Goal: Register for event/course: Sign up to attend an event or enroll in a course

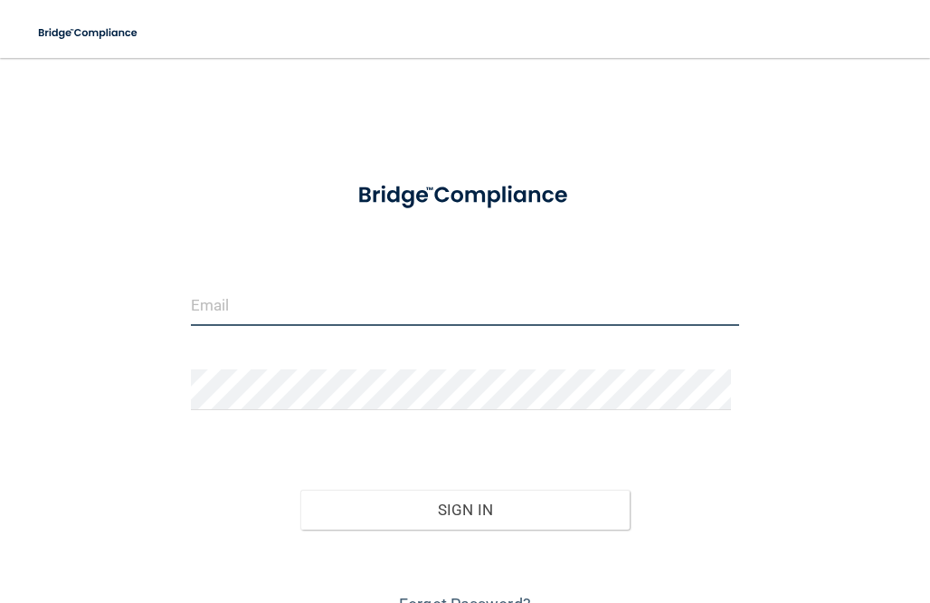
click at [305, 294] on input "email" at bounding box center [465, 305] width 549 height 41
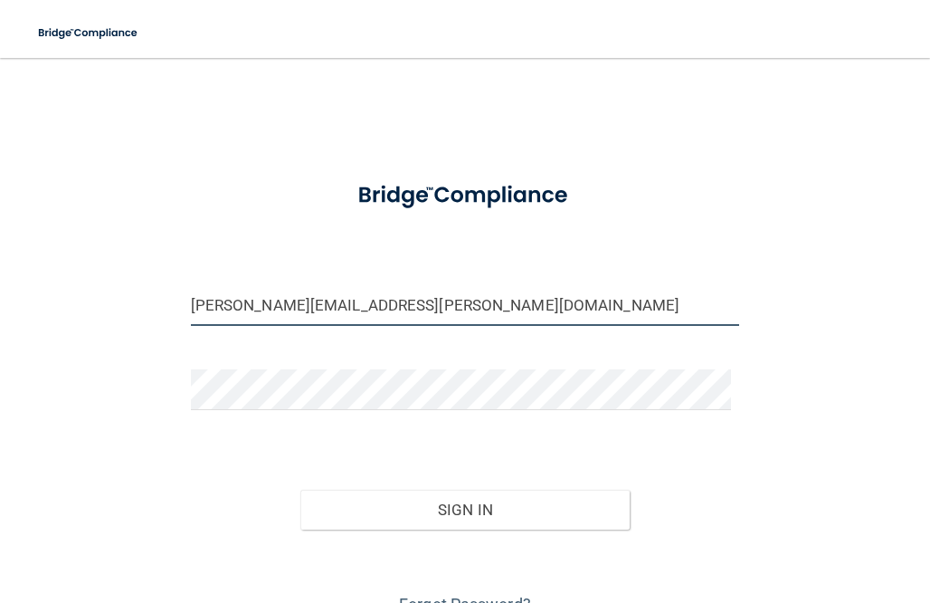
type input "[PERSON_NAME][EMAIL_ADDRESS][PERSON_NAME][DOMAIN_NAME]"
click at [300, 490] on button "Sign In" at bounding box center [464, 510] width 329 height 40
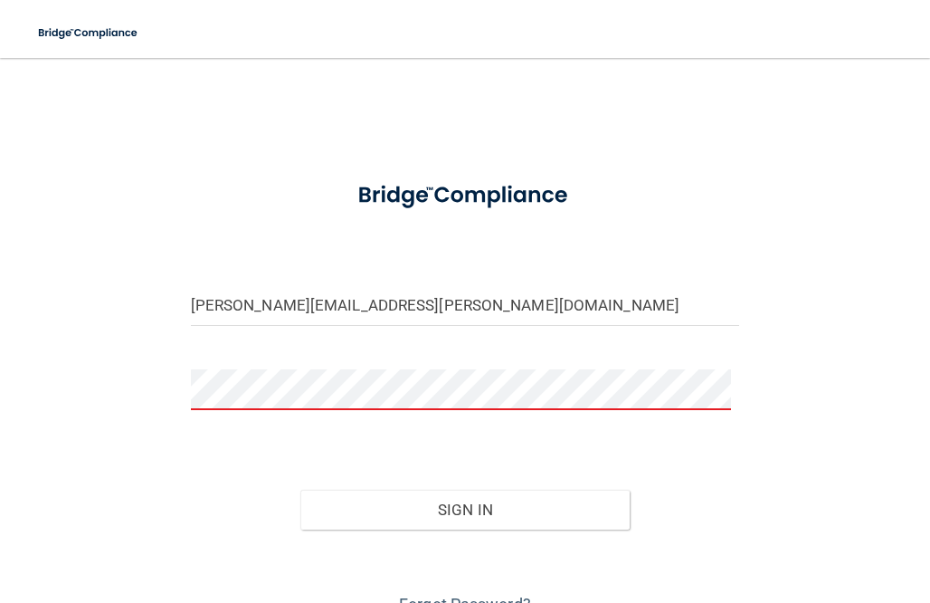
click at [300, 490] on button "Sign In" at bounding box center [464, 510] width 329 height 40
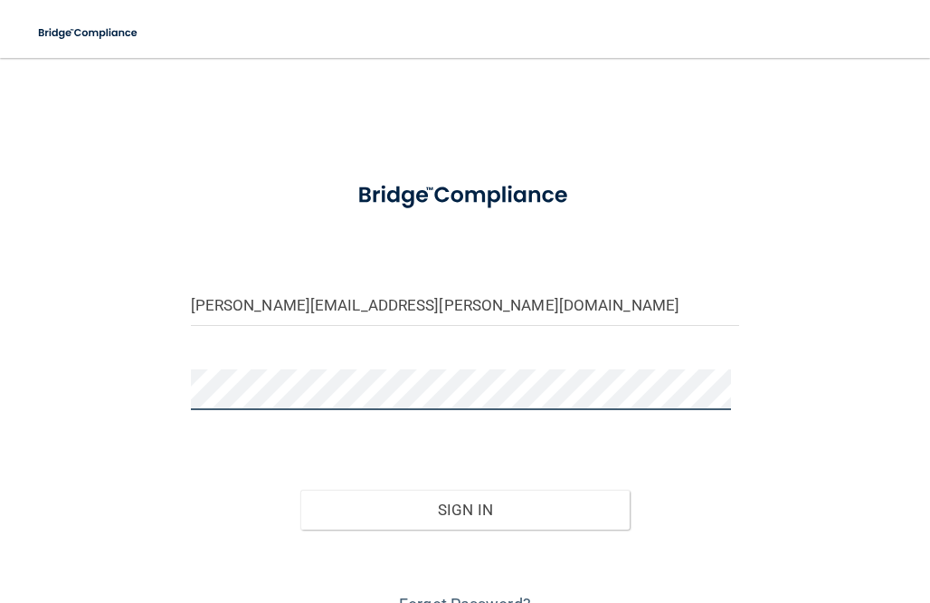
click at [300, 490] on button "Sign In" at bounding box center [464, 510] width 329 height 40
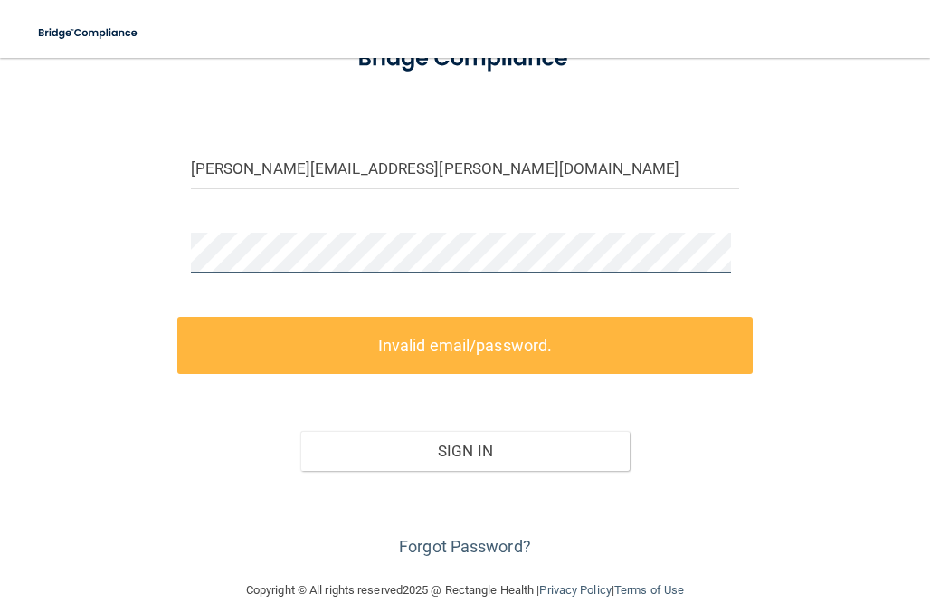
scroll to position [166, 0]
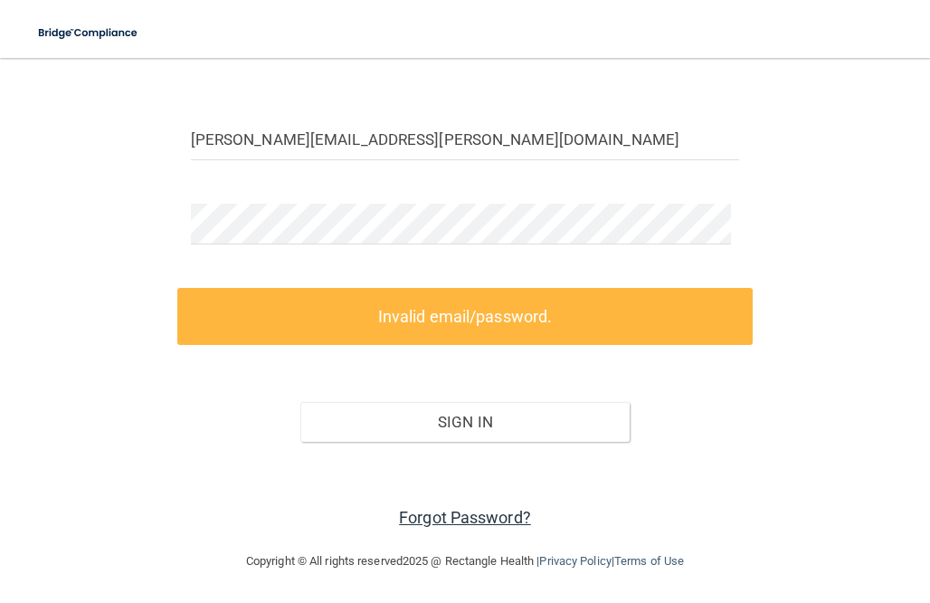
click at [487, 515] on link "Forgot Password?" at bounding box center [465, 517] width 132 height 19
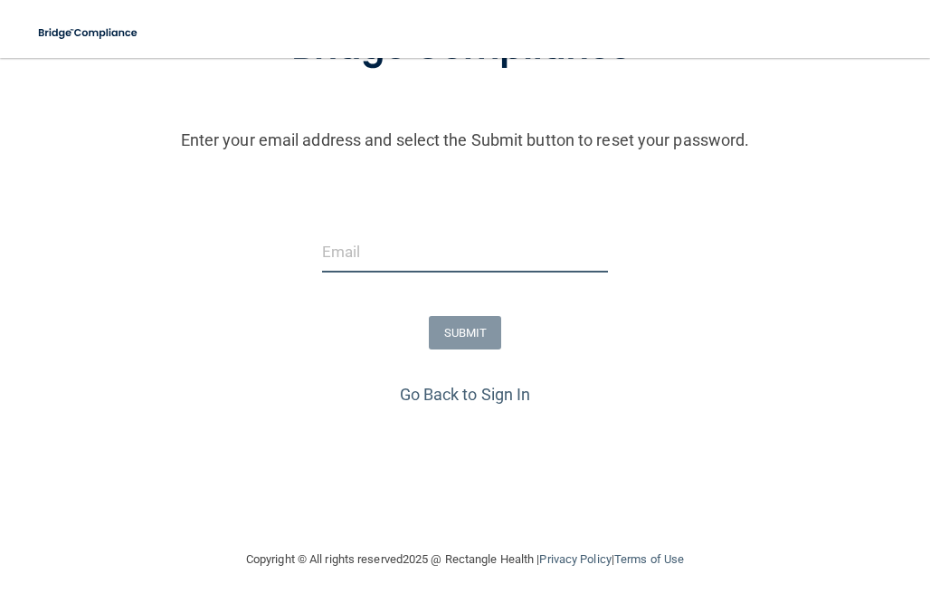
click at [484, 262] on input "email" at bounding box center [465, 252] width 286 height 41
type input "[PERSON_NAME][EMAIL_ADDRESS][PERSON_NAME][DOMAIN_NAME]"
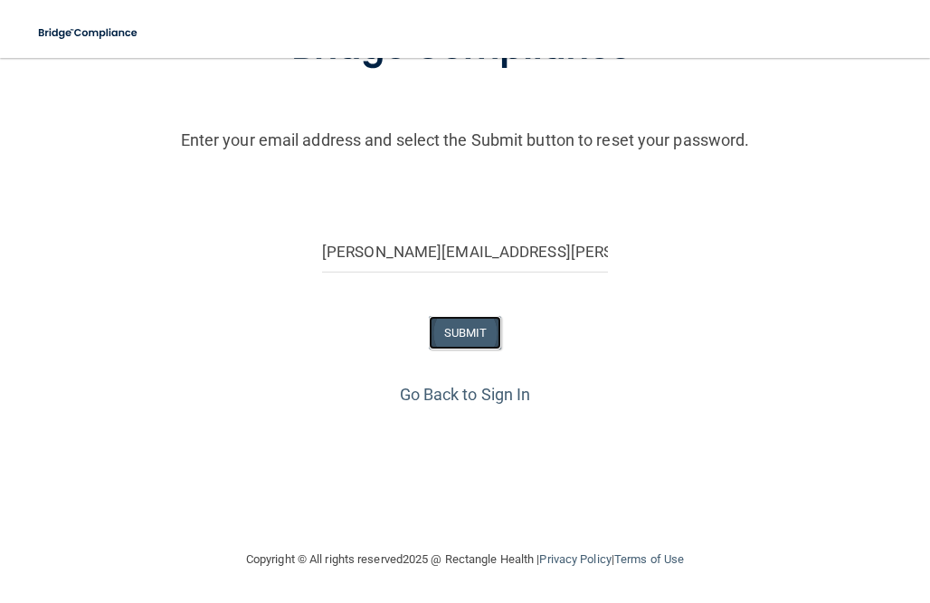
click at [454, 340] on button "SUBMIT" at bounding box center [465, 332] width 73 height 33
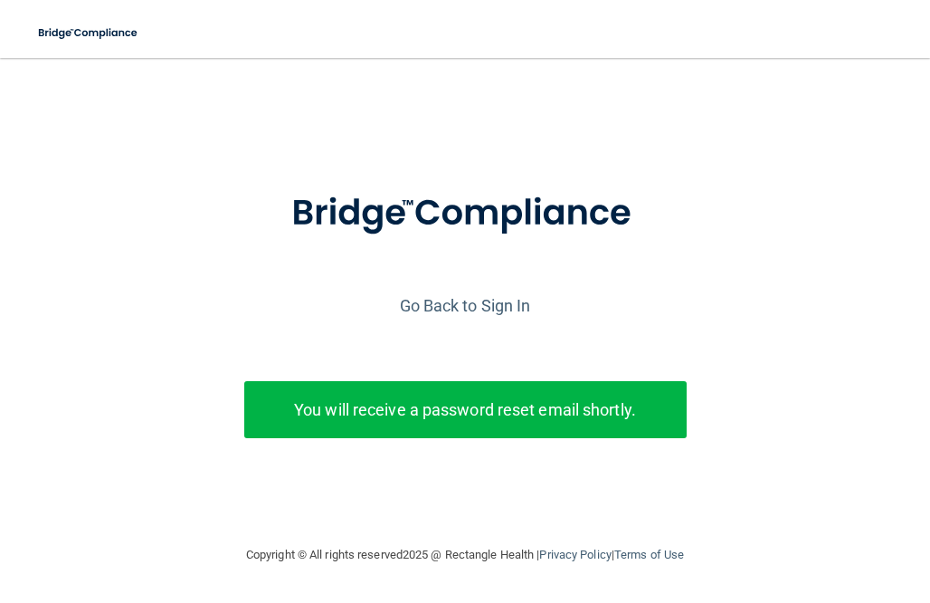
scroll to position [2, 0]
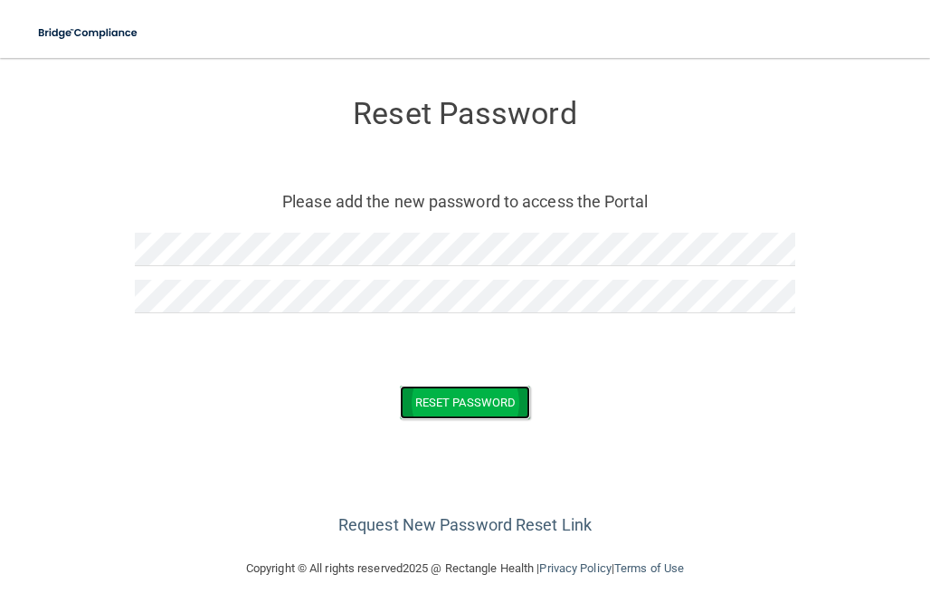
click at [498, 390] on button "Reset Password" at bounding box center [465, 401] width 130 height 33
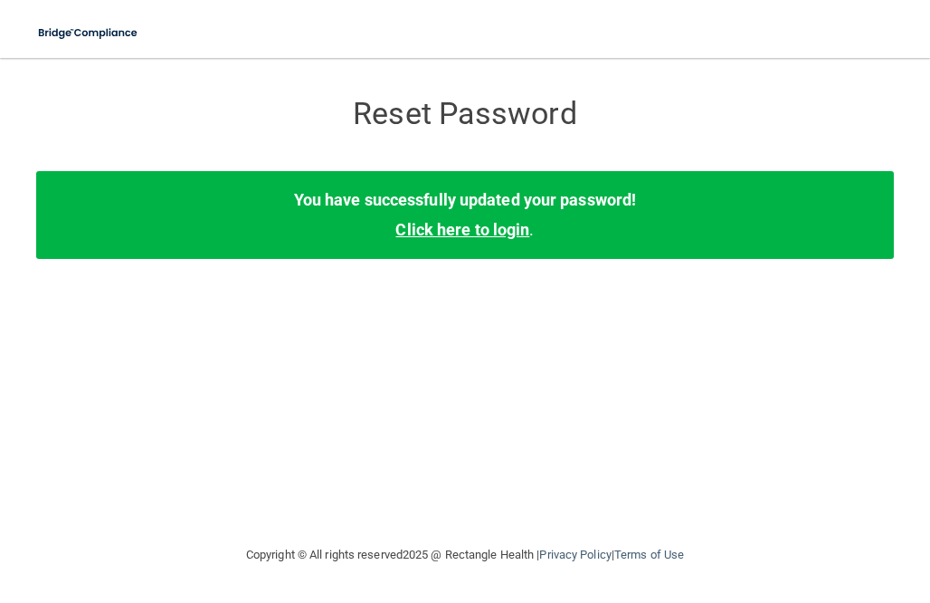
click at [484, 230] on link "Click here to login" at bounding box center [462, 229] width 134 height 19
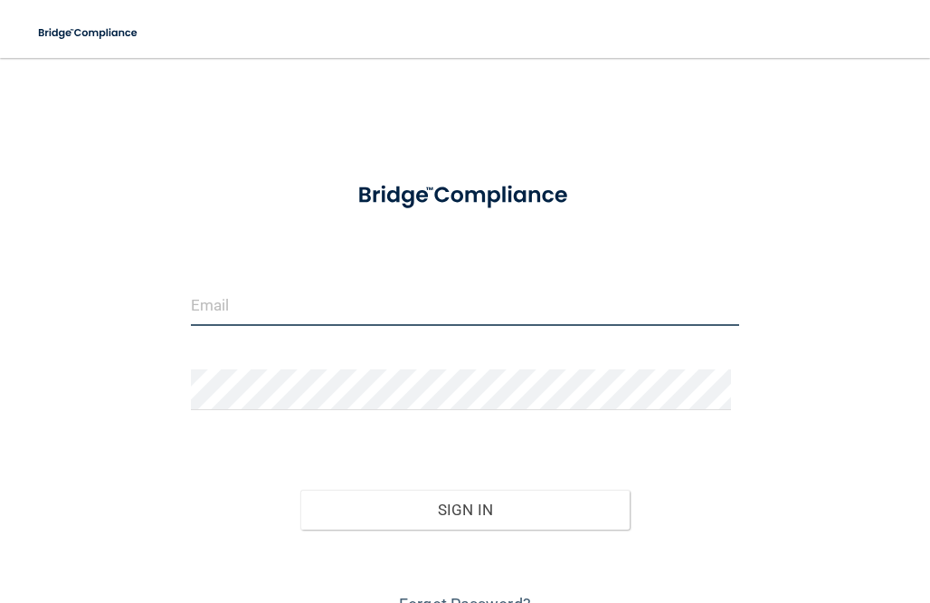
type input "[PERSON_NAME][EMAIL_ADDRESS][PERSON_NAME][DOMAIN_NAME]"
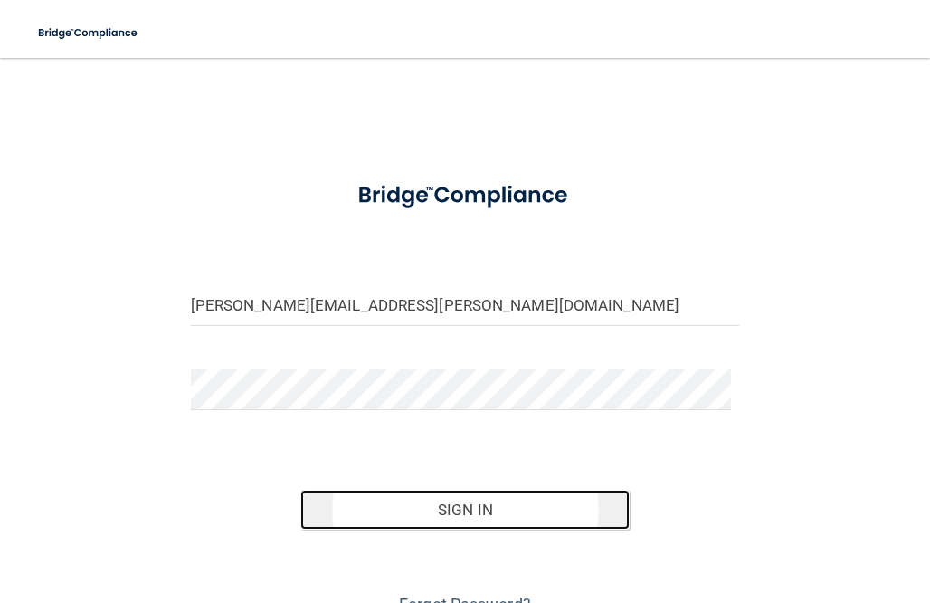
click at [477, 514] on button "Sign In" at bounding box center [464, 510] width 329 height 40
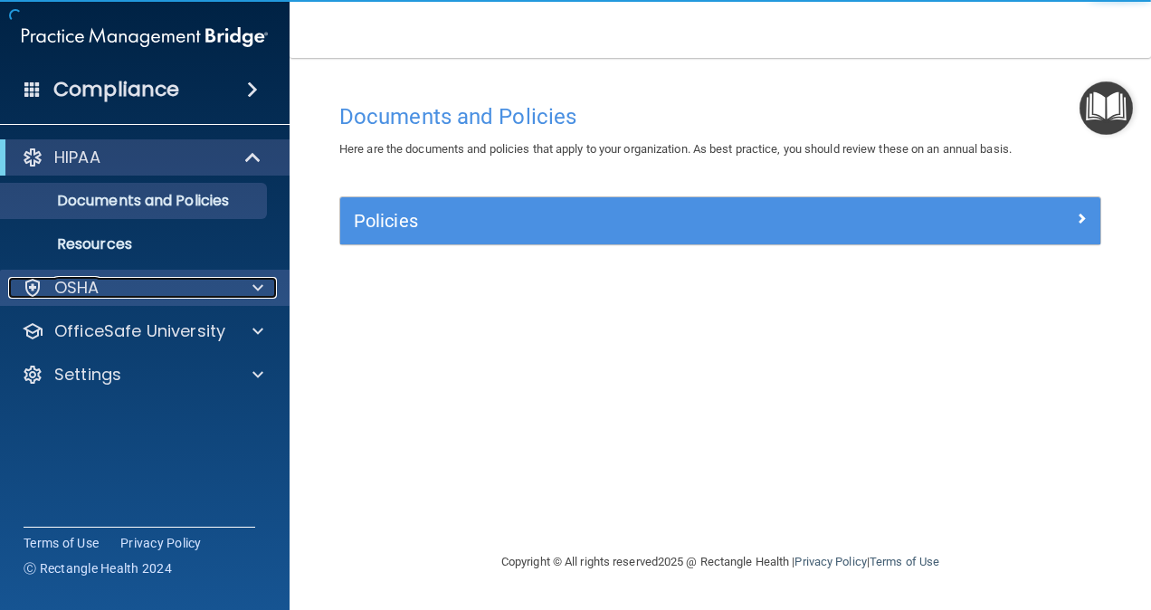
click at [107, 286] on div "OSHA" at bounding box center [120, 288] width 224 height 22
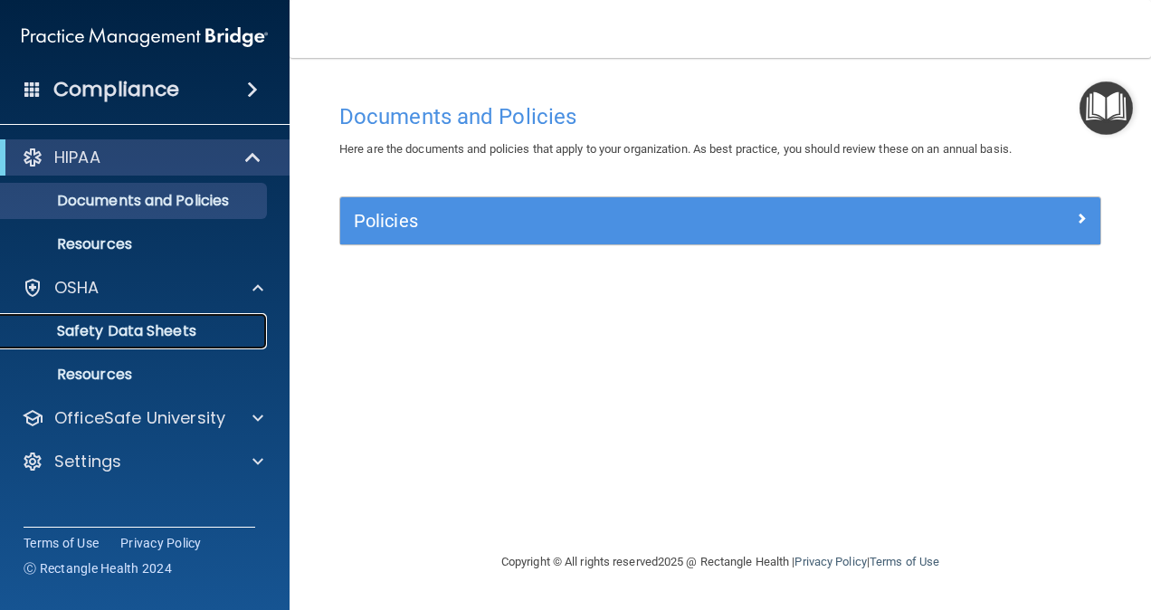
click at [104, 324] on p "Safety Data Sheets" at bounding box center [135, 331] width 247 height 18
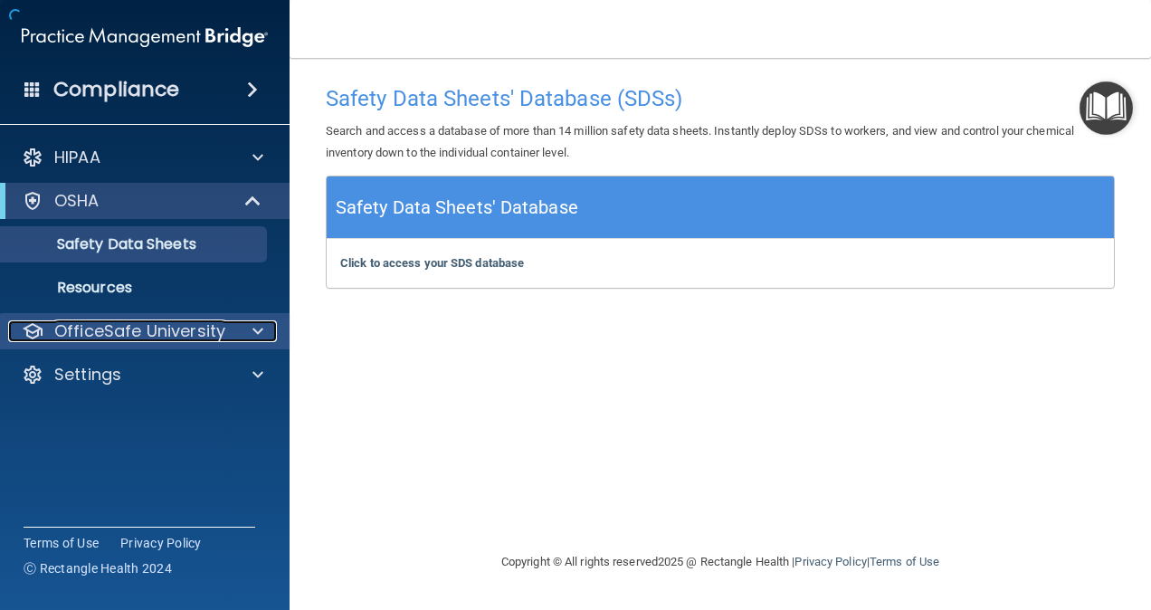
click at [142, 329] on p "OfficeSafe University" at bounding box center [139, 331] width 171 height 22
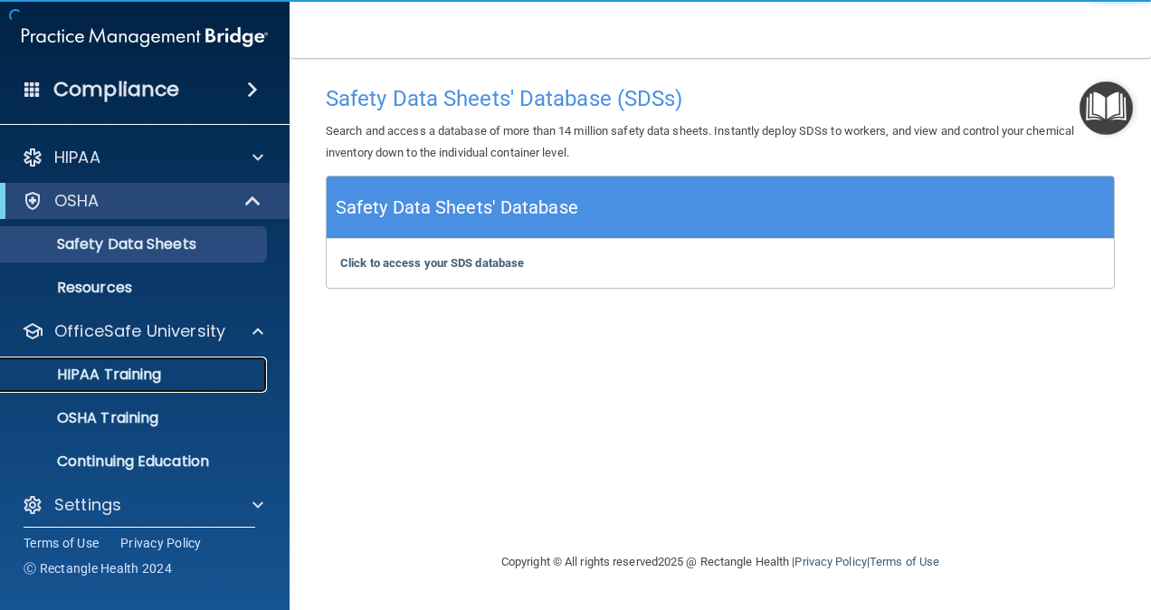
click at [99, 374] on p "HIPAA Training" at bounding box center [86, 375] width 149 height 18
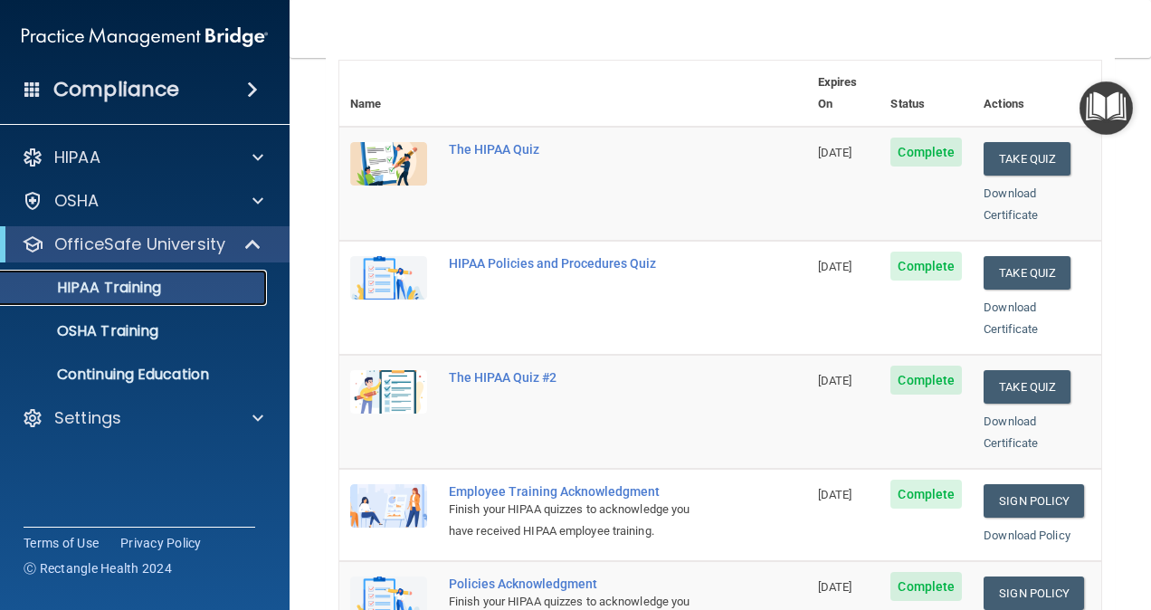
scroll to position [215, 0]
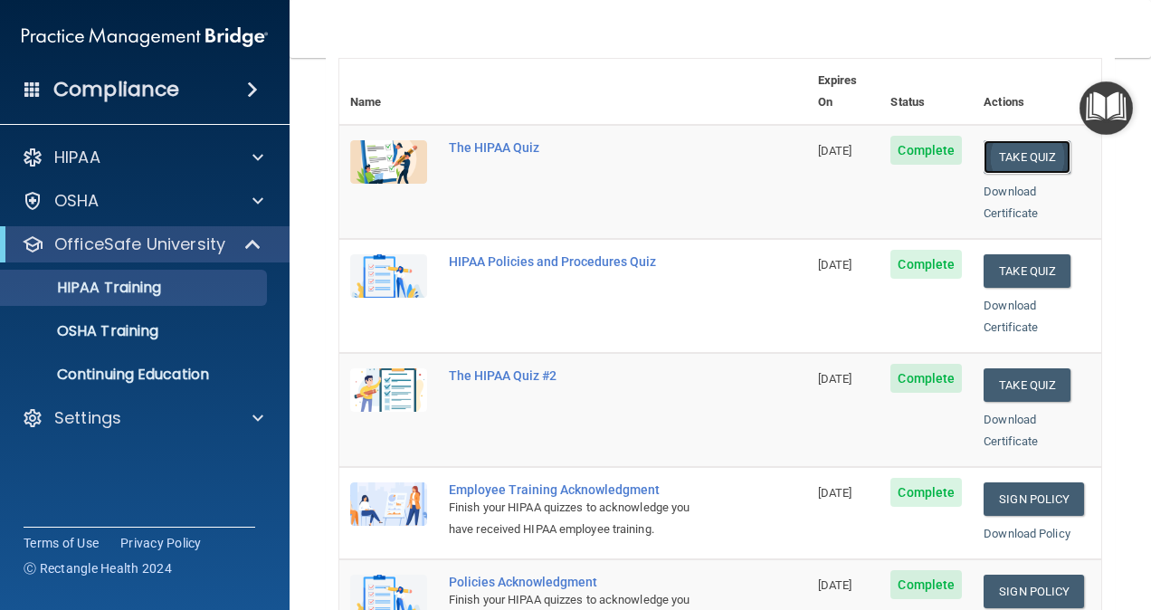
click at [929, 140] on button "Take Quiz" at bounding box center [1027, 156] width 87 height 33
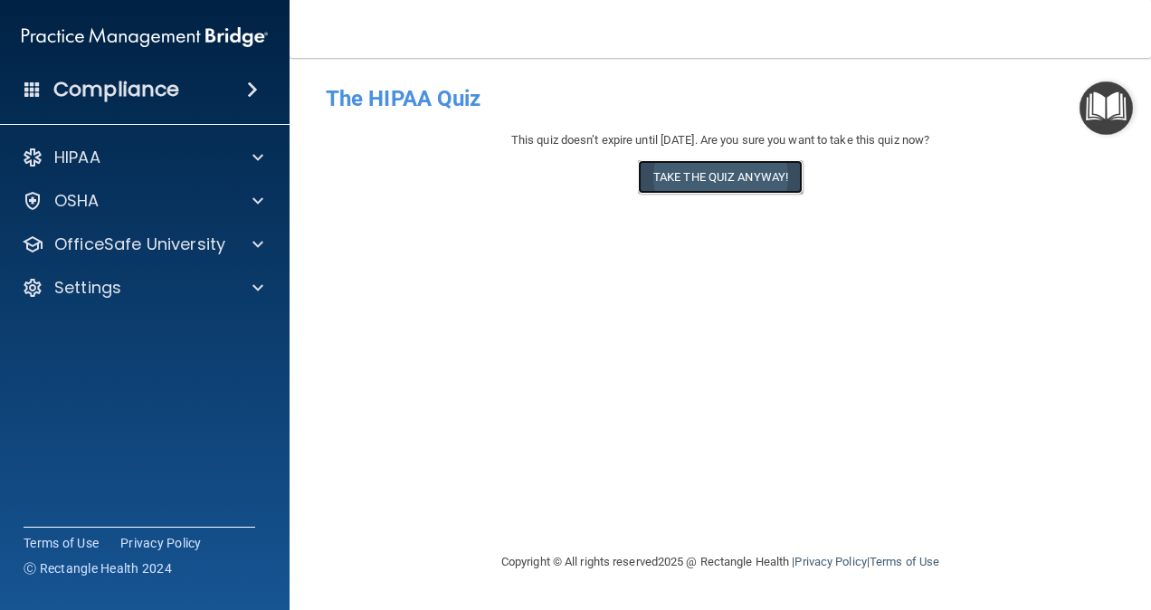
click at [753, 187] on button "Take the quiz anyway!" at bounding box center [720, 176] width 165 height 33
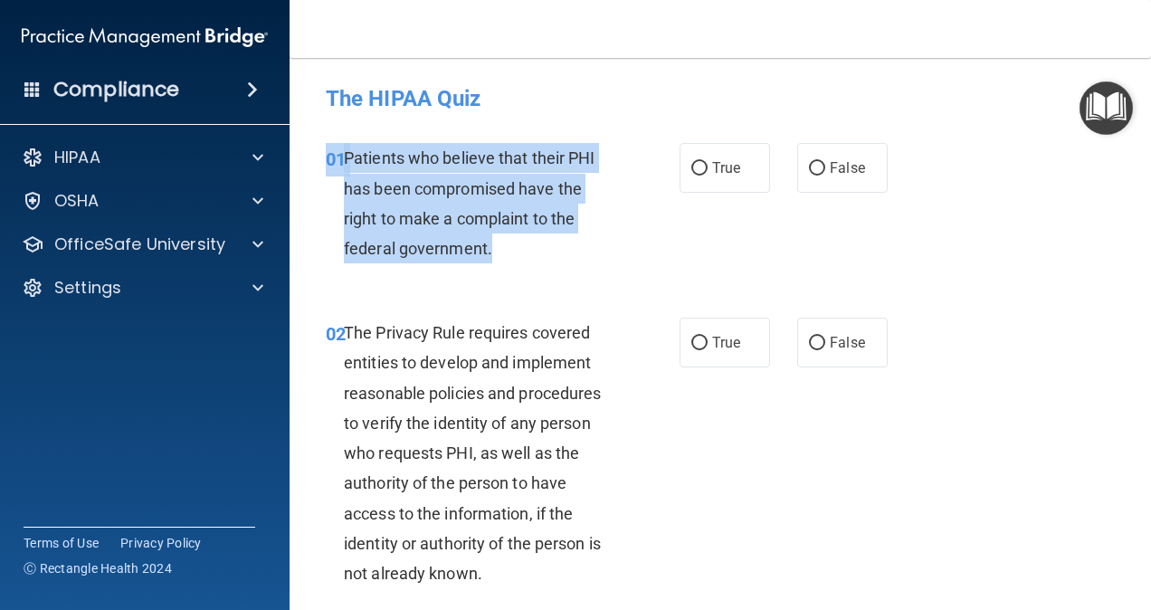
drag, startPoint x: 528, startPoint y: 142, endPoint x: 592, endPoint y: 261, distance: 134.4
click at [592, 261] on div "01 Patients who believe that their PHI has been compromised have the right to m…" at bounding box center [720, 207] width 816 height 175
click at [592, 261] on div "Patients who believe that their PHI has been compromised have the right to make…" at bounding box center [487, 203] width 286 height 120
click at [452, 235] on div "Patients who believe that their PHI has been compromised have the right to make…" at bounding box center [487, 203] width 286 height 120
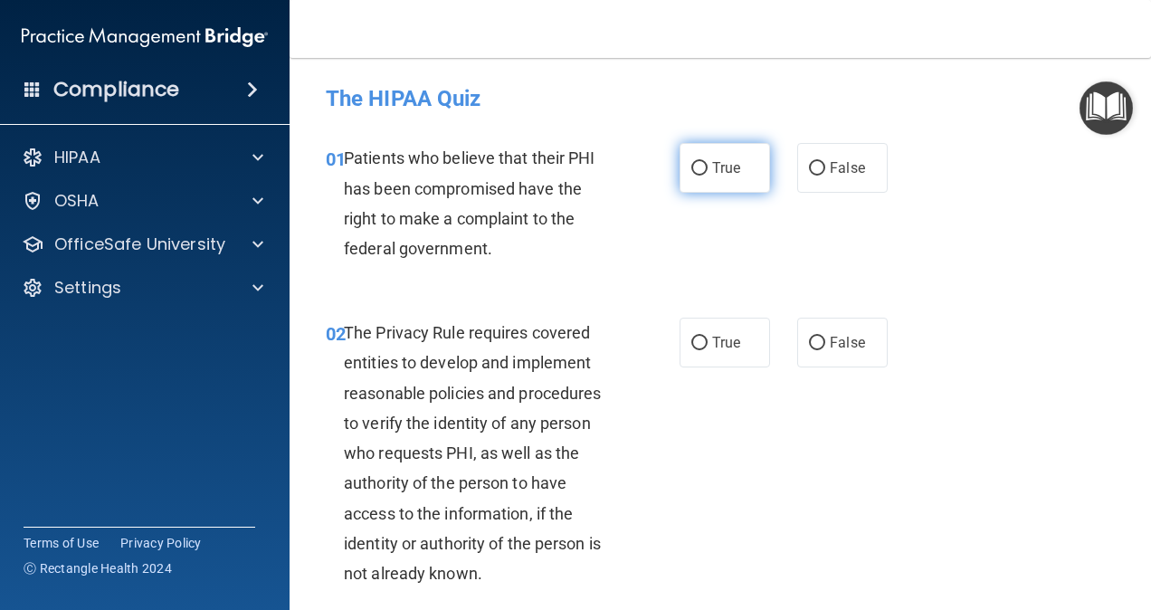
click at [697, 172] on input "True" at bounding box center [699, 169] width 16 height 14
radio input "true"
click at [629, 295] on div "02 The Privacy Rule requires covered entities to develop and implement reasonab…" at bounding box center [720, 457] width 816 height 325
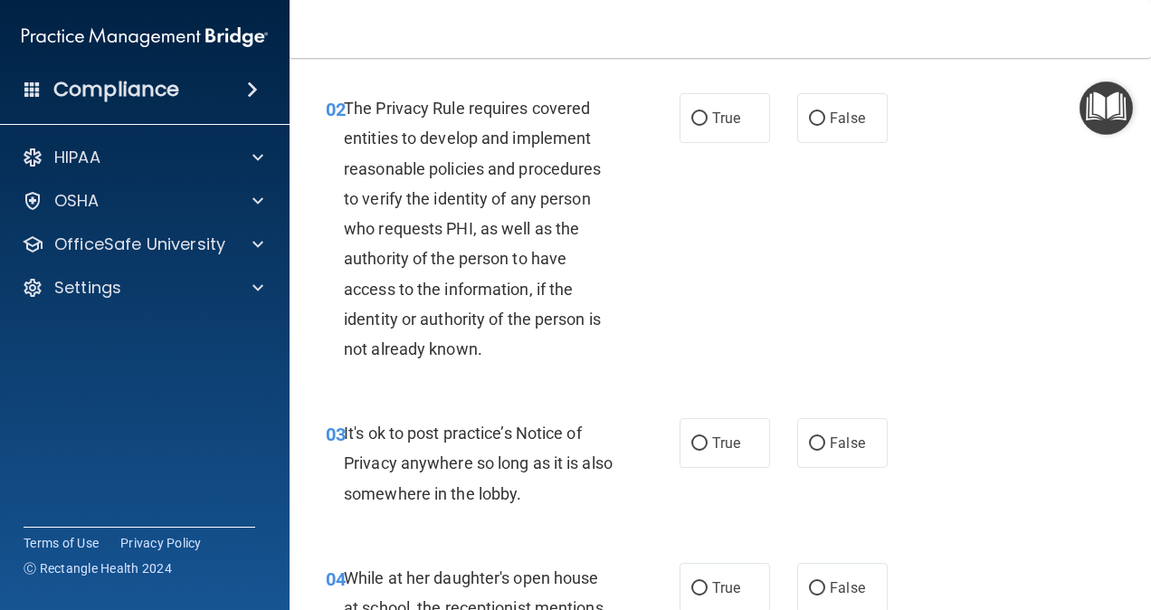
scroll to position [246, 0]
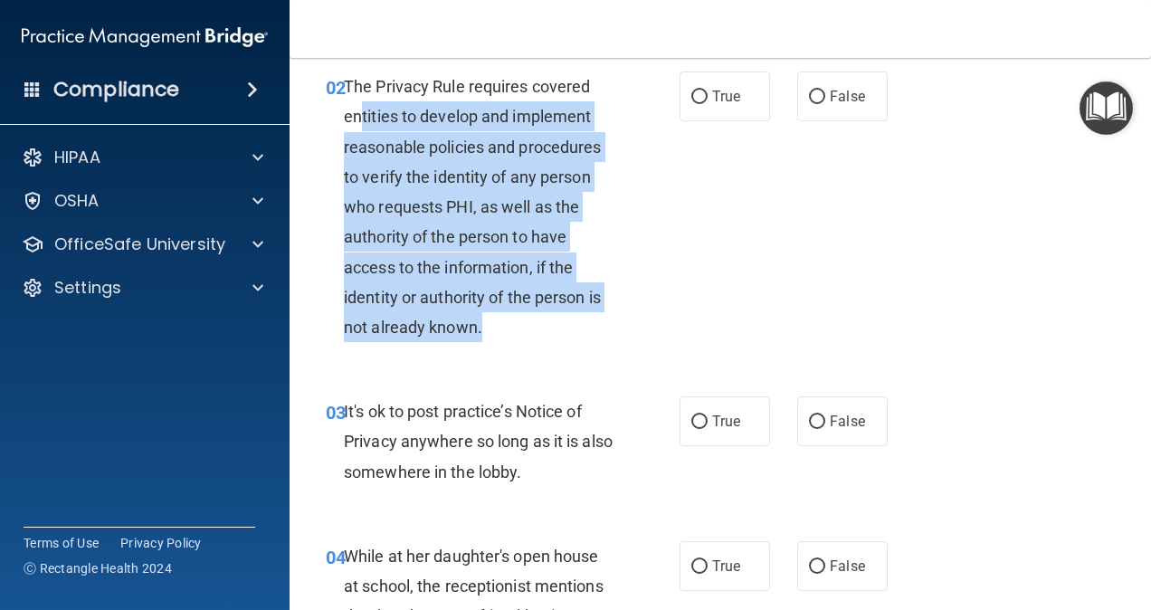
drag, startPoint x: 357, startPoint y: 112, endPoint x: 530, endPoint y: 333, distance: 280.4
click at [530, 333] on div "The Privacy Rule requires covered entities to develop and implement reasonable …" at bounding box center [487, 206] width 286 height 271
click at [565, 315] on div "The Privacy Rule requires covered entities to develop and implement reasonable …" at bounding box center [487, 206] width 286 height 271
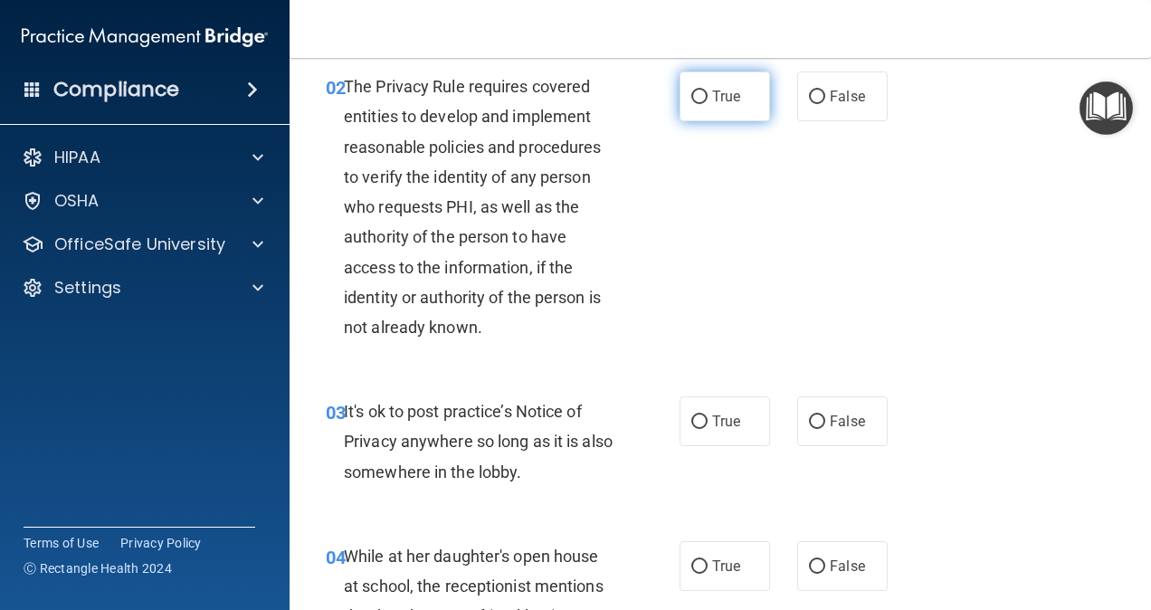
click at [703, 85] on label "True" at bounding box center [725, 96] width 90 height 50
click at [703, 90] on input "True" at bounding box center [699, 97] width 16 height 14
radio input "true"
click at [850, 432] on label "False" at bounding box center [842, 421] width 90 height 50
click at [825, 429] on input "False" at bounding box center [817, 422] width 16 height 14
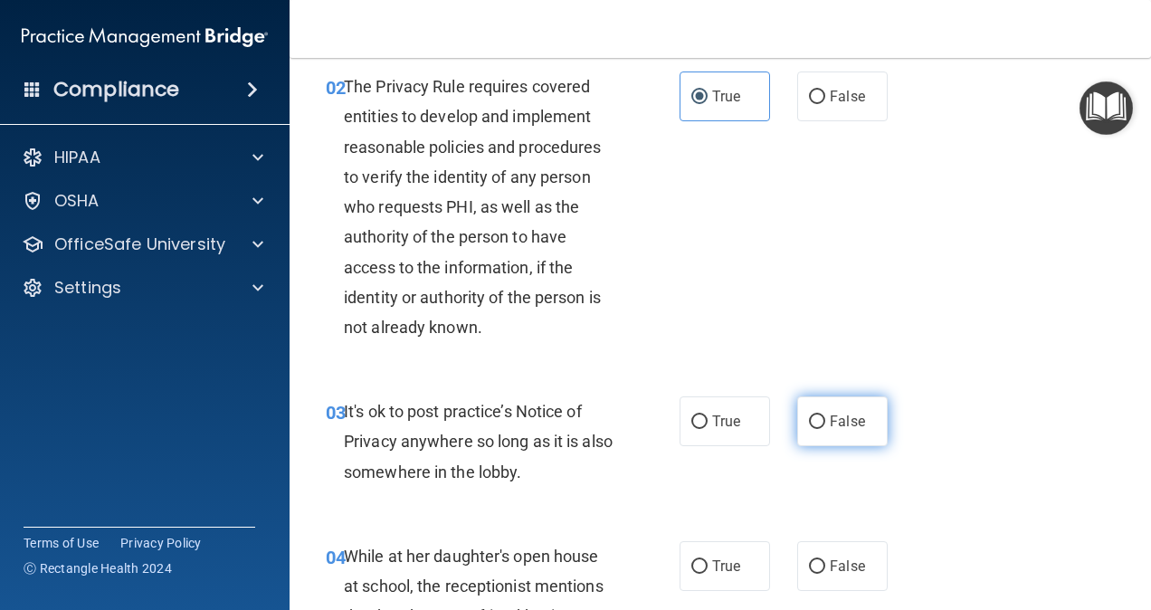
radio input "true"
click at [613, 423] on div "It's ok to post practice’s Notice of Privacy anywhere so long as it is also som…" at bounding box center [487, 441] width 286 height 90
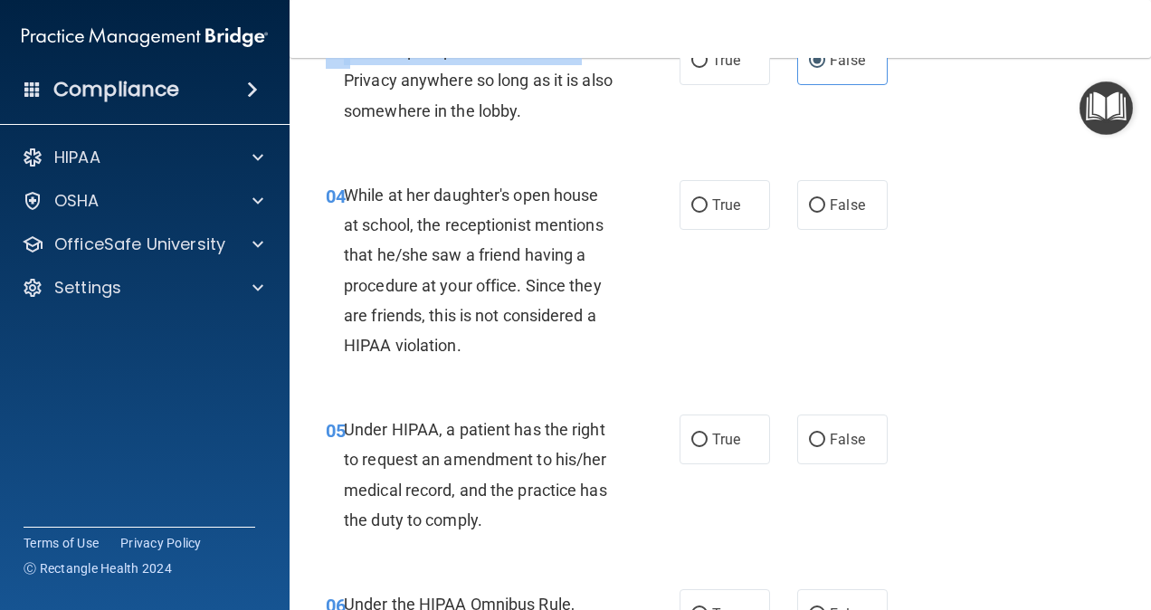
scroll to position [557, 0]
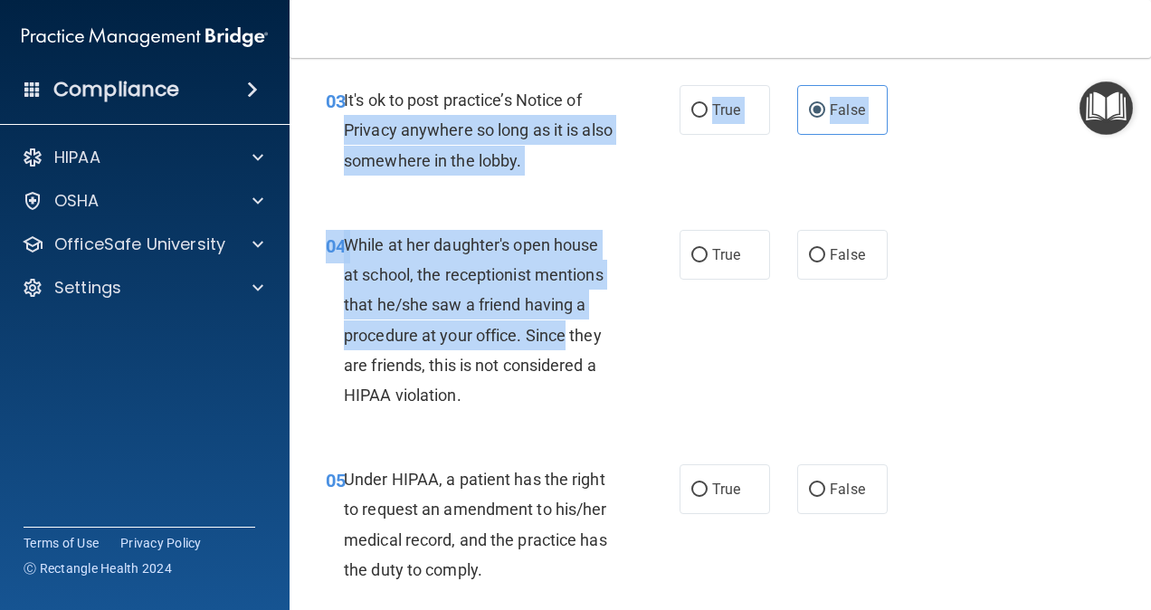
drag, startPoint x: 613, startPoint y: 423, endPoint x: 566, endPoint y: 326, distance: 108.1
click at [566, 326] on span "While at her daughter's open house at school, the receptionist mentions that he…" at bounding box center [474, 319] width 260 height 169
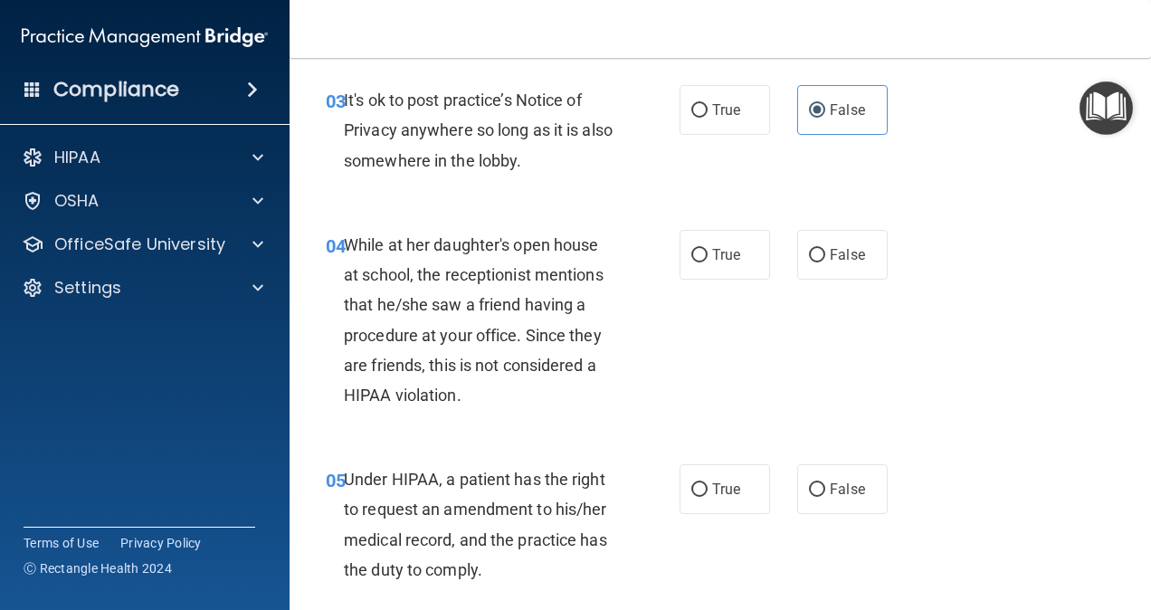
click at [649, 387] on div "04 While at her daughter's open house at school, the receptionist mentions that…" at bounding box center [503, 324] width 408 height 189
click at [848, 246] on span "False" at bounding box center [847, 254] width 35 height 17
click at [825, 249] on input "False" at bounding box center [817, 256] width 16 height 14
radio input "true"
click at [660, 353] on div "04 While at her daughter's open house at school, the receptionist mentions that…" at bounding box center [503, 324] width 408 height 189
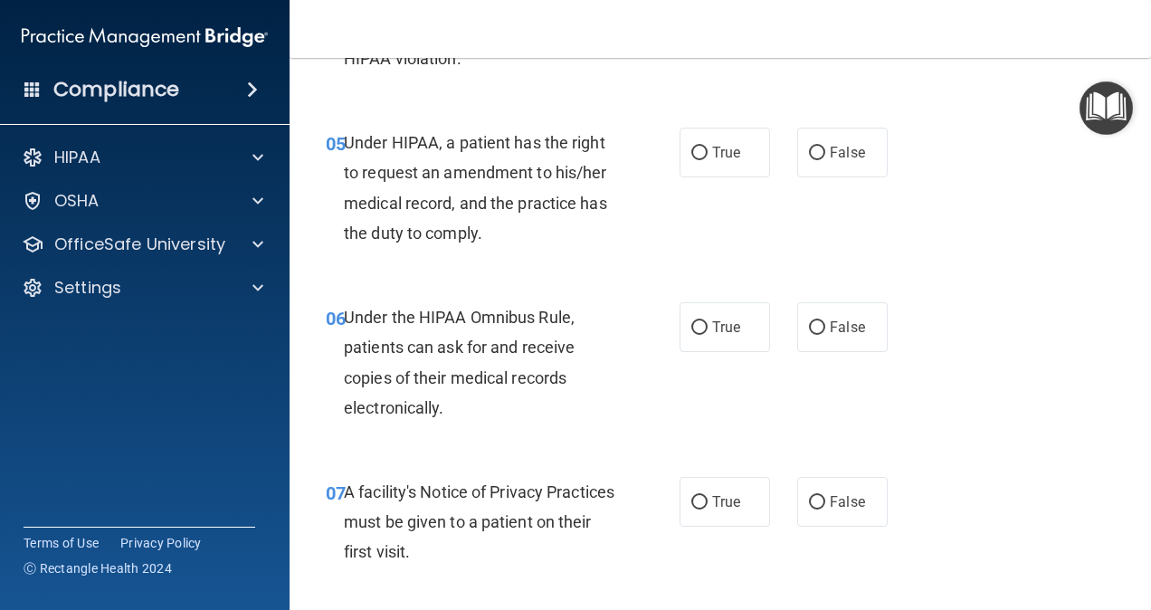
scroll to position [922, 0]
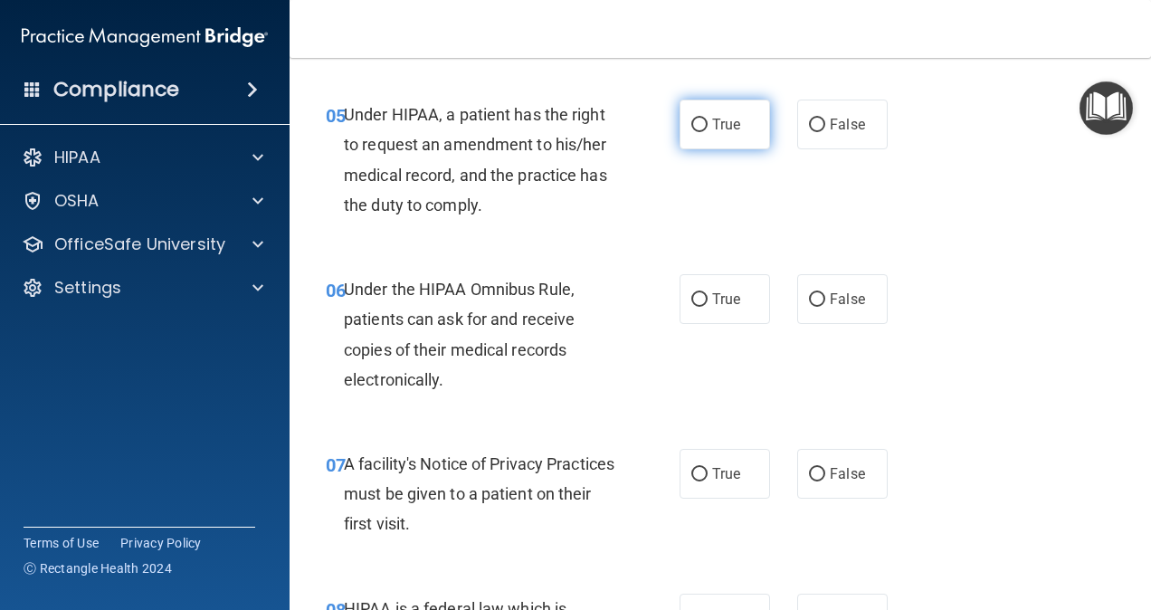
click at [718, 116] on span "True" at bounding box center [726, 124] width 28 height 17
click at [708, 119] on input "True" at bounding box center [699, 126] width 16 height 14
radio input "true"
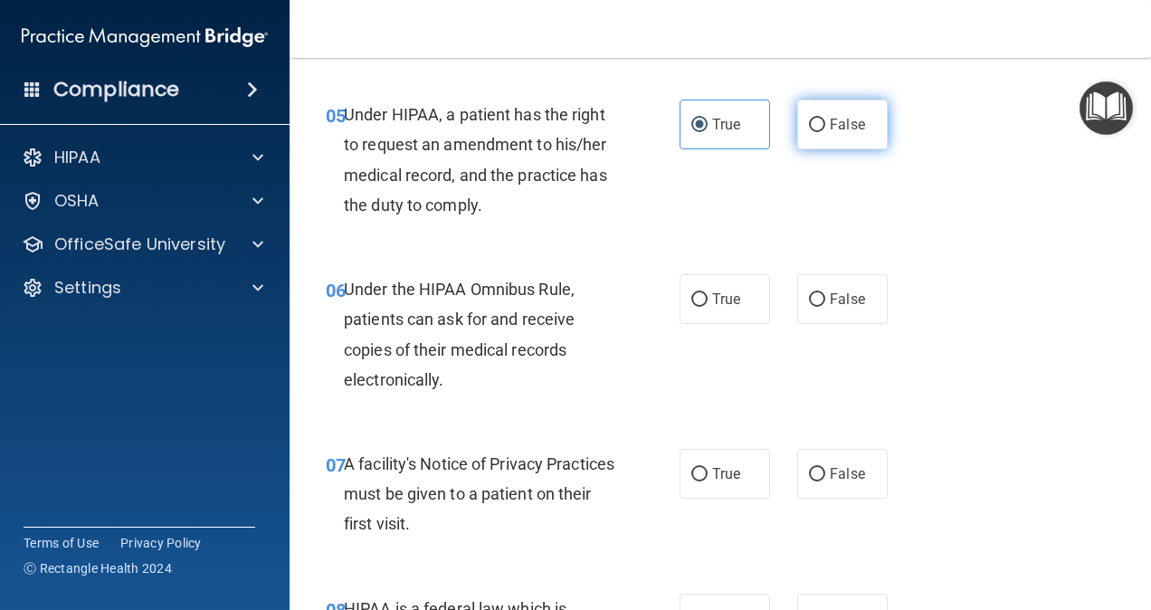
click at [822, 110] on label "False" at bounding box center [842, 125] width 90 height 50
click at [822, 119] on input "False" at bounding box center [817, 126] width 16 height 14
radio input "true"
radio input "false"
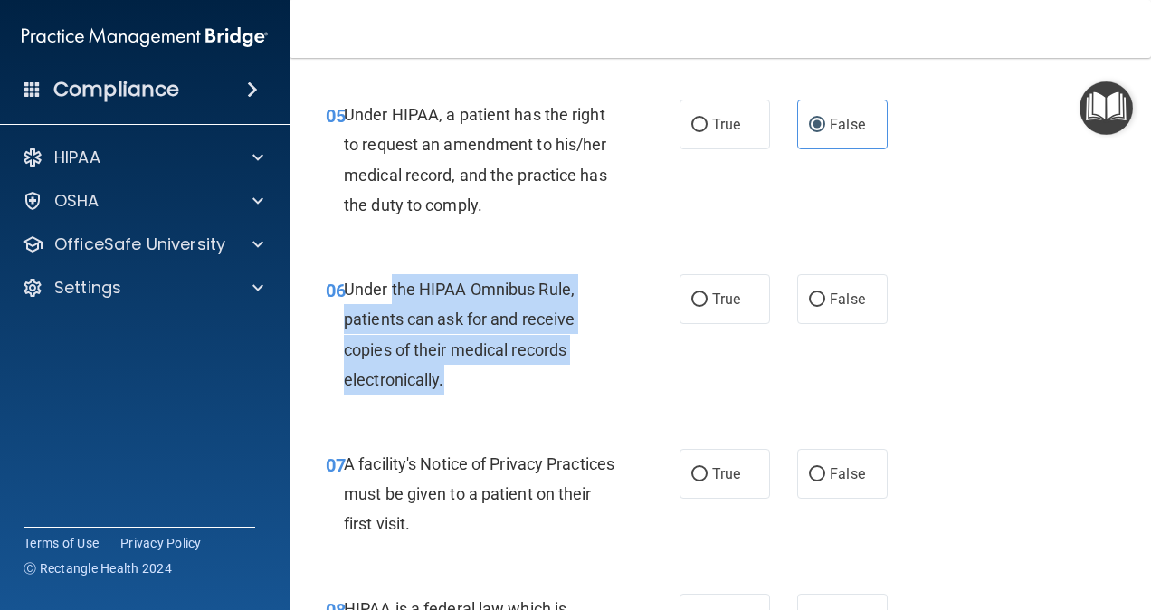
drag, startPoint x: 391, startPoint y: 282, endPoint x: 493, endPoint y: 371, distance: 135.3
click at [493, 371] on div "Under the HIPAA Omnibus Rule, patients can ask for and receive copies of their …" at bounding box center [487, 334] width 286 height 120
click at [527, 371] on div "Under the HIPAA Omnibus Rule, patients can ask for and receive copies of their …" at bounding box center [487, 334] width 286 height 120
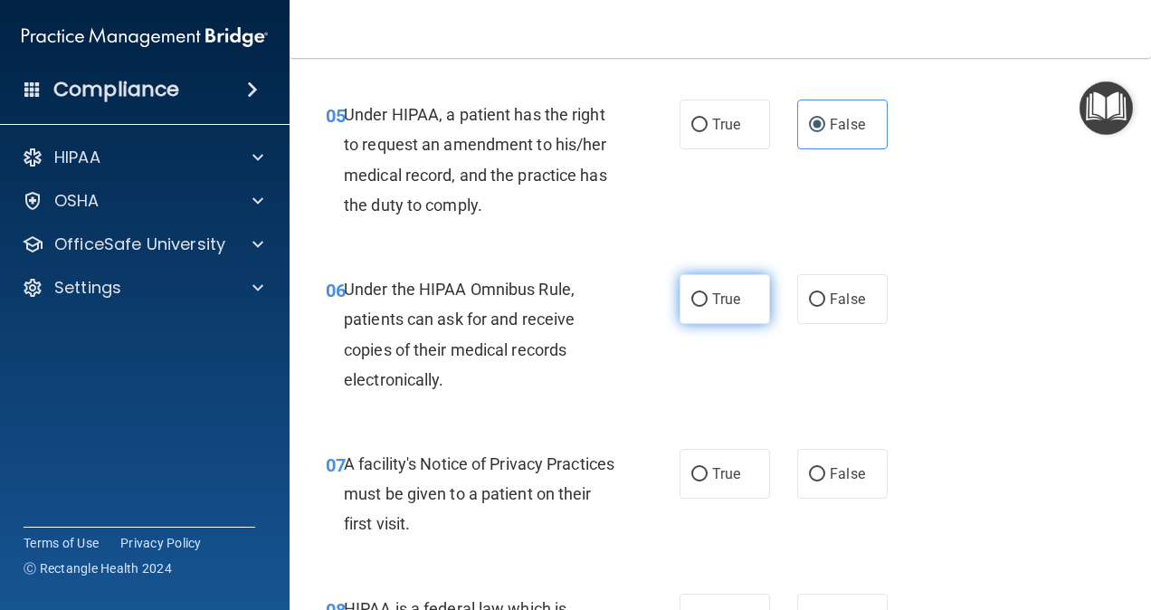
click at [712, 300] on span "True" at bounding box center [726, 298] width 28 height 17
click at [708, 300] on input "True" at bounding box center [699, 300] width 16 height 14
radio input "true"
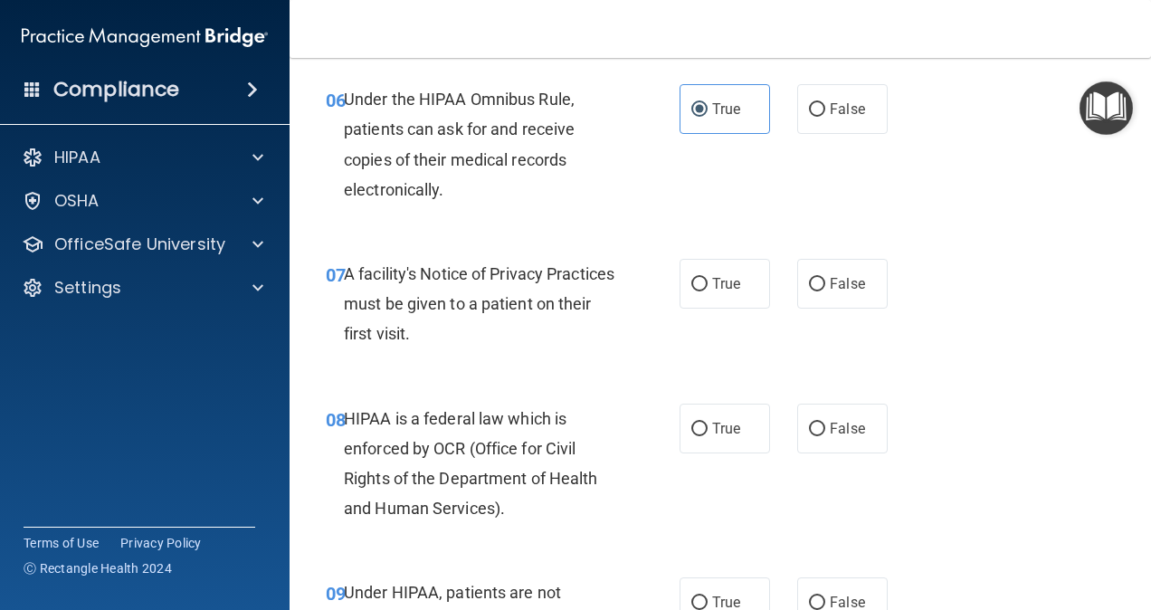
scroll to position [1245, 0]
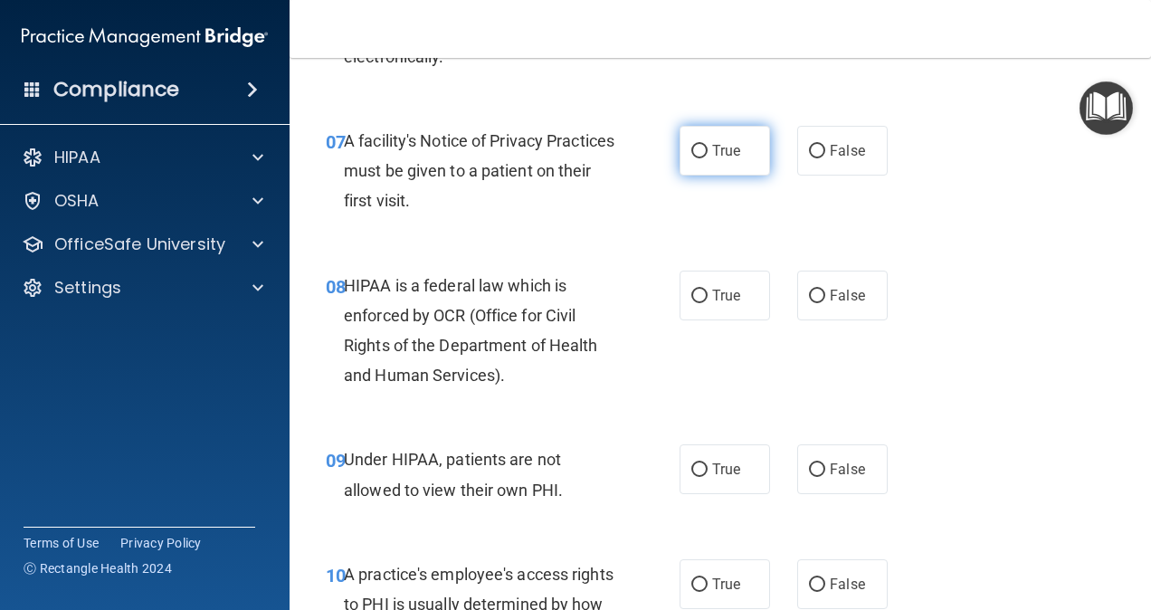
click at [704, 154] on label "True" at bounding box center [725, 151] width 90 height 50
click at [704, 154] on input "True" at bounding box center [699, 152] width 16 height 14
radio input "true"
click at [671, 232] on div "07 A facility's Notice of Privacy Practices must be given to a patient on their…" at bounding box center [720, 175] width 816 height 145
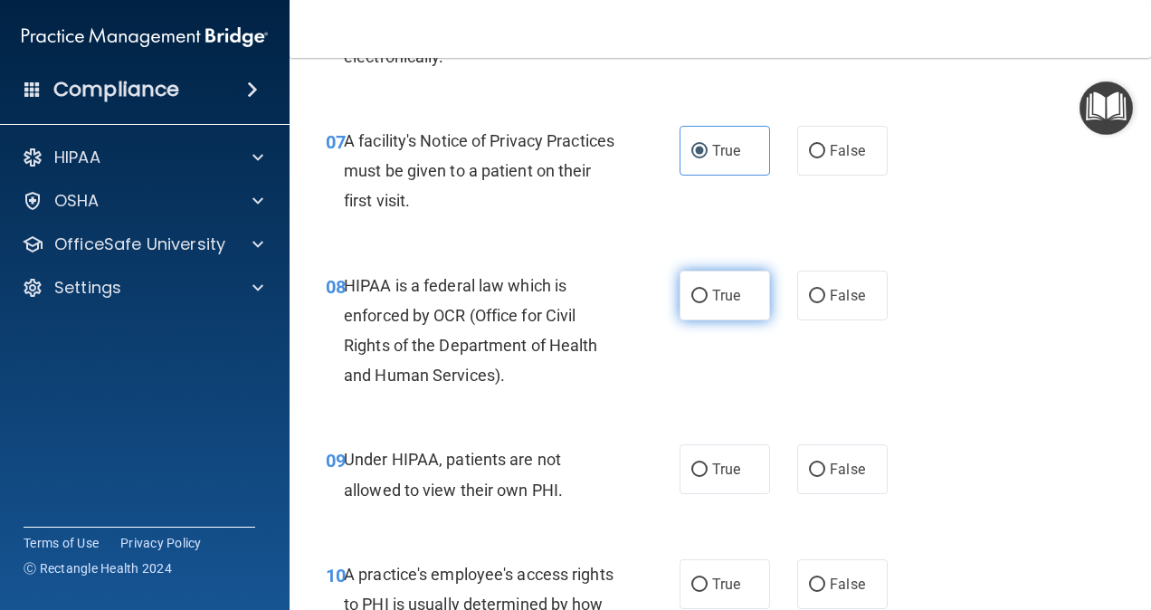
click at [733, 309] on label "True" at bounding box center [725, 296] width 90 height 50
click at [708, 303] on input "True" at bounding box center [699, 297] width 16 height 14
radio input "true"
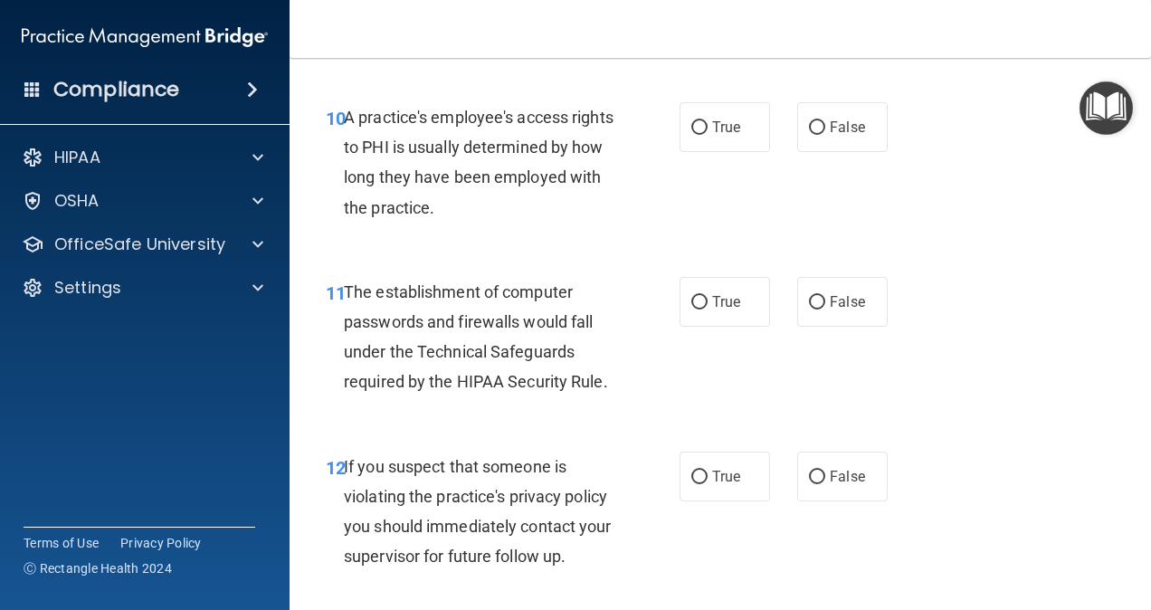
scroll to position [1728, 0]
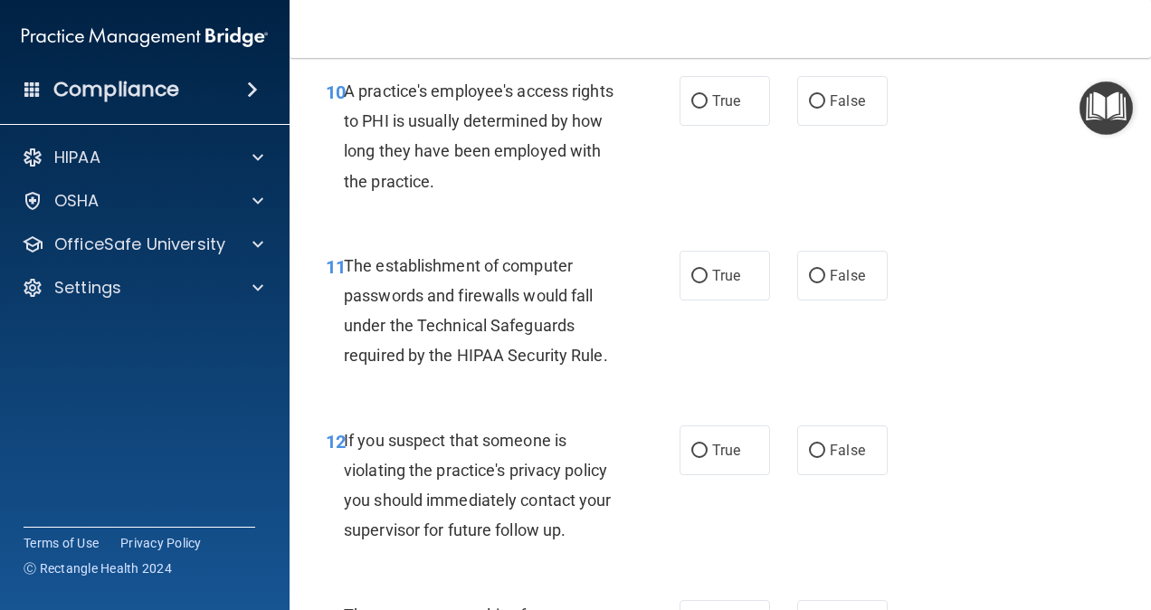
click at [929, 250] on main "- The HIPAA Quiz This quiz doesn’t expire until 08/05/2026. Are you sure you wa…" at bounding box center [720, 334] width 861 height 552
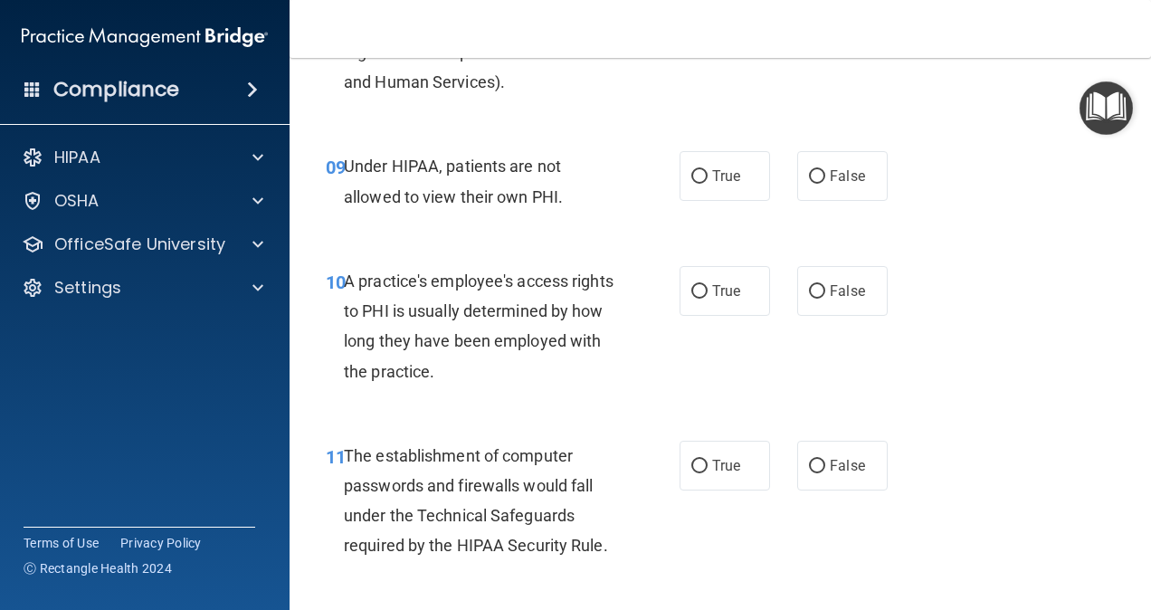
scroll to position [1524, 0]
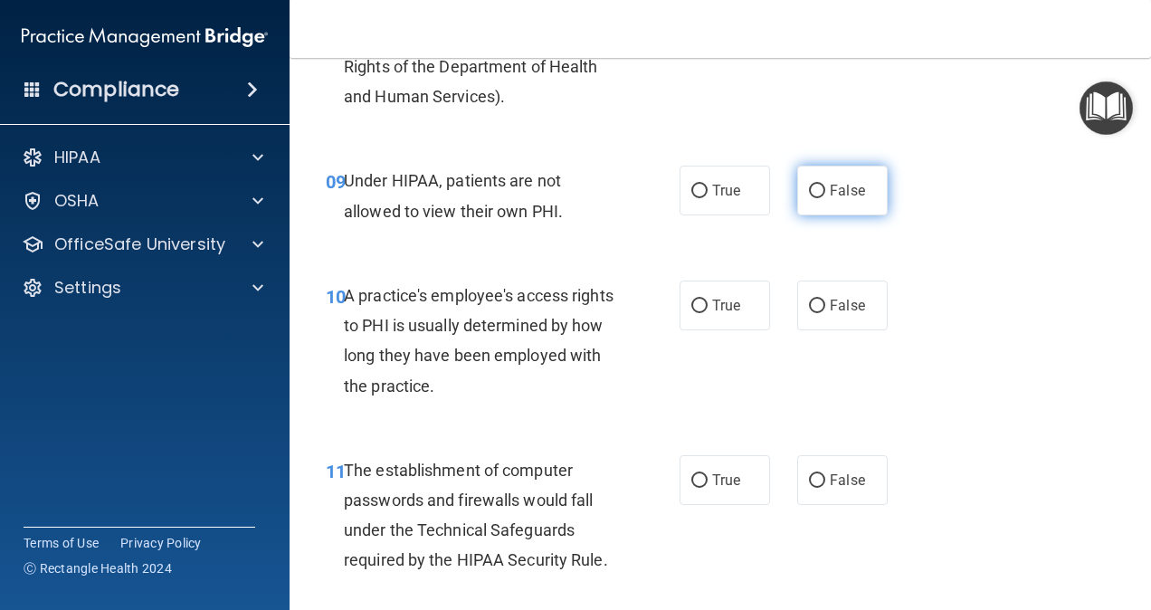
click at [809, 193] on input "False" at bounding box center [817, 192] width 16 height 14
radio input "true"
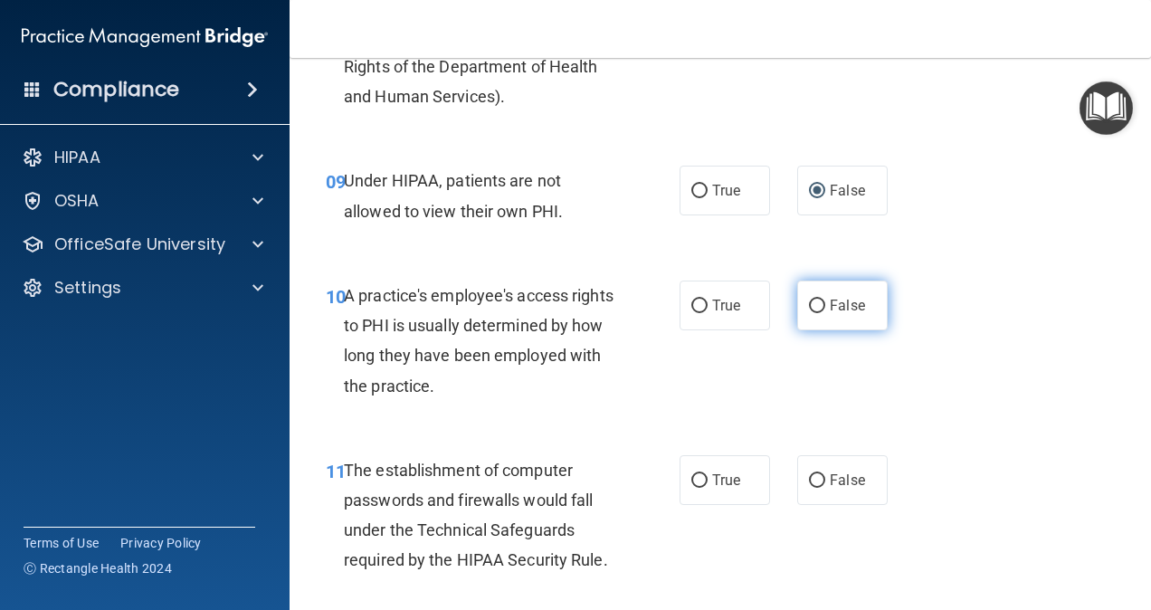
click at [832, 300] on span "False" at bounding box center [847, 305] width 35 height 17
click at [825, 300] on input "False" at bounding box center [817, 307] width 16 height 14
radio input "true"
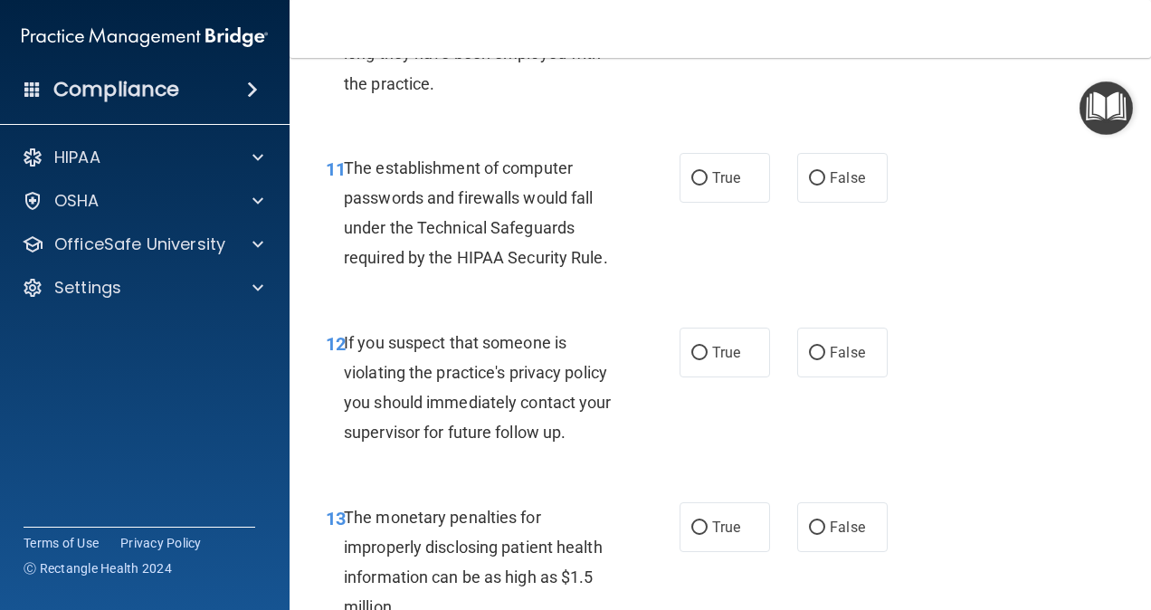
scroll to position [1861, 0]
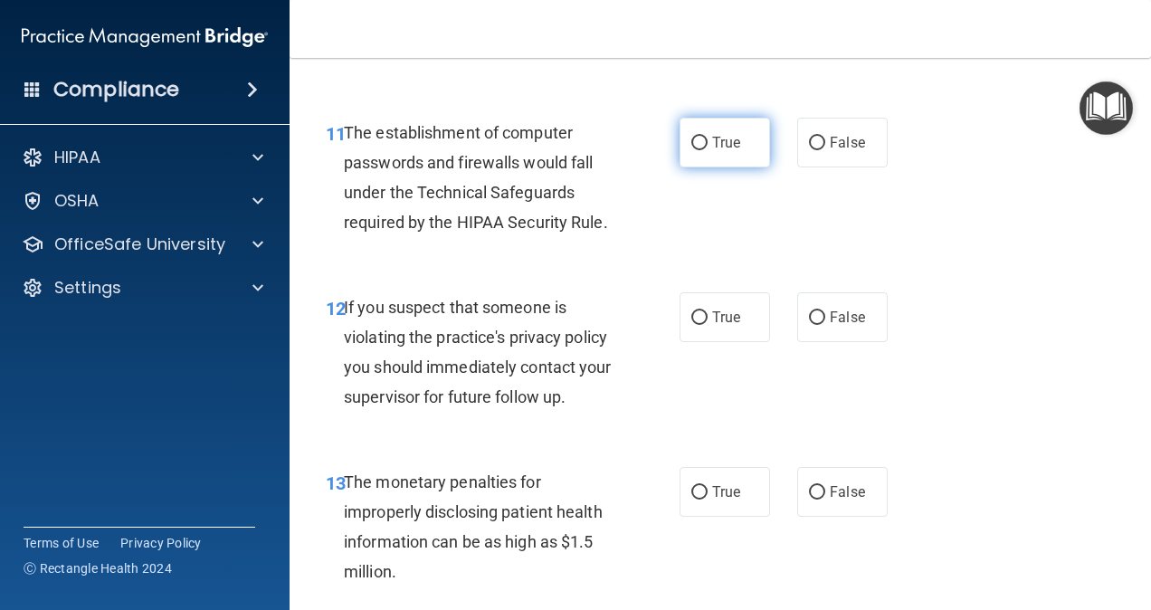
click at [695, 142] on input "True" at bounding box center [699, 144] width 16 height 14
radio input "true"
click at [731, 313] on span "True" at bounding box center [726, 317] width 28 height 17
click at [708, 313] on input "True" at bounding box center [699, 318] width 16 height 14
radio input "true"
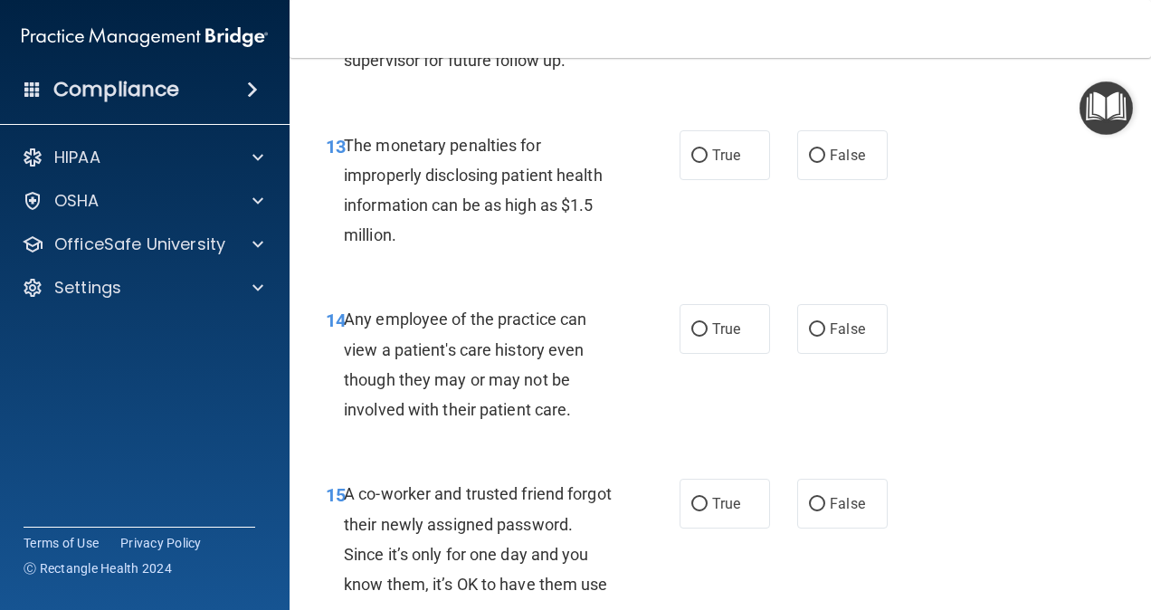
scroll to position [2212, 0]
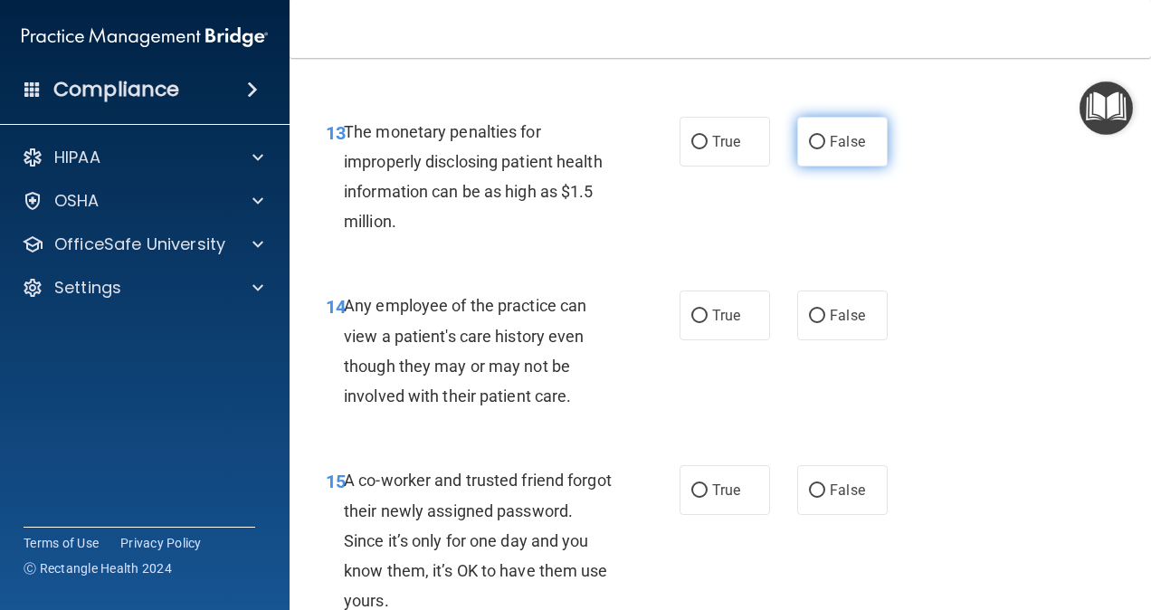
click at [809, 137] on input "False" at bounding box center [817, 143] width 16 height 14
radio input "true"
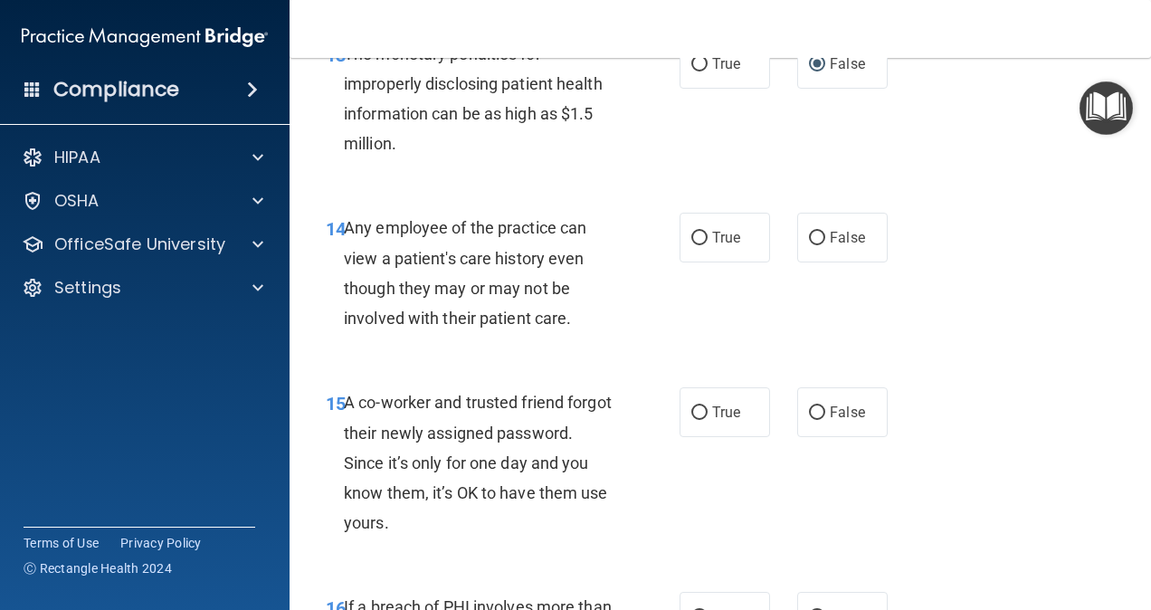
scroll to position [2317, 0]
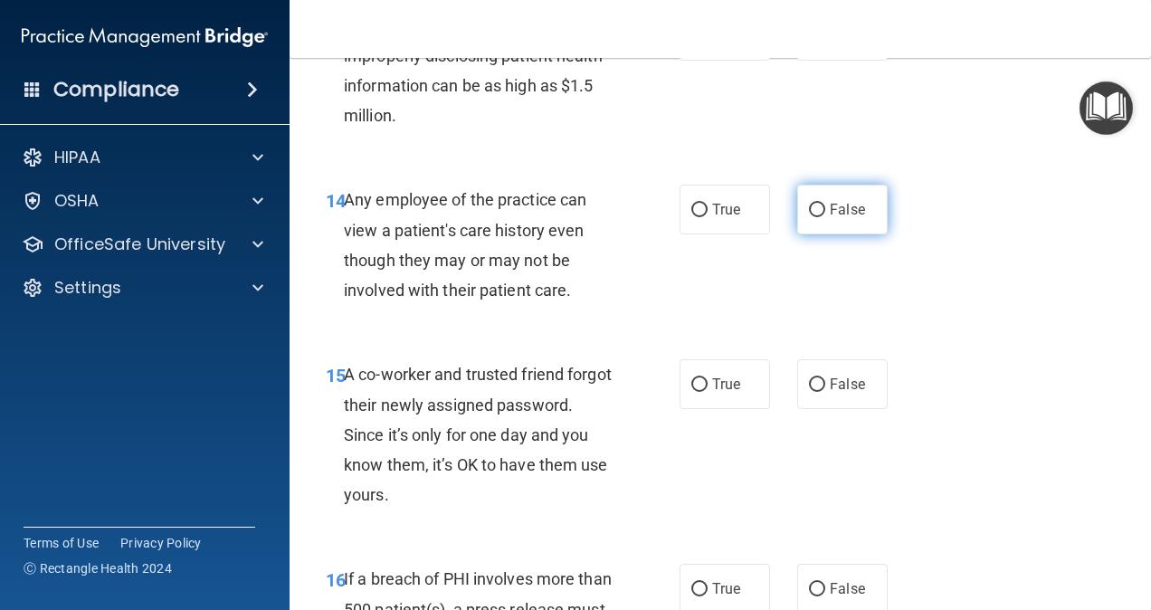
click at [830, 209] on span "False" at bounding box center [847, 209] width 35 height 17
click at [825, 209] on input "False" at bounding box center [817, 211] width 16 height 14
radio input "true"
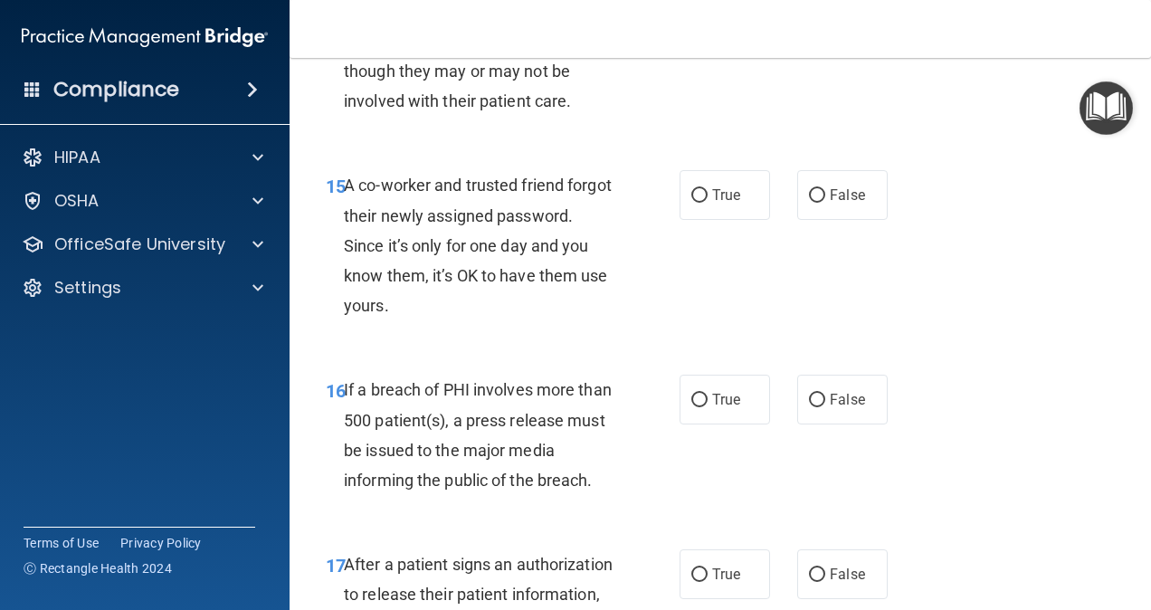
scroll to position [2472, 0]
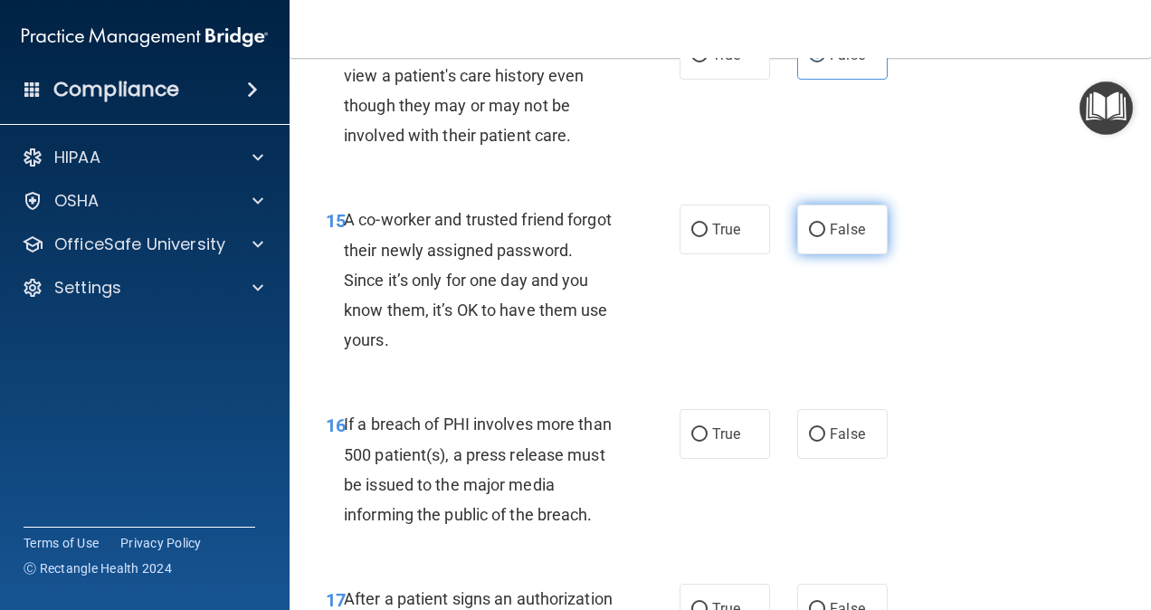
click at [837, 242] on label "False" at bounding box center [842, 230] width 90 height 50
click at [825, 237] on input "False" at bounding box center [817, 231] width 16 height 14
radio input "true"
click at [702, 71] on label "True" at bounding box center [725, 55] width 90 height 50
click at [702, 62] on input "True" at bounding box center [699, 56] width 16 height 14
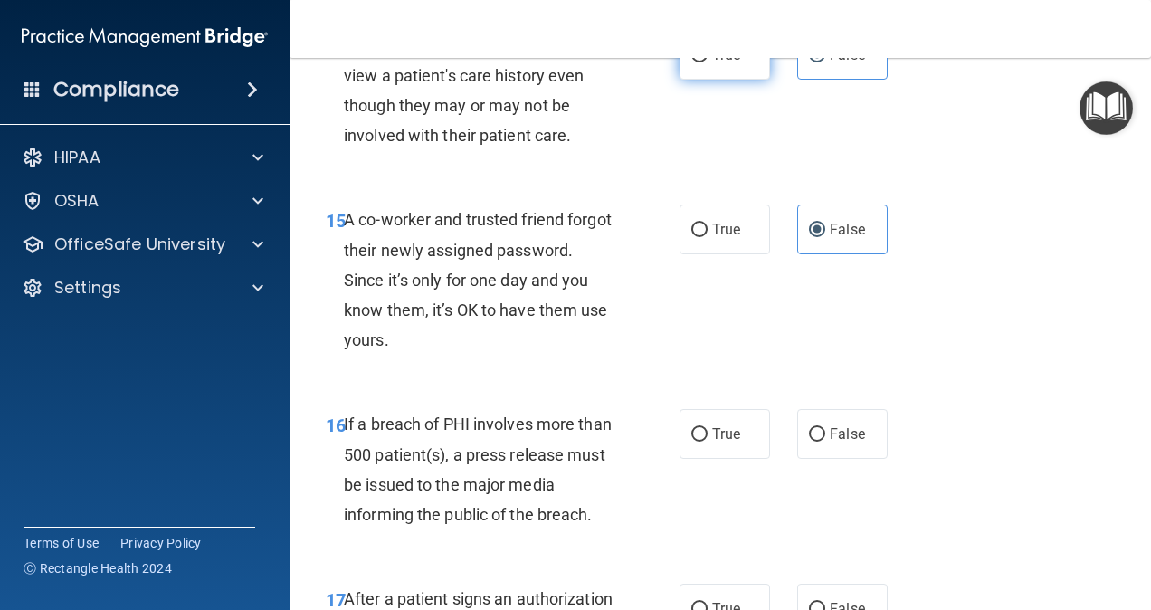
radio input "true"
radio input "false"
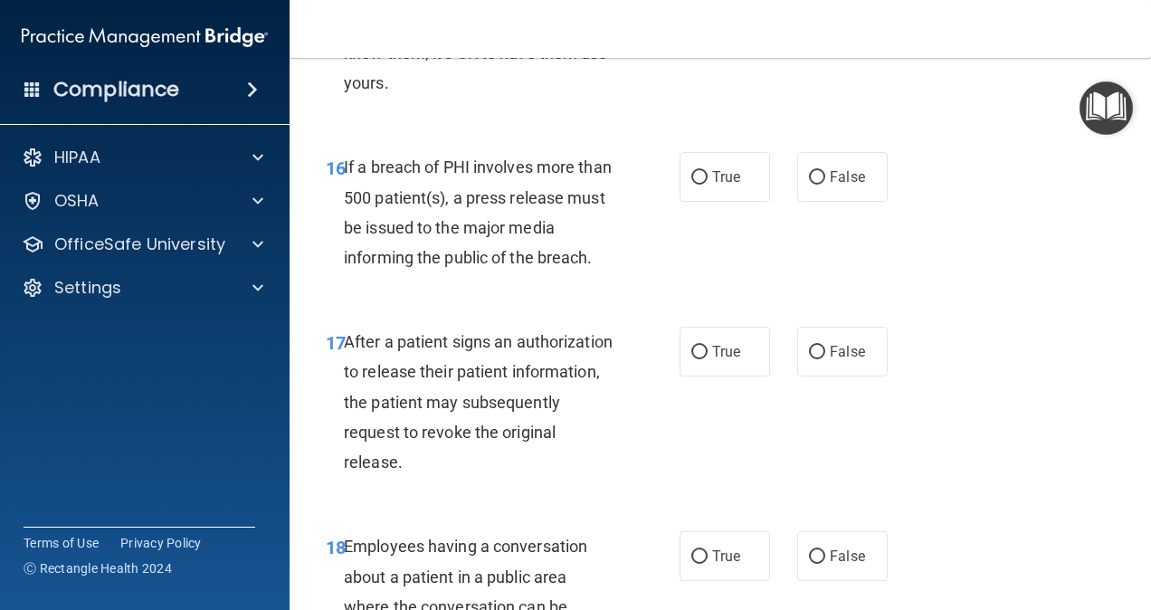
scroll to position [2757, 0]
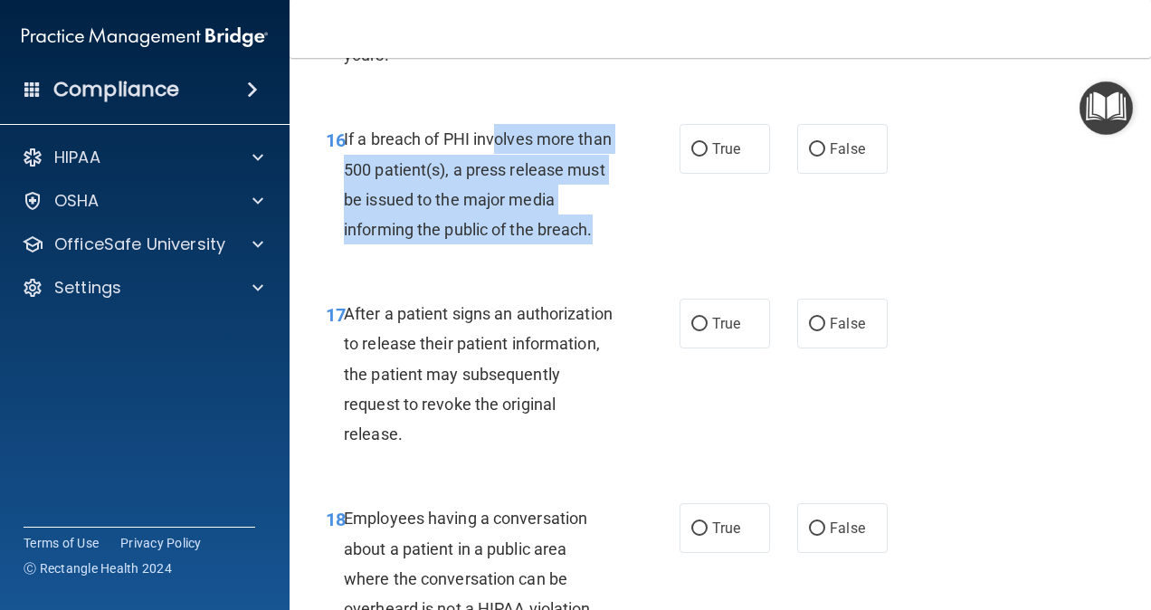
drag, startPoint x: 499, startPoint y: 141, endPoint x: 597, endPoint y: 251, distance: 147.4
click at [597, 251] on div "16 If a breach of PHI involves more than 500 patient(s), a press release must b…" at bounding box center [503, 188] width 408 height 129
click at [599, 251] on div "16 If a breach of PHI involves more than 500 patient(s), a press release must b…" at bounding box center [503, 188] width 408 height 129
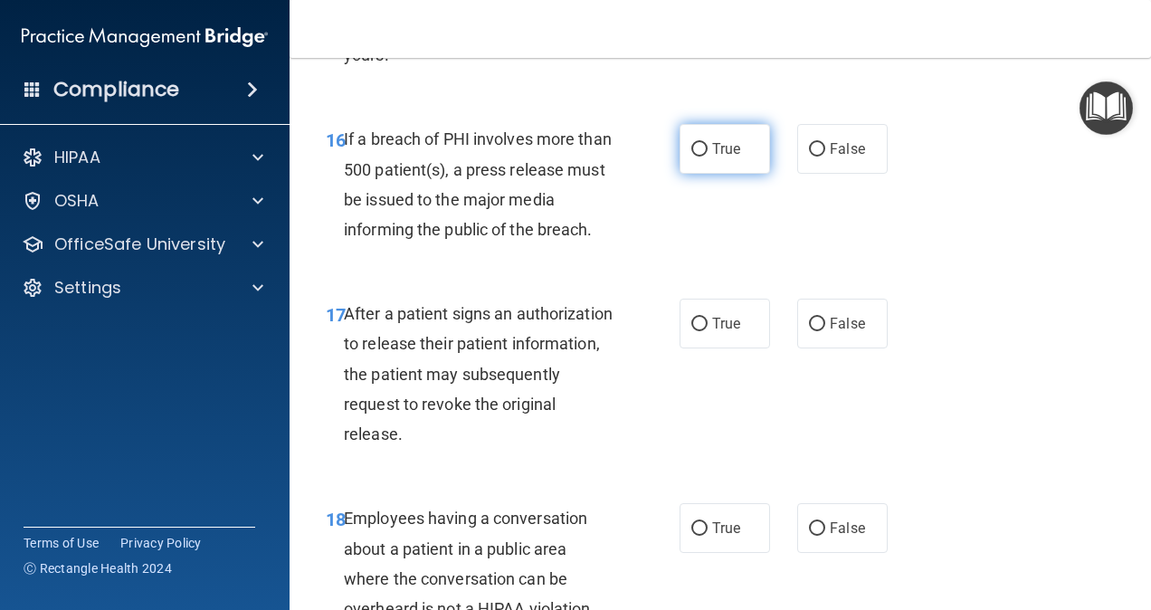
click at [729, 156] on span "True" at bounding box center [726, 148] width 28 height 17
click at [708, 156] on input "True" at bounding box center [699, 150] width 16 height 14
radio input "true"
click at [691, 319] on input "True" at bounding box center [699, 325] width 16 height 14
radio input "true"
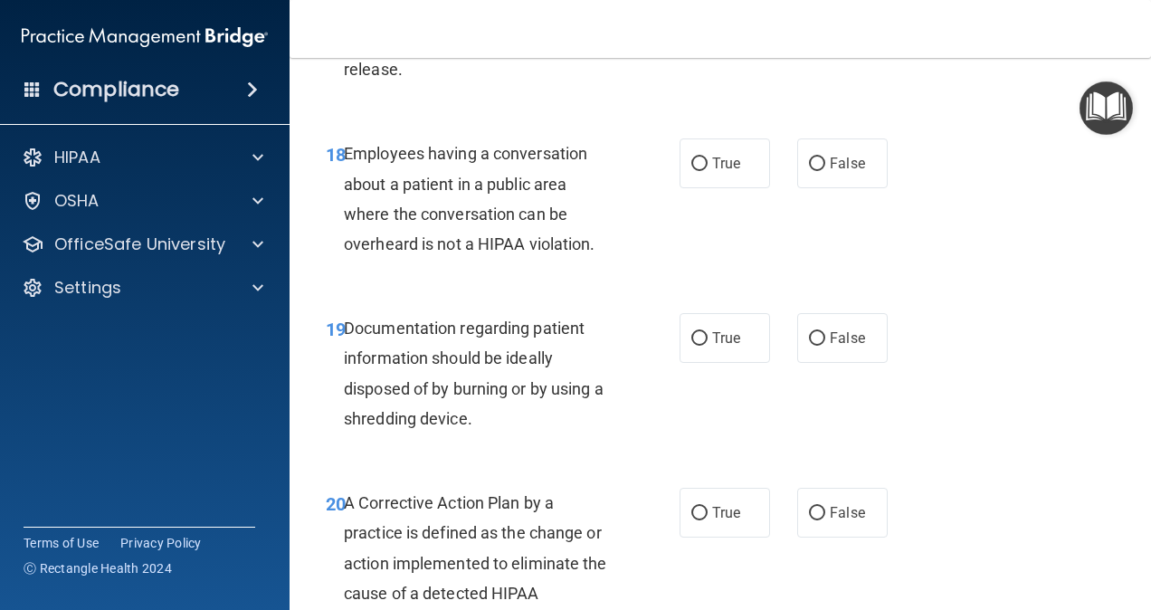
scroll to position [3129, 0]
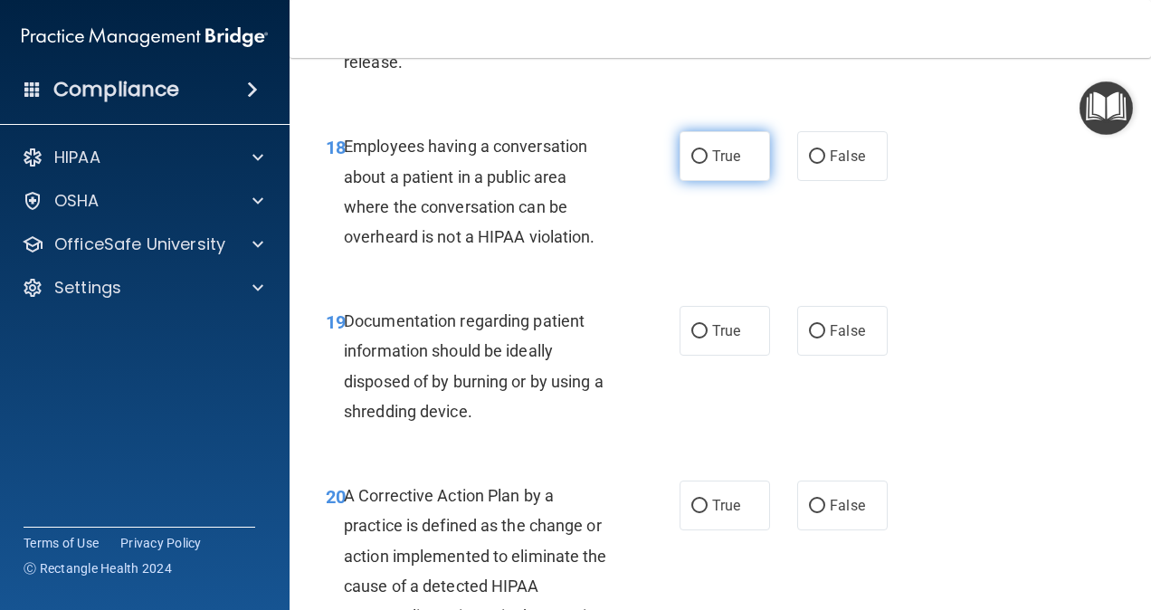
click at [737, 161] on label "True" at bounding box center [725, 156] width 90 height 50
click at [708, 161] on input "True" at bounding box center [699, 157] width 16 height 14
radio input "true"
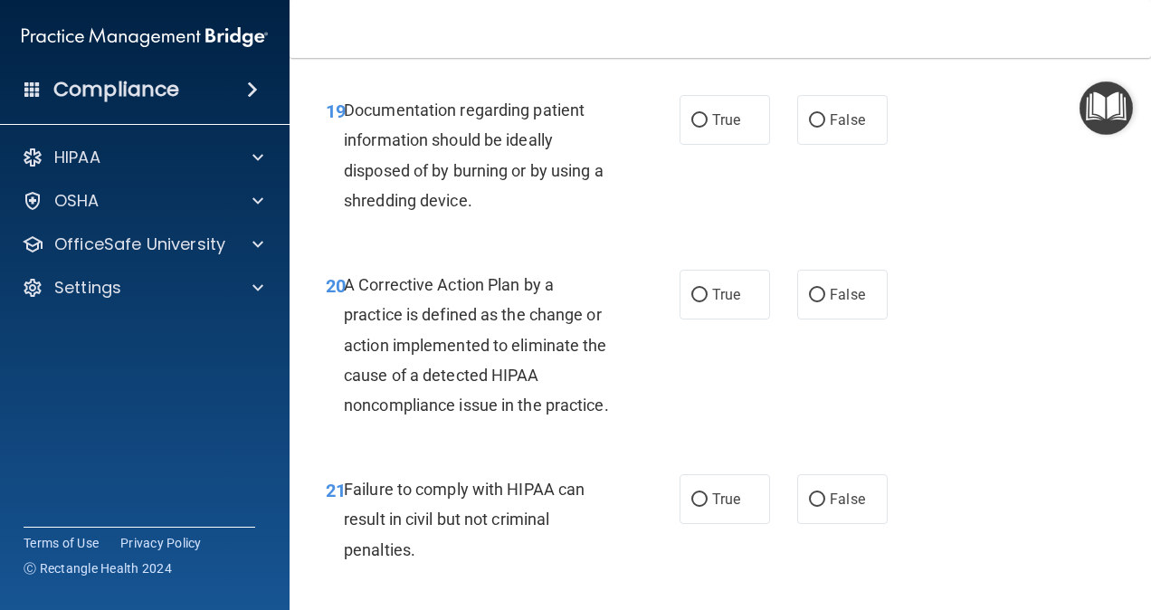
scroll to position [3346, 0]
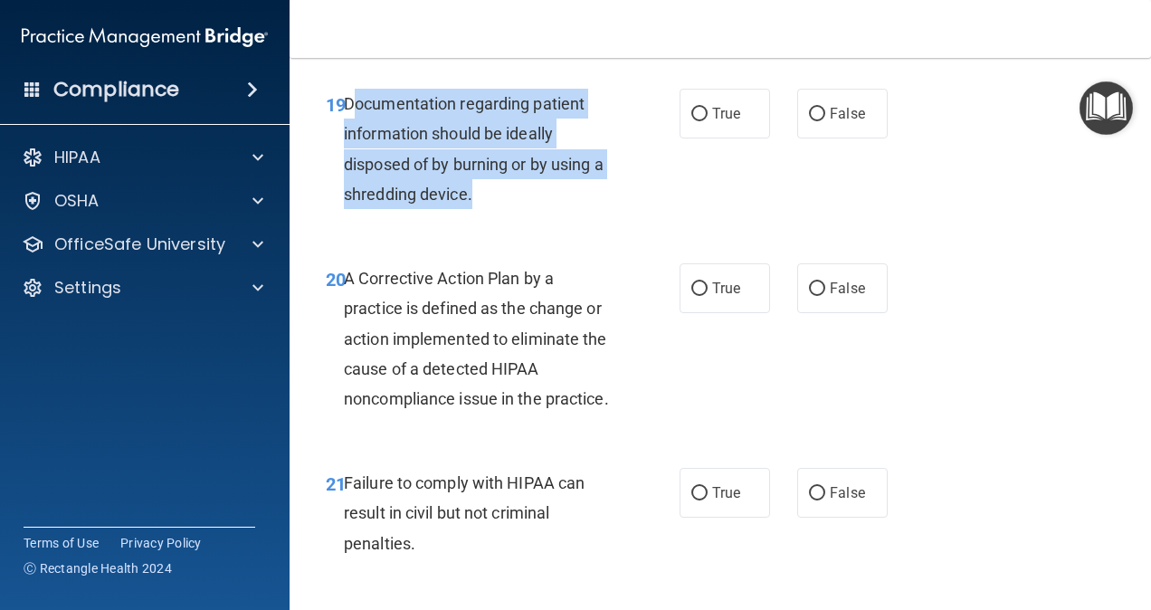
drag, startPoint x: 358, startPoint y: 94, endPoint x: 494, endPoint y: 179, distance: 160.2
click at [494, 179] on div "Documentation regarding patient information should be ideally disposed of by bu…" at bounding box center [487, 149] width 286 height 120
click at [529, 196] on div "Documentation regarding patient information should be ideally disposed of by bu…" at bounding box center [487, 149] width 286 height 120
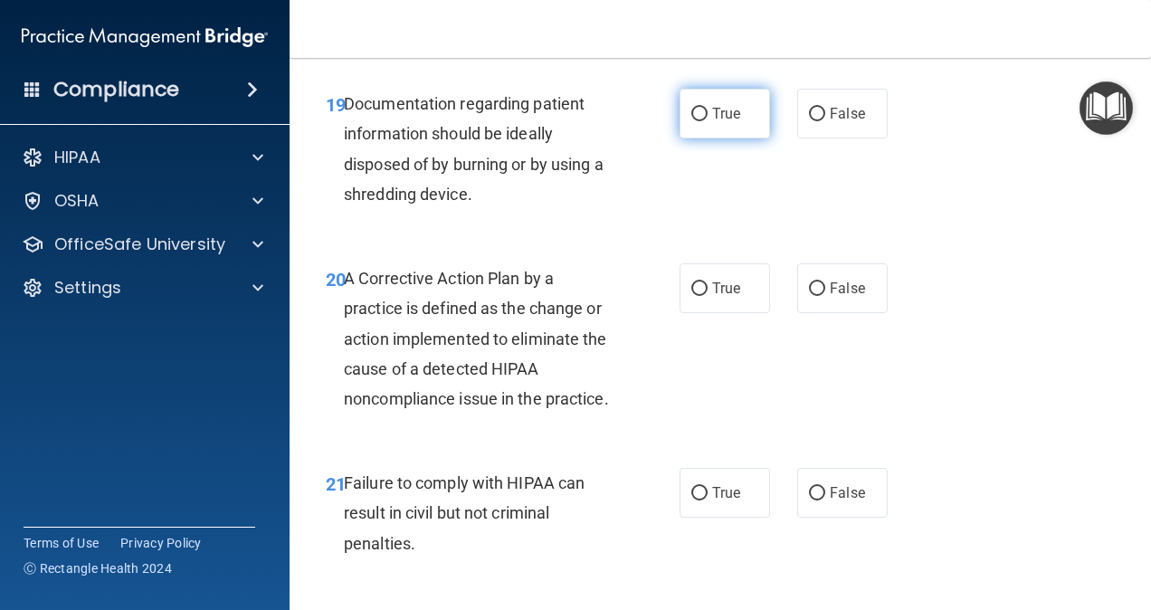
click at [699, 125] on label "True" at bounding box center [725, 114] width 90 height 50
click at [699, 121] on input "True" at bounding box center [699, 115] width 16 height 14
radio input "true"
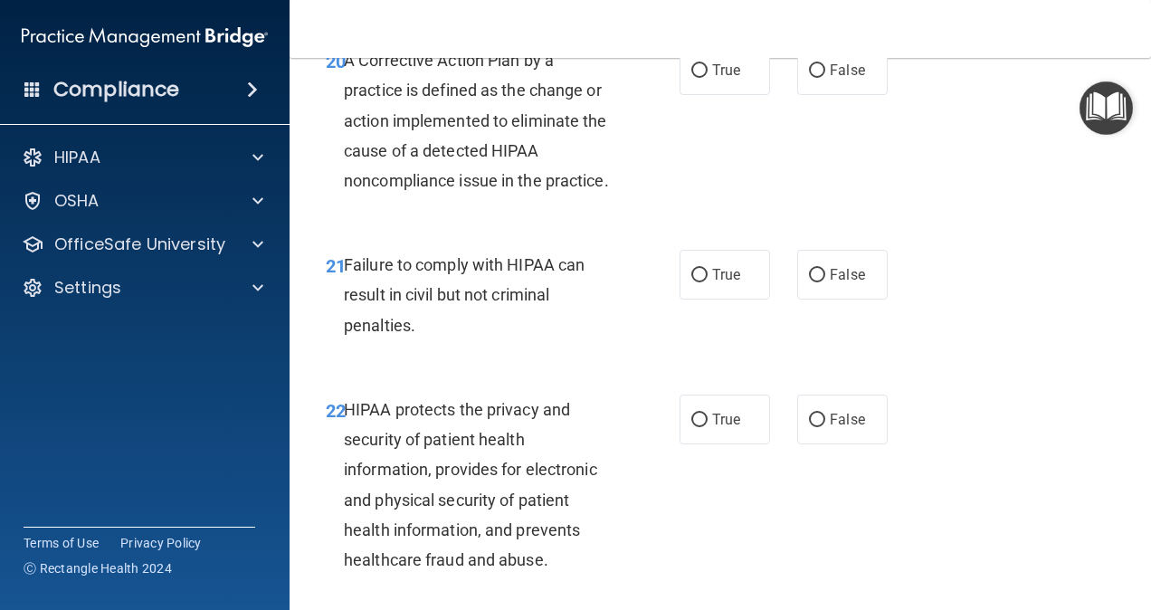
scroll to position [3536, 0]
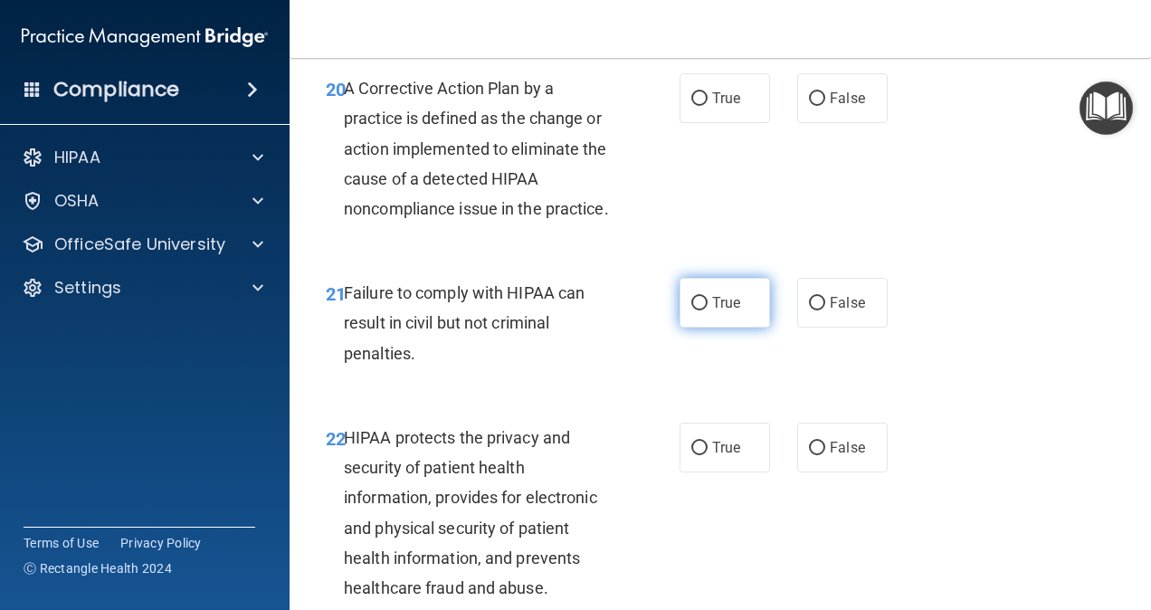
click at [725, 311] on span "True" at bounding box center [726, 302] width 28 height 17
click at [708, 310] on input "True" at bounding box center [699, 304] width 16 height 14
radio input "true"
click at [830, 311] on span "False" at bounding box center [847, 302] width 35 height 17
click at [822, 310] on input "False" at bounding box center [817, 304] width 16 height 14
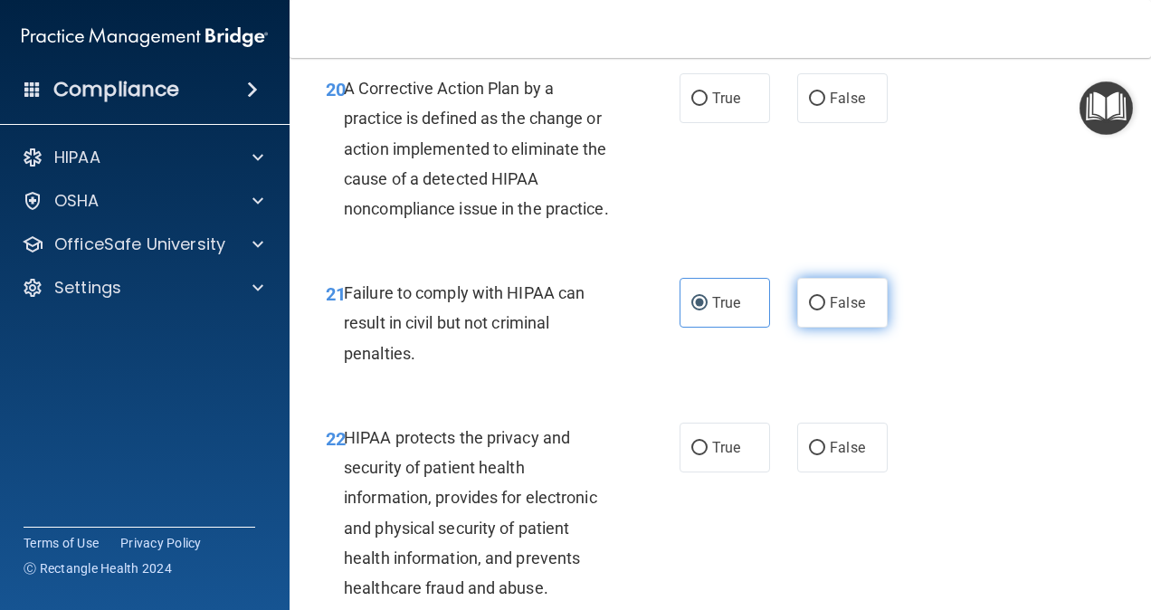
radio input "true"
radio input "false"
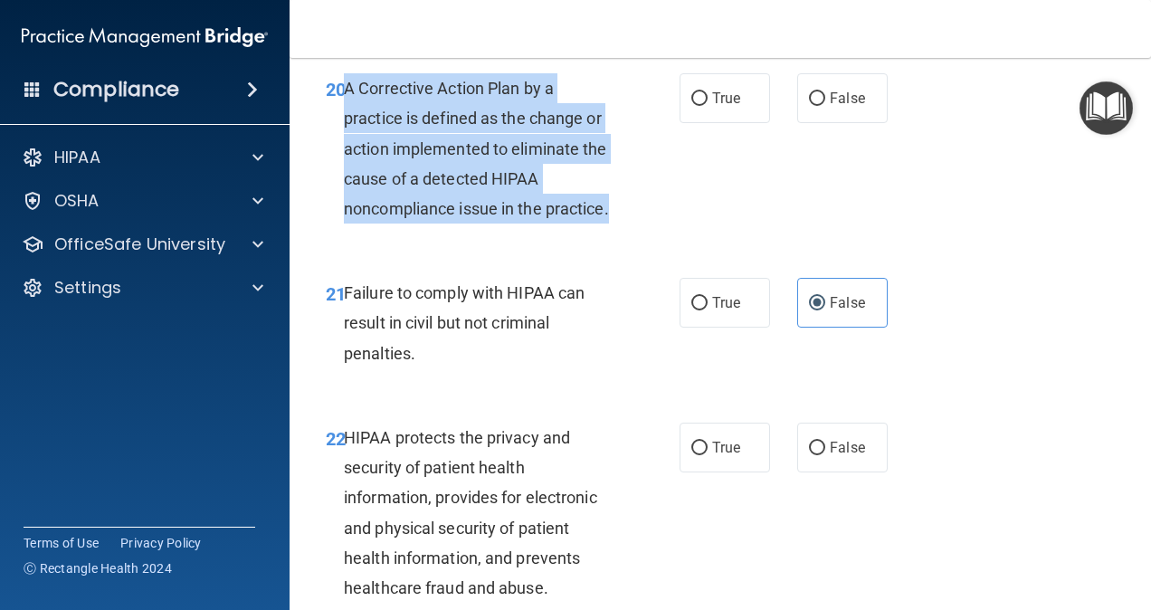
drag, startPoint x: 347, startPoint y: 82, endPoint x: 561, endPoint y: 233, distance: 261.8
click at [561, 224] on div "A Corrective Action Plan by a practice is defined as the change or action imple…" at bounding box center [487, 148] width 286 height 150
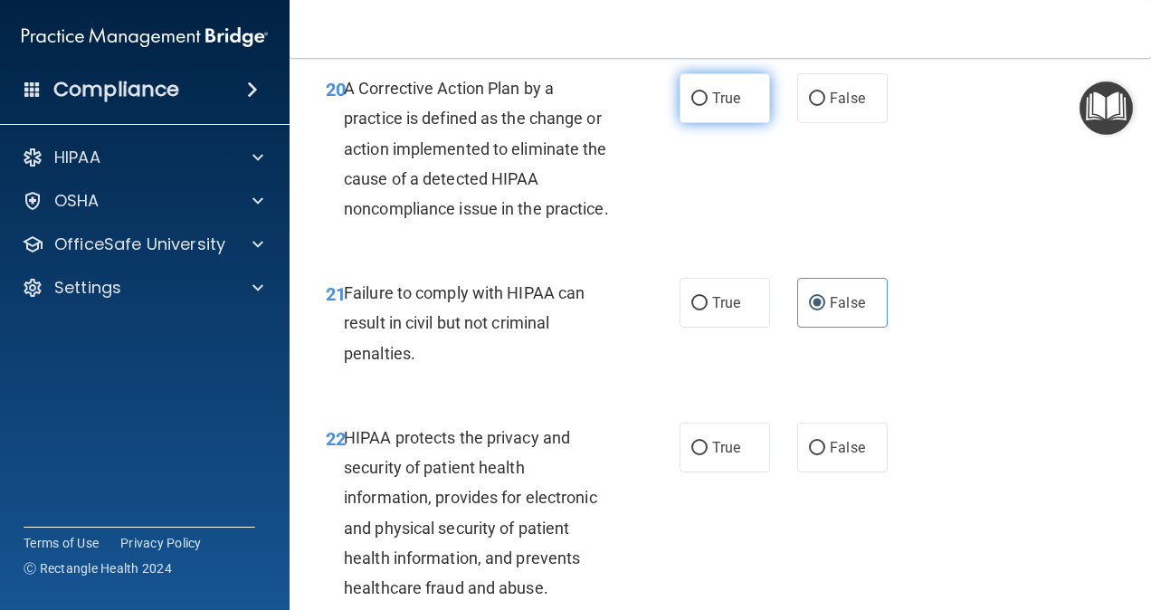
click at [691, 107] on label "True" at bounding box center [725, 98] width 90 height 50
click at [691, 106] on input "True" at bounding box center [699, 99] width 16 height 14
radio input "true"
click at [813, 254] on div "20 A Corrective Action Plan by a practice is defined as the change or action im…" at bounding box center [720, 153] width 816 height 205
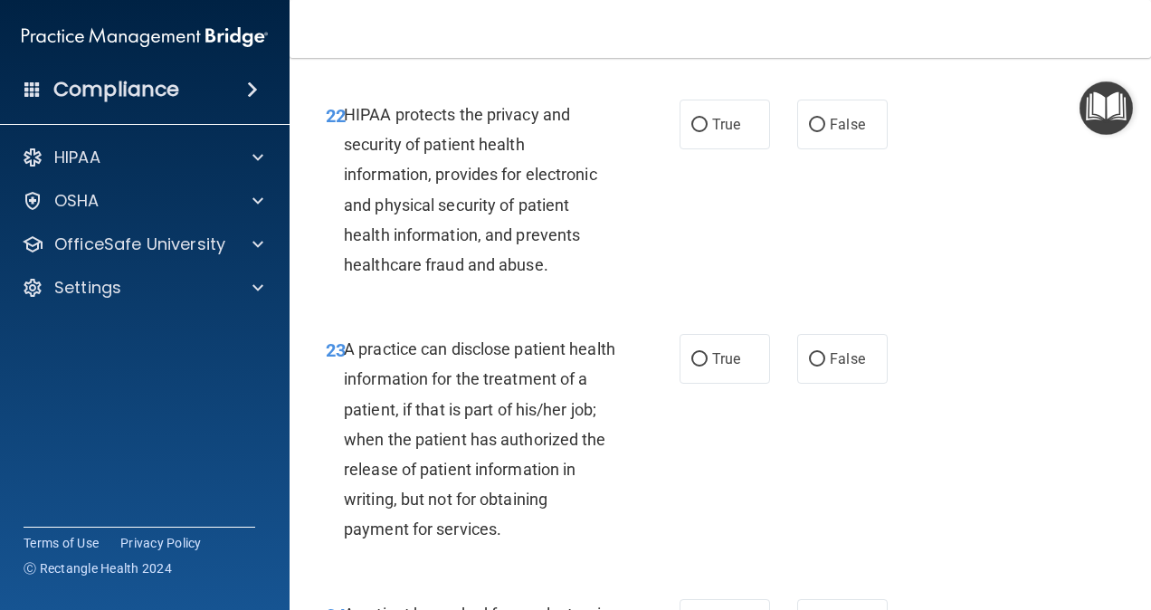
scroll to position [3866, 0]
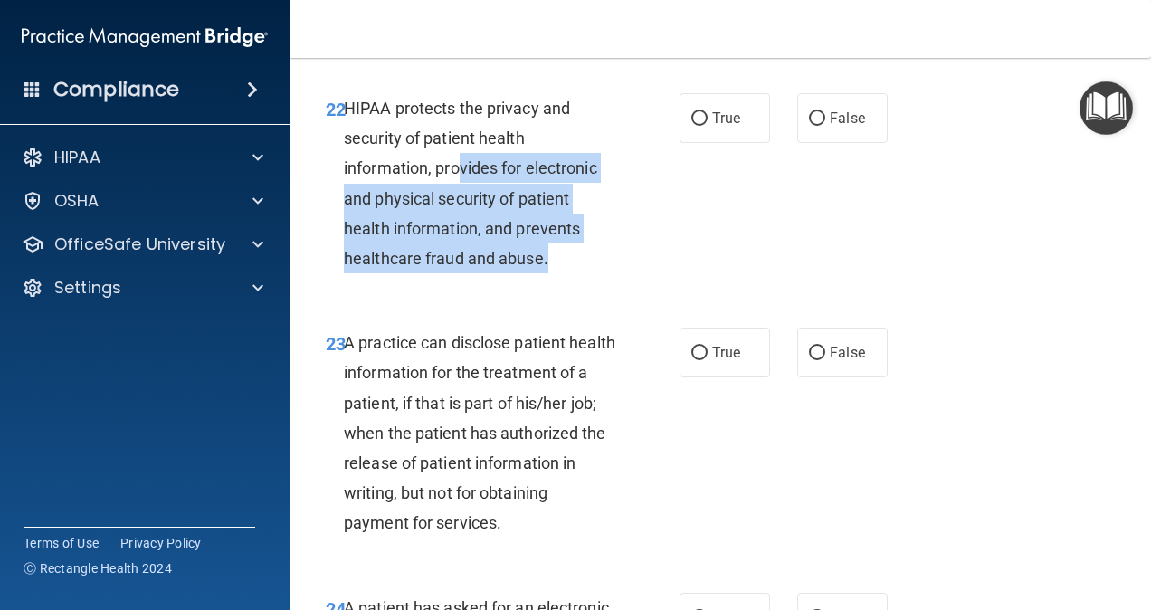
drag, startPoint x: 459, startPoint y: 197, endPoint x: 608, endPoint y: 281, distance: 171.4
click at [608, 273] on div "HIPAA protects the privacy and security of patient health information, provides…" at bounding box center [487, 183] width 286 height 180
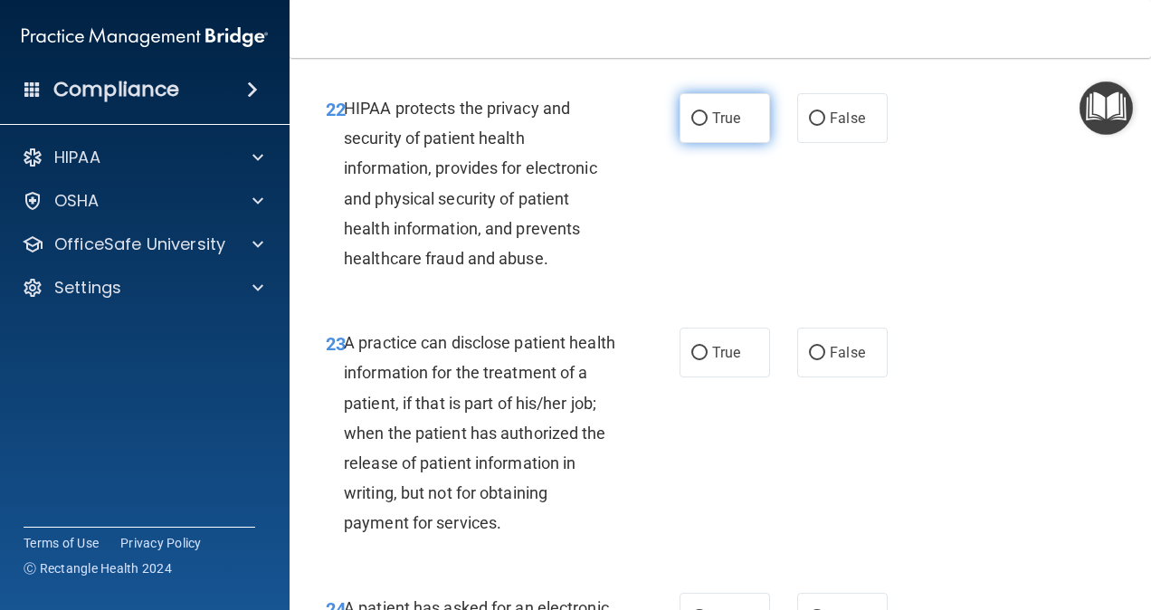
click at [712, 127] on span "True" at bounding box center [726, 117] width 28 height 17
click at [708, 126] on input "True" at bounding box center [699, 119] width 16 height 14
radio input "true"
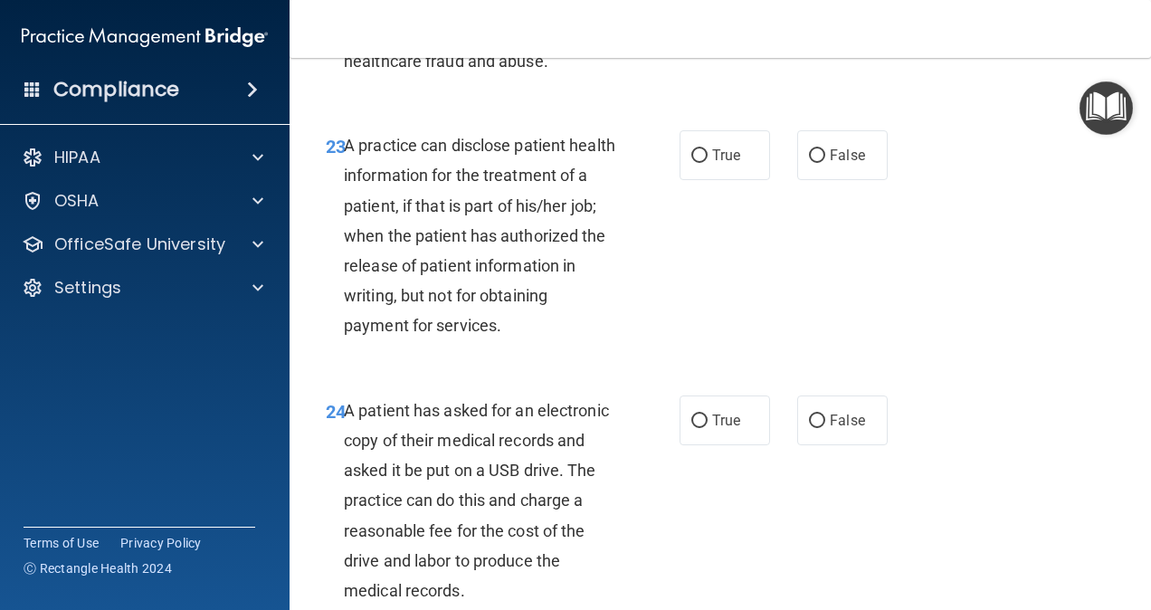
scroll to position [4070, 0]
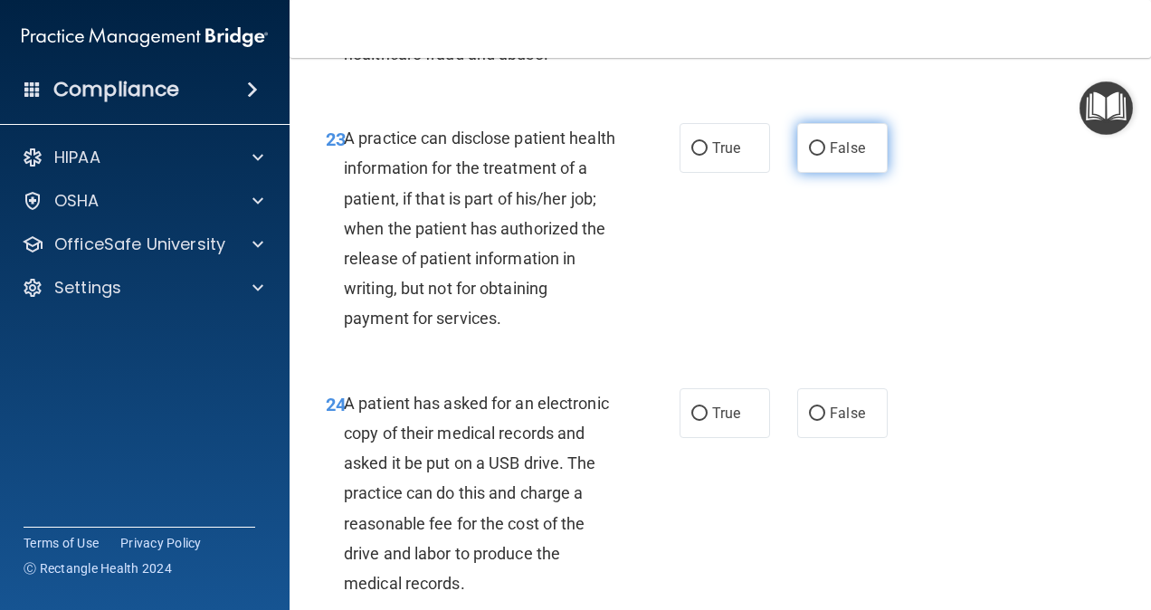
click at [797, 173] on label "False" at bounding box center [842, 148] width 90 height 50
click at [809, 156] on input "False" at bounding box center [817, 149] width 16 height 14
radio input "true"
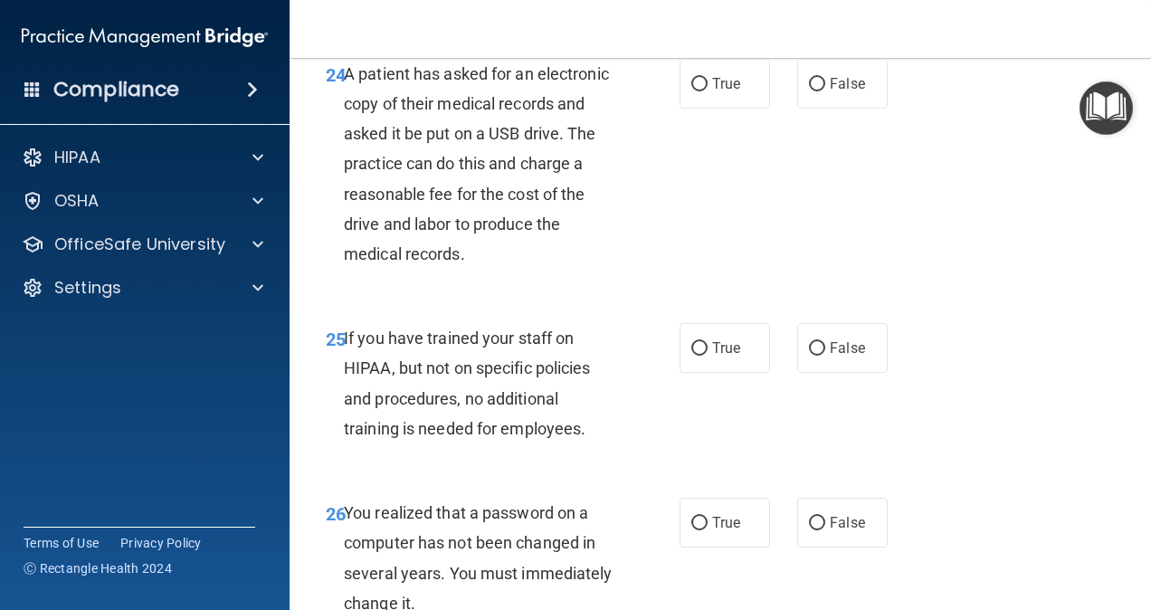
scroll to position [4392, 0]
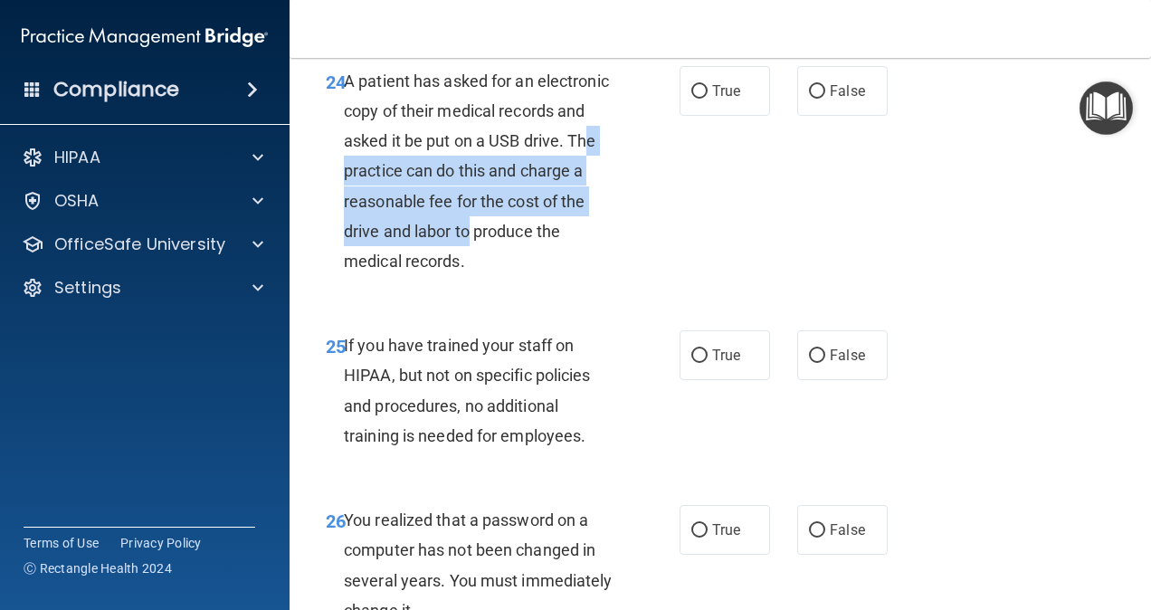
drag, startPoint x: 443, startPoint y: 196, endPoint x: 592, endPoint y: 270, distance: 165.5
click at [592, 270] on div "A patient has asked for an electronic copy of their medical records and asked i…" at bounding box center [487, 171] width 286 height 211
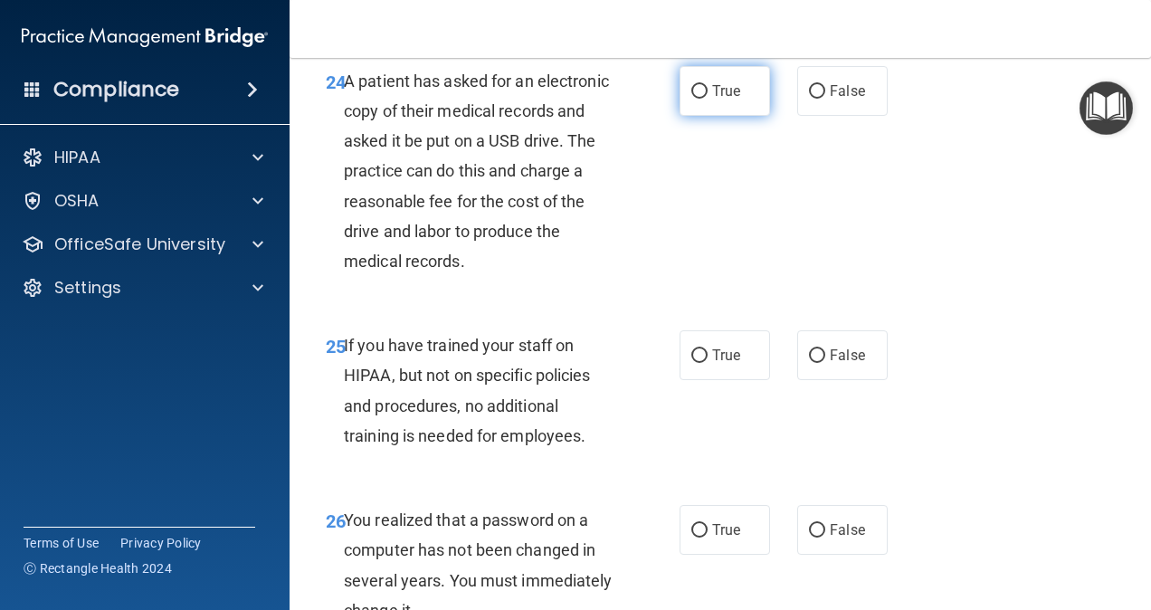
click at [706, 109] on label "True" at bounding box center [725, 91] width 90 height 50
click at [706, 99] on input "True" at bounding box center [699, 92] width 16 height 14
radio input "true"
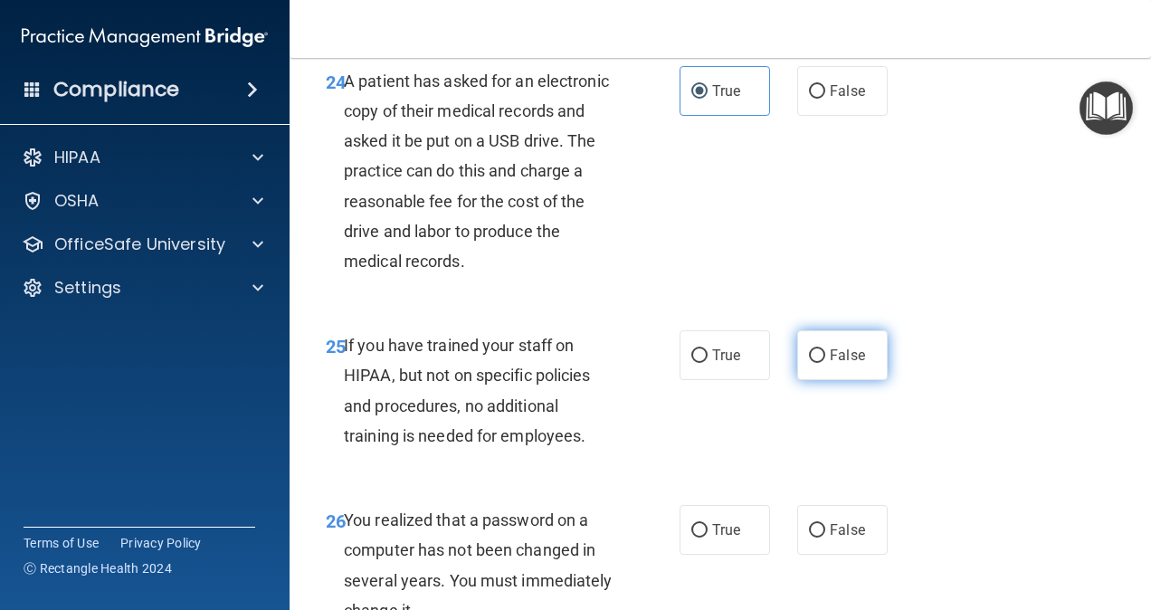
click at [843, 364] on span "False" at bounding box center [847, 355] width 35 height 17
click at [825, 363] on input "False" at bounding box center [817, 356] width 16 height 14
radio input "true"
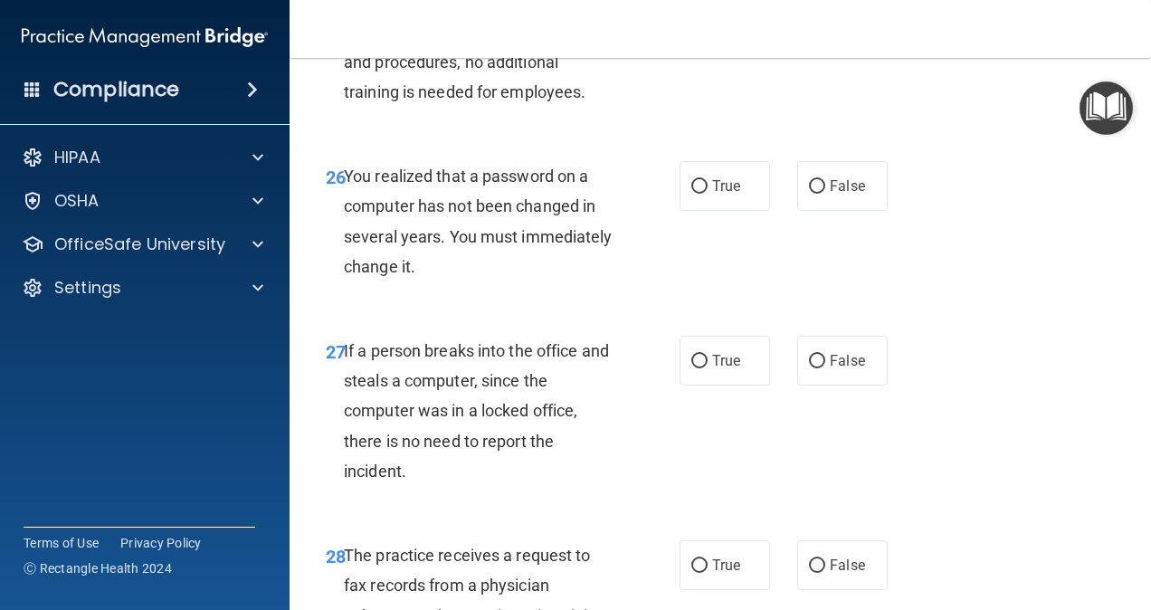
scroll to position [4723, 0]
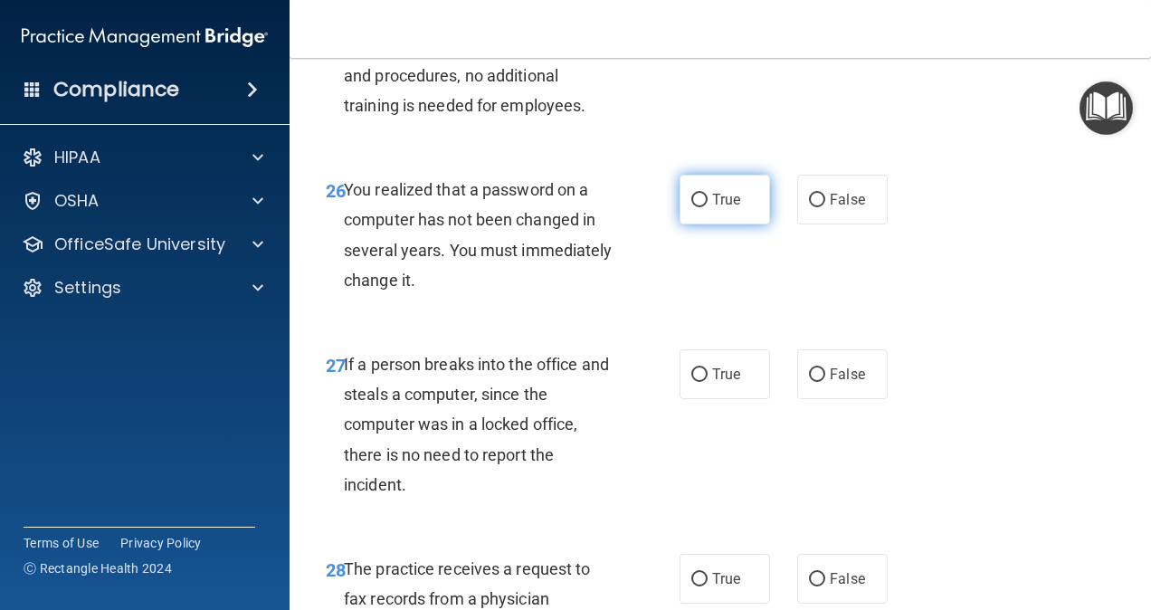
click at [726, 208] on span "True" at bounding box center [726, 199] width 28 height 17
click at [708, 207] on input "True" at bounding box center [699, 201] width 16 height 14
radio input "true"
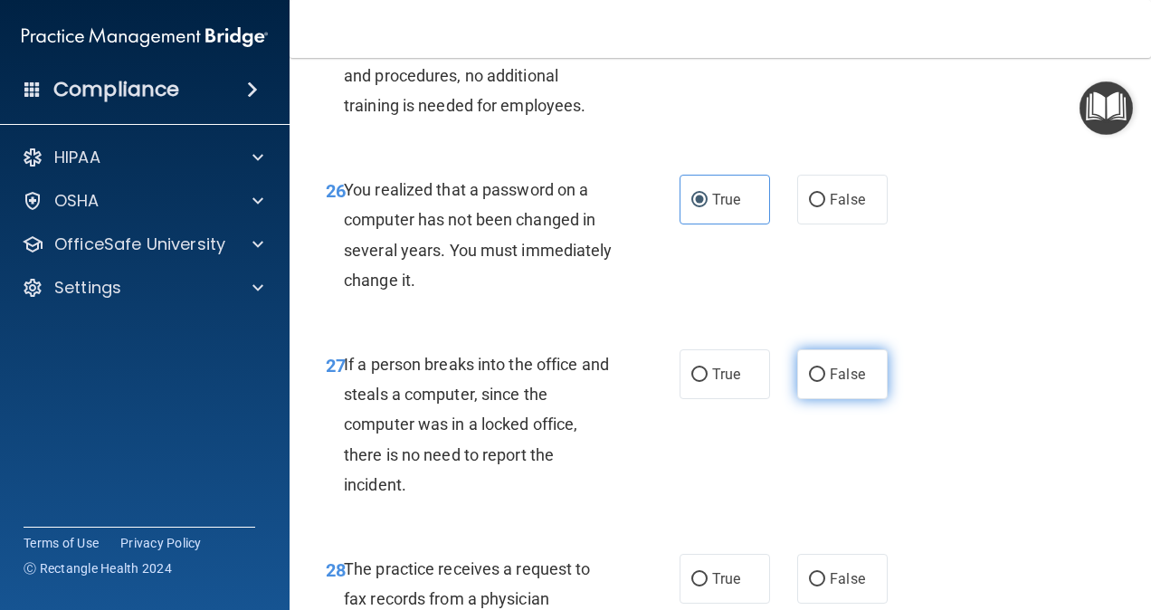
click at [852, 399] on label "False" at bounding box center [842, 374] width 90 height 50
click at [825, 382] on input "False" at bounding box center [817, 375] width 16 height 14
radio input "true"
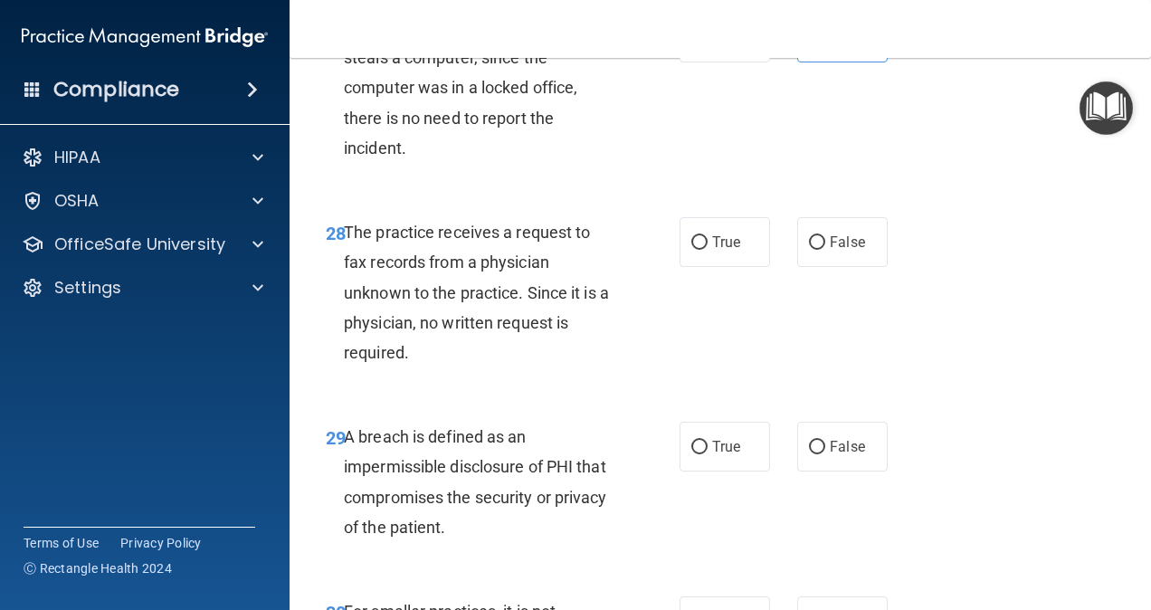
scroll to position [5046, 0]
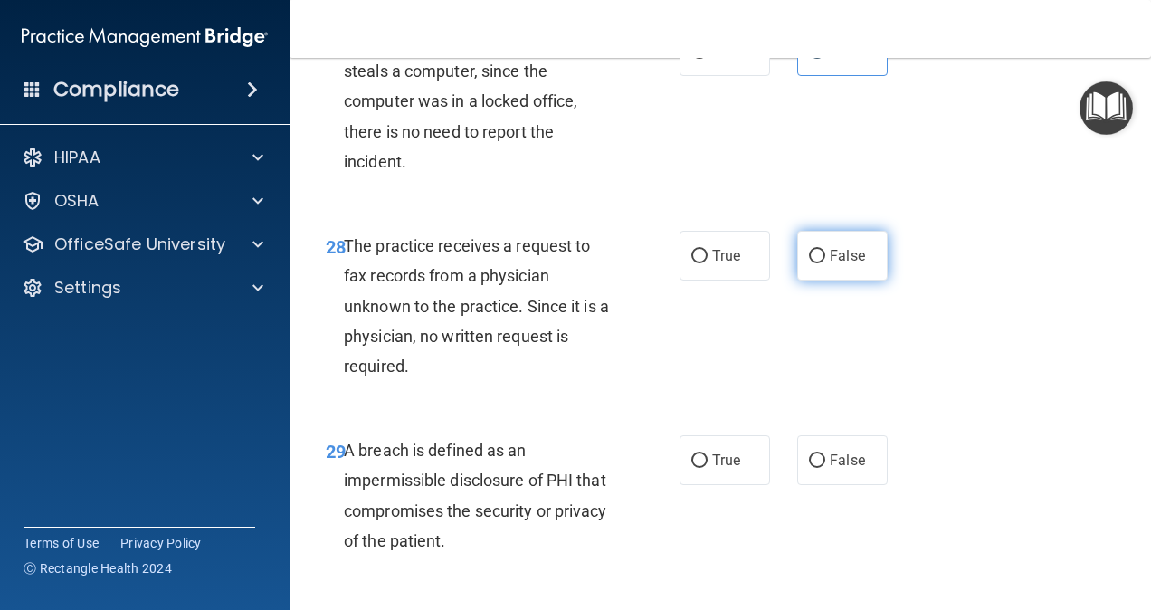
click at [838, 264] on span "False" at bounding box center [847, 255] width 35 height 17
click at [825, 263] on input "False" at bounding box center [817, 257] width 16 height 14
radio input "true"
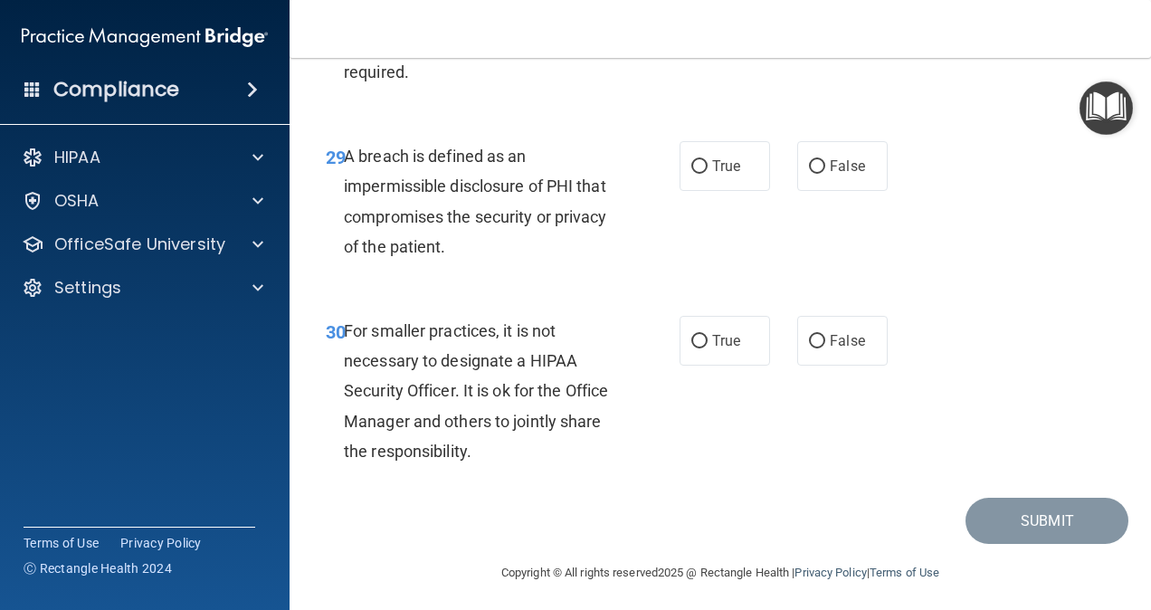
scroll to position [5354, 0]
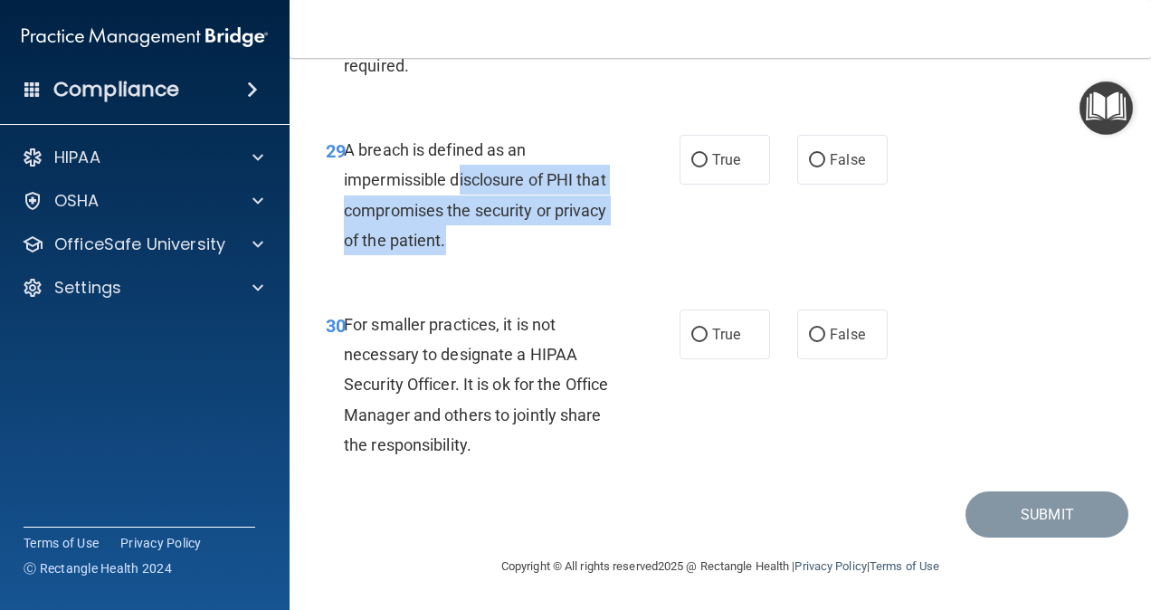
drag, startPoint x: 459, startPoint y: 197, endPoint x: 574, endPoint y: 282, distance: 143.0
click at [574, 264] on div "29 A breach is defined as an impermissible disclosure of PHI that compromises t…" at bounding box center [503, 199] width 408 height 129
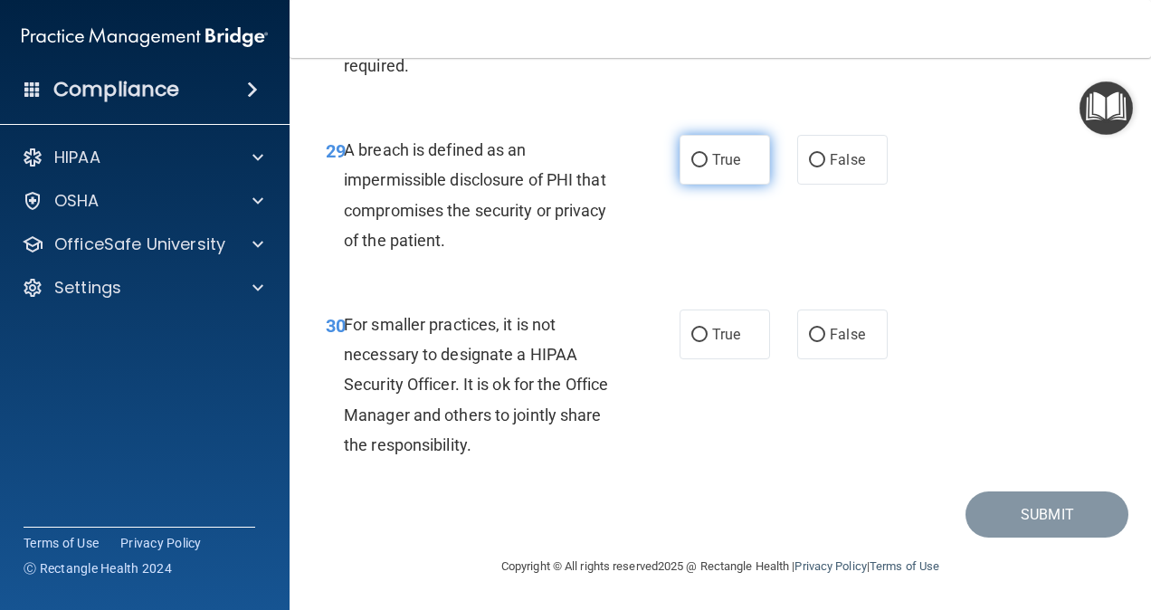
click at [712, 168] on span "True" at bounding box center [726, 159] width 28 height 17
click at [705, 167] on input "True" at bounding box center [699, 161] width 16 height 14
radio input "true"
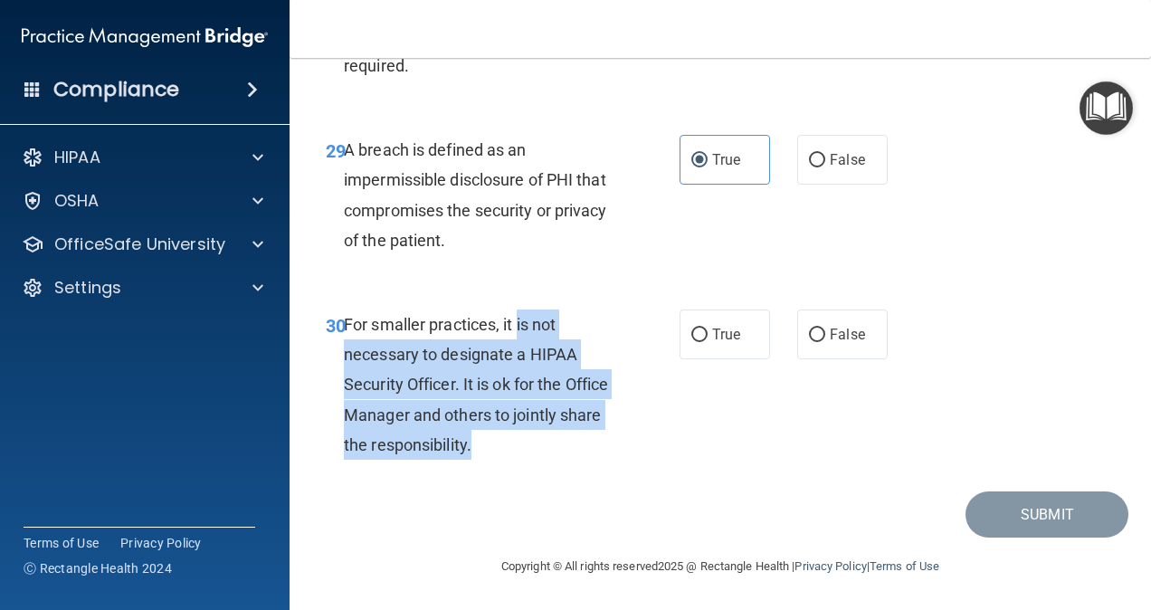
drag, startPoint x: 519, startPoint y: 348, endPoint x: 579, endPoint y: 480, distance: 144.2
click at [579, 460] on div "For smaller practices, it is not necessary to designate a HIPAA Security Office…" at bounding box center [487, 384] width 286 height 150
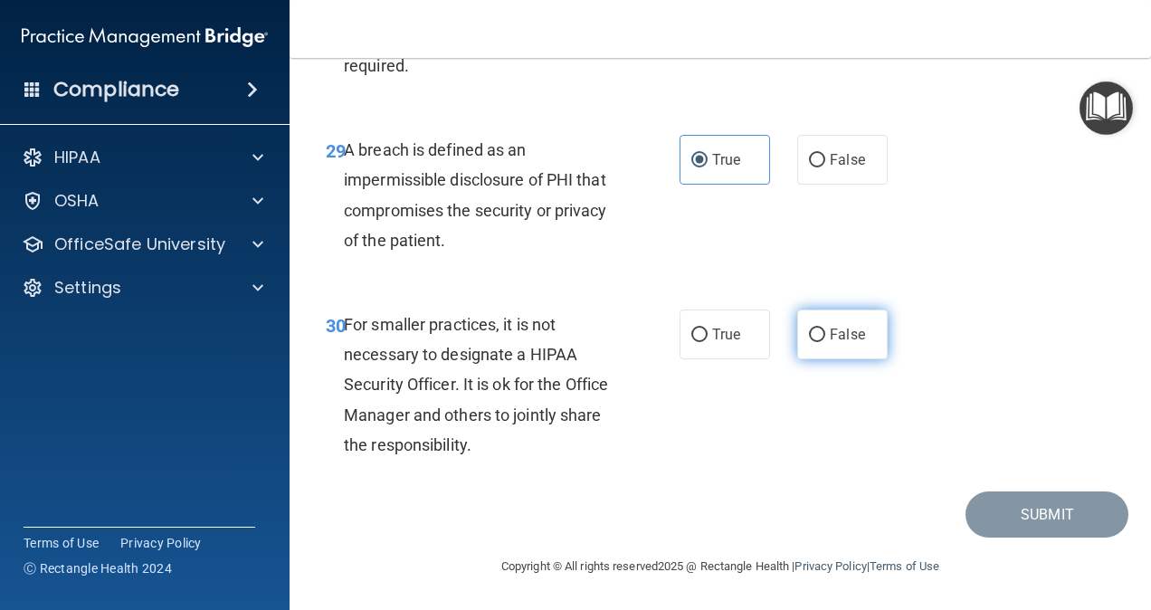
click at [830, 343] on span "False" at bounding box center [847, 334] width 35 height 17
click at [825, 342] on input "False" at bounding box center [817, 335] width 16 height 14
radio input "true"
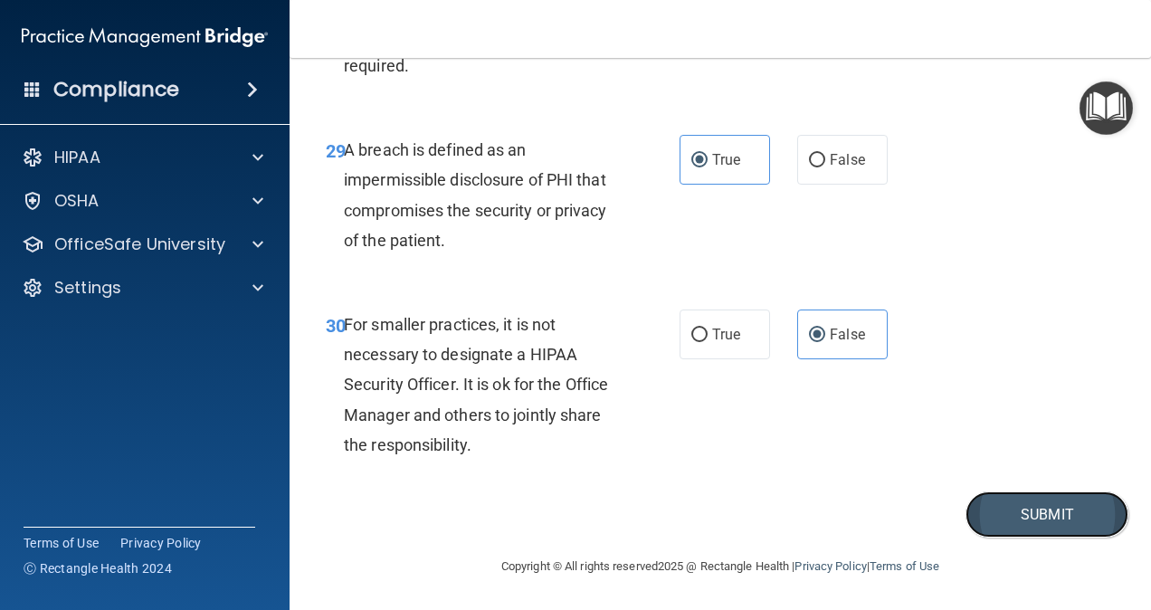
click at [929, 524] on button "Submit" at bounding box center [1046, 514] width 163 height 46
click at [929, 537] on button "Submit" at bounding box center [1046, 514] width 163 height 46
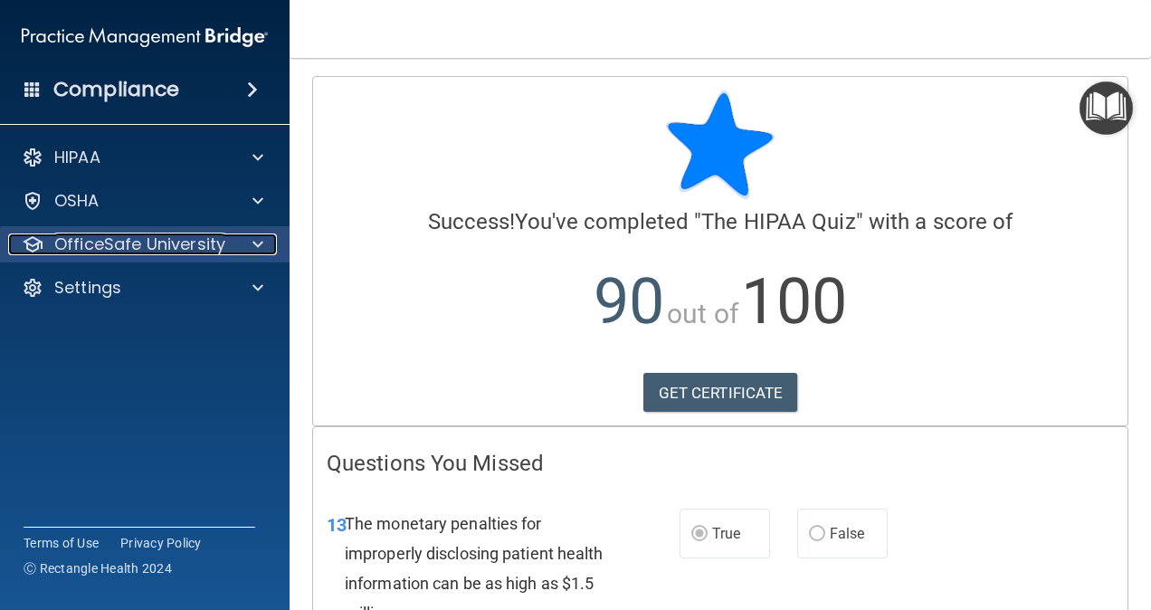
click at [114, 248] on p "OfficeSafe University" at bounding box center [139, 244] width 171 height 22
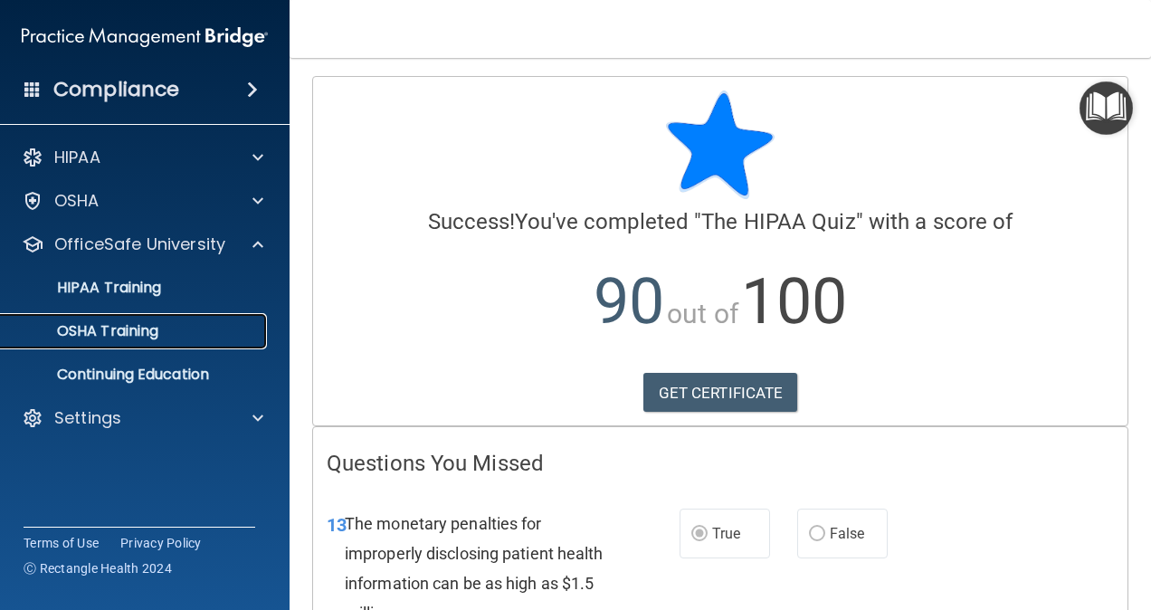
click at [117, 330] on p "OSHA Training" at bounding box center [85, 331] width 147 height 18
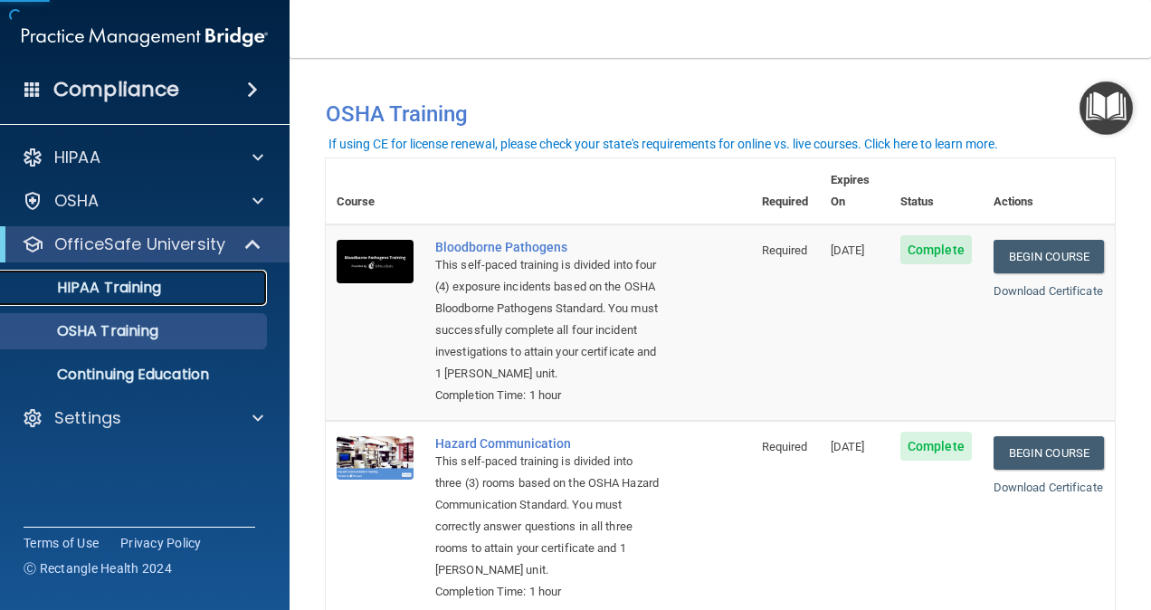
click at [125, 297] on link "HIPAA Training" at bounding box center [124, 288] width 285 height 36
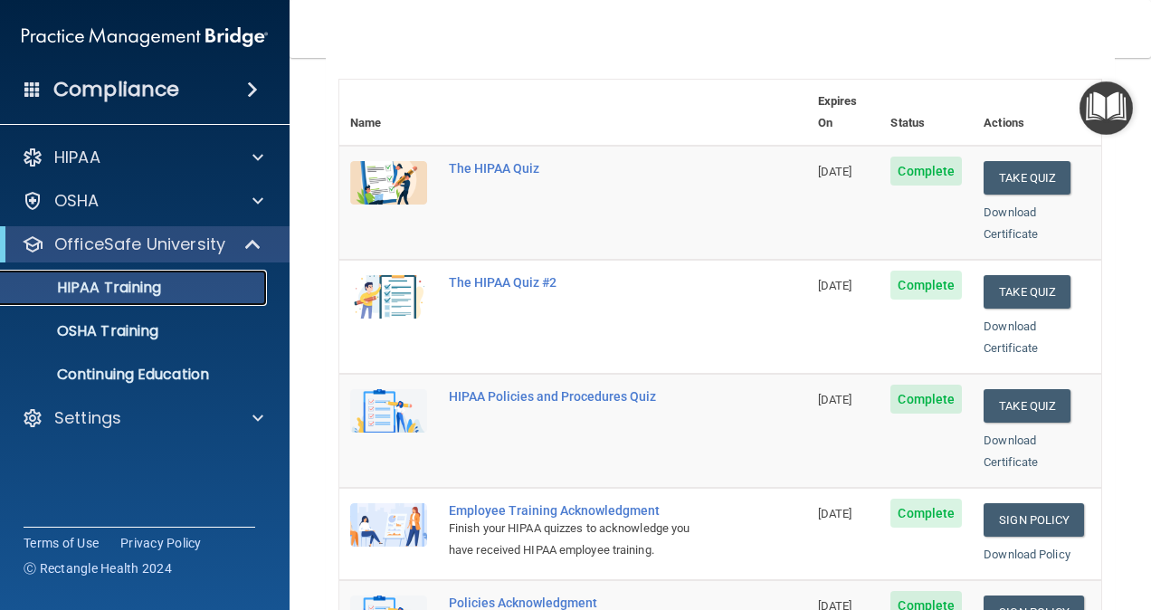
scroll to position [217, 0]
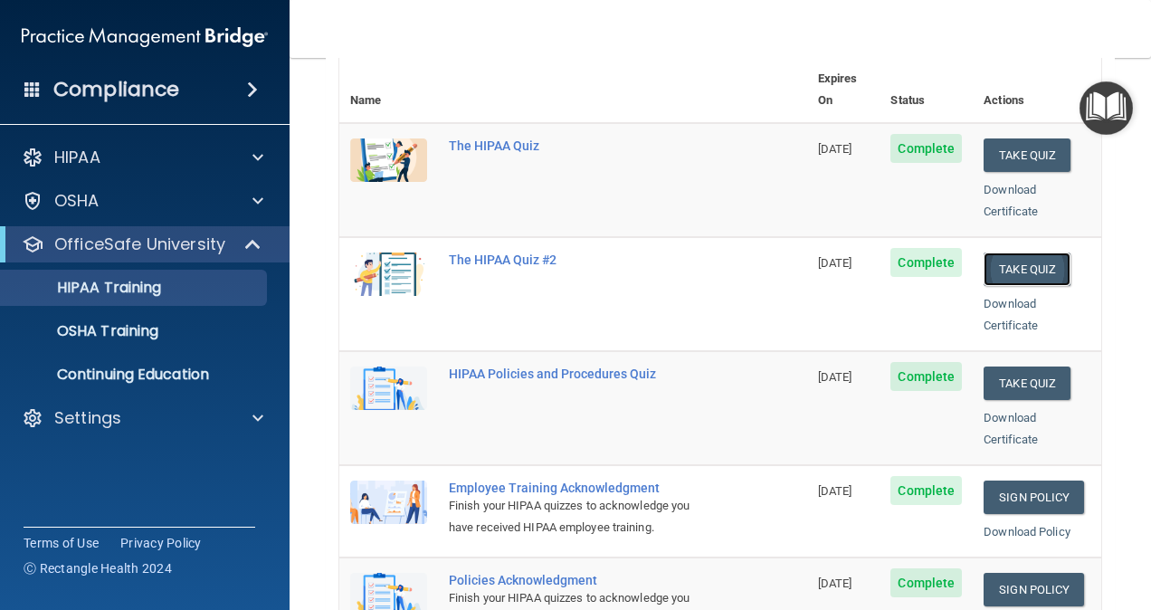
click at [929, 252] on button "Take Quiz" at bounding box center [1027, 268] width 87 height 33
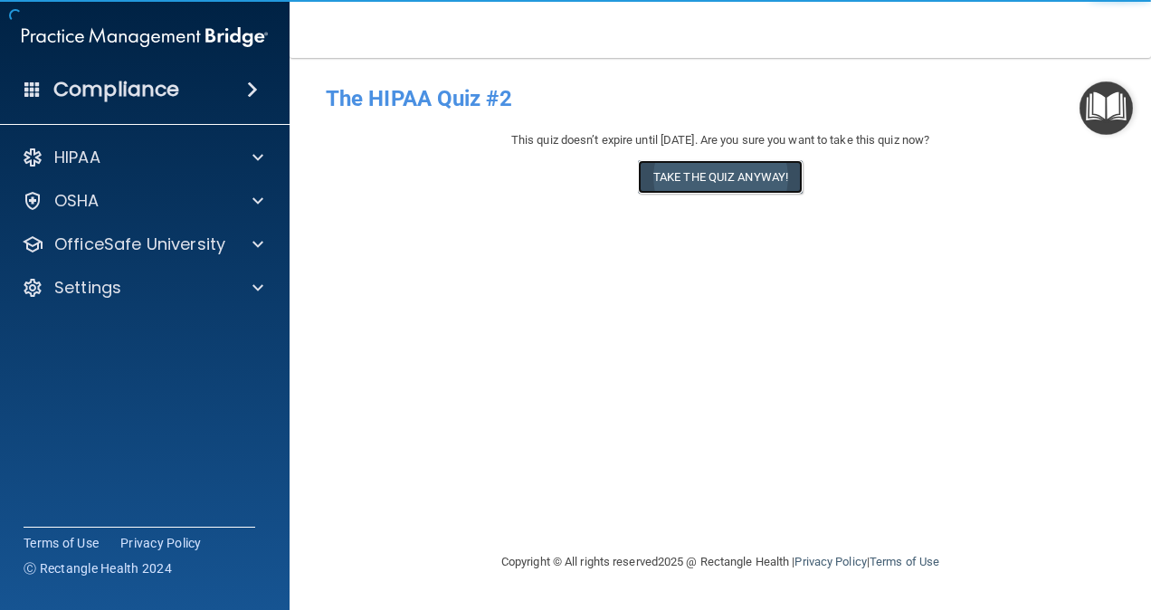
click at [682, 186] on button "Take the quiz anyway!" at bounding box center [720, 176] width 165 height 33
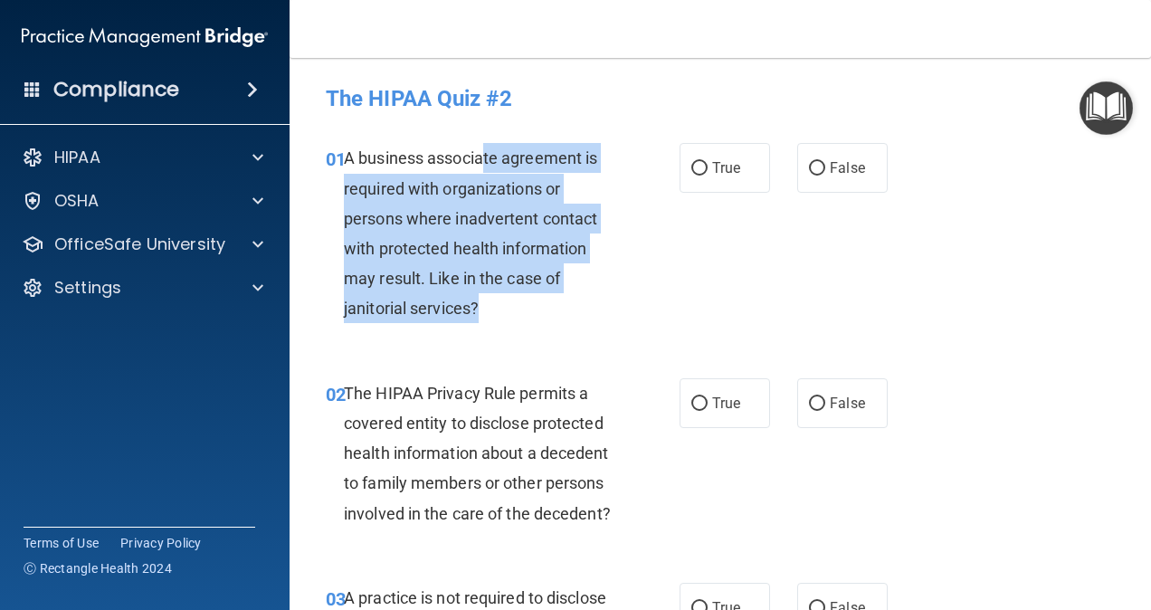
drag, startPoint x: 483, startPoint y: 159, endPoint x: 537, endPoint y: 311, distance: 161.4
click at [537, 311] on div "A business associate agreement is required with organizations or persons where …" at bounding box center [487, 233] width 286 height 180
click at [517, 288] on span "A business associate agreement is required with organizations or persons where …" at bounding box center [470, 232] width 253 height 169
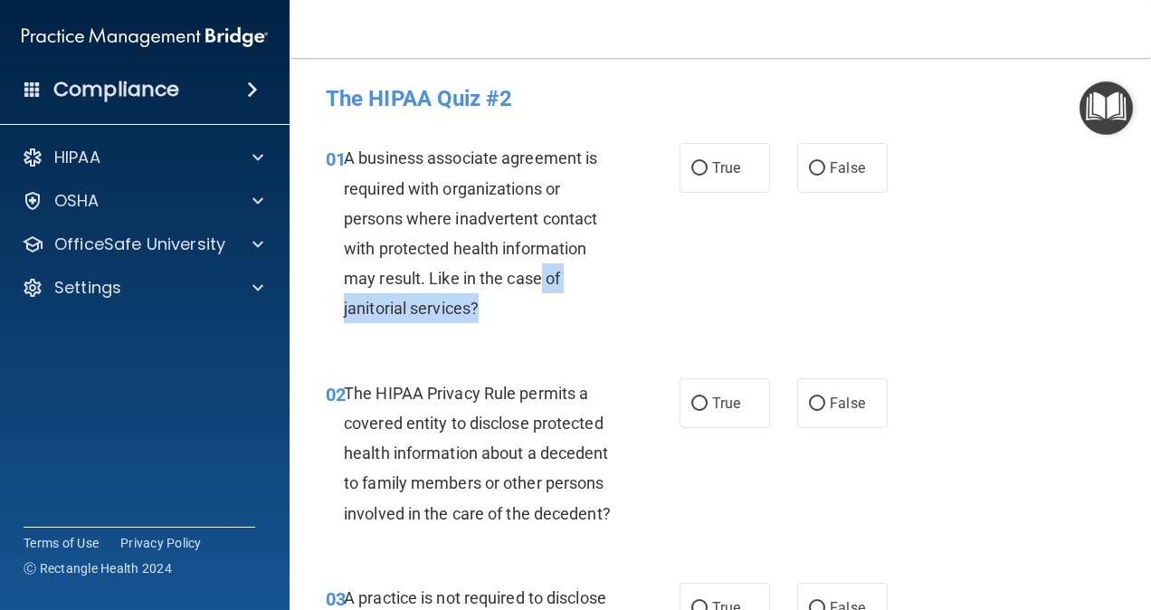
drag, startPoint x: 516, startPoint y: 311, endPoint x: 538, endPoint y: 284, distance: 35.3
click at [538, 284] on div "A business associate agreement is required with organizations or persons where …" at bounding box center [487, 233] width 286 height 180
click at [538, 284] on span "A business associate agreement is required with organizations or persons where …" at bounding box center [470, 232] width 253 height 169
click at [589, 327] on div "01 A business associate agreement is required with organizations or persons whe…" at bounding box center [503, 237] width 408 height 189
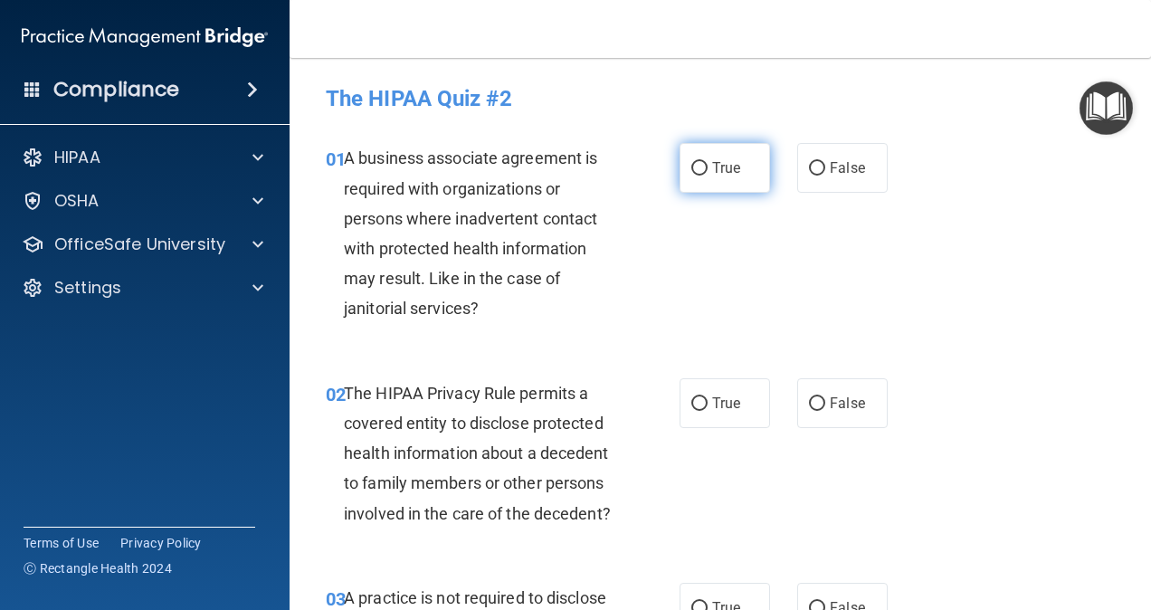
click at [742, 165] on label "True" at bounding box center [725, 168] width 90 height 50
click at [708, 165] on input "True" at bounding box center [699, 169] width 16 height 14
radio input "true"
click at [845, 176] on span "False" at bounding box center [847, 167] width 35 height 17
click at [825, 176] on input "False" at bounding box center [817, 169] width 16 height 14
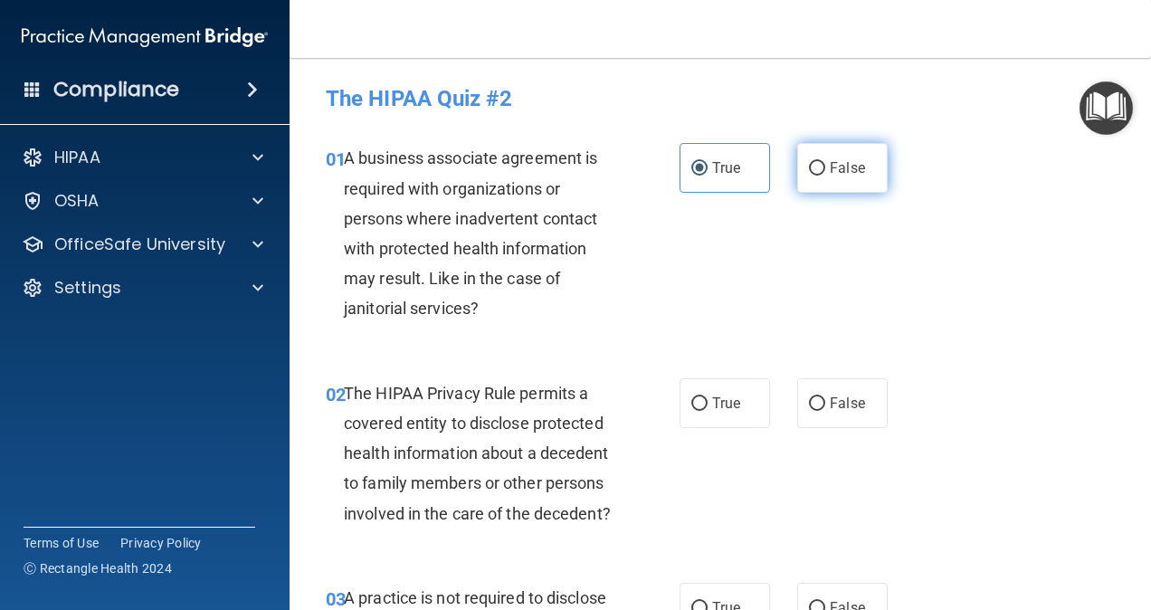
radio input "true"
radio input "false"
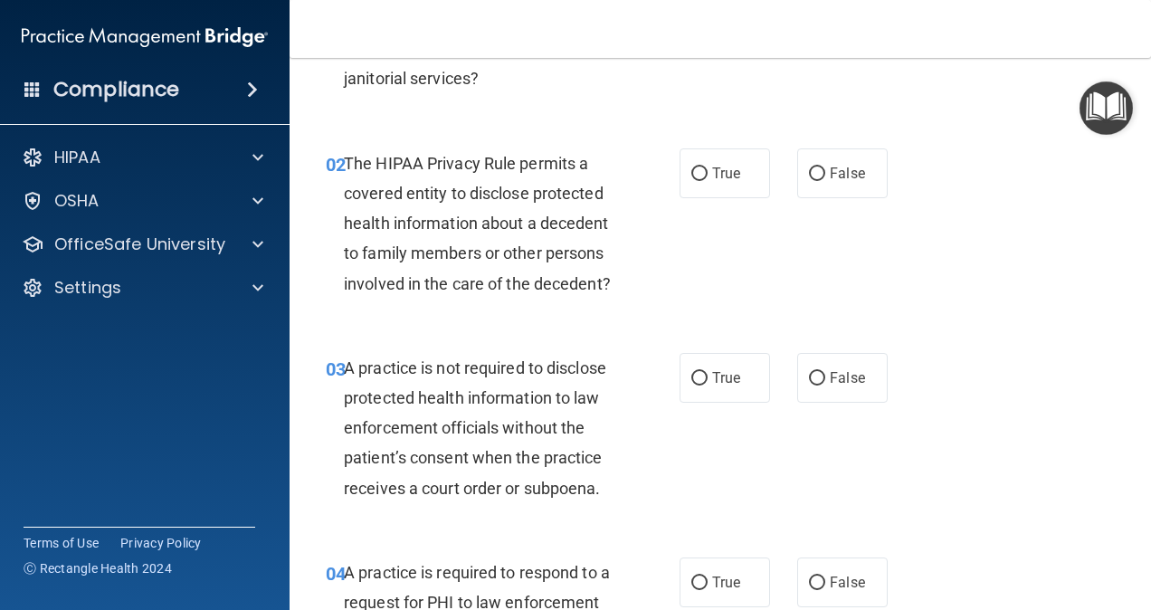
scroll to position [251, 0]
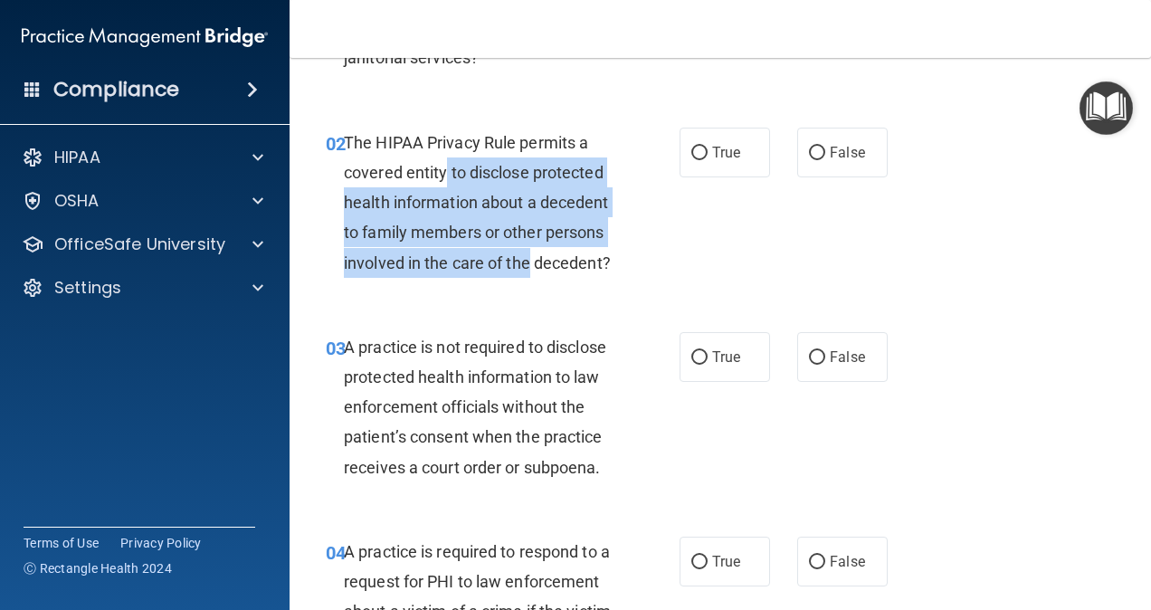
drag, startPoint x: 447, startPoint y: 186, endPoint x: 565, endPoint y: 269, distance: 143.6
click at [565, 269] on div "The HIPAA Privacy Rule permits a covered entity to disclose protected health in…" at bounding box center [487, 203] width 286 height 150
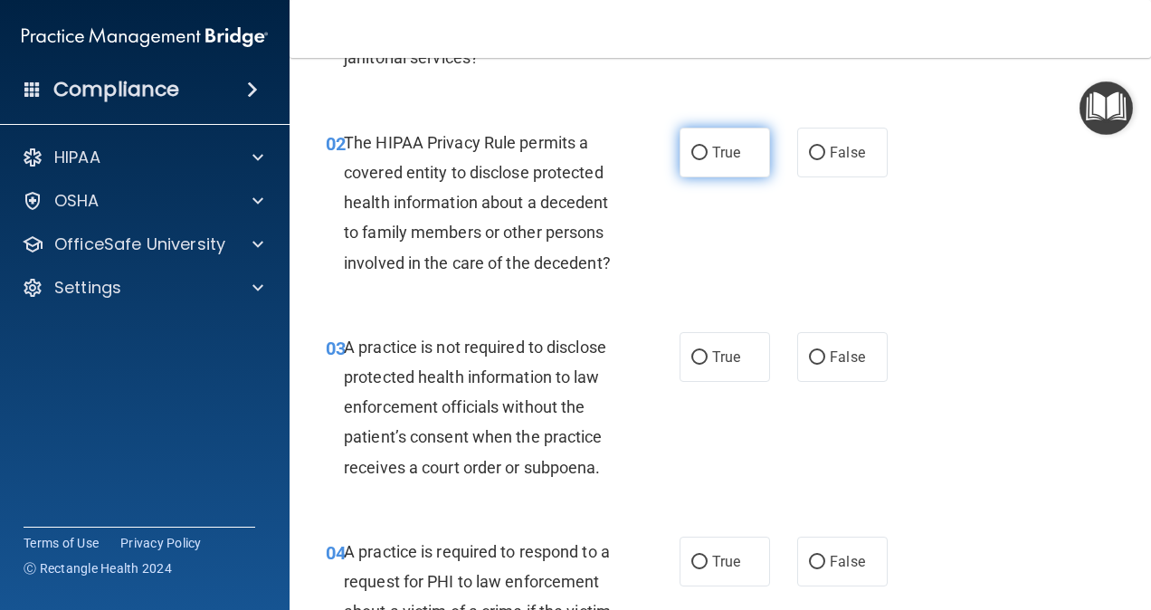
click at [709, 162] on label "True" at bounding box center [725, 153] width 90 height 50
click at [708, 160] on input "True" at bounding box center [699, 154] width 16 height 14
radio input "true"
click at [849, 382] on label "False" at bounding box center [842, 357] width 90 height 50
click at [825, 365] on input "False" at bounding box center [817, 358] width 16 height 14
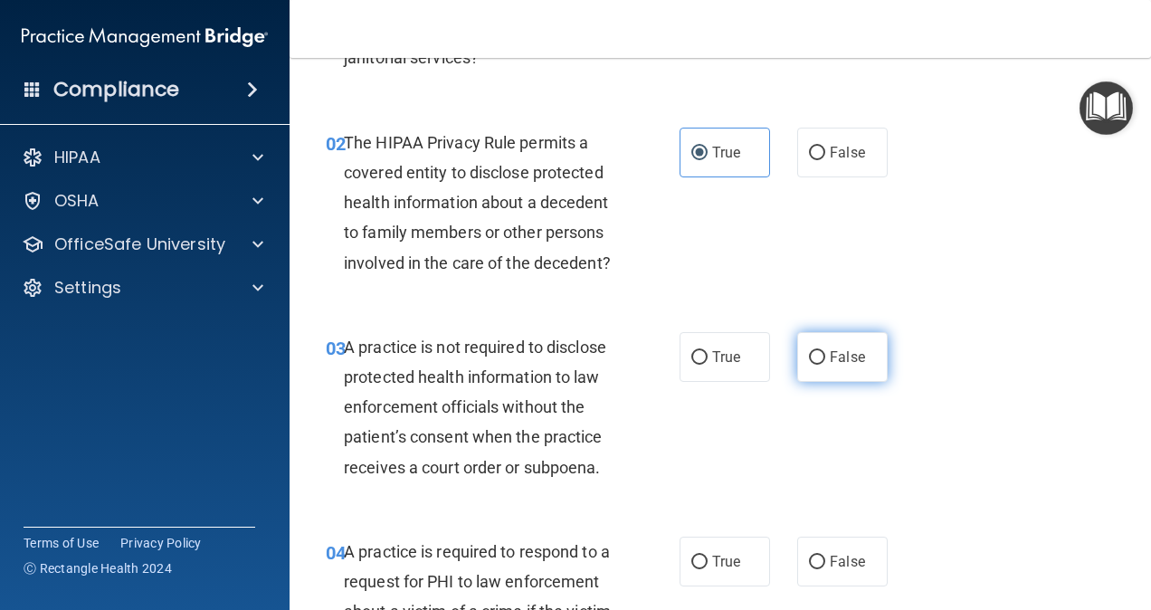
radio input "true"
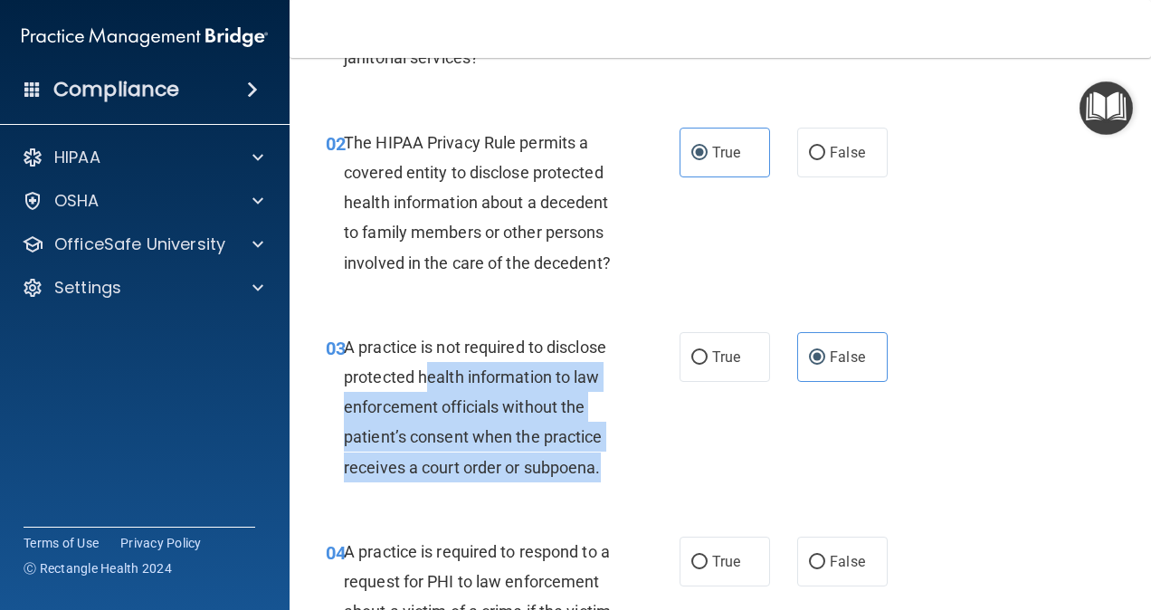
drag, startPoint x: 430, startPoint y: 410, endPoint x: 616, endPoint y: 500, distance: 207.2
click at [616, 482] on div "A practice is not required to disclose protected health information to law enfo…" at bounding box center [487, 407] width 286 height 150
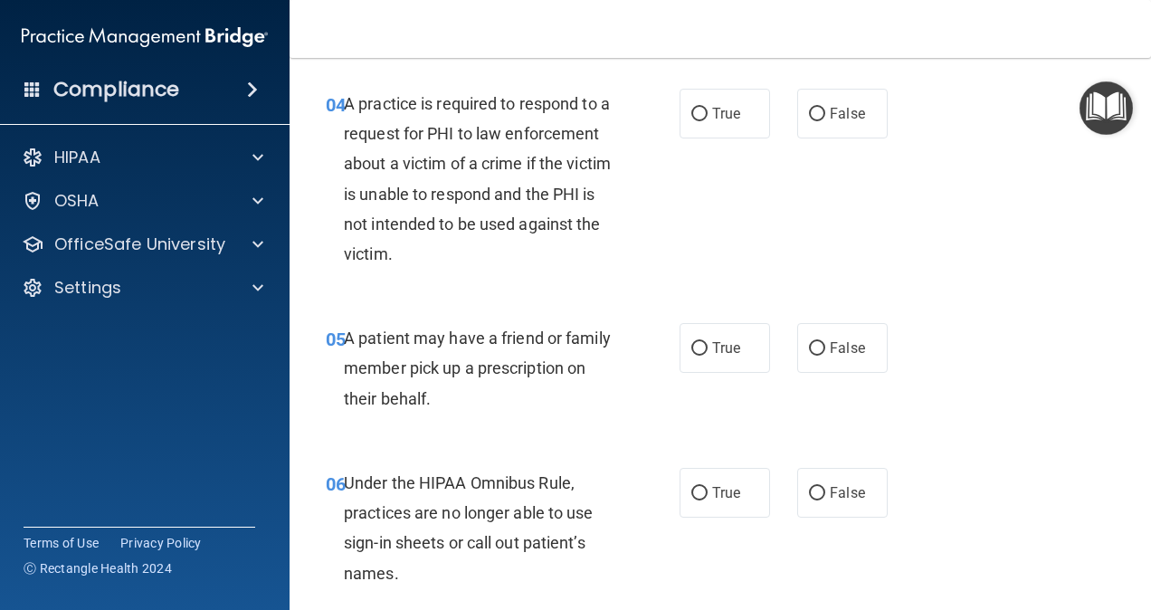
scroll to position [706, 0]
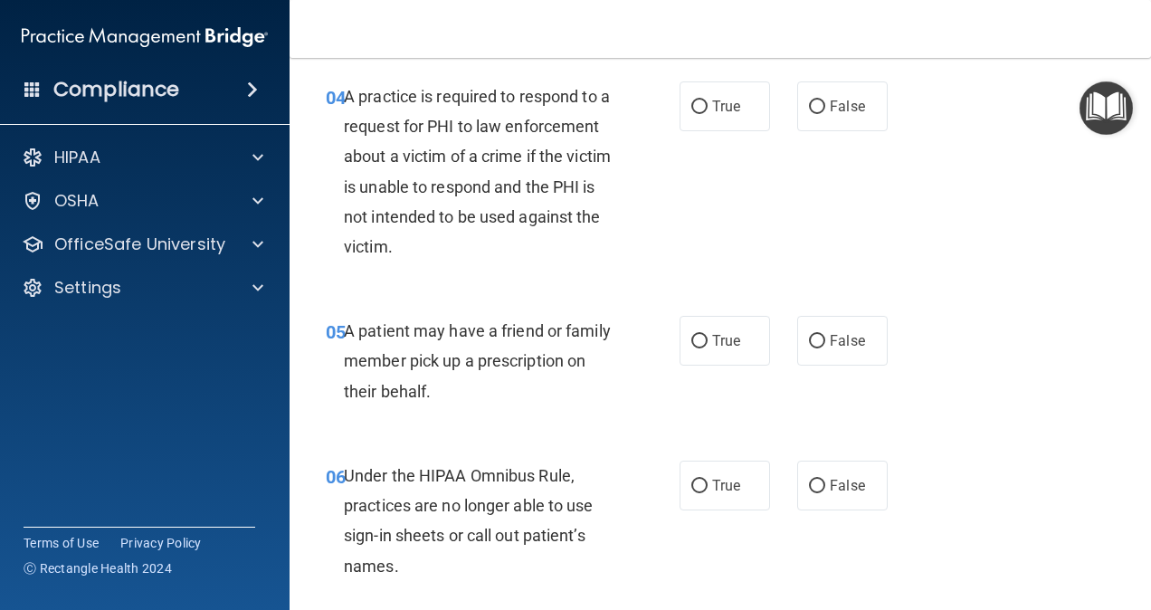
click at [603, 219] on div "A practice is required to respond to a request for PHI to law enforcement about…" at bounding box center [487, 171] width 286 height 180
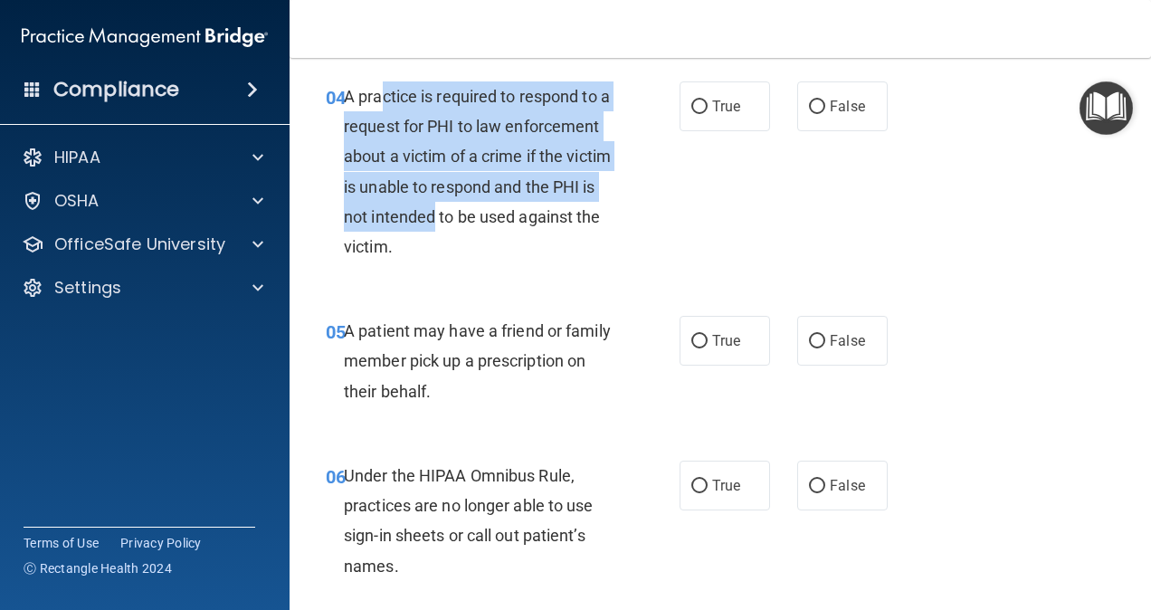
drag, startPoint x: 382, startPoint y: 141, endPoint x: 603, endPoint y: 261, distance: 251.0
click at [603, 261] on div "A practice is required to respond to a request for PHI to law enforcement about…" at bounding box center [487, 171] width 286 height 180
drag, startPoint x: 603, startPoint y: 261, endPoint x: 673, endPoint y: 208, distance: 88.0
click at [673, 208] on div "04 A practice is required to respond to a request for PHI to law enforcement ab…" at bounding box center [503, 175] width 408 height 189
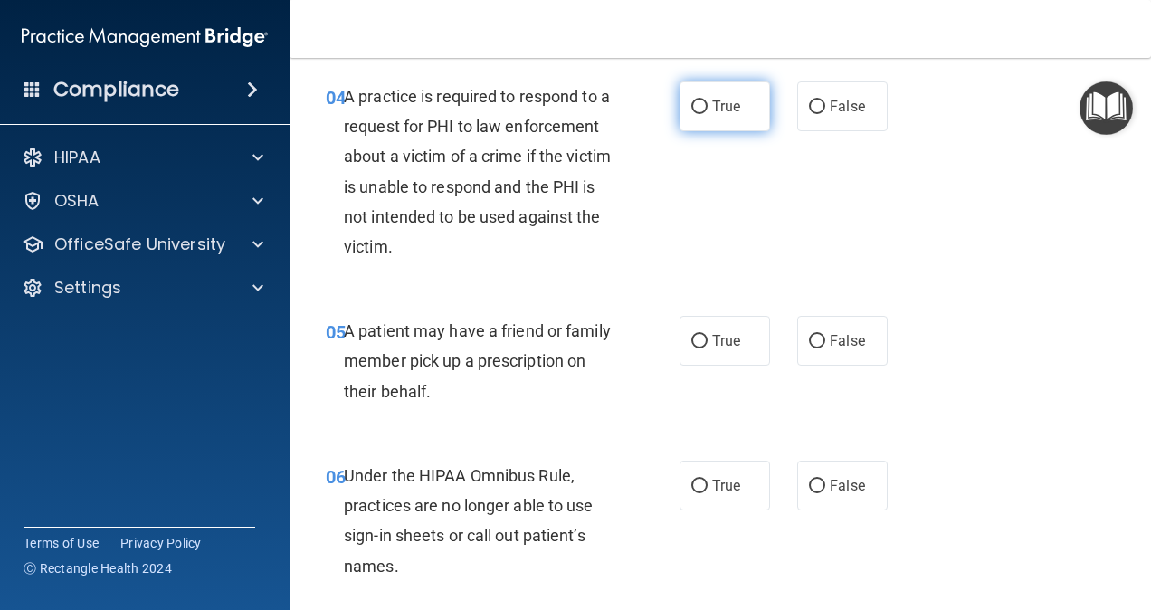
click at [718, 115] on span "True" at bounding box center [726, 106] width 28 height 17
click at [708, 114] on input "True" at bounding box center [699, 107] width 16 height 14
radio input "true"
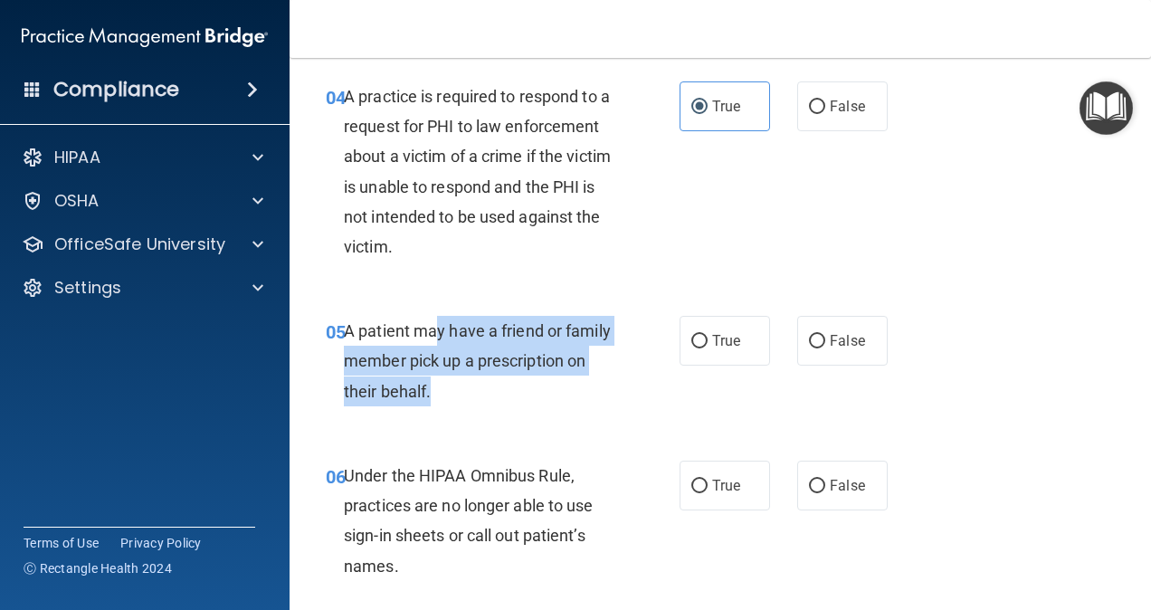
drag, startPoint x: 434, startPoint y: 361, endPoint x: 580, endPoint y: 442, distance: 166.5
click at [580, 415] on div "05 A patient may have a friend or family member pick up a prescription on their…" at bounding box center [503, 366] width 408 height 100
click at [594, 415] on div "05 A patient may have a friend or family member pick up a prescription on their…" at bounding box center [503, 366] width 408 height 100
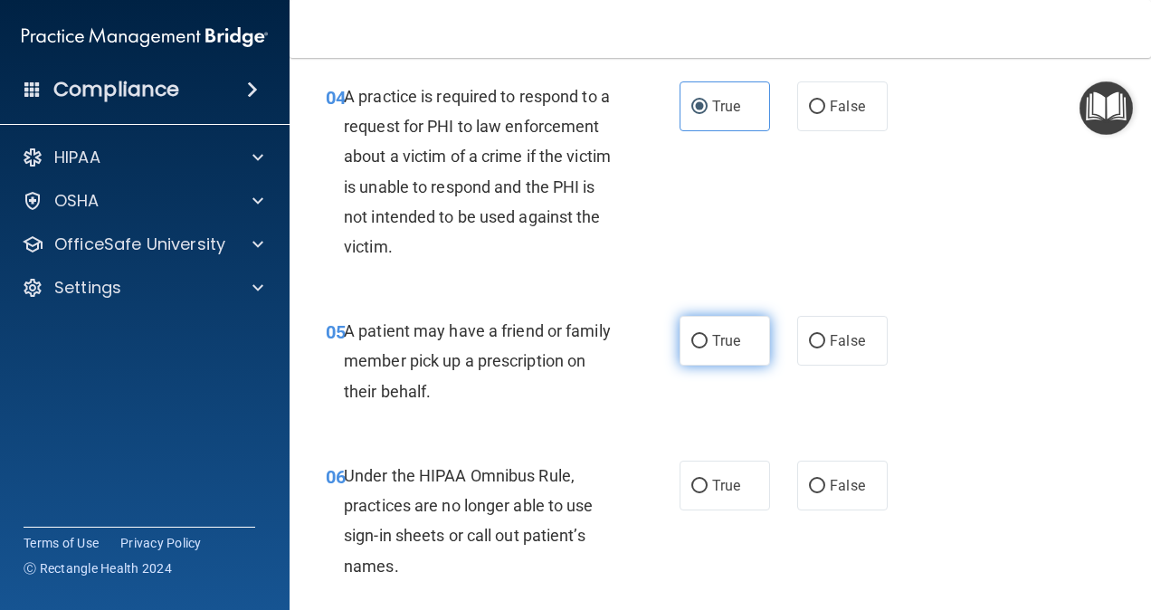
click at [724, 366] on label "True" at bounding box center [725, 341] width 90 height 50
click at [708, 348] on input "True" at bounding box center [699, 342] width 16 height 14
radio input "true"
click at [929, 168] on main "- The HIPAA Quiz #2 This quiz doesn’t expire until 08/05/2026. Are you sure you…" at bounding box center [720, 334] width 861 height 552
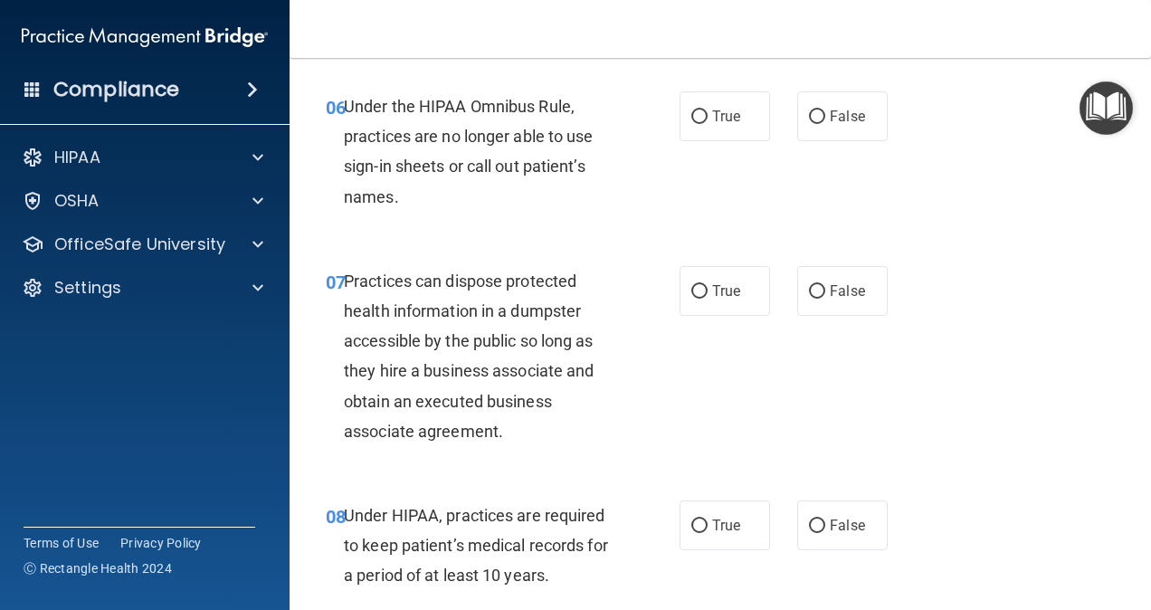
scroll to position [1104, 0]
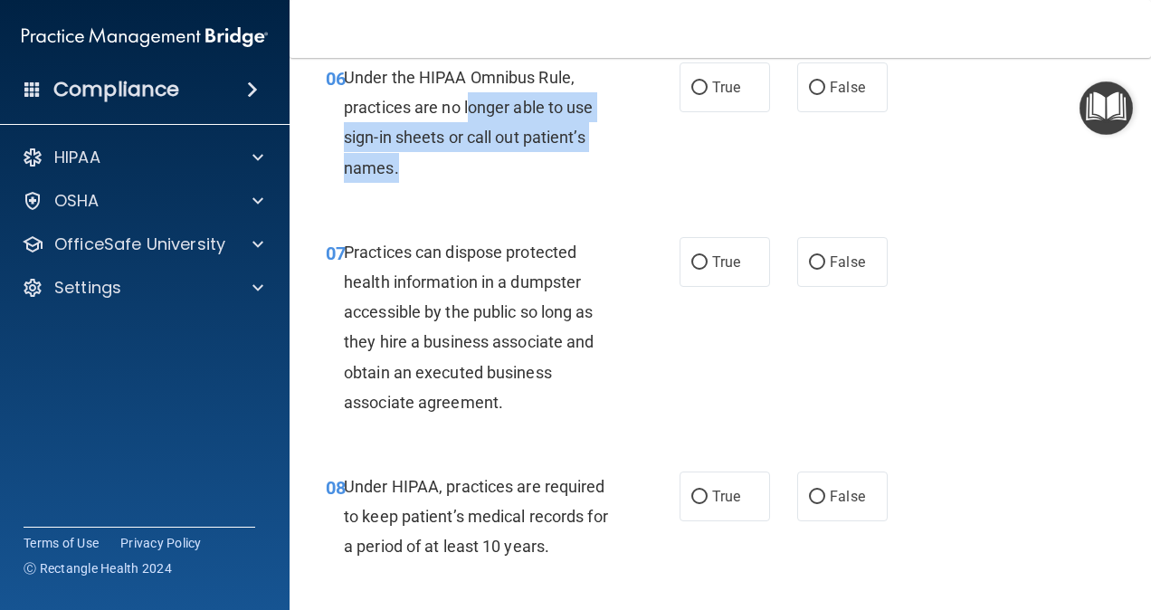
drag, startPoint x: 469, startPoint y: 130, endPoint x: 565, endPoint y: 188, distance: 112.0
click at [565, 183] on div "Under the HIPAA Omnibus Rule, practices are no longer able to use sign-in sheet…" at bounding box center [487, 122] width 286 height 120
click at [583, 183] on div "Under the HIPAA Omnibus Rule, practices are no longer able to use sign-in sheet…" at bounding box center [487, 122] width 286 height 120
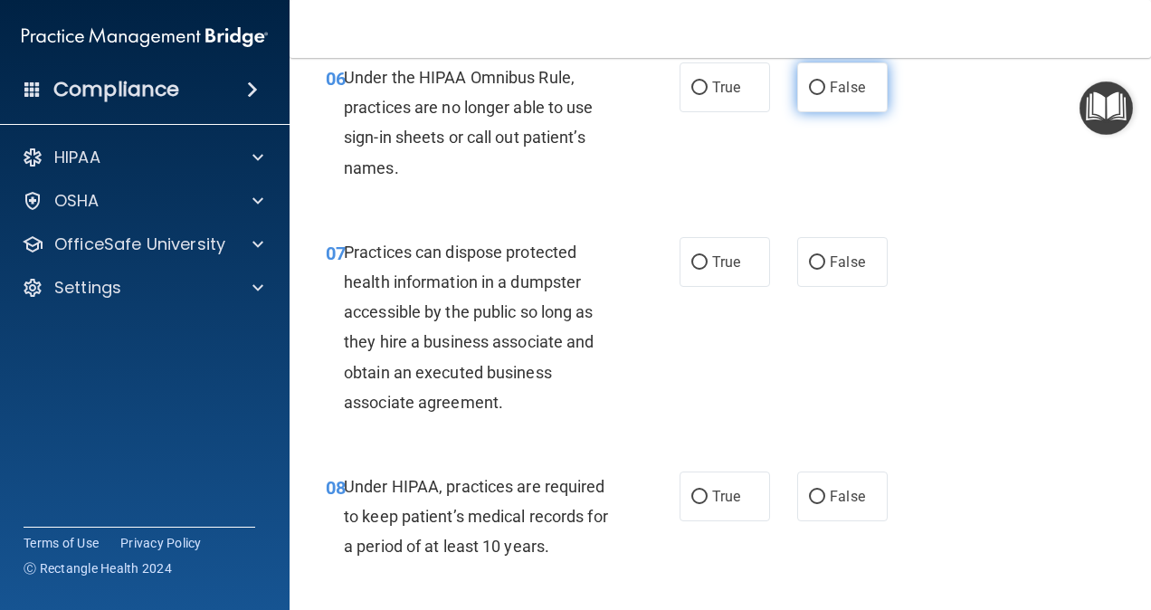
click at [832, 96] on span "False" at bounding box center [847, 87] width 35 height 17
click at [825, 95] on input "False" at bounding box center [817, 88] width 16 height 14
radio input "true"
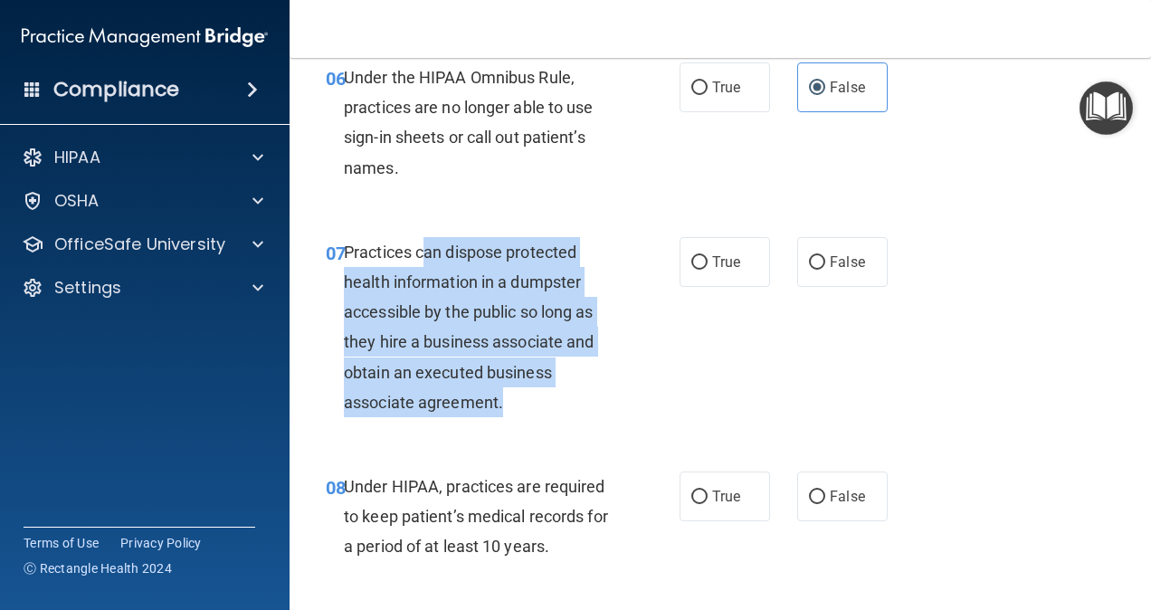
drag, startPoint x: 426, startPoint y: 280, endPoint x: 548, endPoint y: 429, distance: 192.9
click at [548, 417] on div "Practices can dispose protected health information in a dumpster accessible by …" at bounding box center [487, 327] width 286 height 180
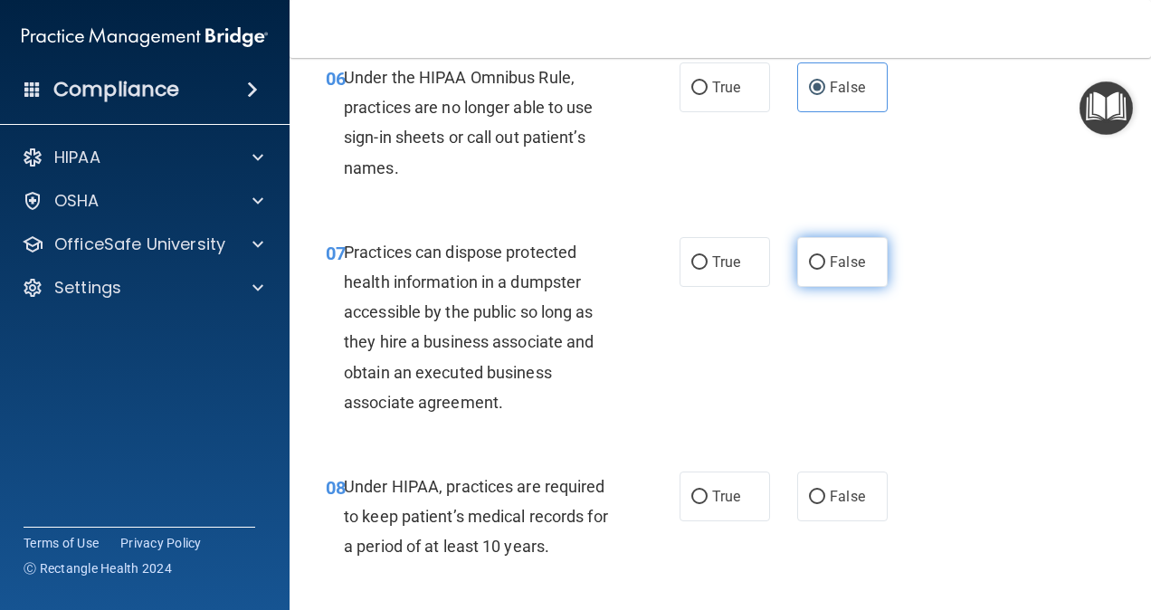
click at [820, 281] on label "False" at bounding box center [842, 262] width 90 height 50
click at [820, 270] on input "False" at bounding box center [817, 263] width 16 height 14
radio input "true"
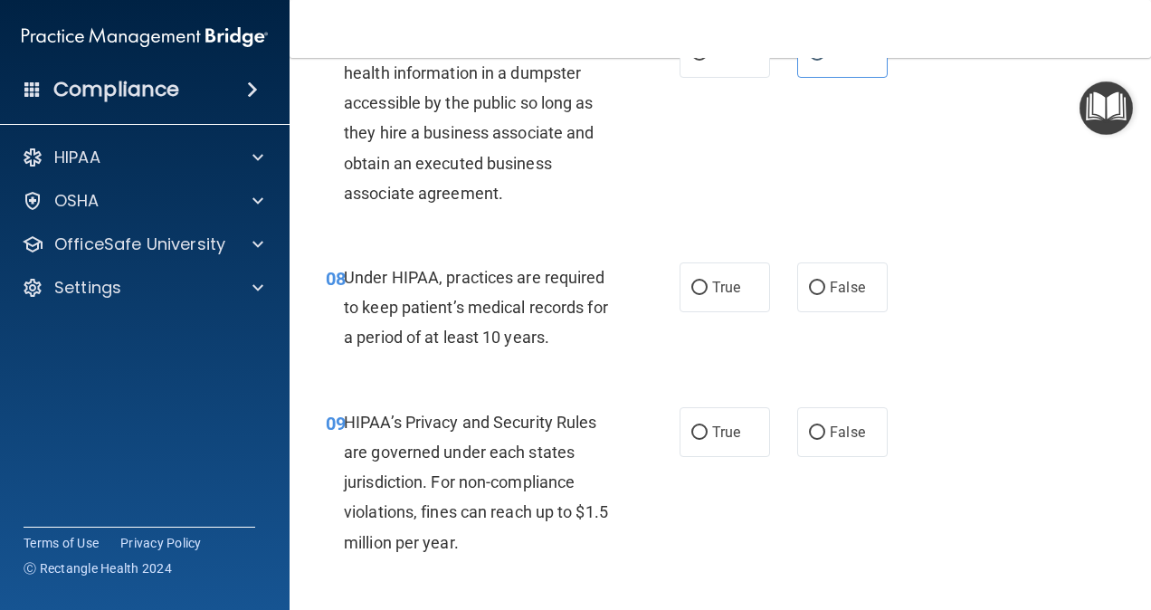
scroll to position [1319, 0]
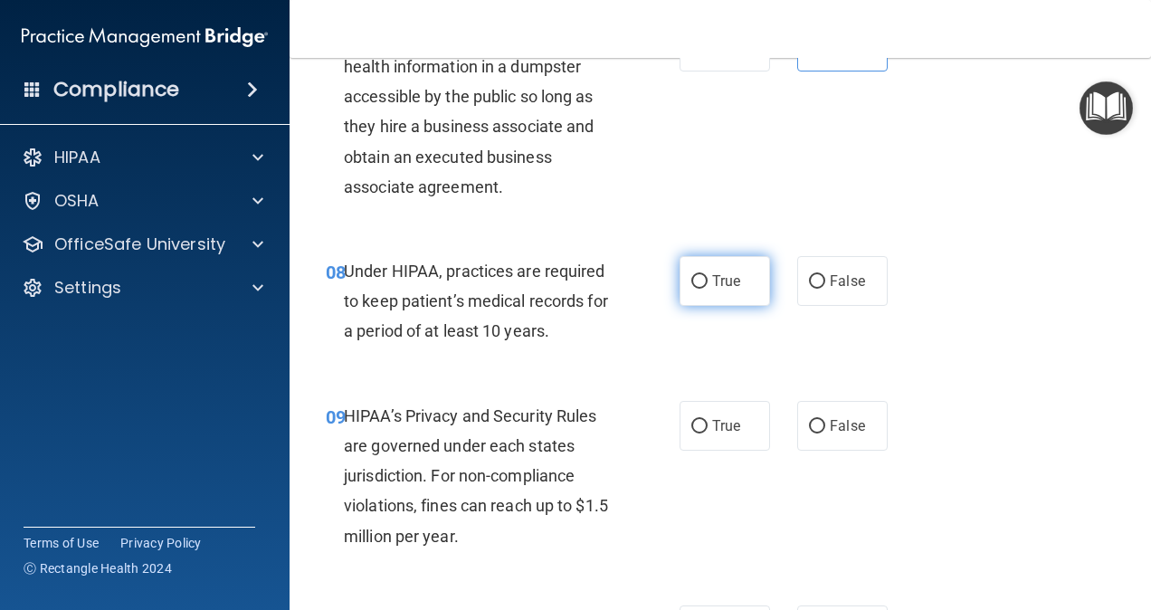
click at [699, 306] on label "True" at bounding box center [725, 281] width 90 height 50
click at [699, 289] on input "True" at bounding box center [699, 282] width 16 height 14
radio input "true"
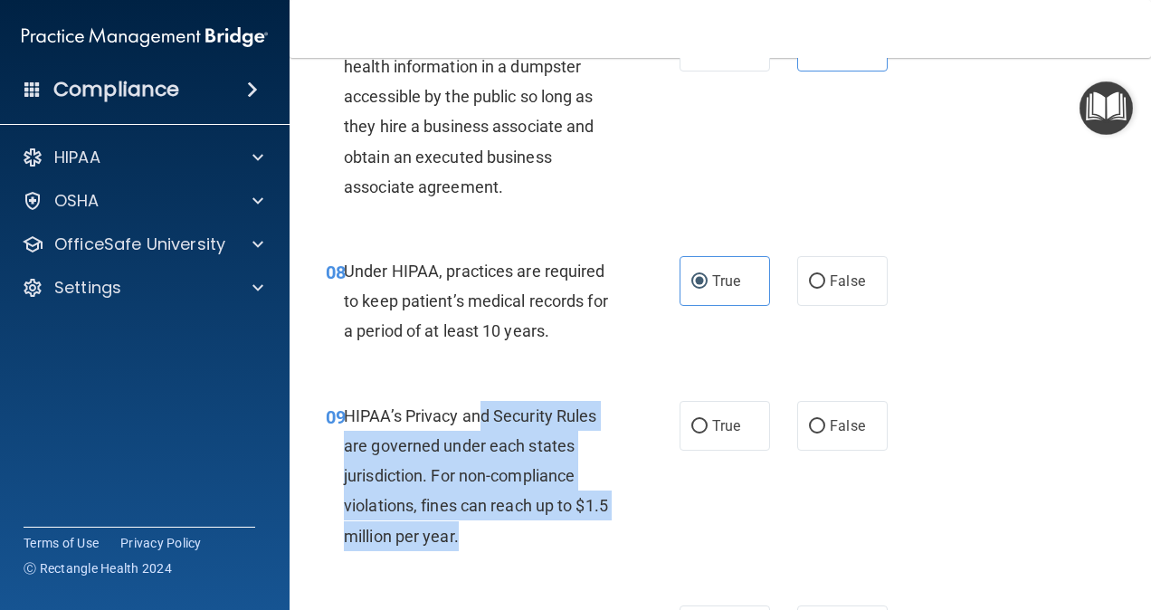
drag, startPoint x: 480, startPoint y: 454, endPoint x: 584, endPoint y: 575, distance: 159.8
click at [584, 551] on div "HIPAA’s Privacy and Security Rules are governed under each states jurisdiction.…" at bounding box center [487, 476] width 286 height 150
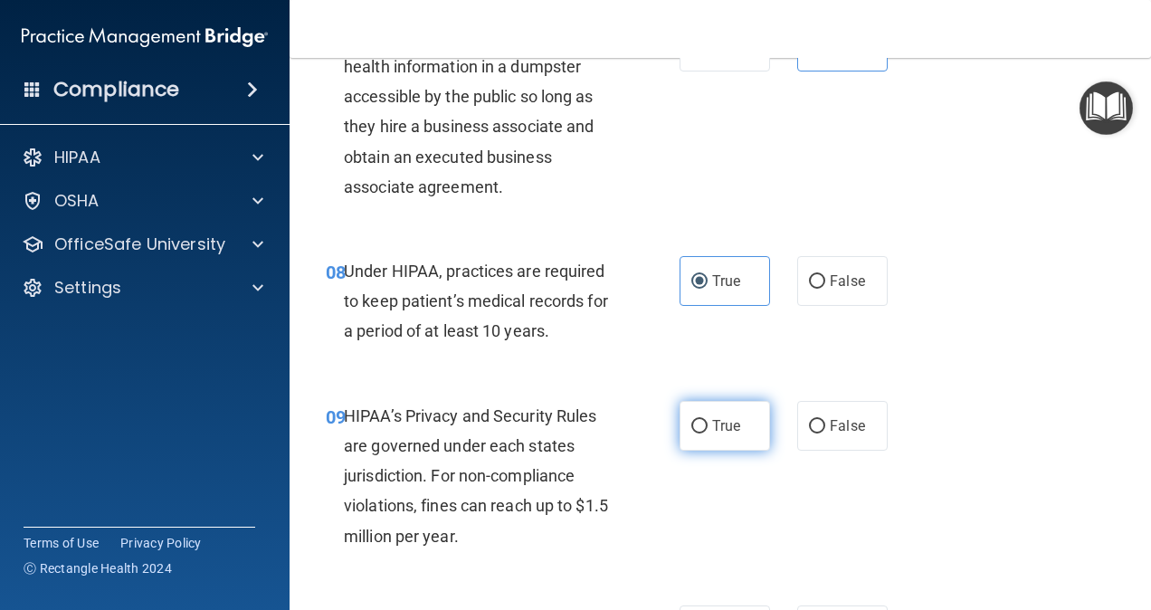
click at [721, 440] on label "True" at bounding box center [725, 426] width 90 height 50
click at [708, 433] on input "True" at bounding box center [699, 427] width 16 height 14
radio input "true"
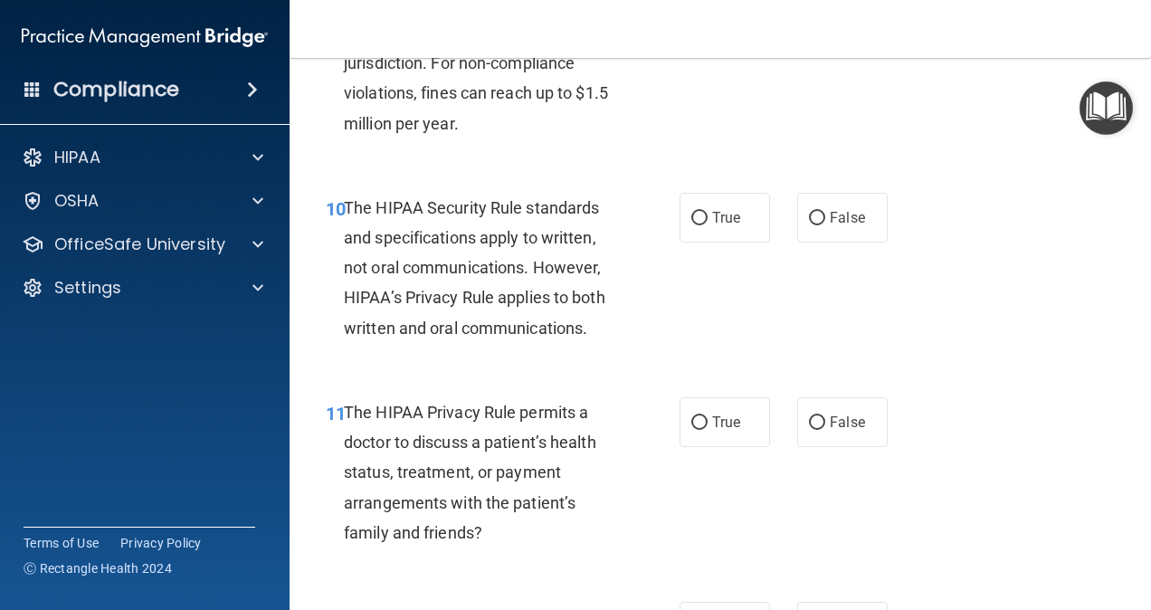
scroll to position [1710, 0]
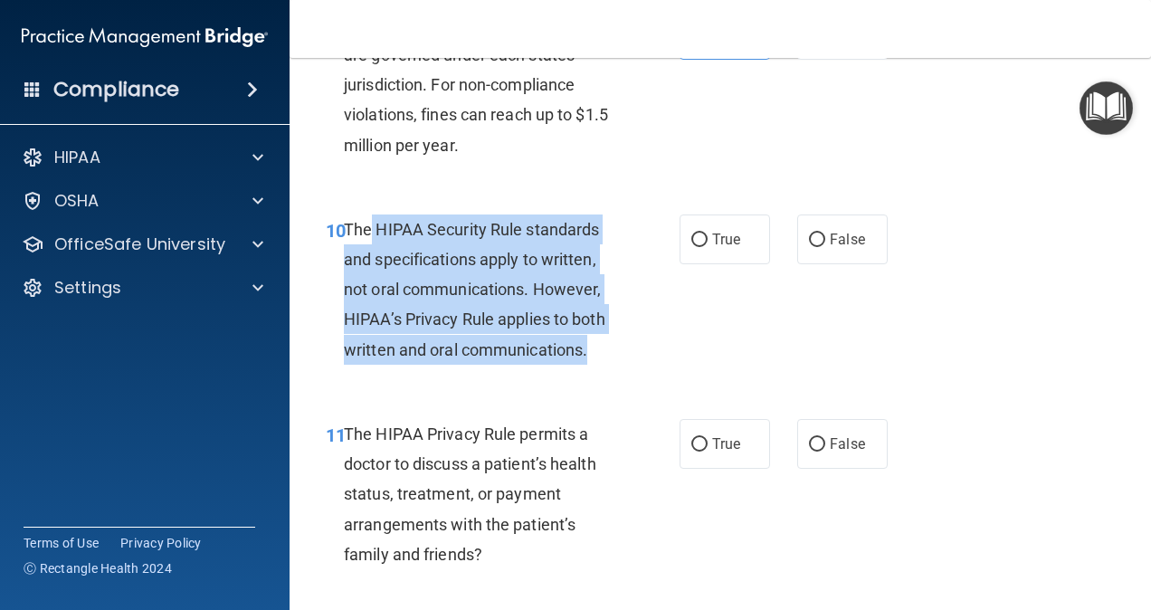
drag, startPoint x: 371, startPoint y: 253, endPoint x: 632, endPoint y: 370, distance: 285.6
click at [632, 370] on div "10 The HIPAA Security Rule standards and specifications apply to written, not o…" at bounding box center [503, 293] width 408 height 159
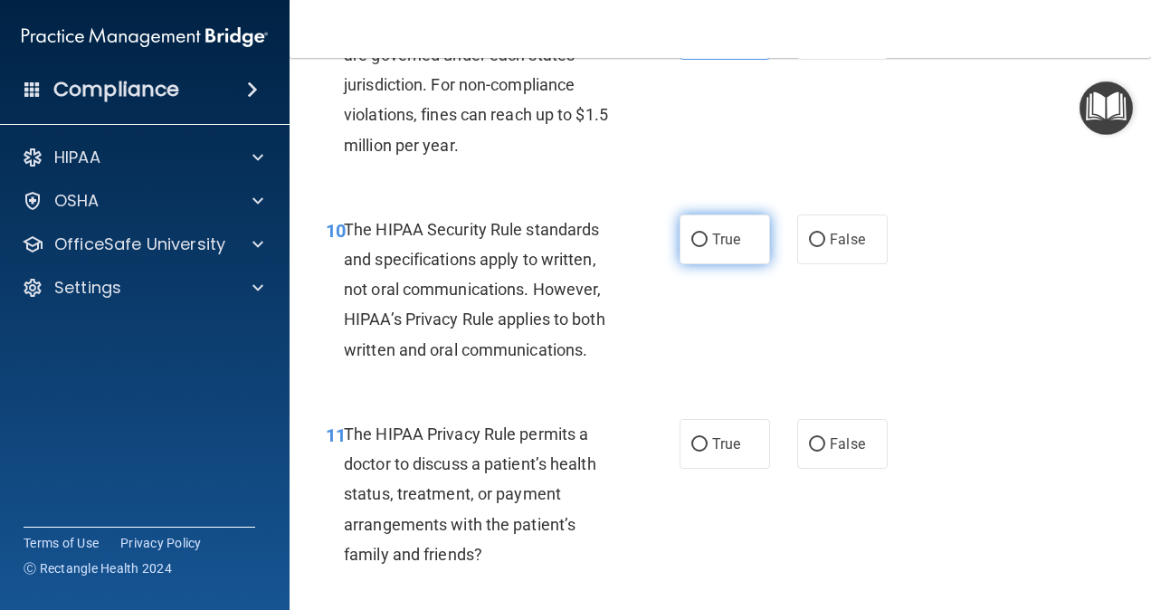
click at [680, 264] on label "True" at bounding box center [725, 239] width 90 height 50
click at [691, 247] on input "True" at bounding box center [699, 240] width 16 height 14
radio input "true"
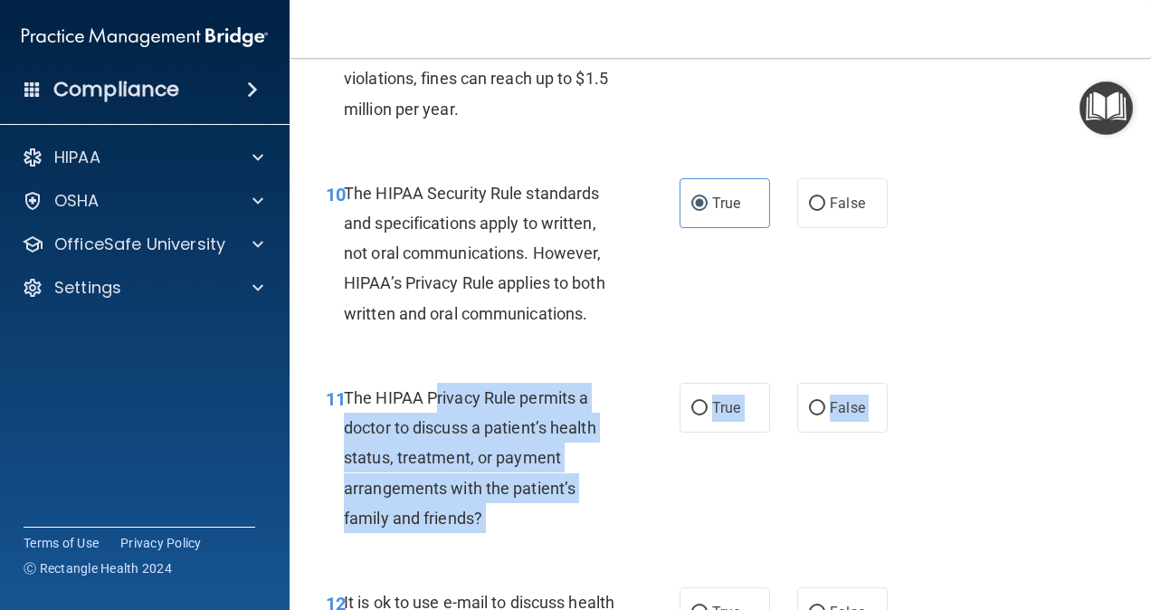
scroll to position [1750, 0]
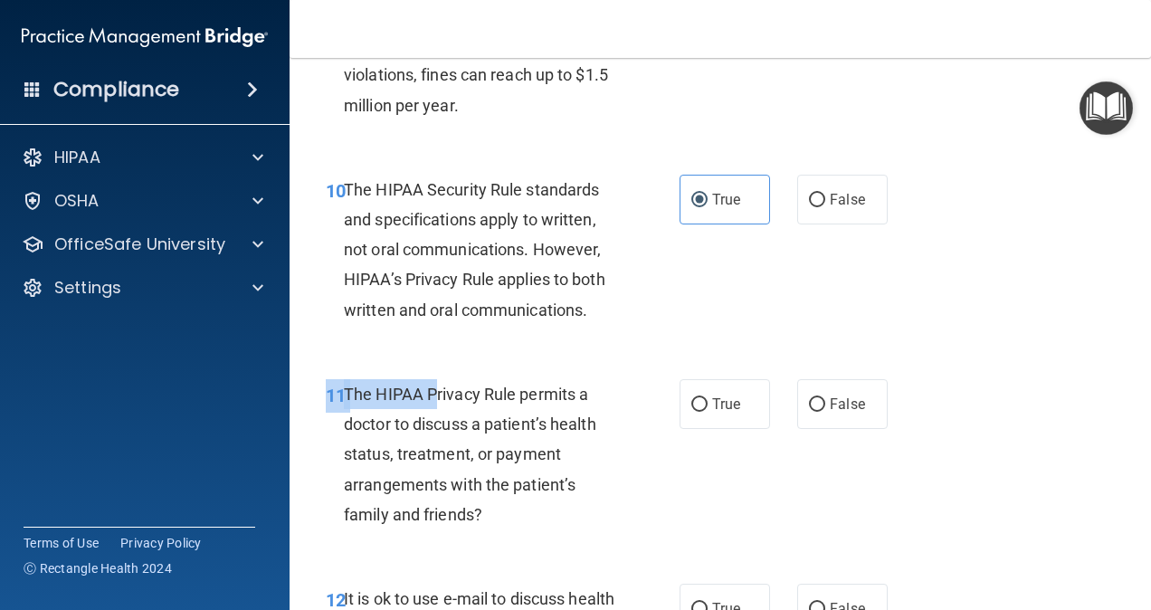
drag, startPoint x: 436, startPoint y: 453, endPoint x: 547, endPoint y: 577, distance: 166.0
click at [547, 561] on div "11 The HIPAA Privacy Rule permits a doctor to discuss a patient’s health status…" at bounding box center [720, 459] width 816 height 205
drag, startPoint x: 547, startPoint y: 577, endPoint x: 513, endPoint y: 557, distance: 39.0
click at [513, 529] on div "The HIPAA Privacy Rule permits a doctor to discuss a patient’s health status, t…" at bounding box center [487, 454] width 286 height 150
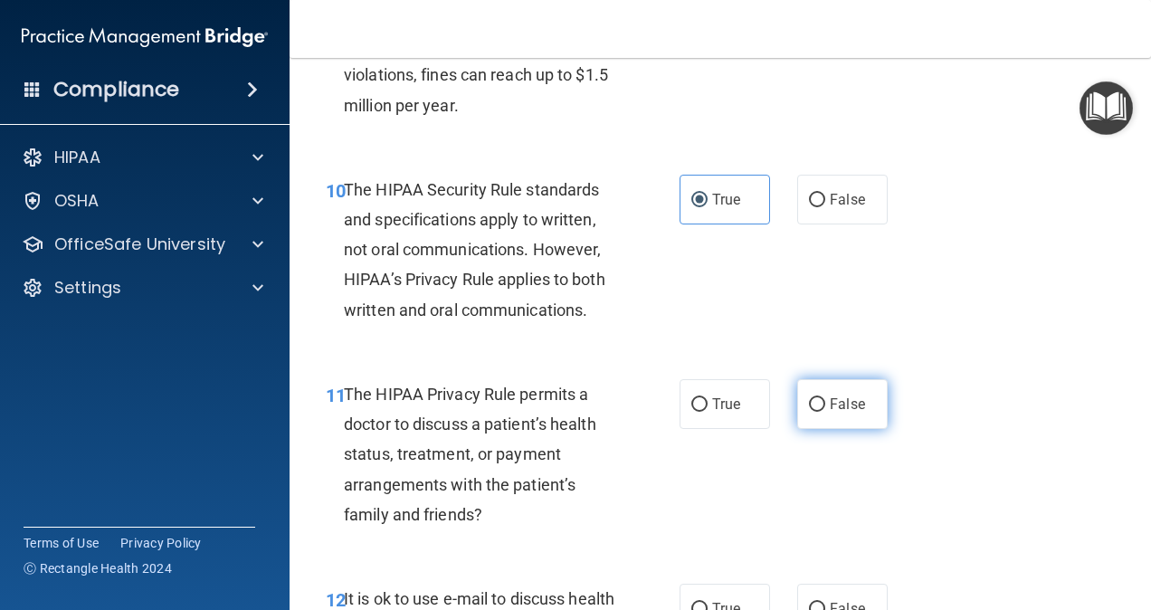
click at [840, 413] on span "False" at bounding box center [847, 403] width 35 height 17
click at [825, 412] on input "False" at bounding box center [817, 405] width 16 height 14
radio input "true"
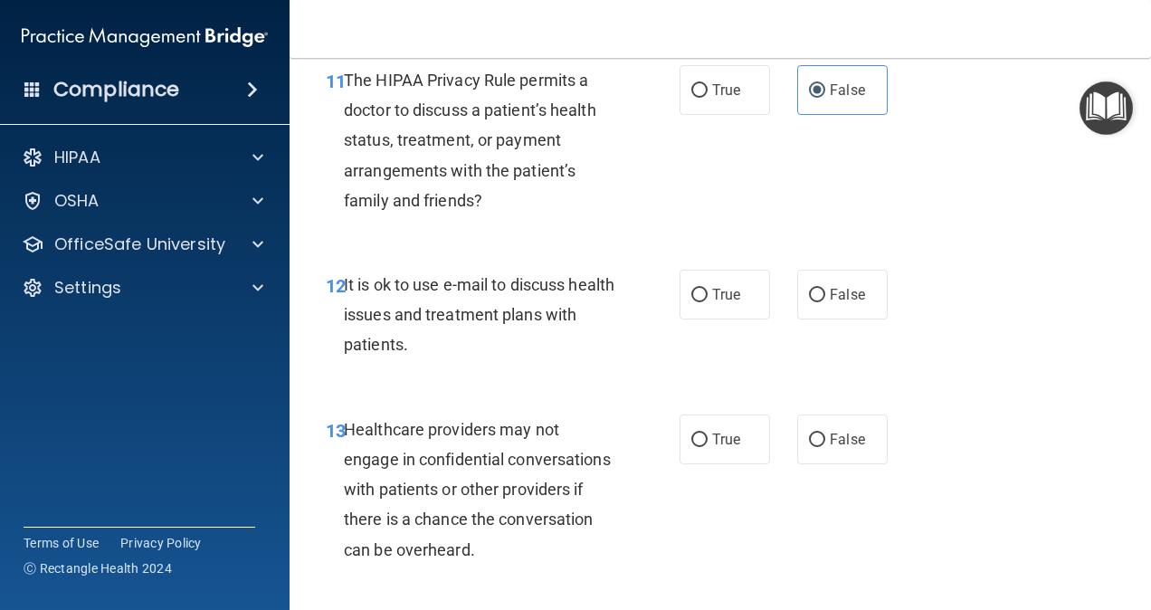
scroll to position [2078, 0]
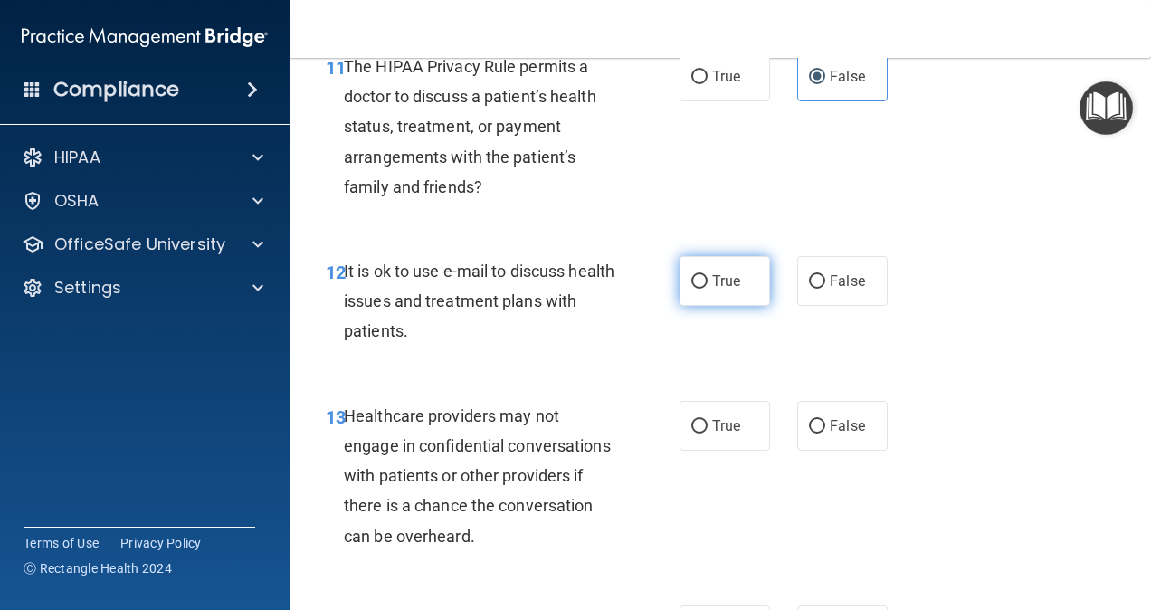
click at [715, 290] on span "True" at bounding box center [726, 280] width 28 height 17
click at [708, 289] on input "True" at bounding box center [699, 282] width 16 height 14
radio input "true"
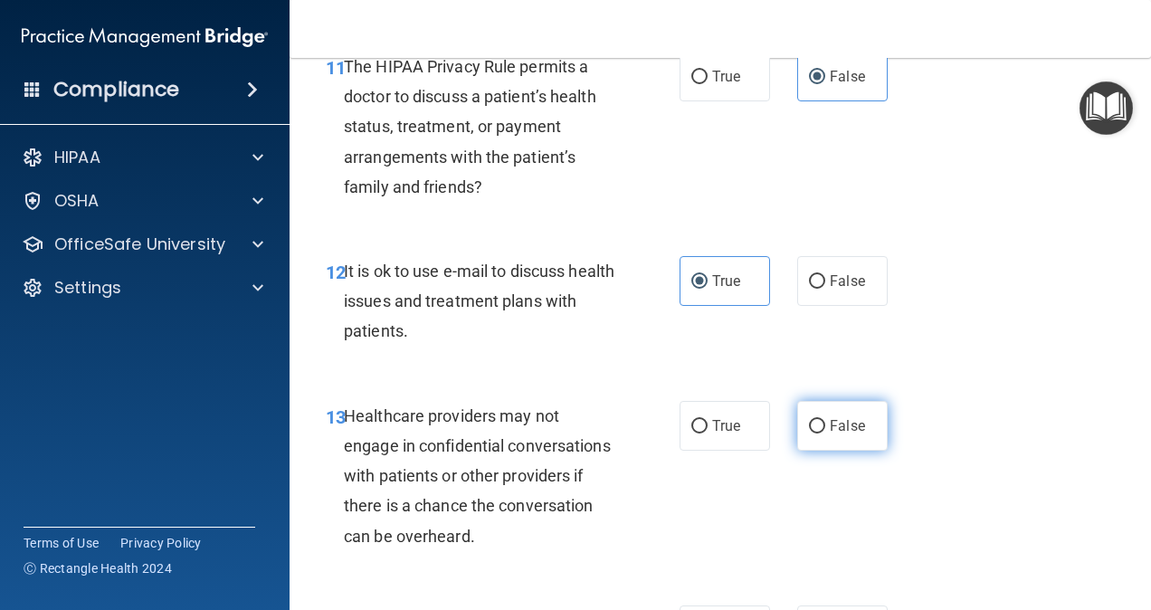
click at [830, 434] on span "False" at bounding box center [847, 425] width 35 height 17
click at [825, 433] on input "False" at bounding box center [817, 427] width 16 height 14
radio input "true"
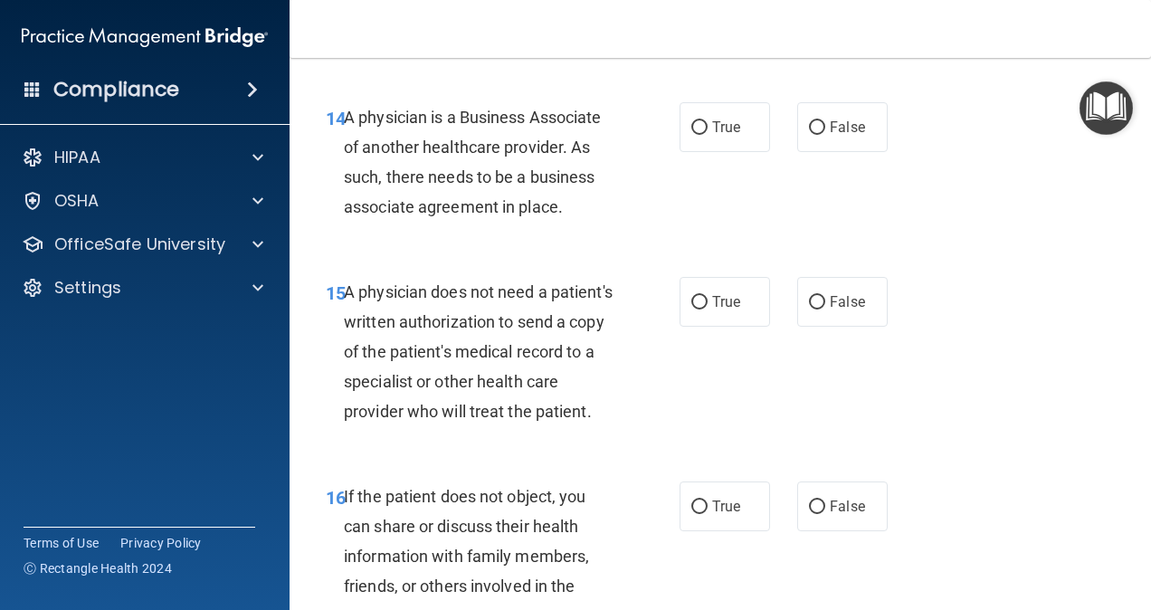
scroll to position [2566, 0]
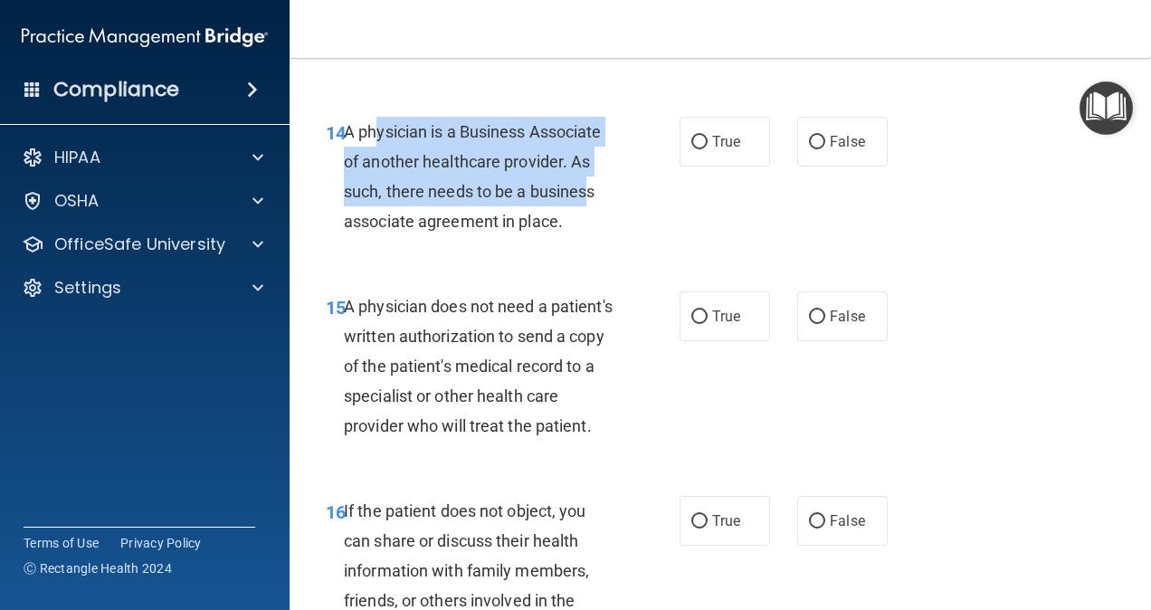
drag, startPoint x: 367, startPoint y: 174, endPoint x: 582, endPoint y: 210, distance: 217.5
click at [582, 210] on div "A physician is a Business Associate of another healthcare provider. As such, th…" at bounding box center [487, 177] width 286 height 120
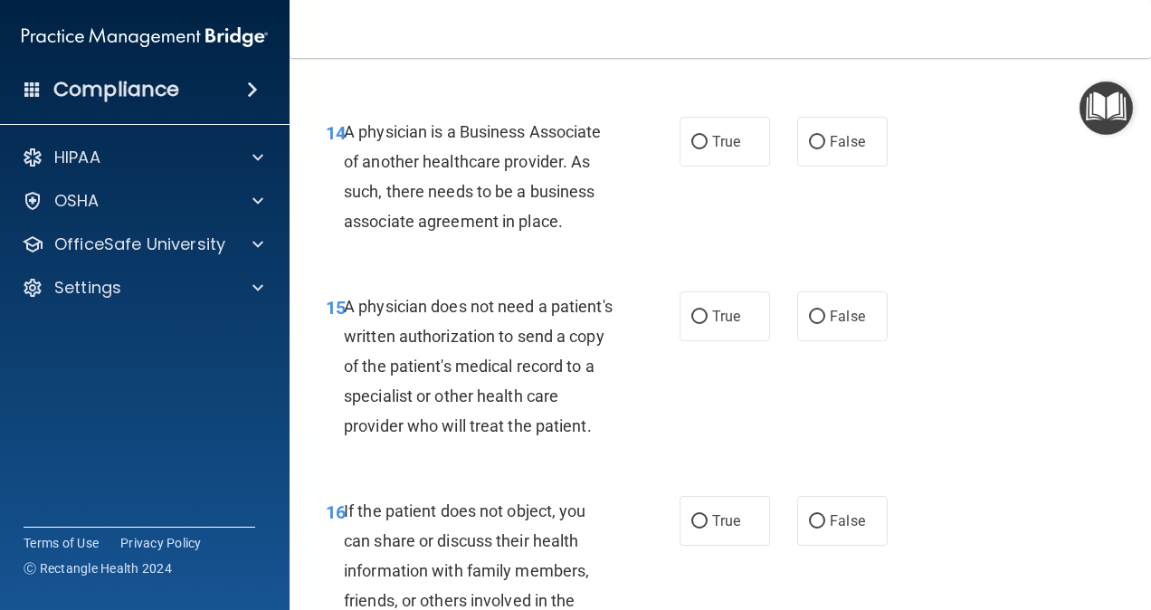
drag, startPoint x: 582, startPoint y: 210, endPoint x: 581, endPoint y: 253, distance: 43.4
click at [581, 237] on div "A physician is a Business Associate of another healthcare provider. As such, th…" at bounding box center [487, 177] width 286 height 120
click at [712, 150] on span "True" at bounding box center [726, 141] width 28 height 17
click at [708, 149] on input "True" at bounding box center [699, 143] width 16 height 14
radio input "true"
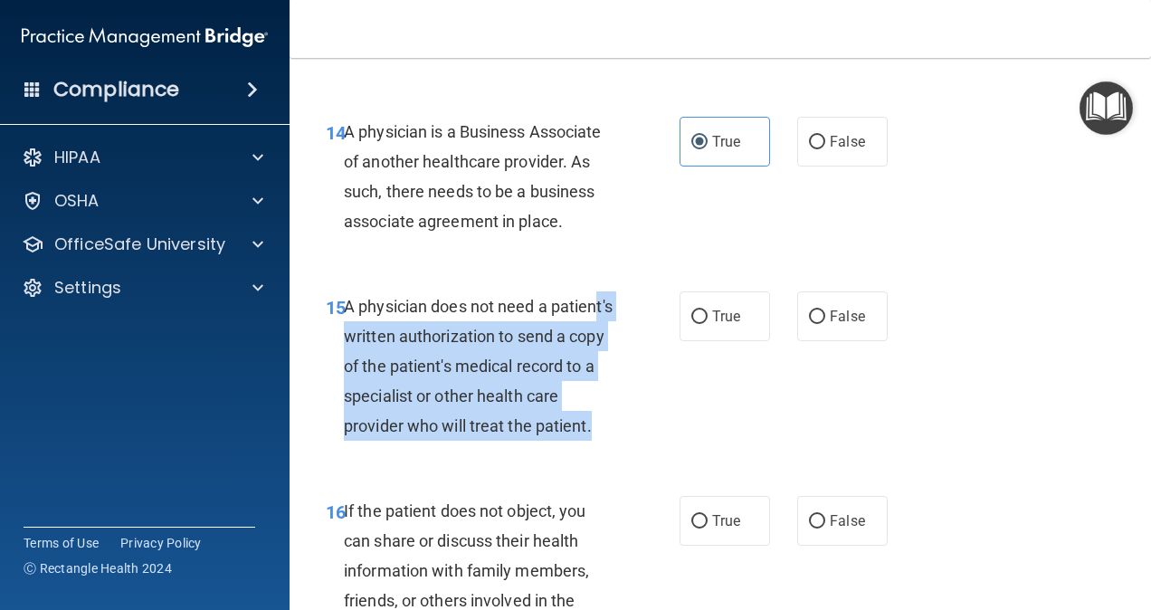
drag, startPoint x: 388, startPoint y: 357, endPoint x: 530, endPoint y: 472, distance: 182.7
click at [530, 442] on div "A physician does not need a patient's written authorization to send a copy of t…" at bounding box center [487, 366] width 286 height 150
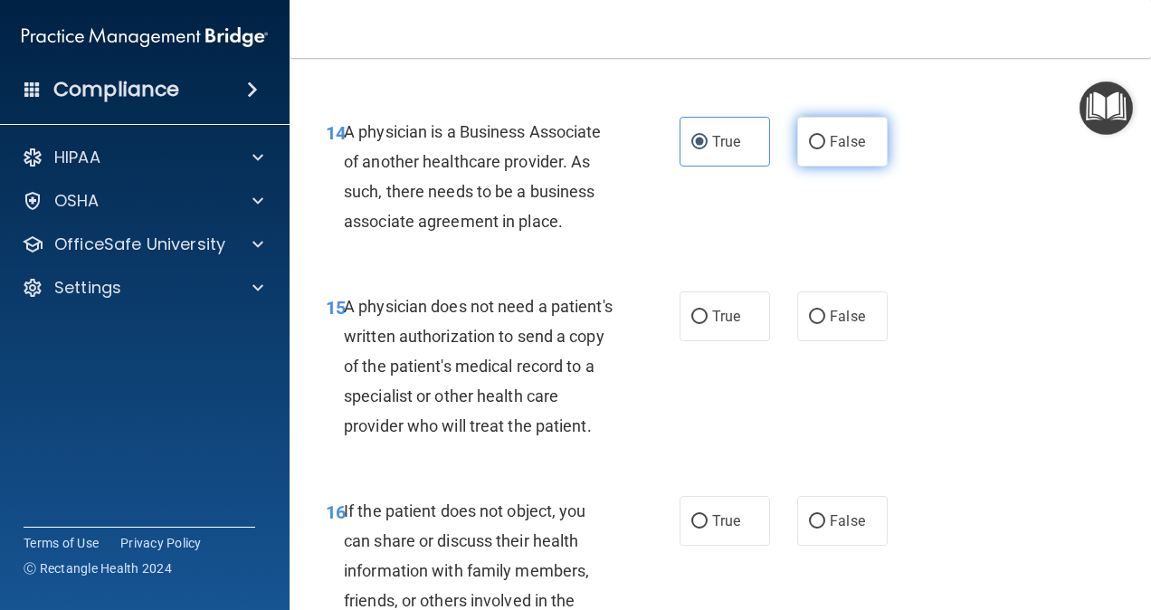
click at [804, 166] on label "False" at bounding box center [842, 142] width 90 height 50
click at [809, 149] on input "False" at bounding box center [817, 143] width 16 height 14
radio input "true"
radio input "false"
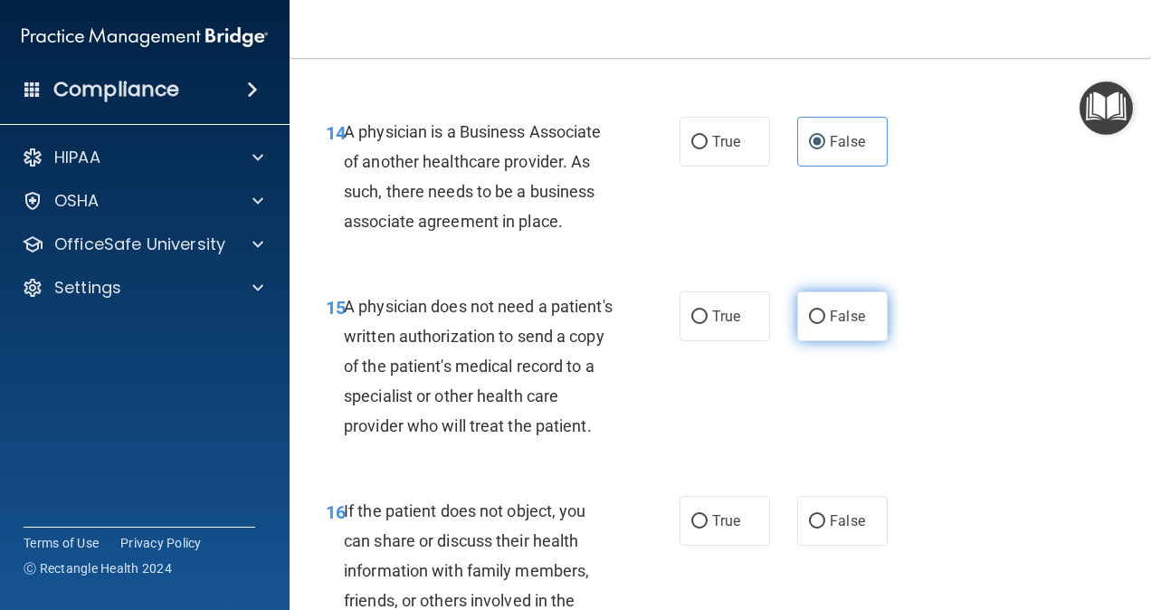
click at [797, 341] on label "False" at bounding box center [842, 316] width 90 height 50
click at [809, 324] on input "False" at bounding box center [817, 317] width 16 height 14
radio input "true"
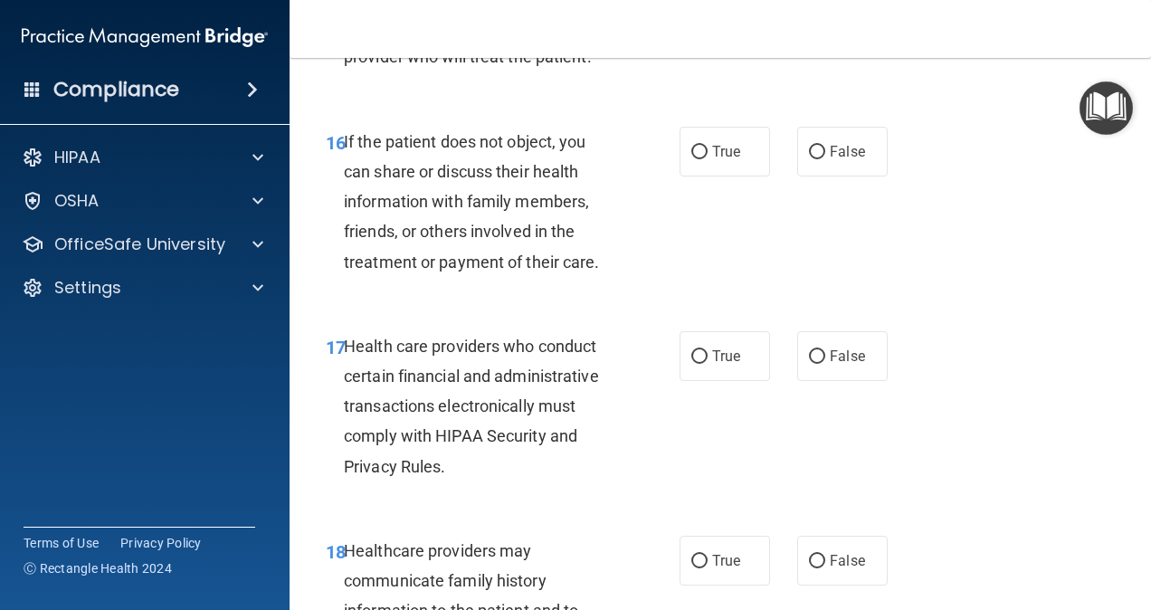
scroll to position [2971, 0]
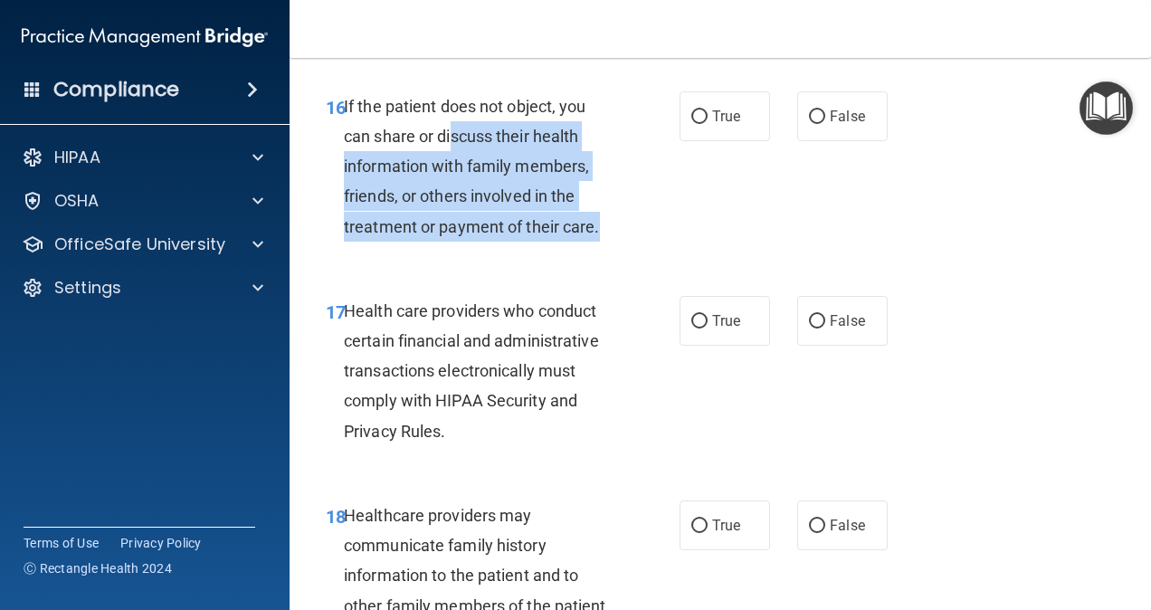
drag, startPoint x: 451, startPoint y: 186, endPoint x: 620, endPoint y: 281, distance: 193.6
click at [620, 242] on div "If the patient does not object, you can share or discuss their health informati…" at bounding box center [487, 166] width 286 height 150
click at [610, 233] on div "If the patient does not object, you can share or discuss their health informati…" at bounding box center [487, 166] width 286 height 150
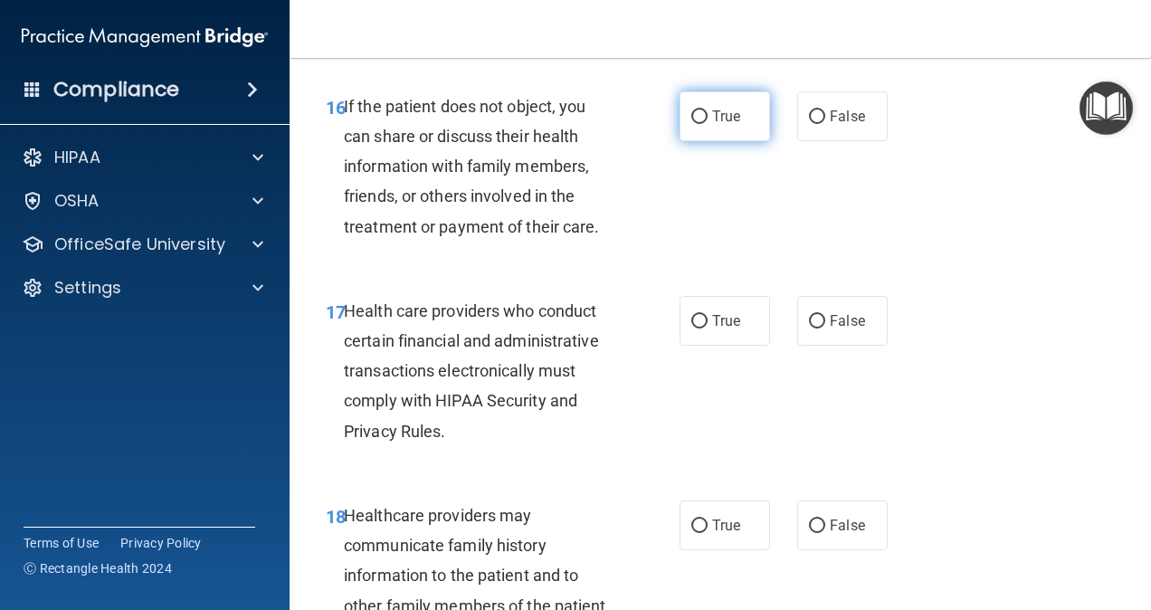
click at [718, 125] on span "True" at bounding box center [726, 116] width 28 height 17
click at [708, 124] on input "True" at bounding box center [699, 117] width 16 height 14
radio input "true"
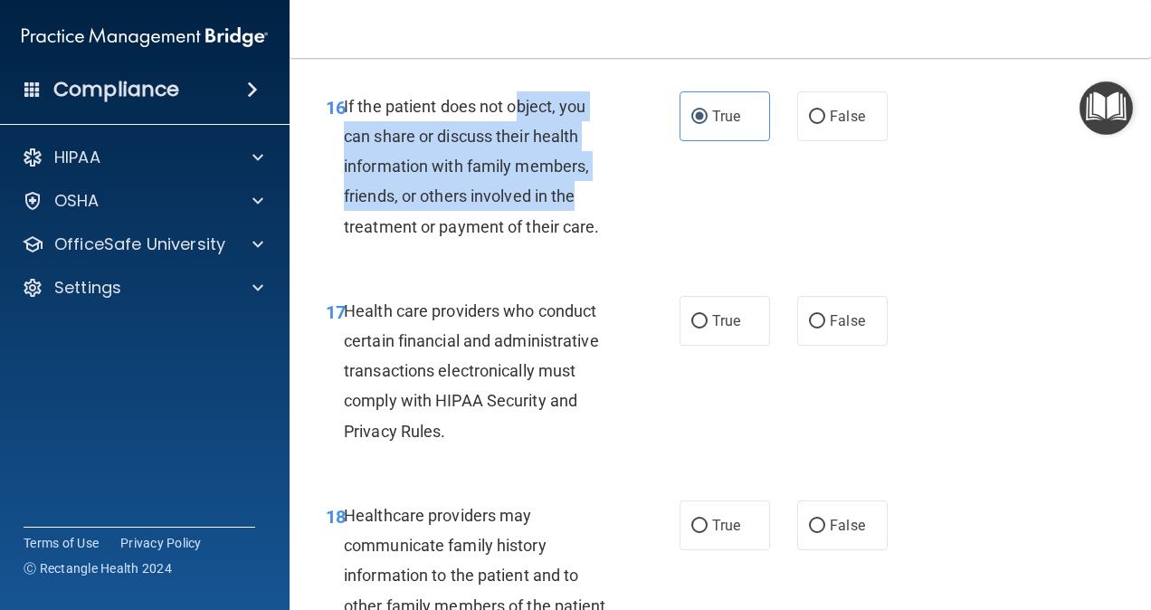
drag, startPoint x: 513, startPoint y: 166, endPoint x: 598, endPoint y: 271, distance: 135.1
click at [598, 242] on div "If the patient does not object, you can share or discuss their health informati…" at bounding box center [487, 166] width 286 height 150
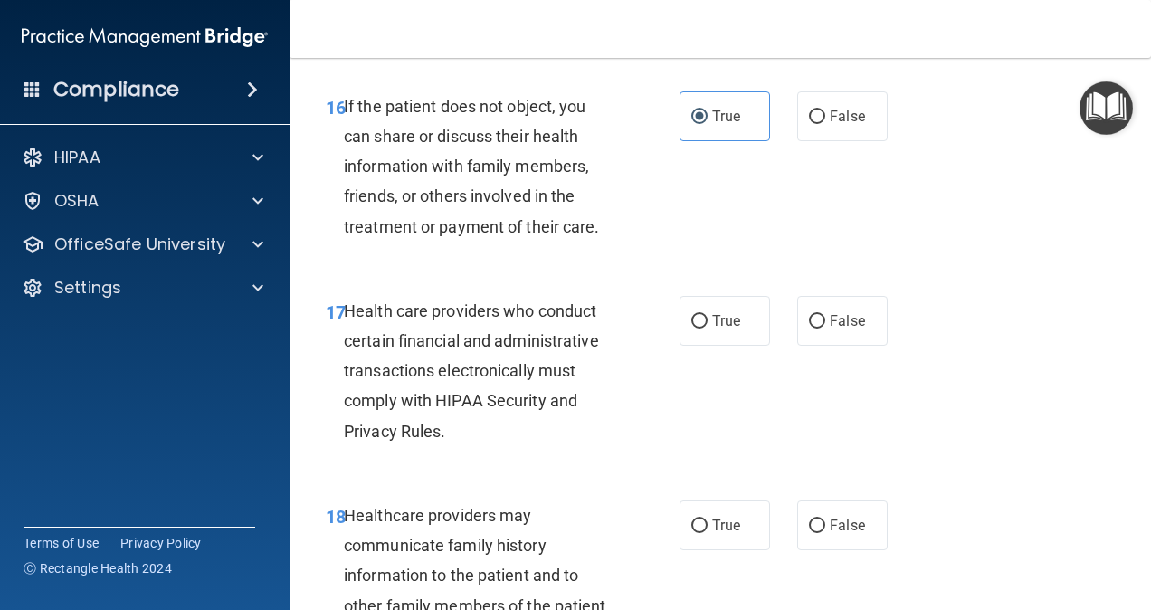
click at [786, 273] on div "16 If the patient does not object, you can share or discuss their health inform…" at bounding box center [720, 171] width 816 height 205
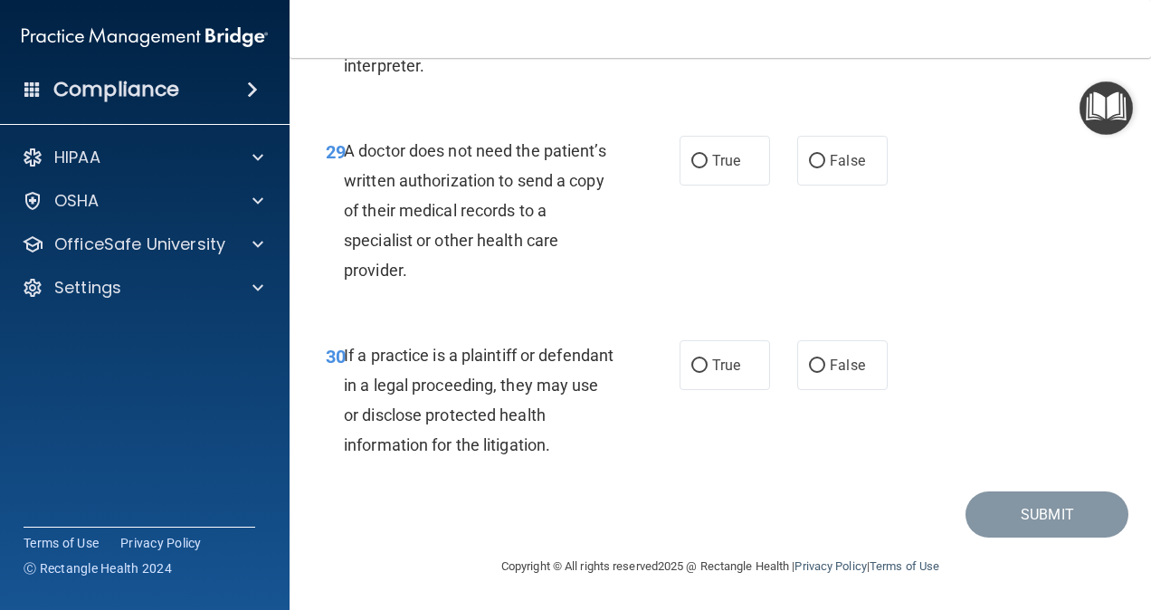
scroll to position [5330, 0]
click at [712, 374] on span "True" at bounding box center [726, 365] width 28 height 17
click at [707, 373] on input "True" at bounding box center [699, 366] width 16 height 14
radio input "true"
drag, startPoint x: 422, startPoint y: 163, endPoint x: 569, endPoint y: 281, distance: 189.2
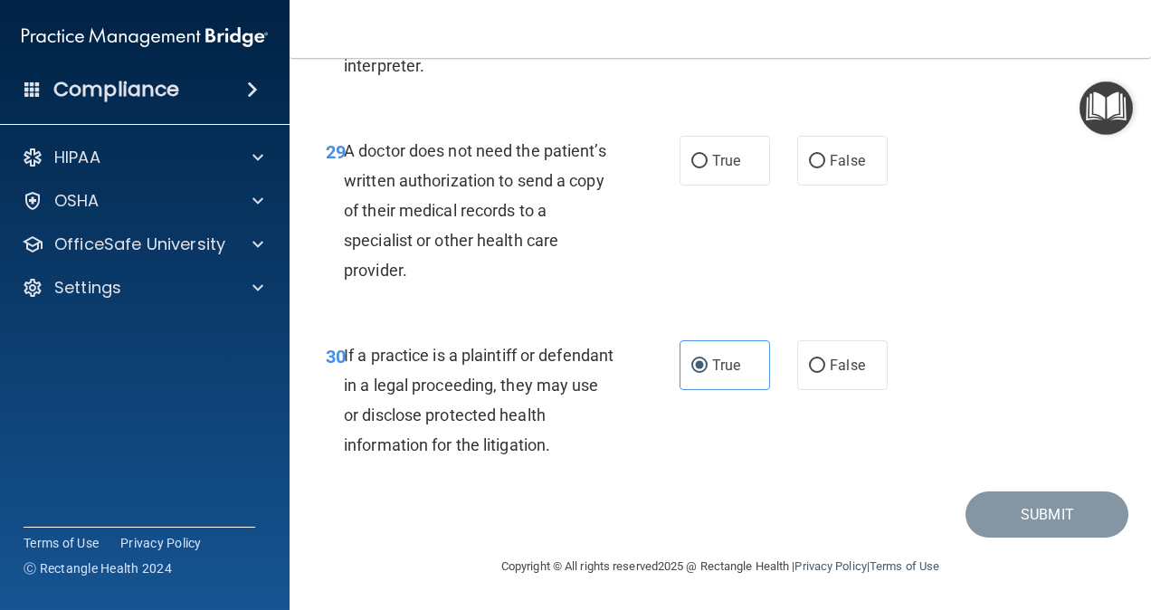
click at [569, 281] on div "A doctor does not need the patient’s written authorization to send a copy of th…" at bounding box center [487, 211] width 286 height 150
click at [584, 281] on div "A doctor does not need the patient’s written authorization to send a copy of th…" at bounding box center [487, 211] width 286 height 150
click at [809, 168] on input "False" at bounding box center [817, 162] width 16 height 14
radio input "true"
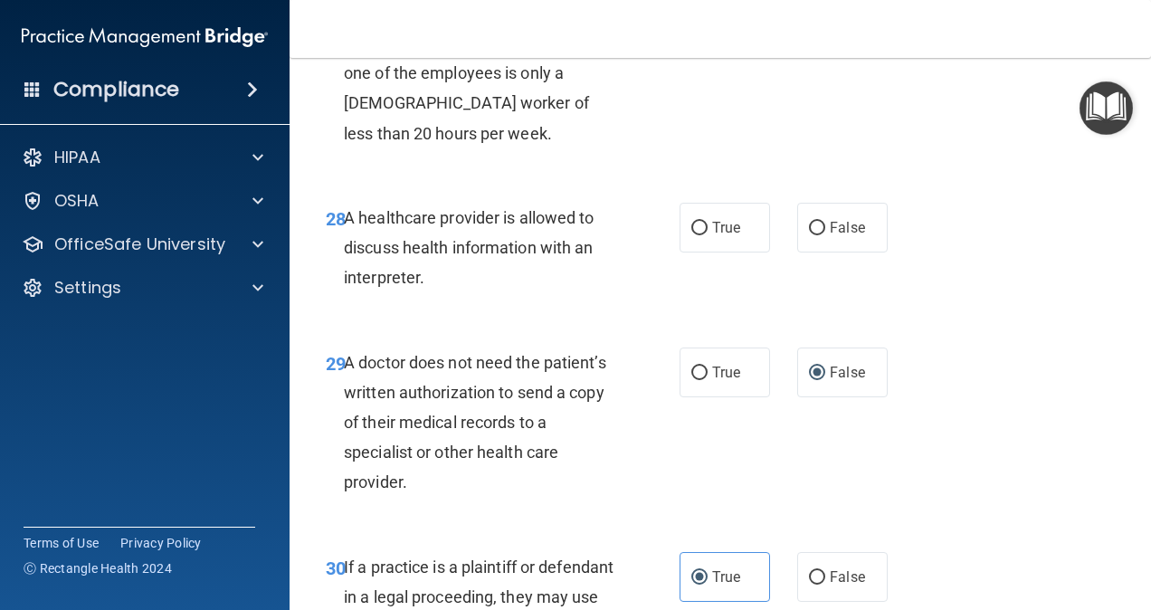
scroll to position [4973, 0]
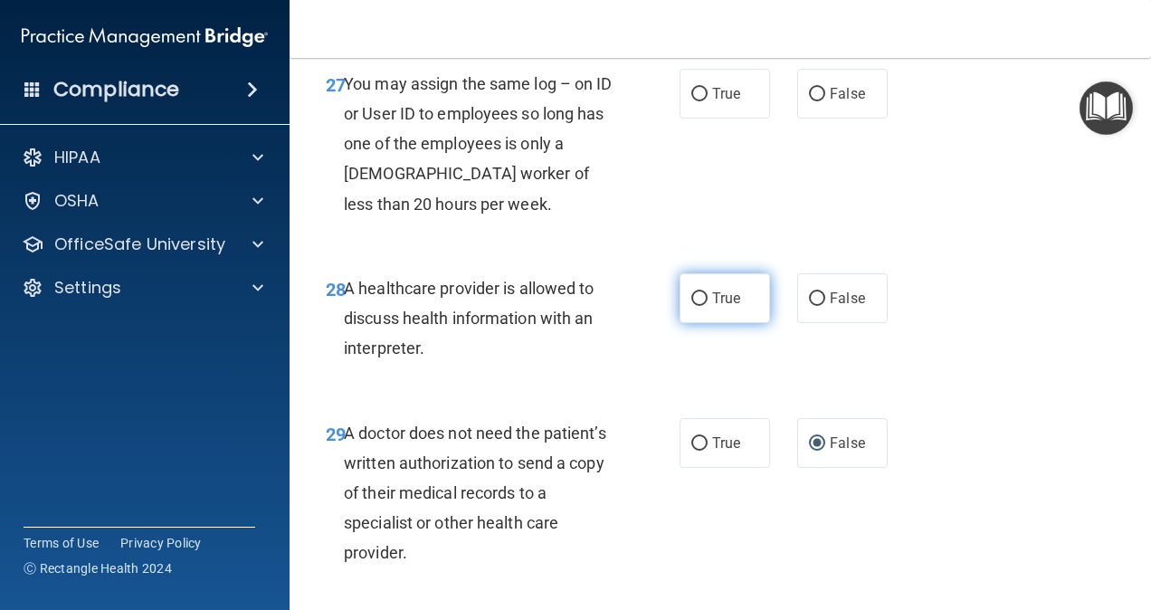
click at [680, 323] on label "True" at bounding box center [725, 298] width 90 height 50
click at [691, 306] on input "True" at bounding box center [699, 299] width 16 height 14
radio input "true"
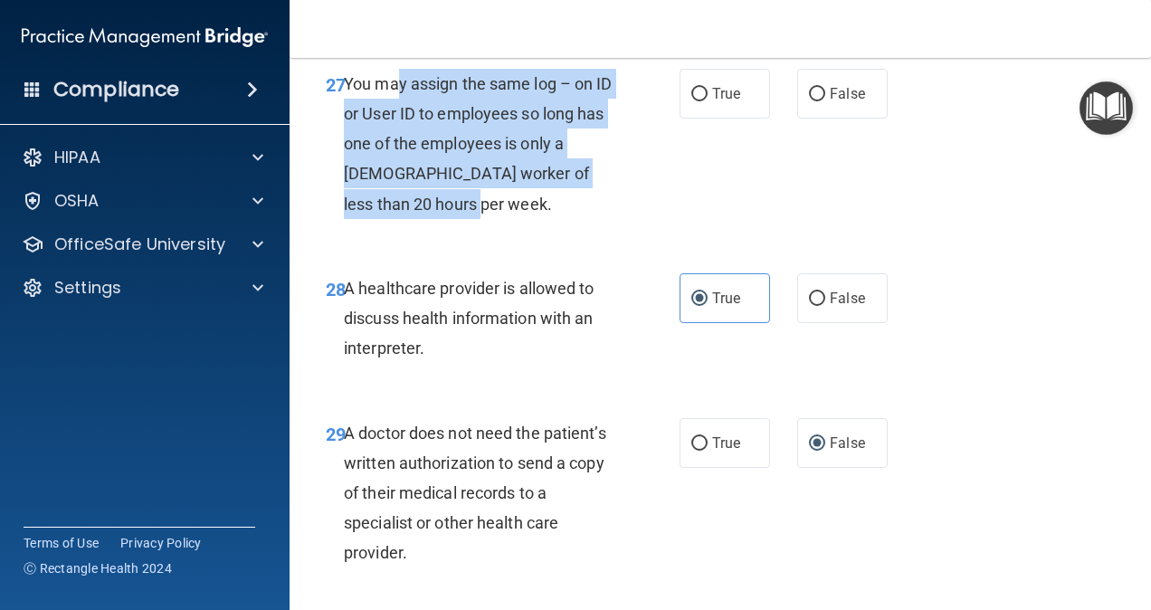
drag, startPoint x: 395, startPoint y: 187, endPoint x: 507, endPoint y: 282, distance: 147.0
click at [507, 219] on div "You may assign the same log – on ID or User ID to employees so long has one of …" at bounding box center [487, 144] width 286 height 150
click at [552, 219] on div "You may assign the same log – on ID or User ID to employees so long has one of …" at bounding box center [487, 144] width 286 height 150
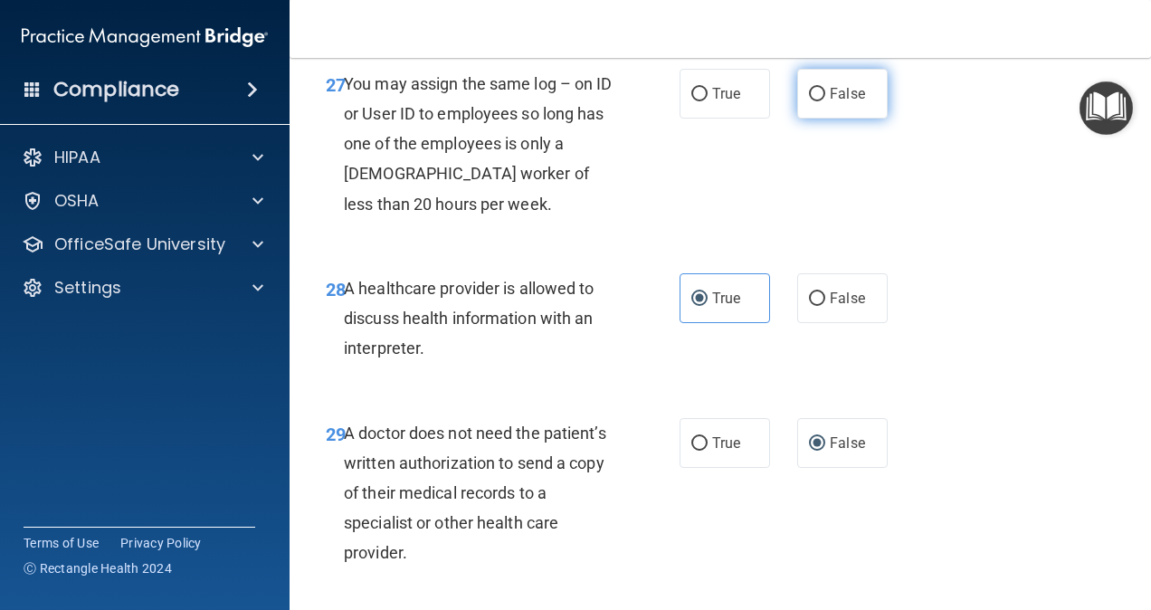
click at [831, 119] on label "False" at bounding box center [842, 94] width 90 height 50
click at [825, 101] on input "False" at bounding box center [817, 95] width 16 height 14
radio input "true"
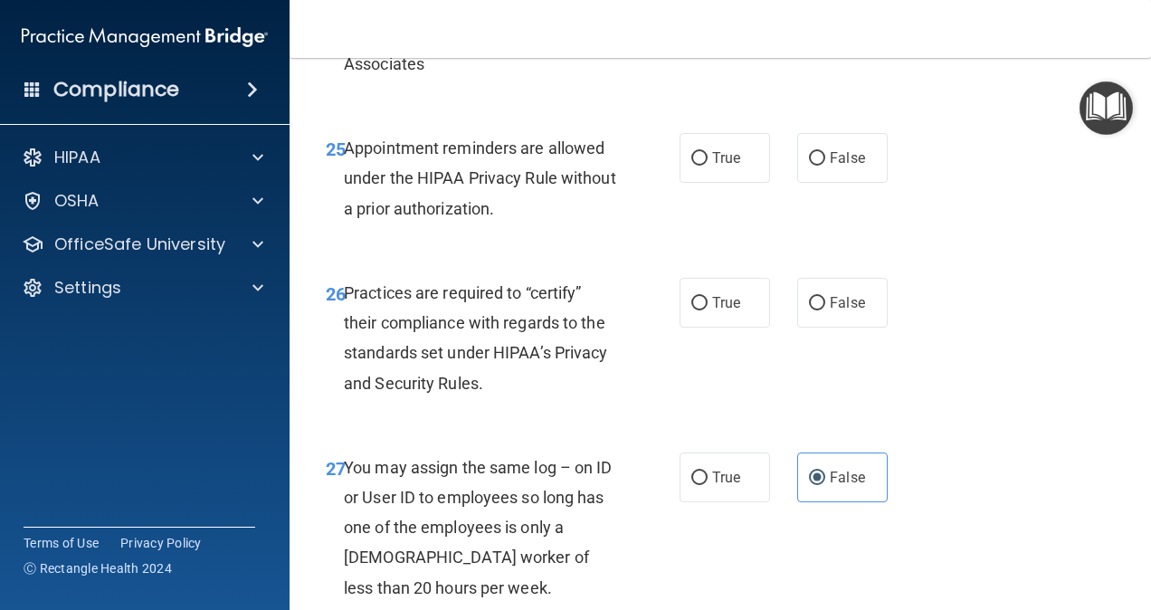
scroll to position [4555, 0]
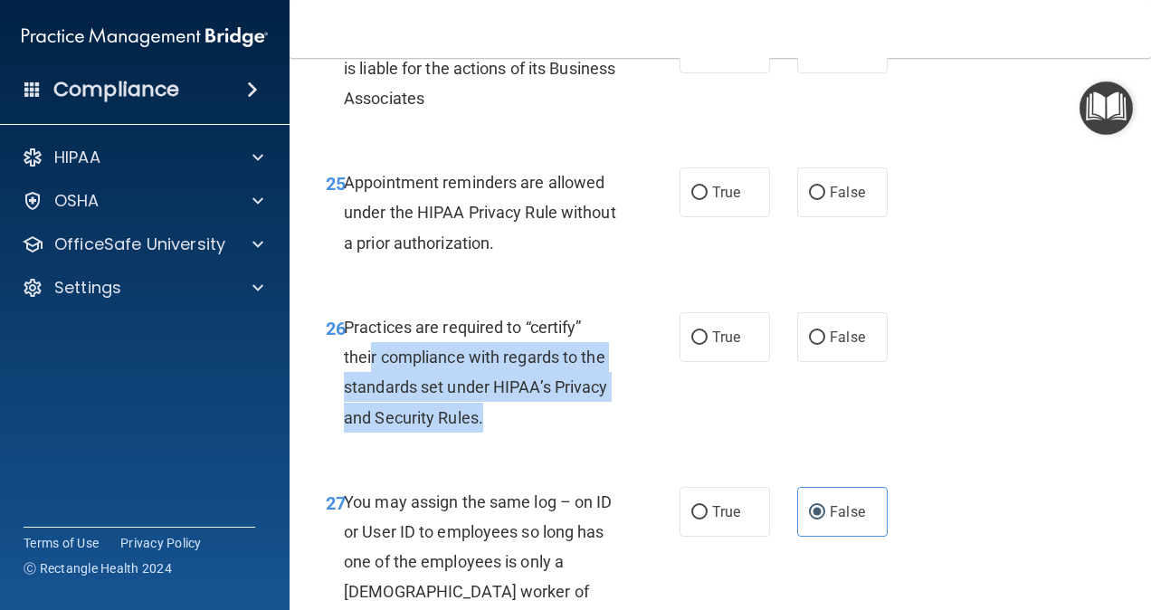
drag, startPoint x: 372, startPoint y: 442, endPoint x: 550, endPoint y: 515, distance: 192.7
click at [550, 433] on div "Practices are required to “certify” their compliance with regards to the standa…" at bounding box center [487, 372] width 286 height 120
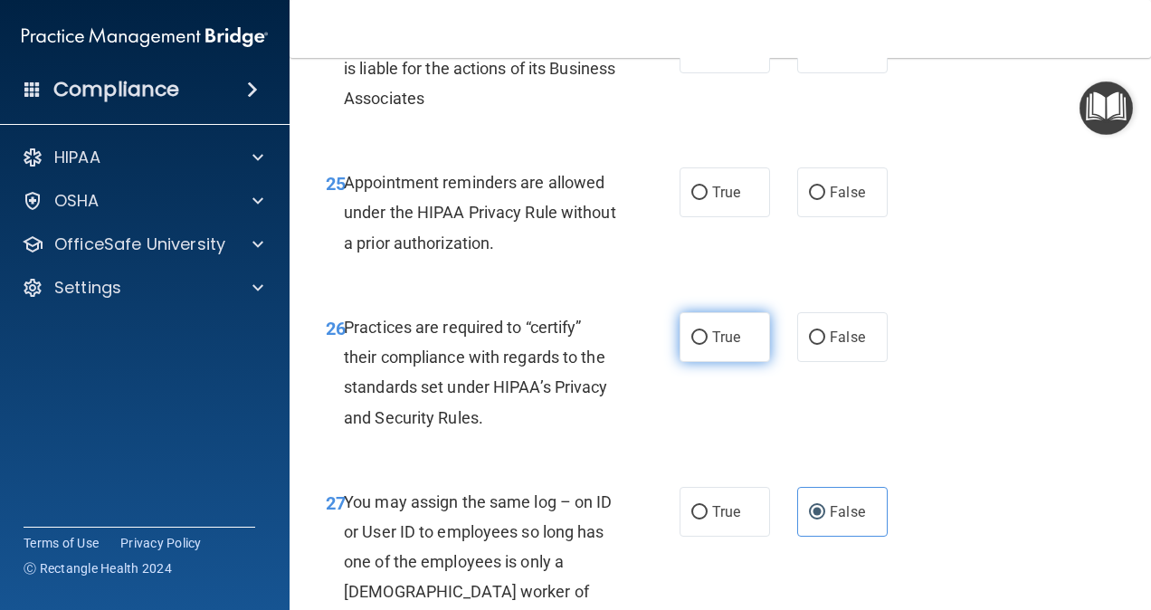
click at [737, 362] on label "True" at bounding box center [725, 337] width 90 height 50
click at [708, 345] on input "True" at bounding box center [699, 338] width 16 height 14
radio input "true"
click at [712, 201] on span "True" at bounding box center [726, 192] width 28 height 17
click at [708, 200] on input "True" at bounding box center [699, 193] width 16 height 14
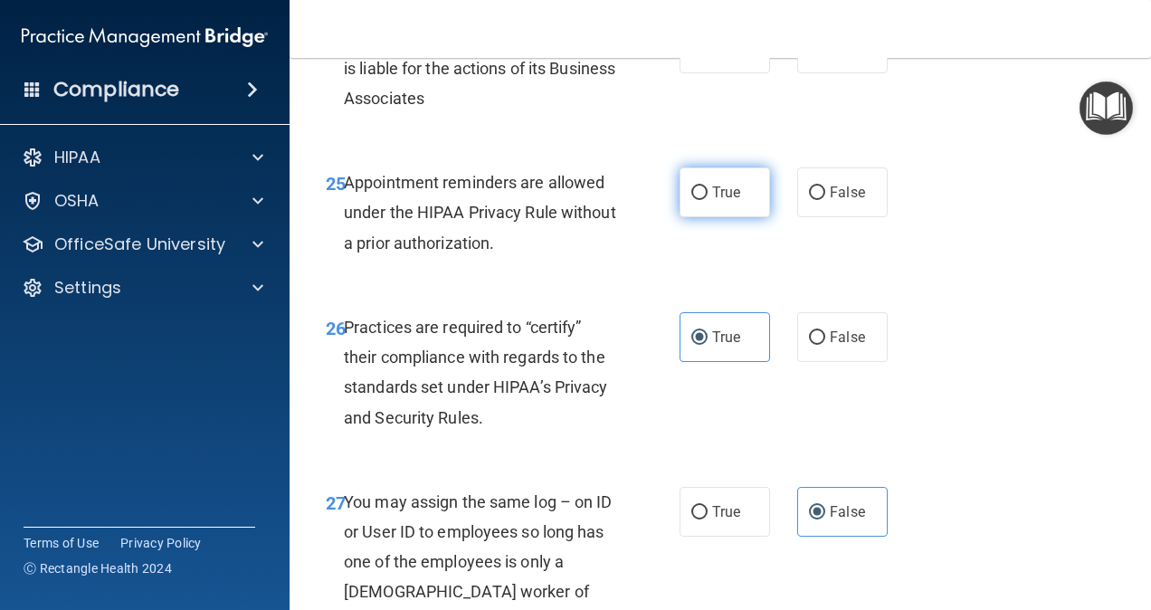
radio input "true"
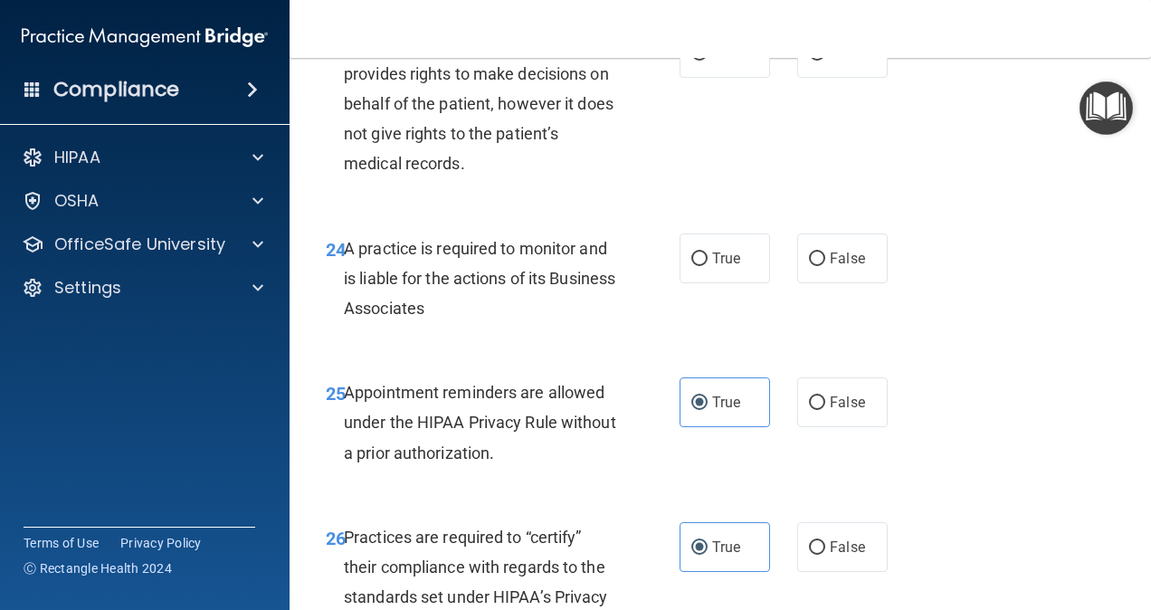
scroll to position [4339, 0]
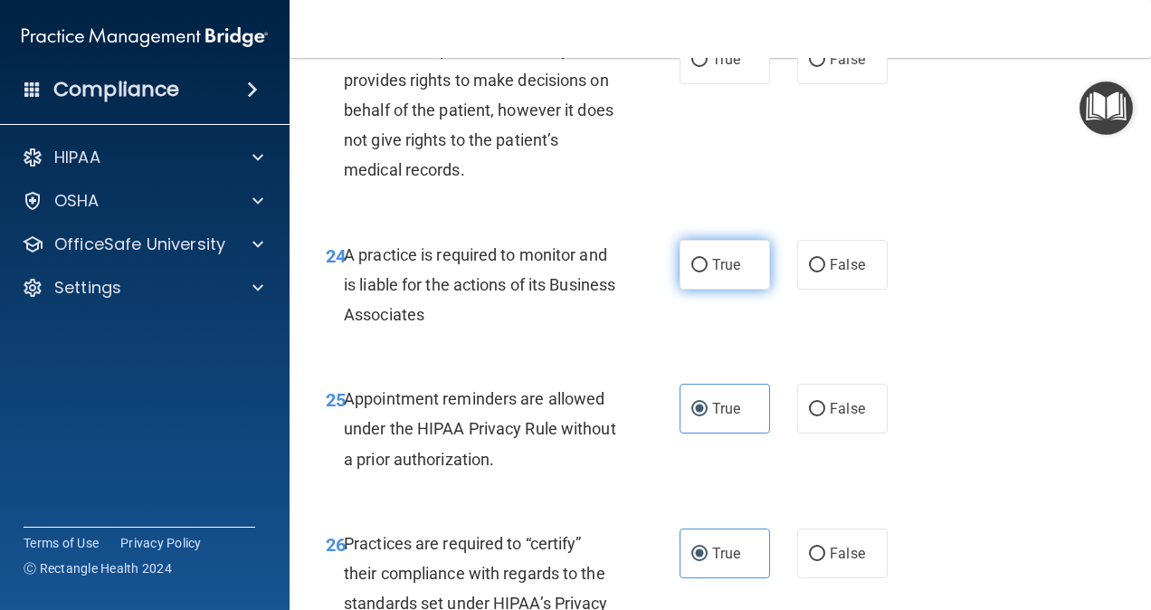
click at [740, 290] on label "True" at bounding box center [725, 265] width 90 height 50
click at [708, 272] on input "True" at bounding box center [699, 266] width 16 height 14
radio input "true"
click at [811, 272] on input "False" at bounding box center [817, 266] width 16 height 14
radio input "true"
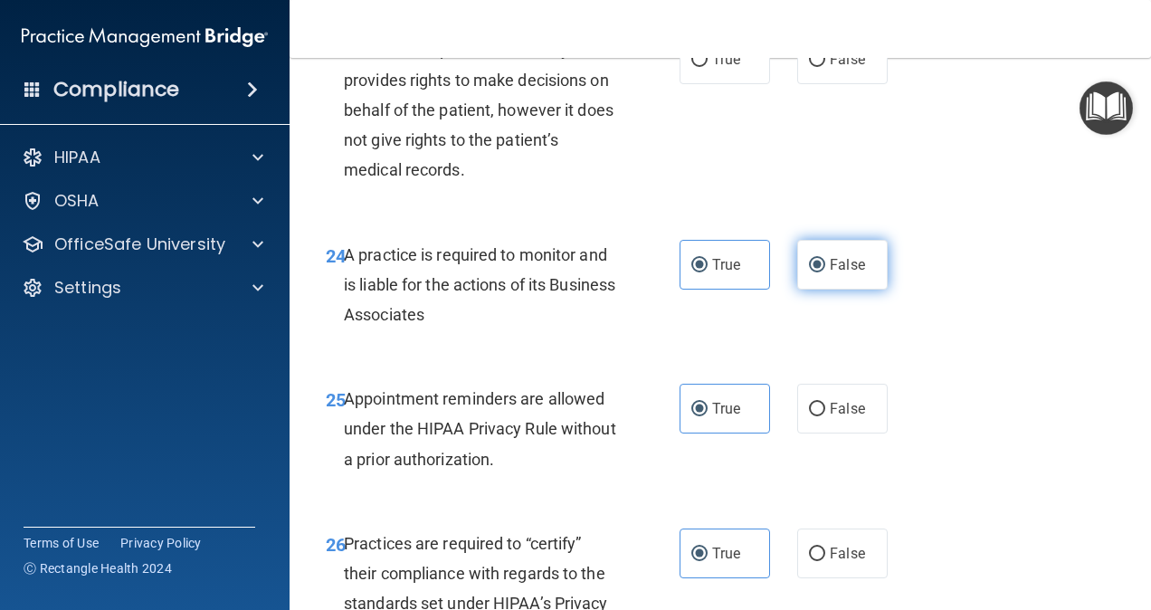
radio input "false"
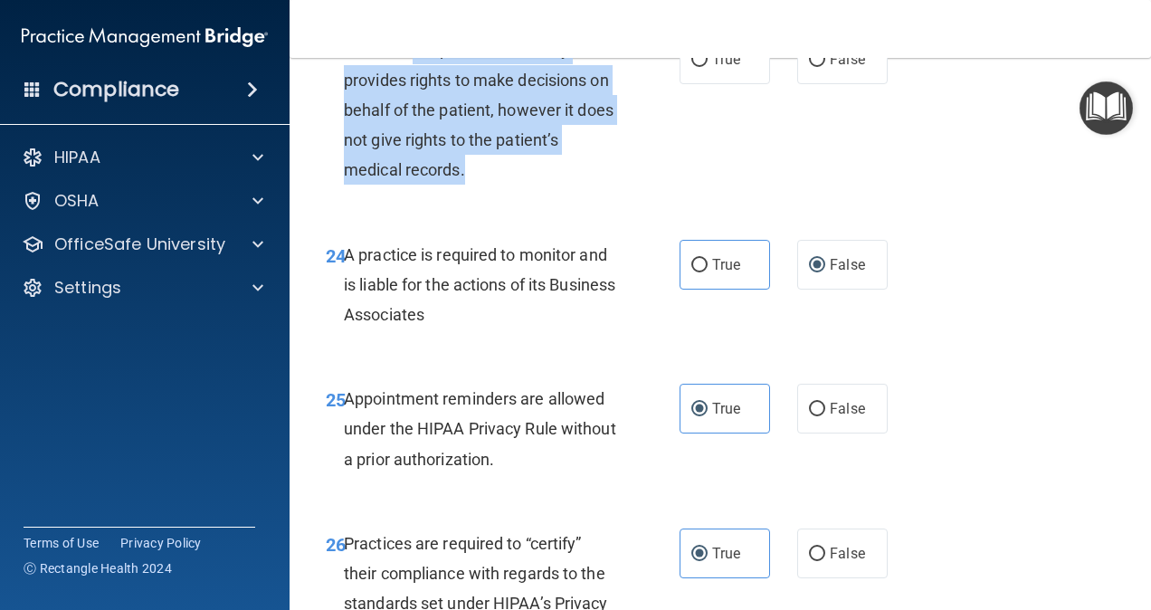
drag, startPoint x: 416, startPoint y: 136, endPoint x: 547, endPoint y: 257, distance: 178.0
click at [547, 185] on div "A healthcare power of attorney provides rights to make decisions on behalf of t…" at bounding box center [487, 109] width 286 height 150
drag, startPoint x: 547, startPoint y: 257, endPoint x: 526, endPoint y: 267, distance: 23.1
click at [526, 185] on div "A healthcare power of attorney provides rights to make decisions on behalf of t…" at bounding box center [487, 109] width 286 height 150
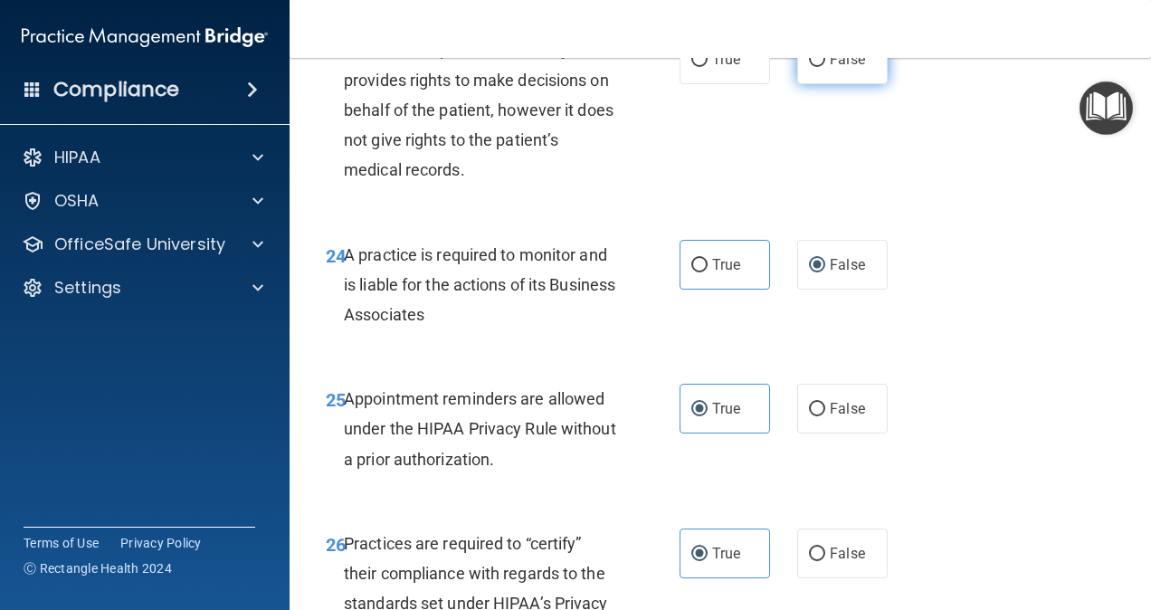
click at [830, 68] on span "False" at bounding box center [847, 59] width 35 height 17
click at [825, 67] on input "False" at bounding box center [817, 60] width 16 height 14
radio input "true"
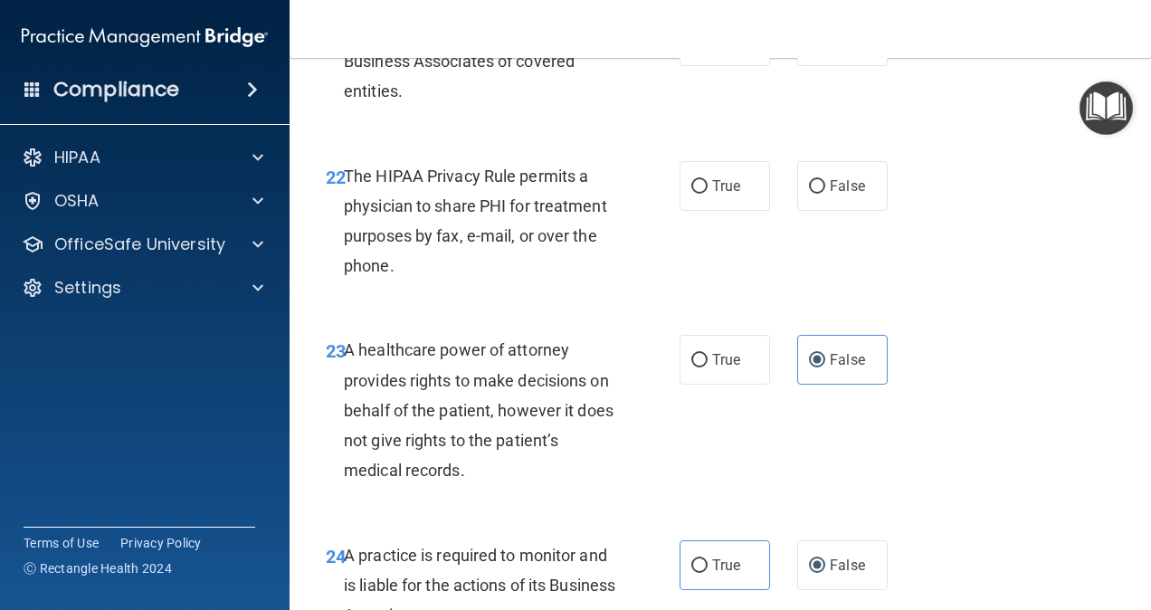
scroll to position [4025, 0]
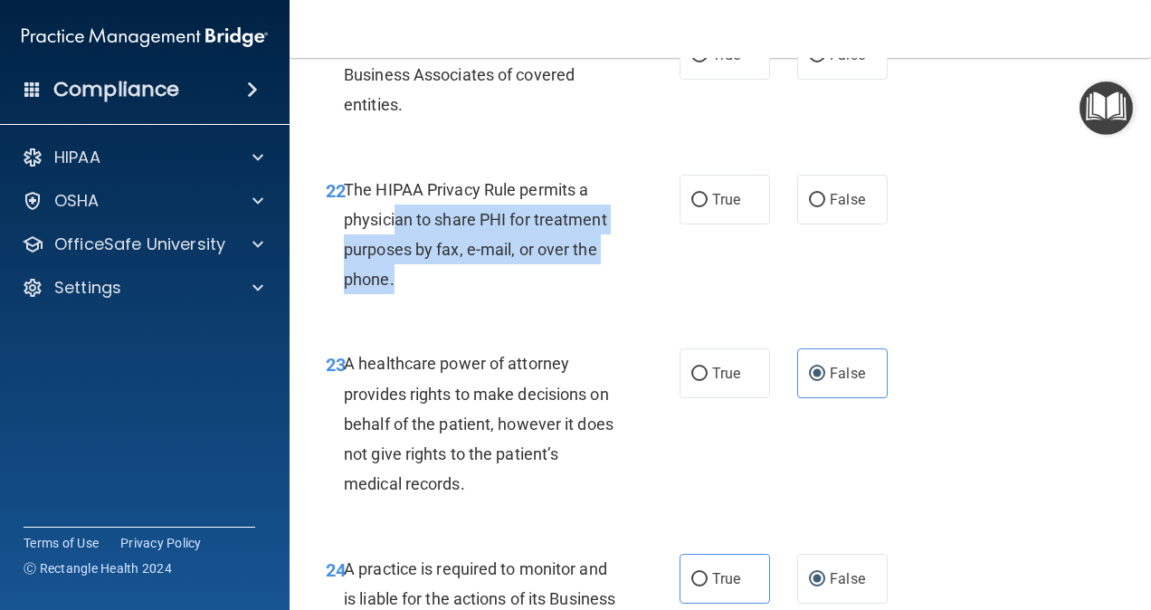
drag, startPoint x: 394, startPoint y: 298, endPoint x: 496, endPoint y: 373, distance: 126.9
click at [496, 295] on div "The HIPAA Privacy Rule permits a physician to share PHI for treatment purposes …" at bounding box center [487, 235] width 286 height 120
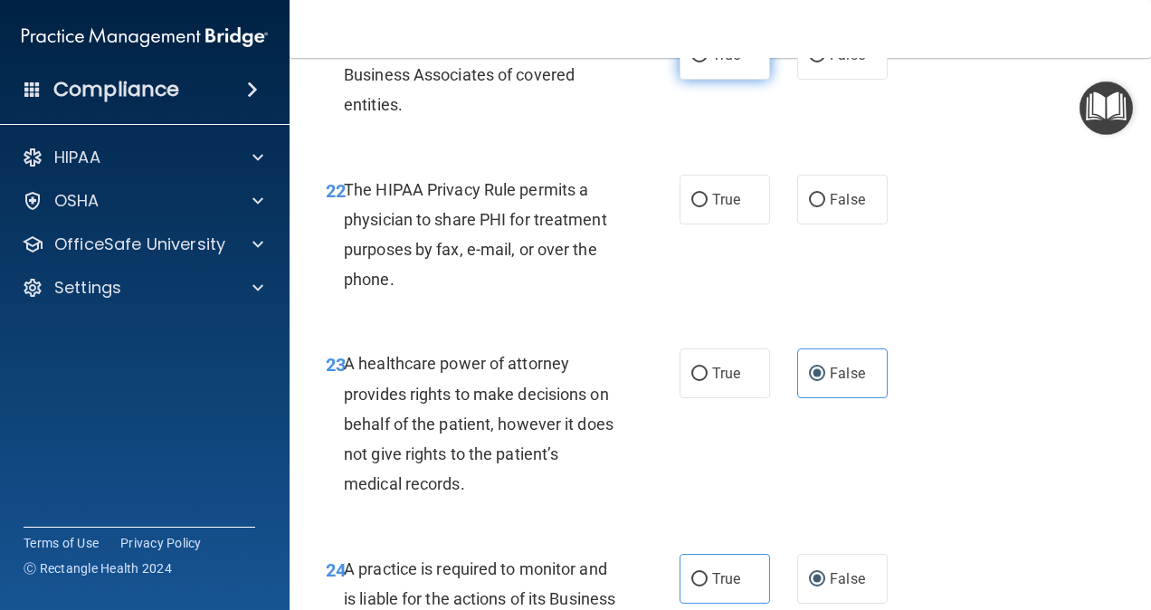
click at [723, 63] on span "True" at bounding box center [726, 54] width 28 height 17
click at [708, 62] on input "True" at bounding box center [699, 56] width 16 height 14
radio input "true"
click at [744, 224] on label "True" at bounding box center [725, 200] width 90 height 50
click at [708, 207] on input "True" at bounding box center [699, 201] width 16 height 14
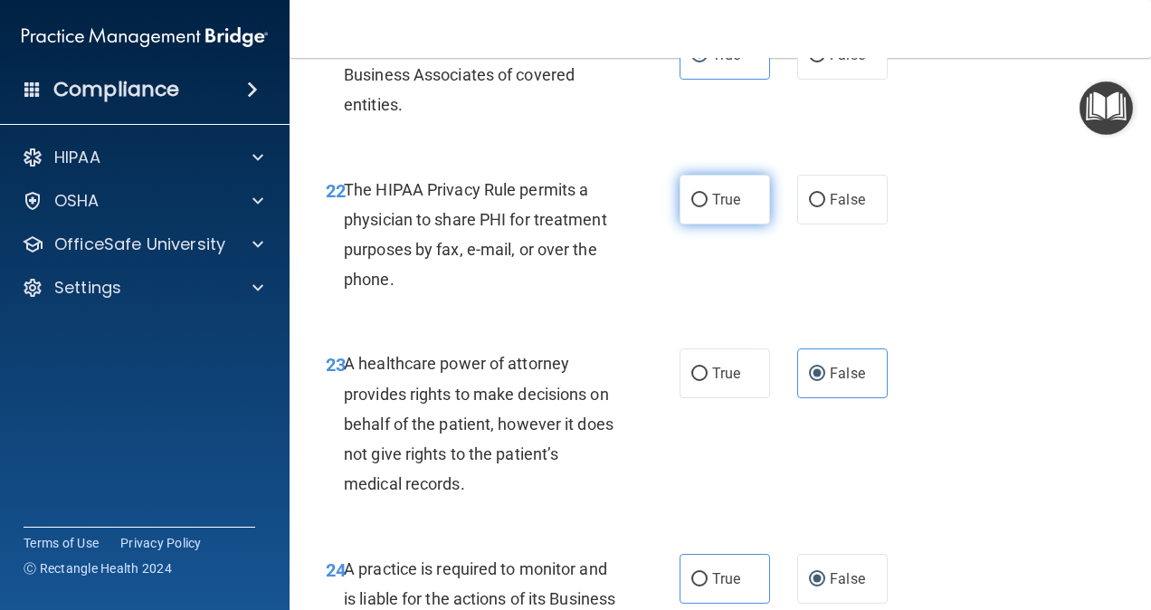
radio input "true"
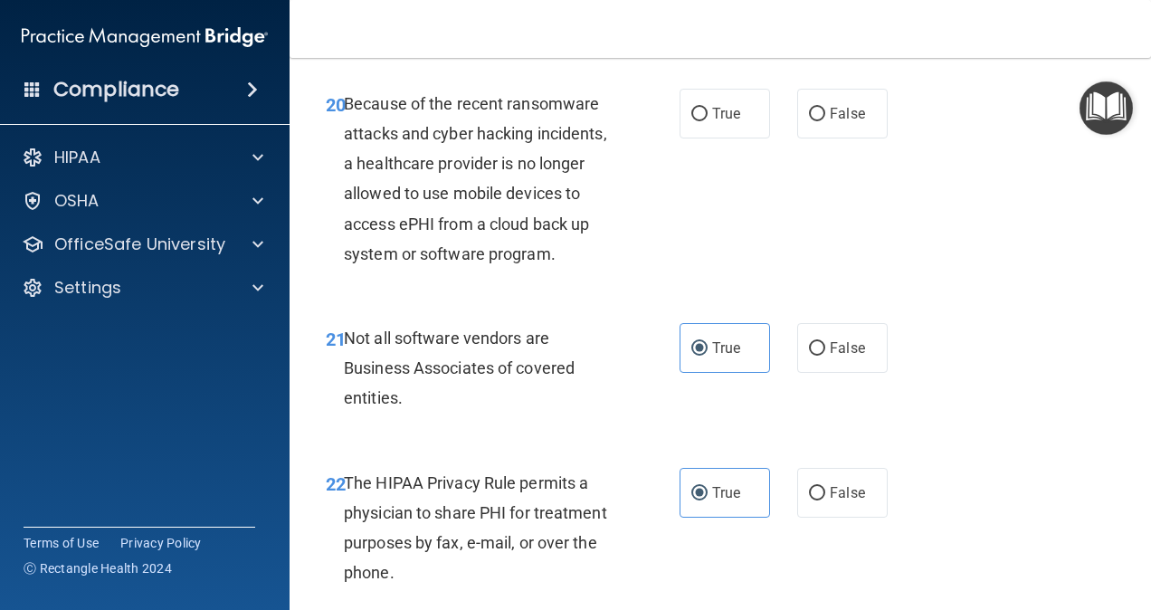
scroll to position [3662, 0]
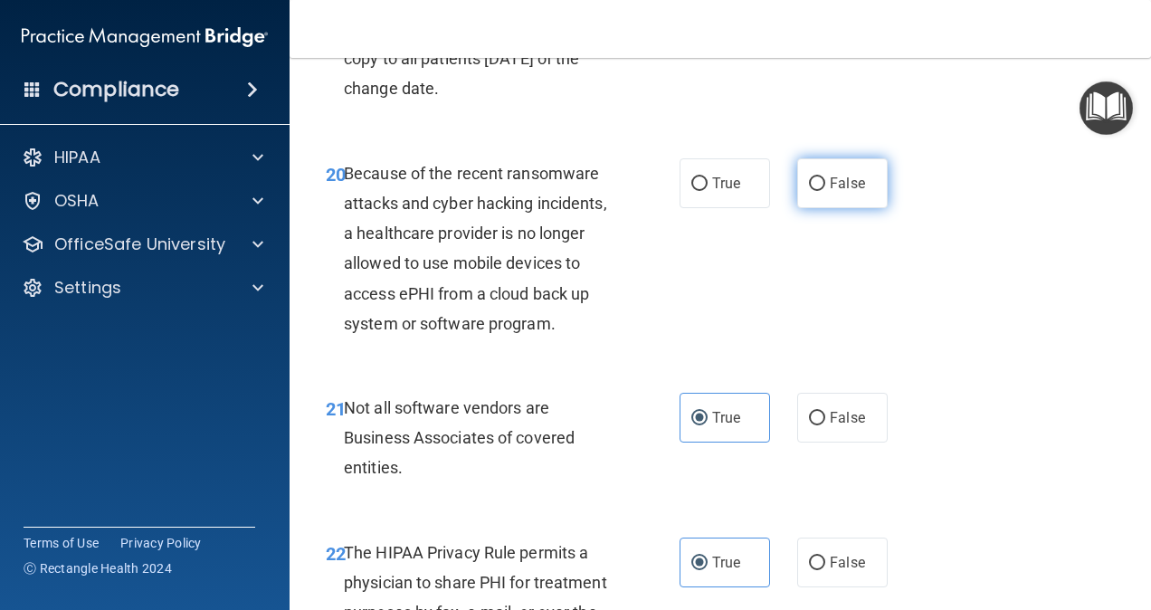
click at [804, 208] on label "False" at bounding box center [842, 183] width 90 height 50
click at [809, 191] on input "False" at bounding box center [817, 184] width 16 height 14
radio input "true"
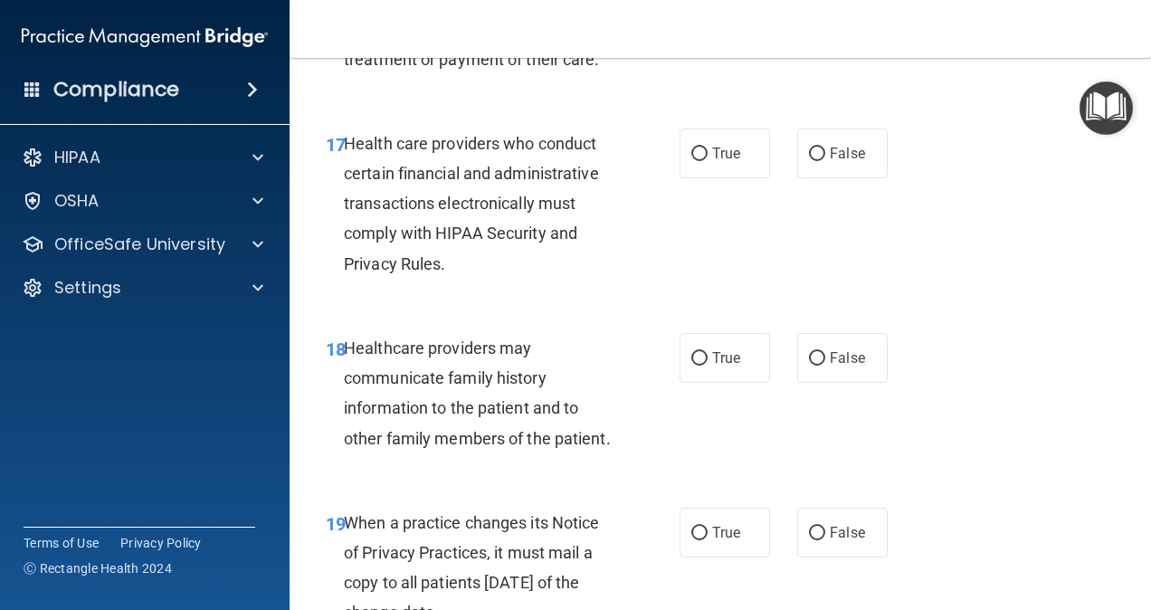
scroll to position [3173, 0]
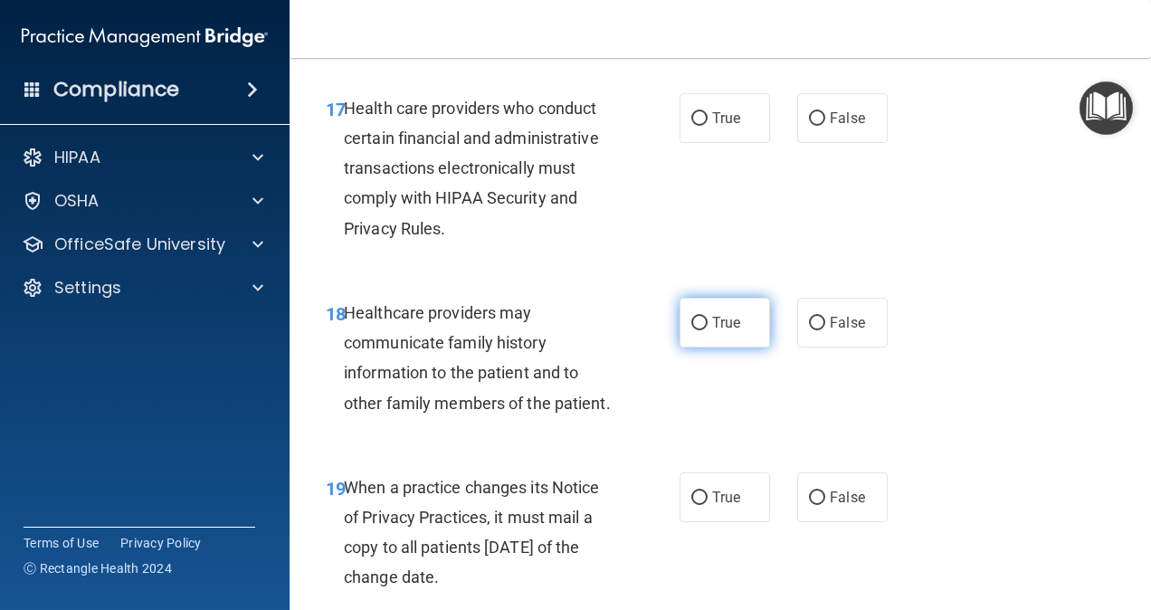
click at [702, 347] on label "True" at bounding box center [725, 323] width 90 height 50
click at [702, 330] on input "True" at bounding box center [699, 324] width 16 height 14
radio input "true"
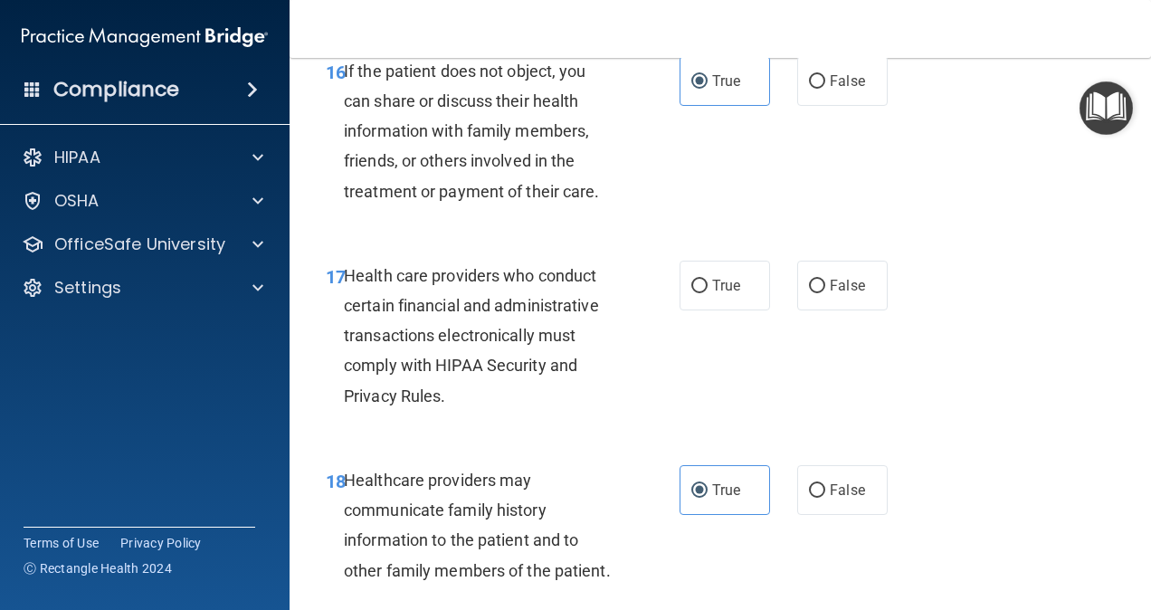
scroll to position [2984, 0]
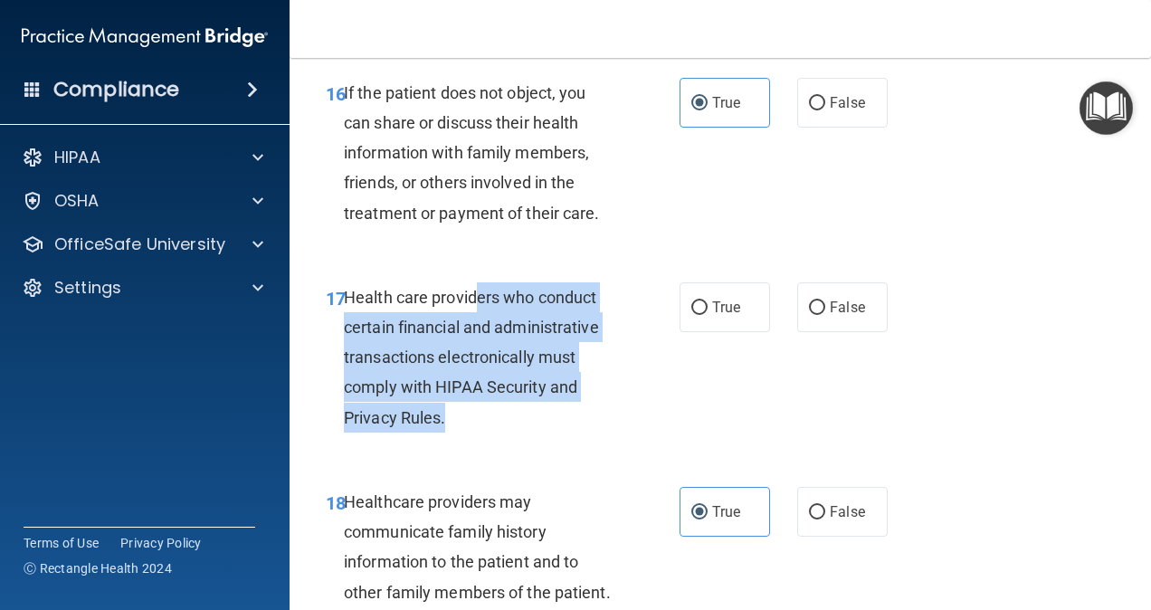
drag, startPoint x: 480, startPoint y: 347, endPoint x: 542, endPoint y: 476, distance: 142.9
click at [542, 433] on div "Health care providers who conduct certain financial and administrative transact…" at bounding box center [487, 357] width 286 height 150
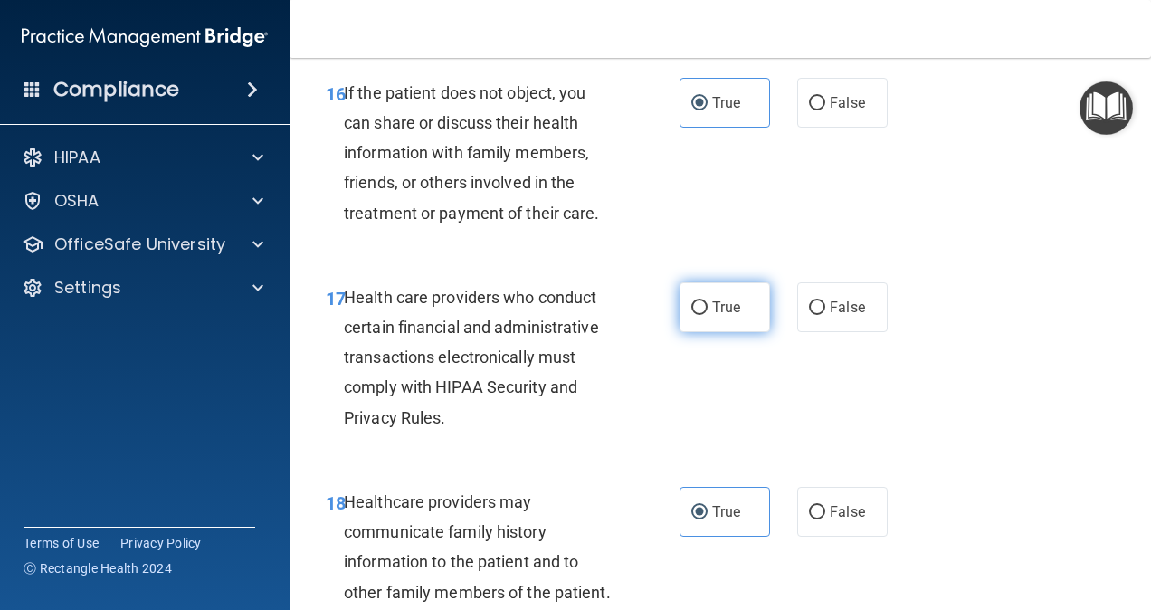
click at [712, 316] on span "True" at bounding box center [726, 307] width 28 height 17
click at [708, 315] on input "True" at bounding box center [699, 308] width 16 height 14
radio input "true"
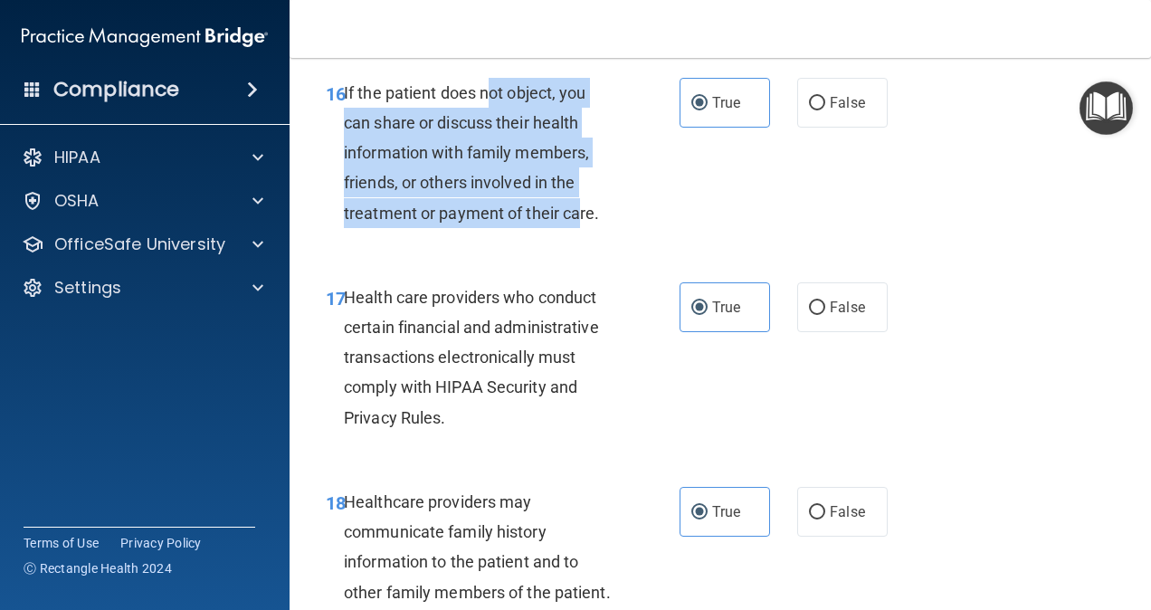
drag, startPoint x: 492, startPoint y: 160, endPoint x: 579, endPoint y: 268, distance: 138.4
click at [579, 223] on span "If the patient does not object, you can share or discuss their health informati…" at bounding box center [472, 152] width 256 height 139
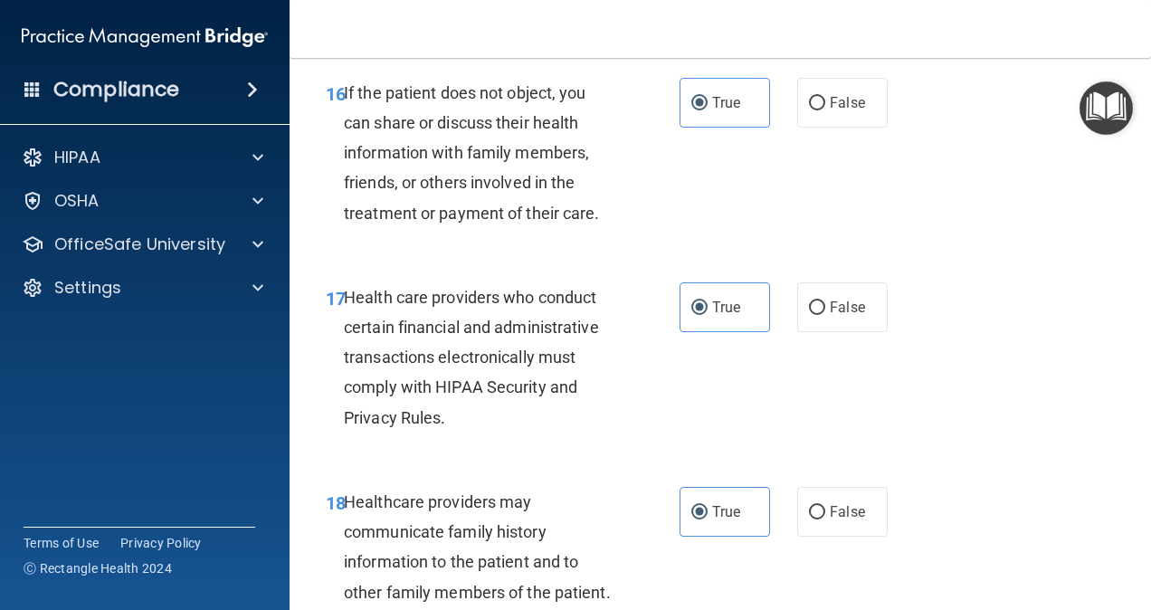
drag, startPoint x: 579, startPoint y: 268, endPoint x: 623, endPoint y: 299, distance: 53.2
click at [623, 260] on div "16 If the patient does not object, you can share or discuss their health inform…" at bounding box center [720, 157] width 816 height 205
click at [848, 128] on label "False" at bounding box center [842, 103] width 90 height 50
click at [825, 110] on input "False" at bounding box center [817, 104] width 16 height 14
radio input "true"
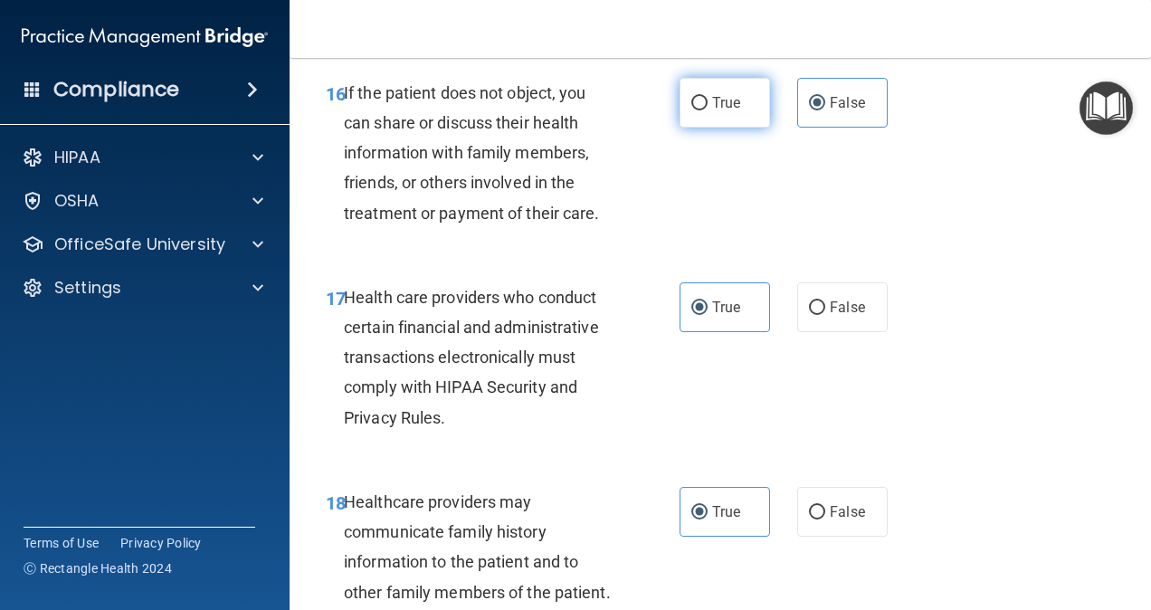
click at [724, 111] on span "True" at bounding box center [726, 102] width 28 height 17
click at [708, 110] on input "True" at bounding box center [699, 104] width 16 height 14
radio input "true"
radio input "false"
drag, startPoint x: 724, startPoint y: 157, endPoint x: 1135, endPoint y: 339, distance: 449.3
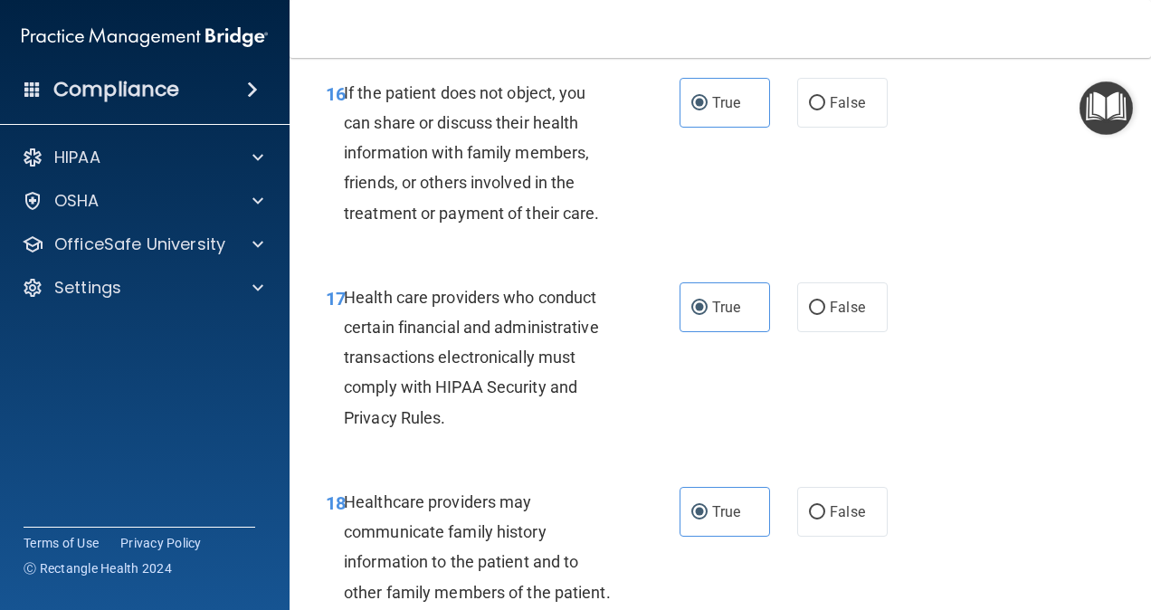
click at [929, 339] on main "- The HIPAA Quiz #2 This quiz doesn’t expire until 08/05/2026. Are you sure you…" at bounding box center [720, 334] width 861 height 552
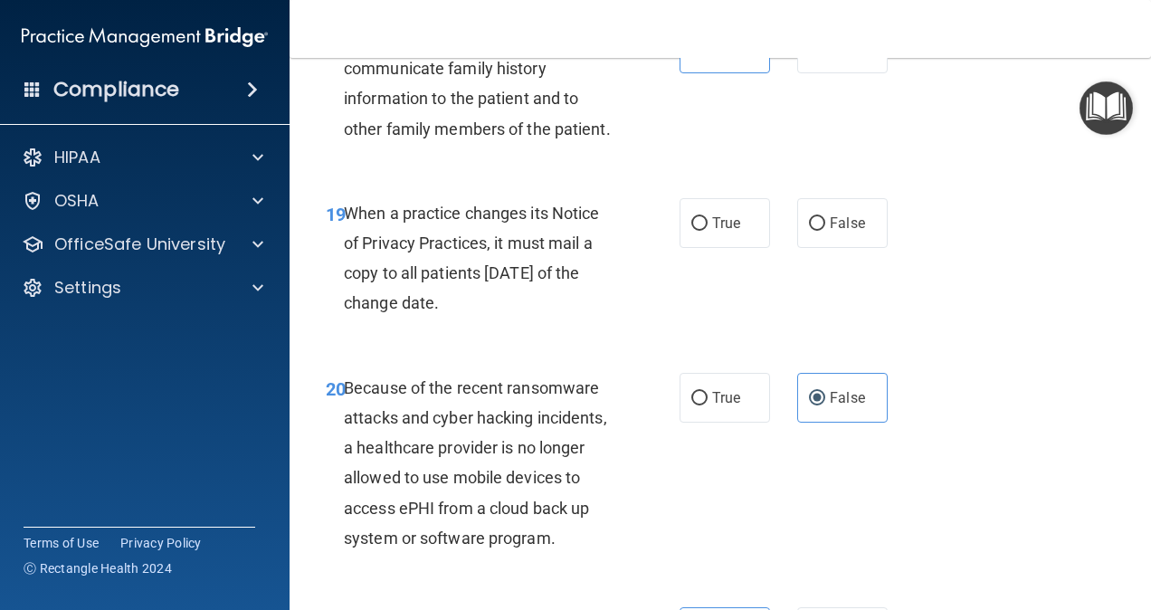
scroll to position [3461, 0]
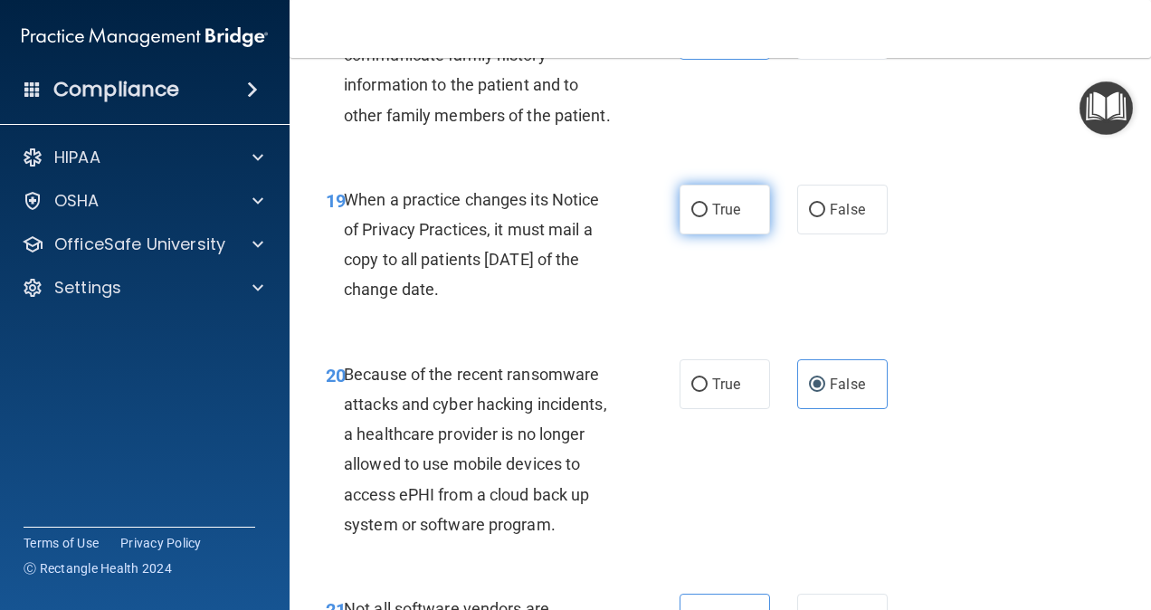
click at [728, 218] on span "True" at bounding box center [726, 209] width 28 height 17
click at [708, 217] on input "True" at bounding box center [699, 211] width 16 height 14
radio input "true"
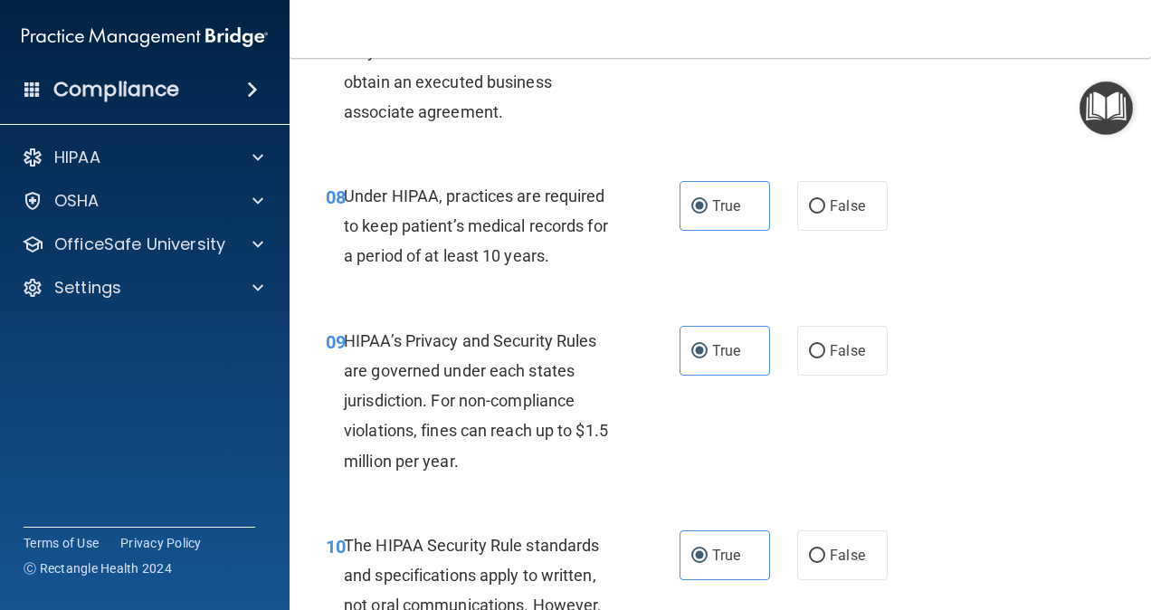
scroll to position [0, 0]
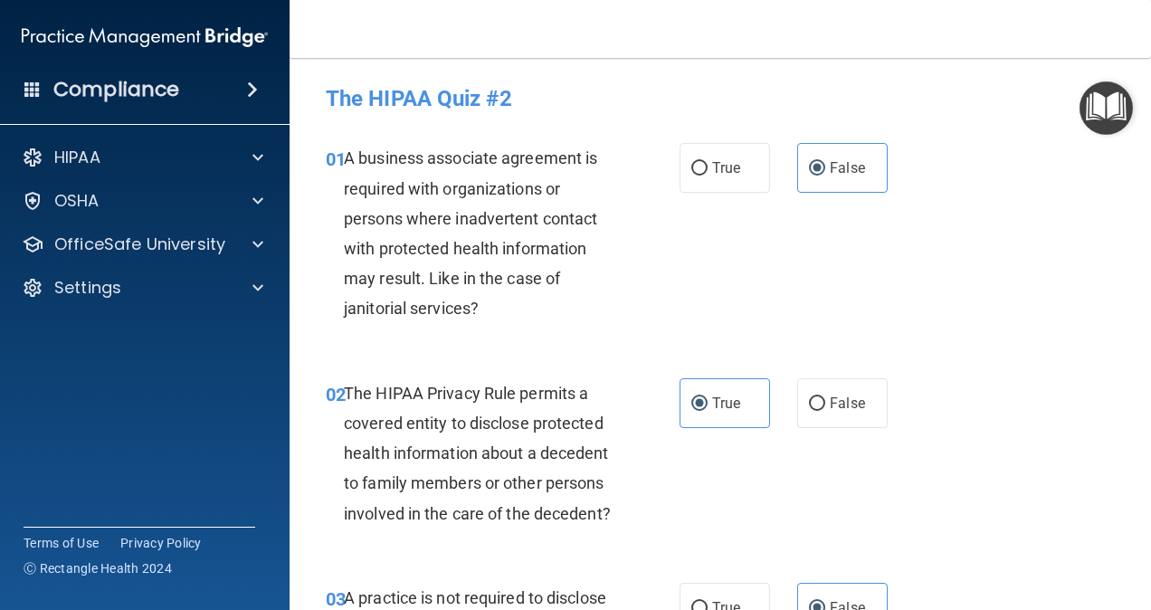
click at [929, 333] on div "01 A business associate agreement is required with organizations or persons whe…" at bounding box center [720, 237] width 816 height 234
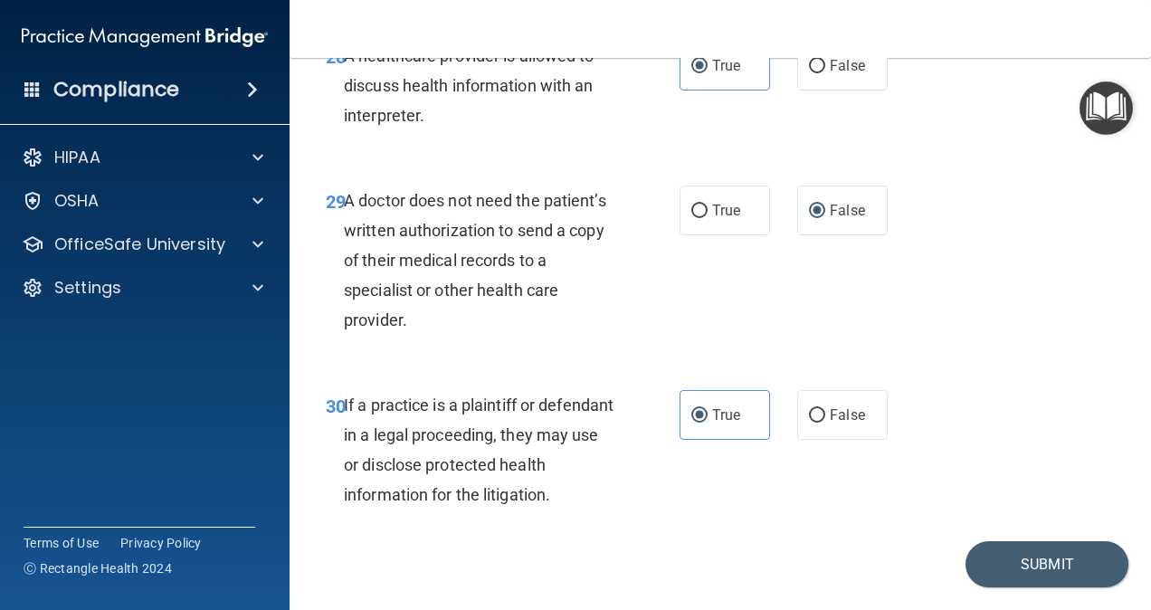
scroll to position [5345, 0]
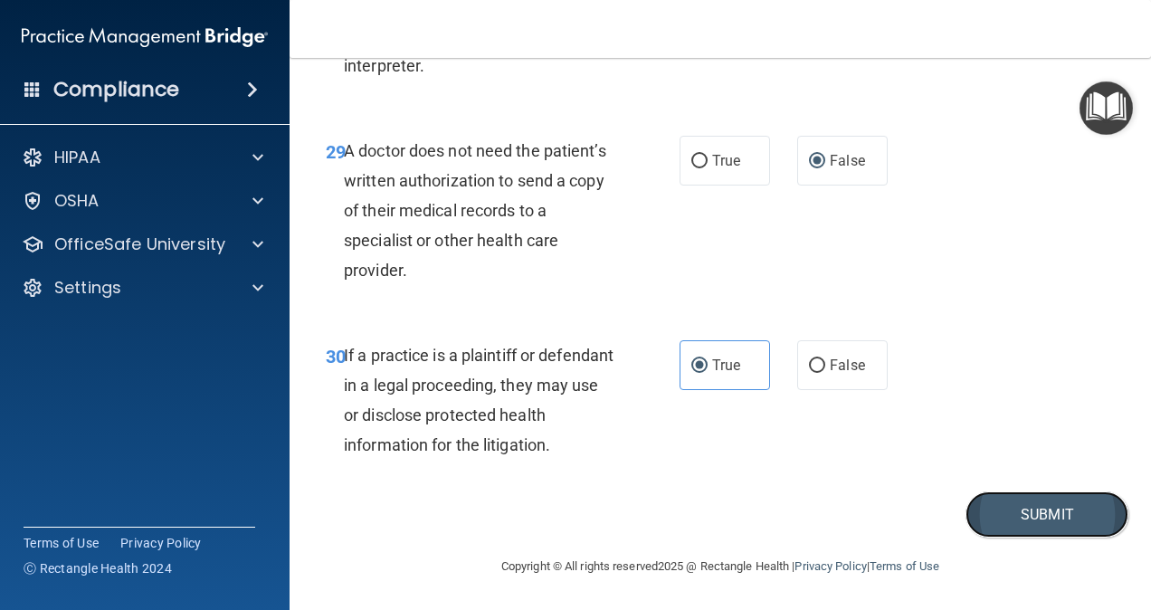
click at [929, 501] on button "Submit" at bounding box center [1046, 514] width 163 height 46
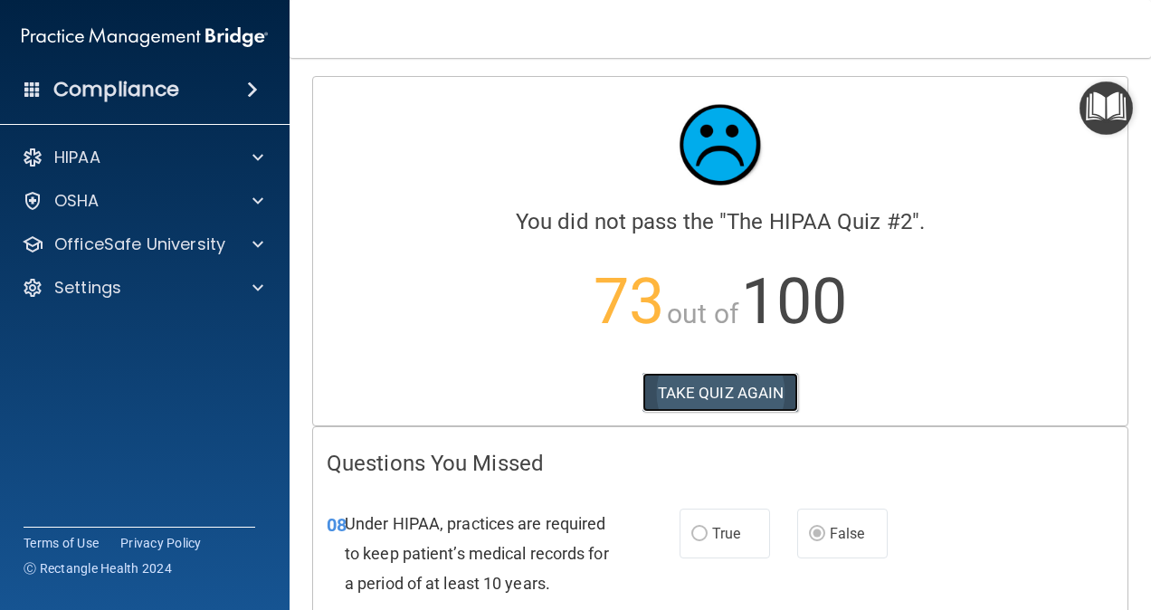
click at [738, 380] on button "TAKE QUIZ AGAIN" at bounding box center [720, 393] width 157 height 40
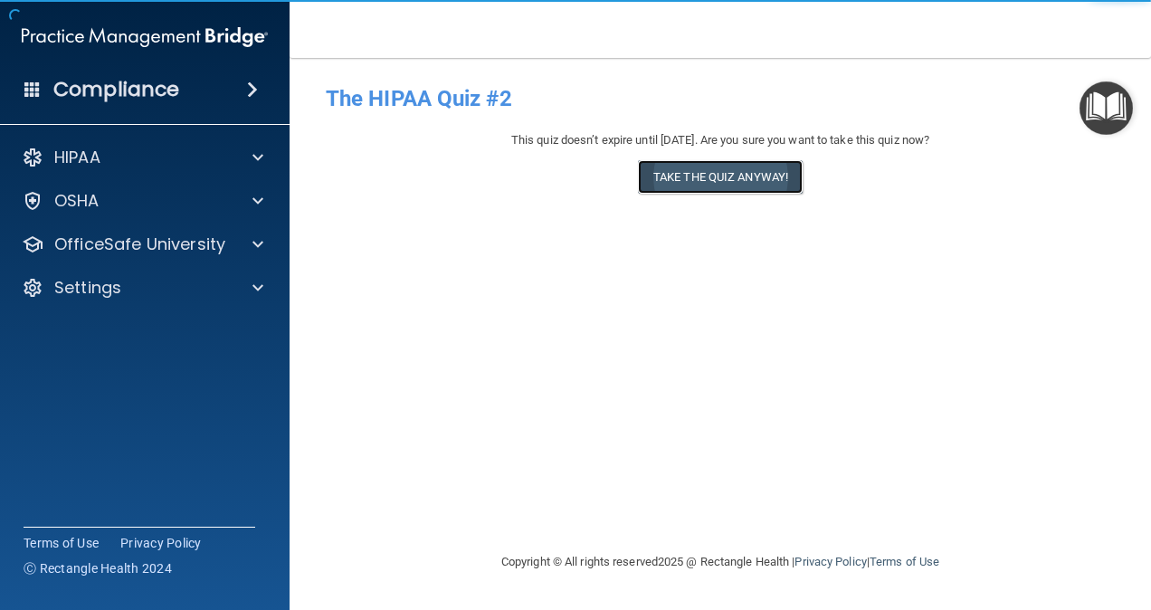
click at [721, 186] on button "Take the quiz anyway!" at bounding box center [720, 176] width 165 height 33
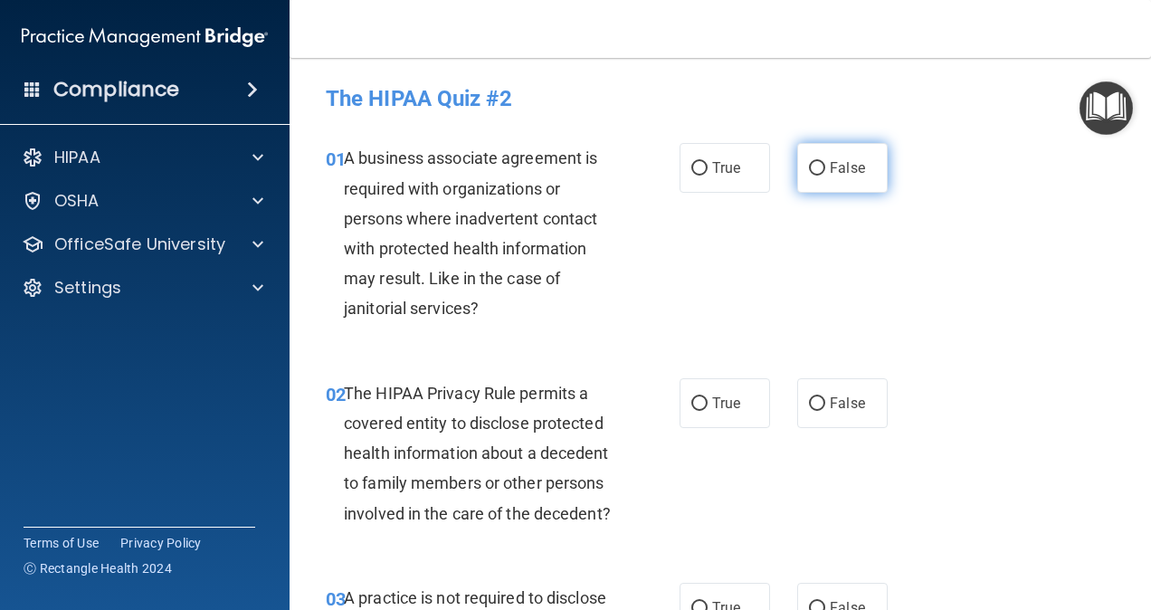
click at [824, 178] on label "False" at bounding box center [842, 168] width 90 height 50
click at [824, 176] on input "False" at bounding box center [817, 169] width 16 height 14
radio input "true"
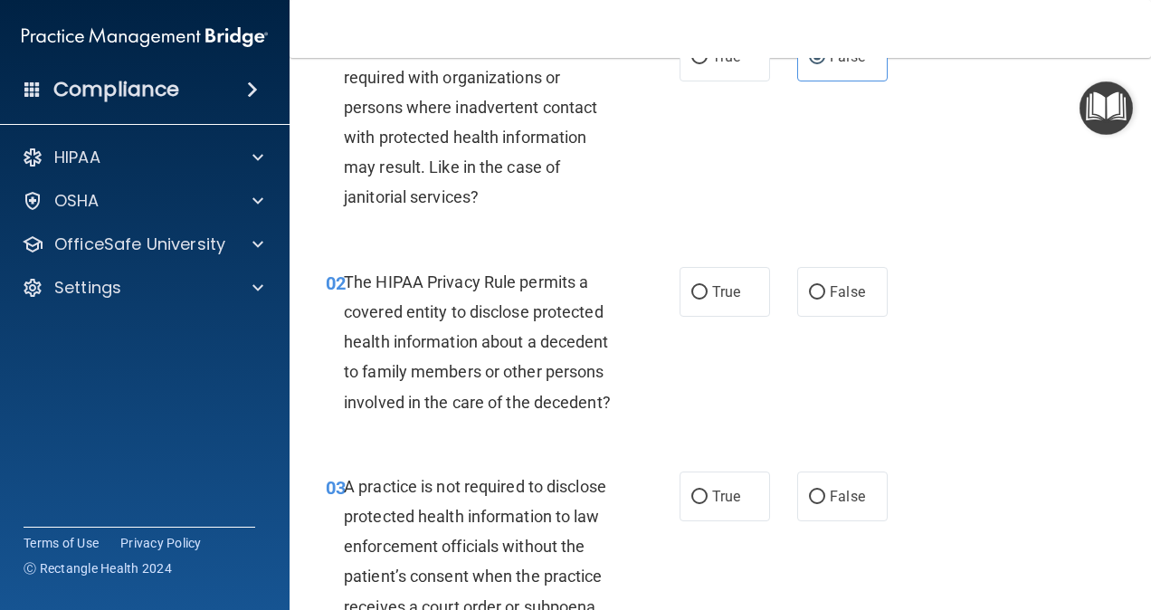
scroll to position [132, 0]
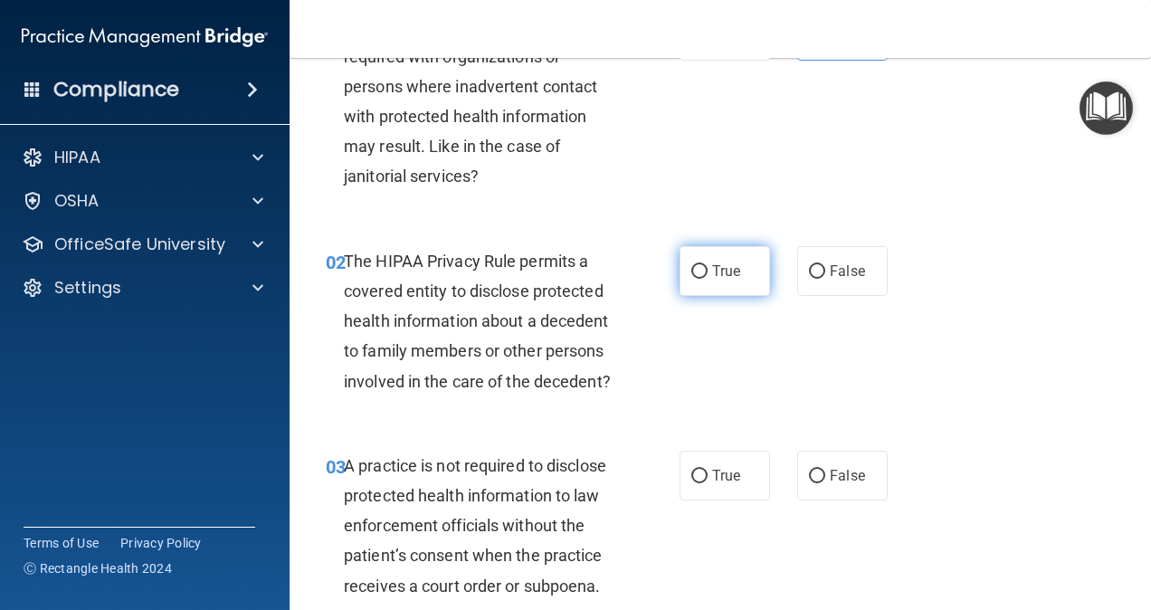
click at [702, 284] on label "True" at bounding box center [725, 271] width 90 height 50
click at [702, 279] on input "True" at bounding box center [699, 272] width 16 height 14
radio input "true"
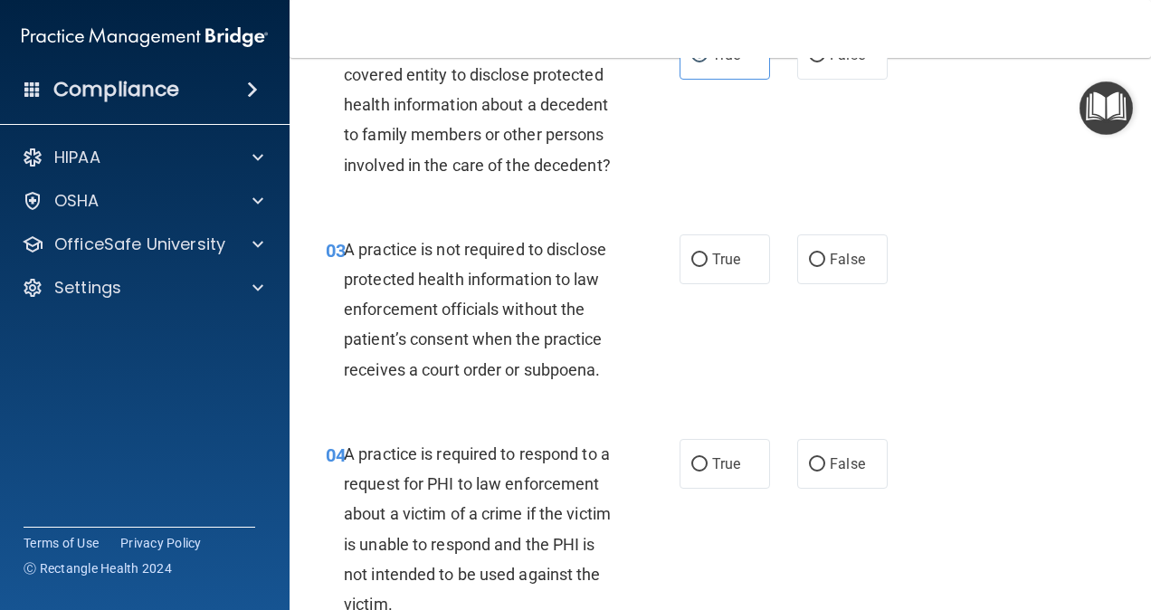
scroll to position [349, 0]
click at [807, 278] on label "False" at bounding box center [842, 258] width 90 height 50
click at [809, 266] on input "False" at bounding box center [817, 259] width 16 height 14
radio input "true"
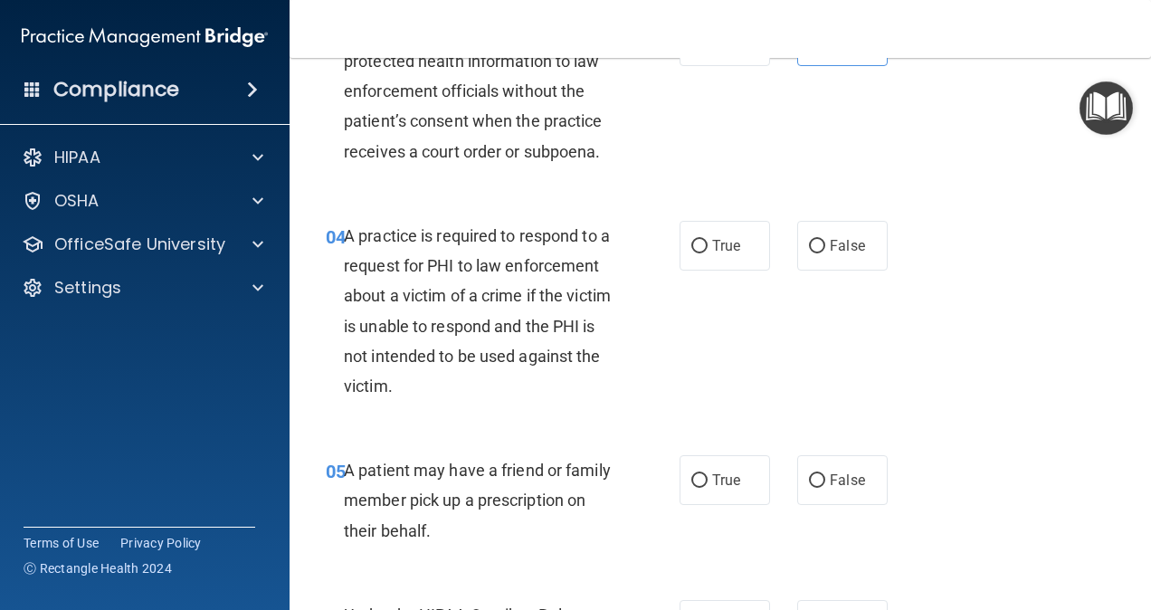
scroll to position [603, 0]
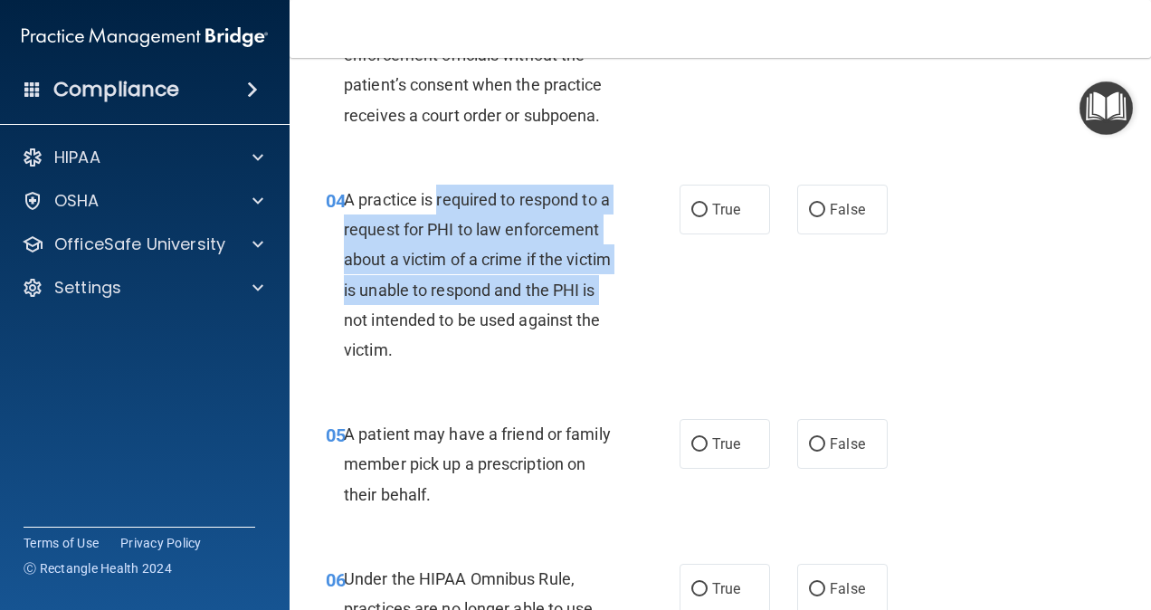
drag, startPoint x: 438, startPoint y: 239, endPoint x: 517, endPoint y: 354, distance: 139.3
click at [517, 354] on div "A practice is required to respond to a request for PHI to law enforcement about…" at bounding box center [487, 275] width 286 height 180
click at [517, 354] on span "A practice is required to respond to a request for PHI to law enforcement about…" at bounding box center [477, 274] width 267 height 169
click at [619, 290] on div "A practice is required to respond to a request for PHI to law enforcement about…" at bounding box center [487, 275] width 286 height 180
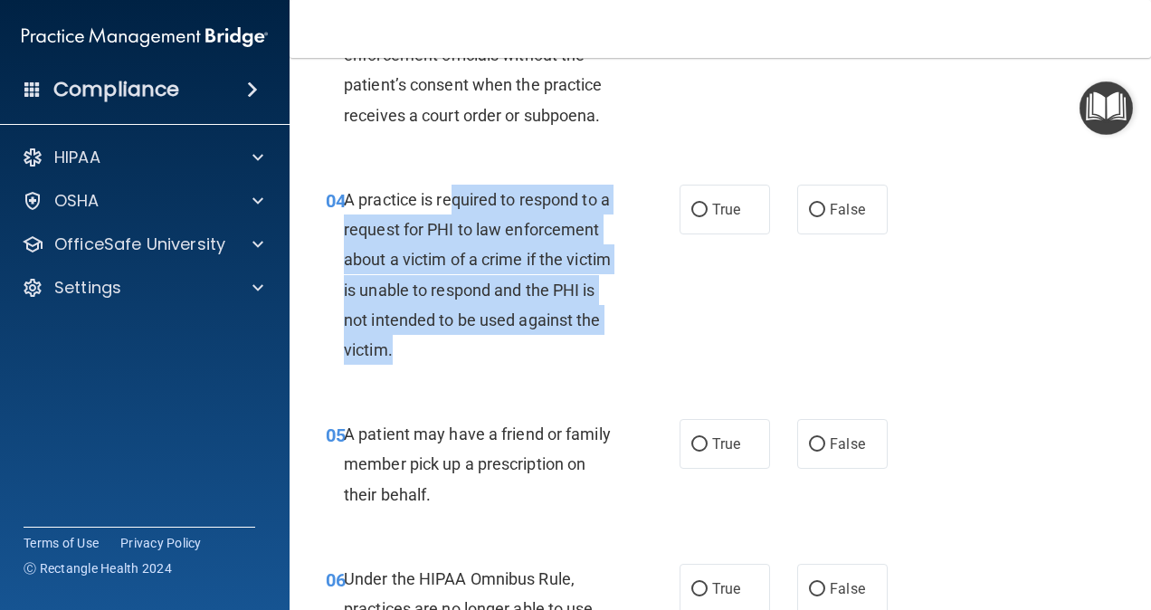
drag, startPoint x: 451, startPoint y: 222, endPoint x: 582, endPoint y: 391, distance: 214.1
click at [582, 365] on div "A practice is required to respond to a request for PHI to law enforcement about…" at bounding box center [487, 275] width 286 height 180
click at [568, 365] on div "A practice is required to respond to a request for PHI to law enforcement about…" at bounding box center [487, 275] width 286 height 180
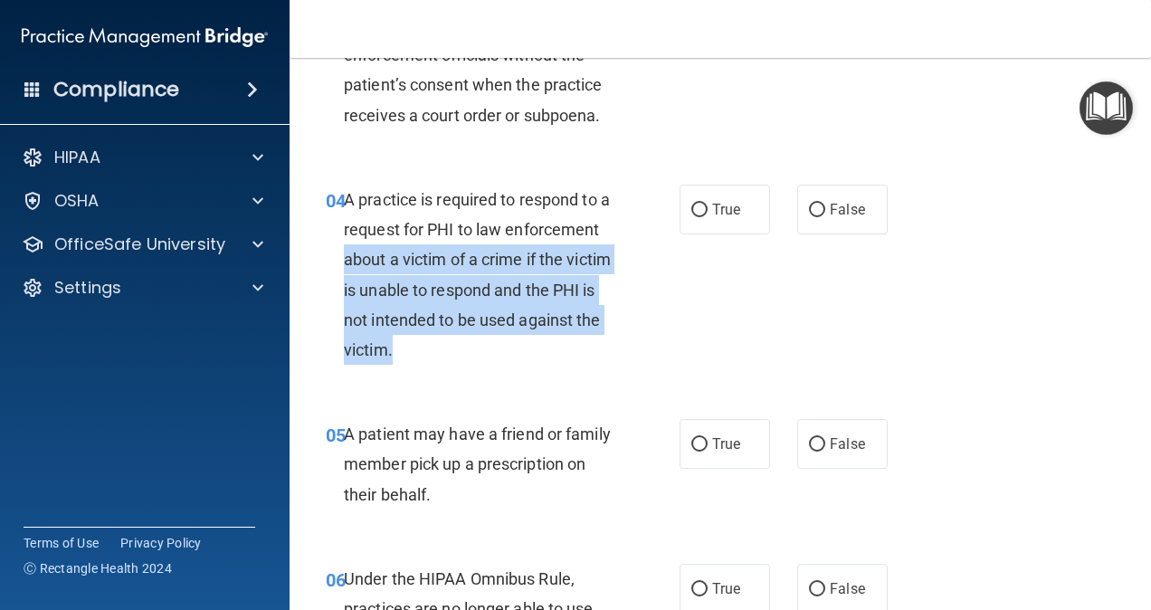
drag, startPoint x: 444, startPoint y: 282, endPoint x: 557, endPoint y: 384, distance: 151.9
click at [557, 359] on span "A practice is required to respond to a request for PHI to law enforcement about…" at bounding box center [477, 274] width 267 height 169
click at [691, 217] on input "True" at bounding box center [699, 211] width 16 height 14
radio input "true"
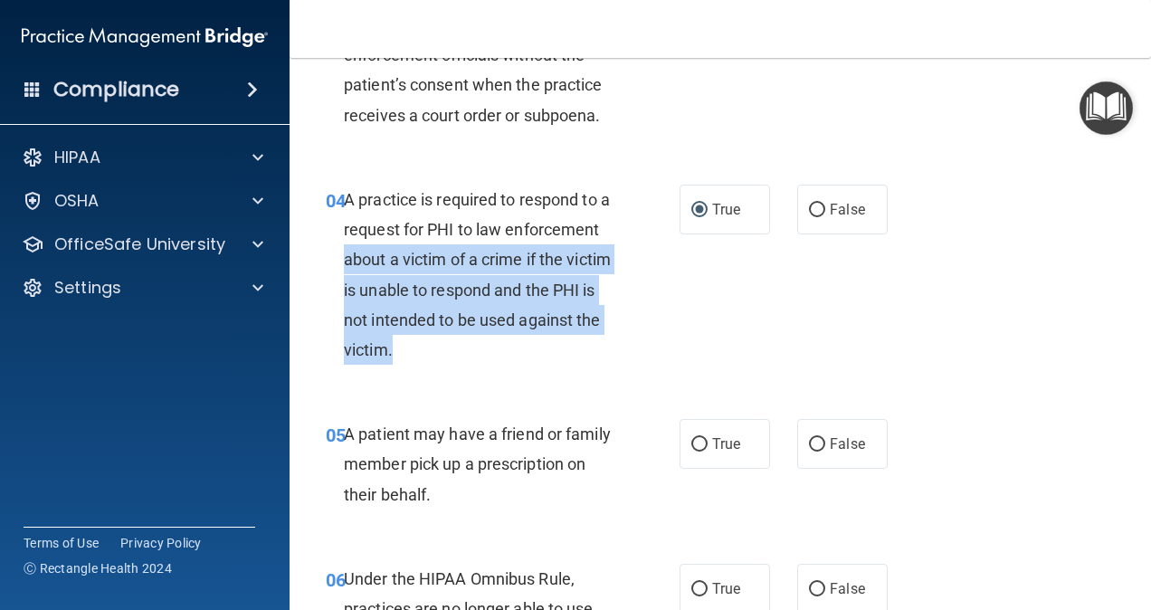
click at [664, 361] on div "04 A practice is required to respond to a request for PHI to law enforcement ab…" at bounding box center [503, 279] width 408 height 189
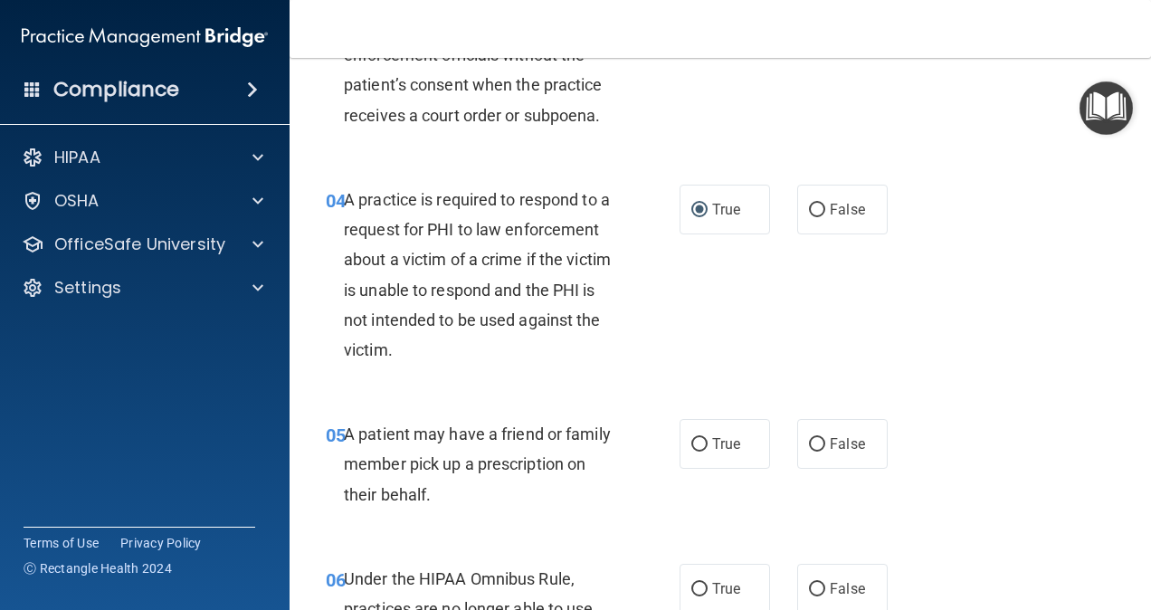
click at [537, 467] on span "A patient may have a friend or family member pick up a prescription on their be…" at bounding box center [477, 463] width 267 height 79
click at [712, 452] on span "True" at bounding box center [726, 443] width 28 height 17
click at [708, 452] on input "True" at bounding box center [699, 445] width 16 height 14
radio input "true"
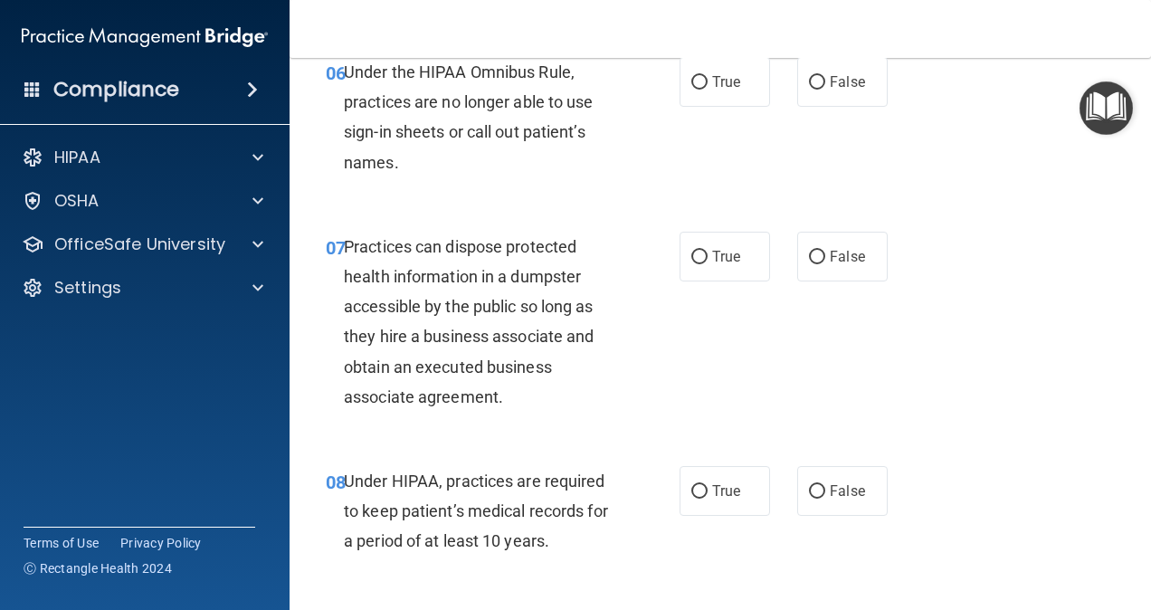
scroll to position [1117, 0]
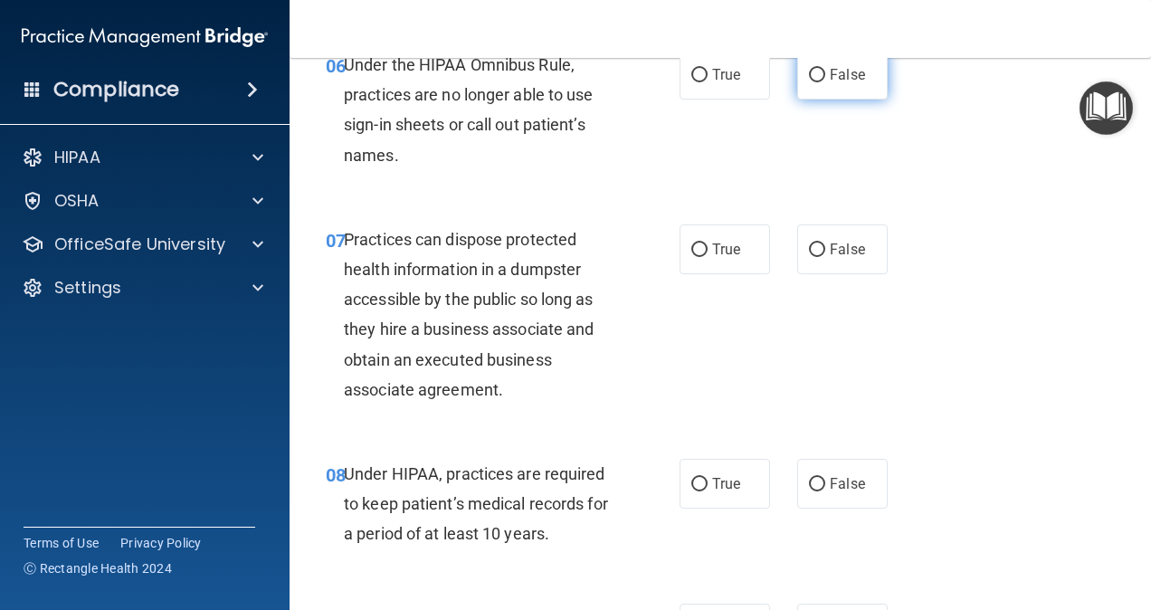
click at [849, 83] on span "False" at bounding box center [847, 74] width 35 height 17
click at [825, 82] on input "False" at bounding box center [817, 76] width 16 height 14
radio input "true"
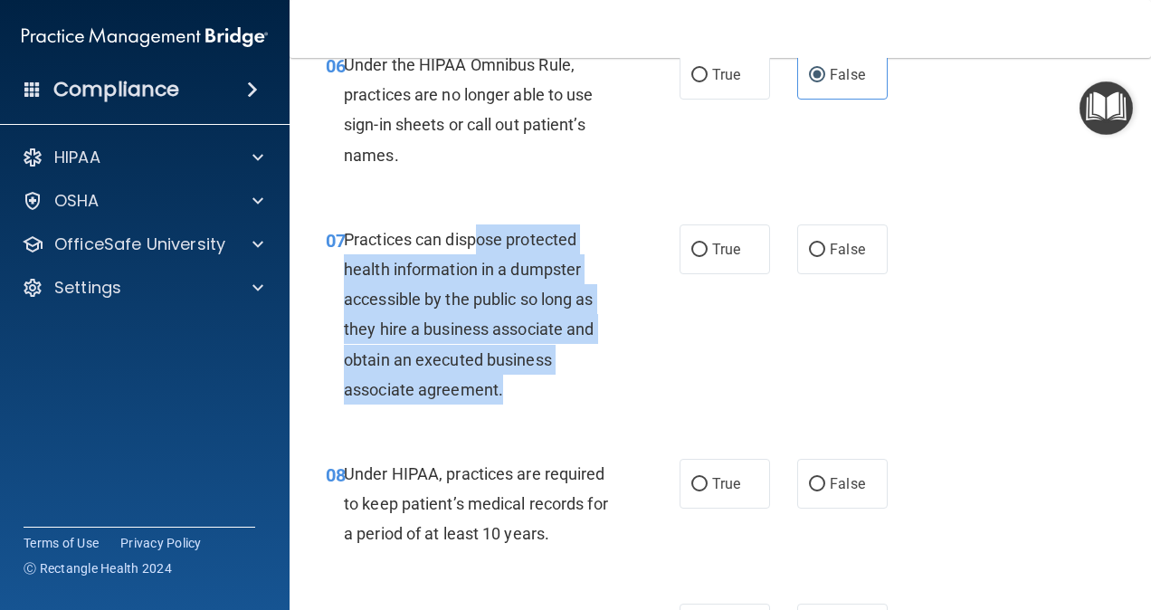
drag, startPoint x: 476, startPoint y: 262, endPoint x: 537, endPoint y: 409, distance: 159.0
click at [537, 404] on div "Practices can dispose protected health information in a dumpster accessible by …" at bounding box center [487, 314] width 286 height 180
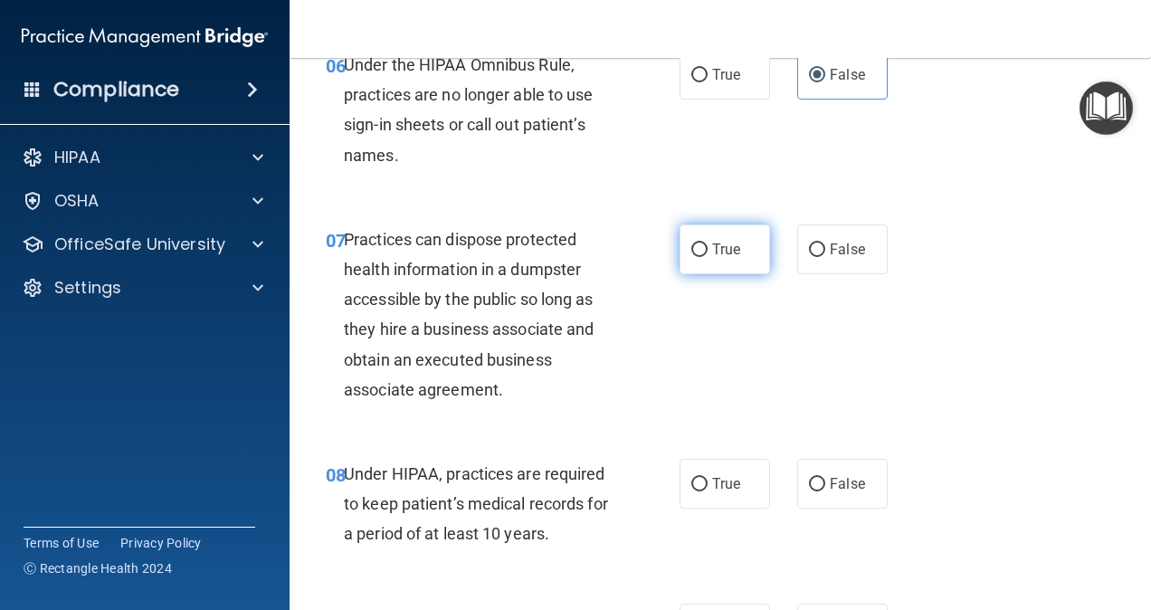
click at [712, 258] on span "True" at bounding box center [726, 249] width 28 height 17
click at [708, 257] on input "True" at bounding box center [699, 250] width 16 height 14
radio input "true"
click at [849, 258] on span "False" at bounding box center [847, 249] width 35 height 17
click at [825, 257] on input "False" at bounding box center [817, 250] width 16 height 14
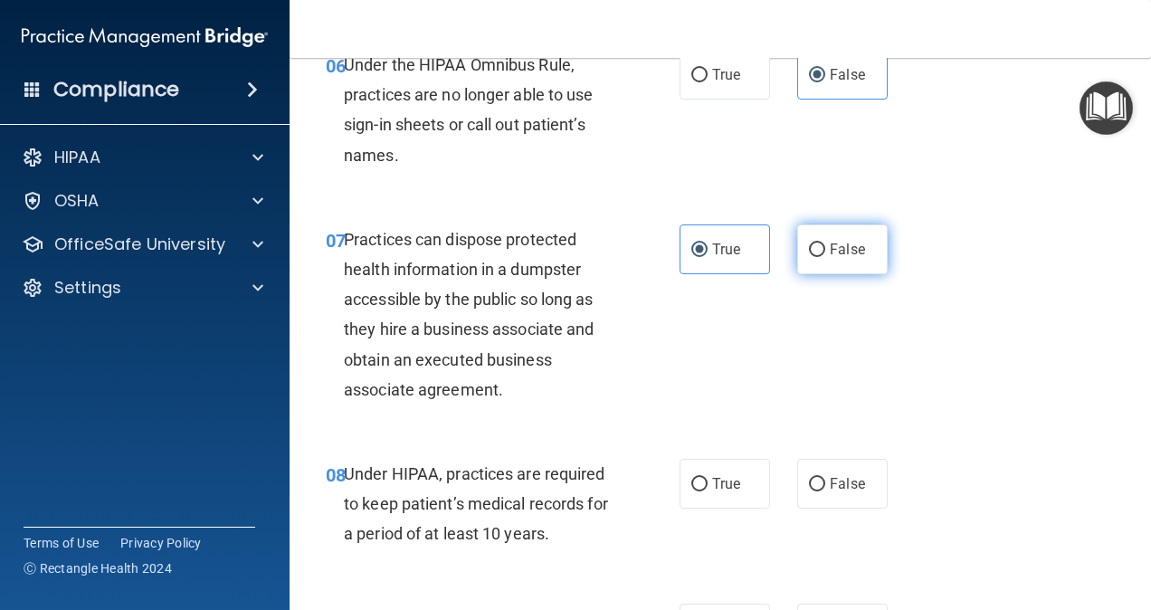
radio input "true"
radio input "false"
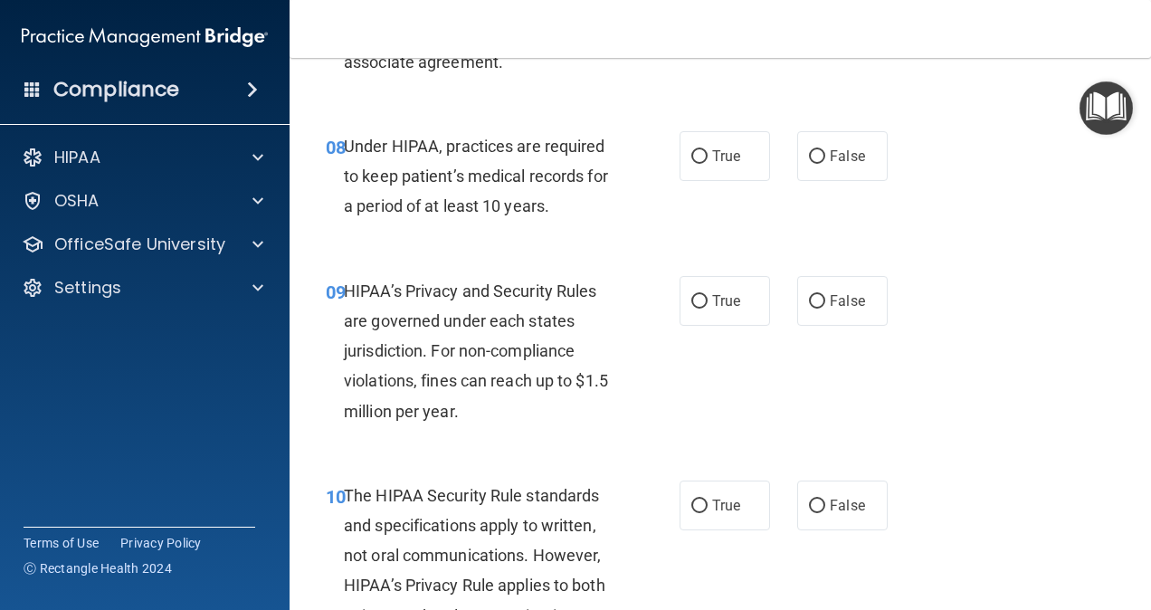
scroll to position [1479, 0]
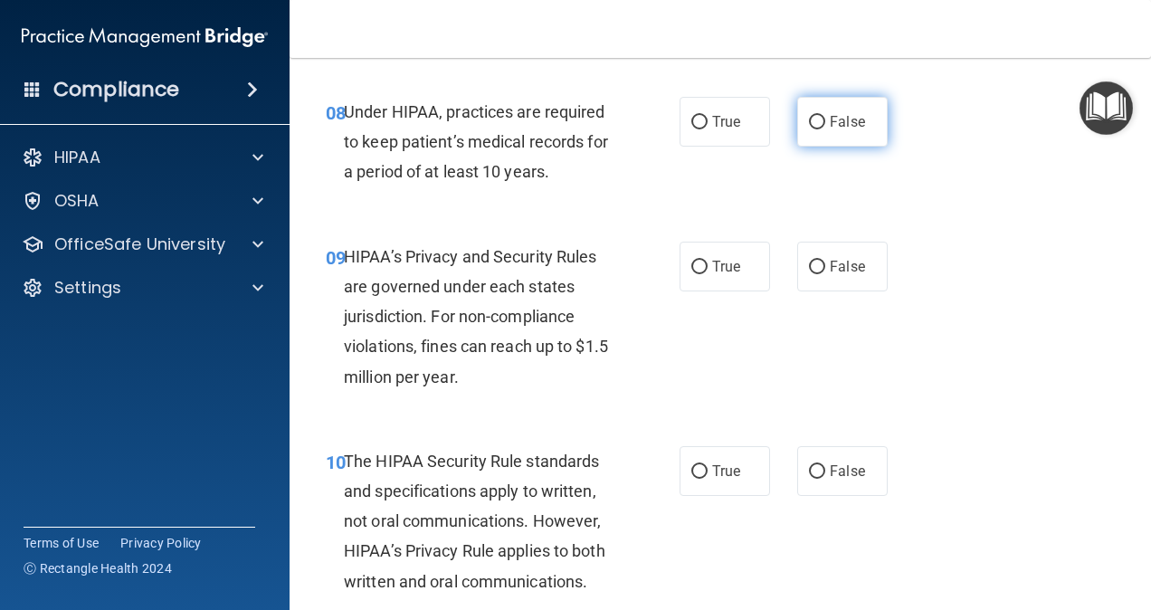
click at [815, 129] on input "False" at bounding box center [817, 123] width 16 height 14
radio input "true"
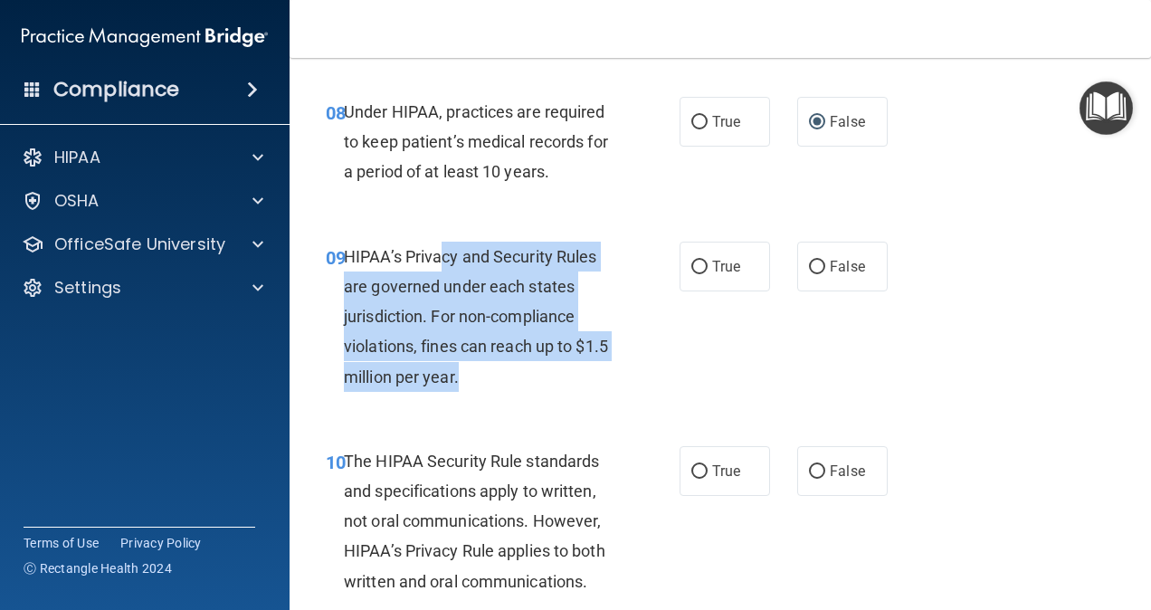
drag, startPoint x: 438, startPoint y: 277, endPoint x: 568, endPoint y: 410, distance: 186.2
click at [568, 392] on div "HIPAA’s Privacy and Security Rules are governed under each states jurisdiction.…" at bounding box center [487, 317] width 286 height 150
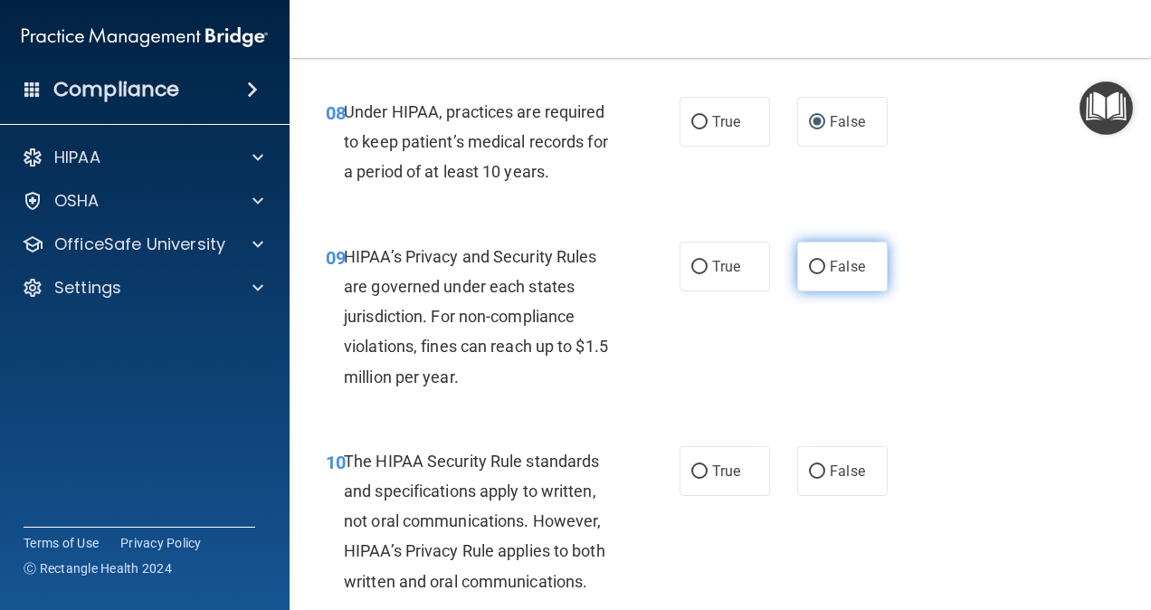
click at [867, 291] on label "False" at bounding box center [842, 267] width 90 height 50
click at [825, 274] on input "False" at bounding box center [817, 268] width 16 height 14
radio input "true"
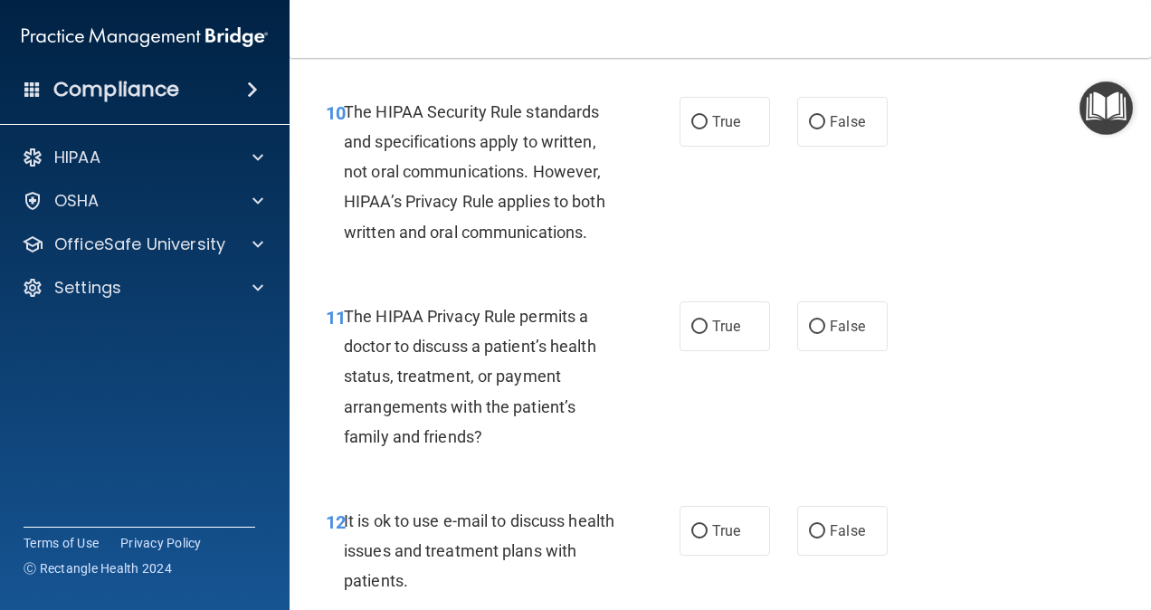
scroll to position [1835, 0]
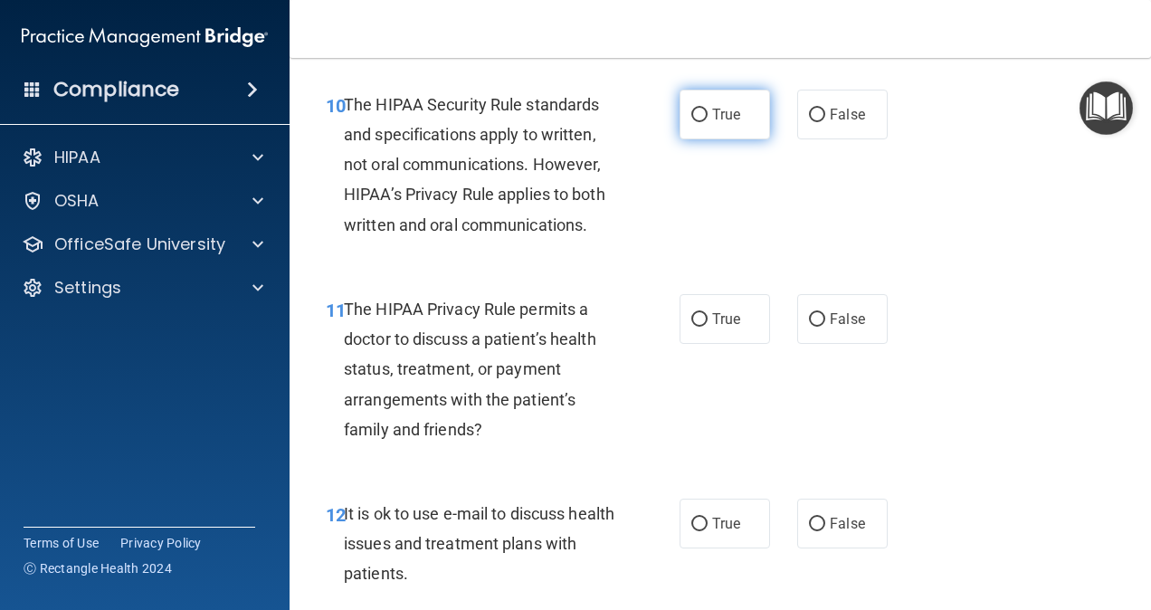
click at [718, 139] on label "True" at bounding box center [725, 115] width 90 height 50
click at [708, 122] on input "True" at bounding box center [699, 116] width 16 height 14
radio input "true"
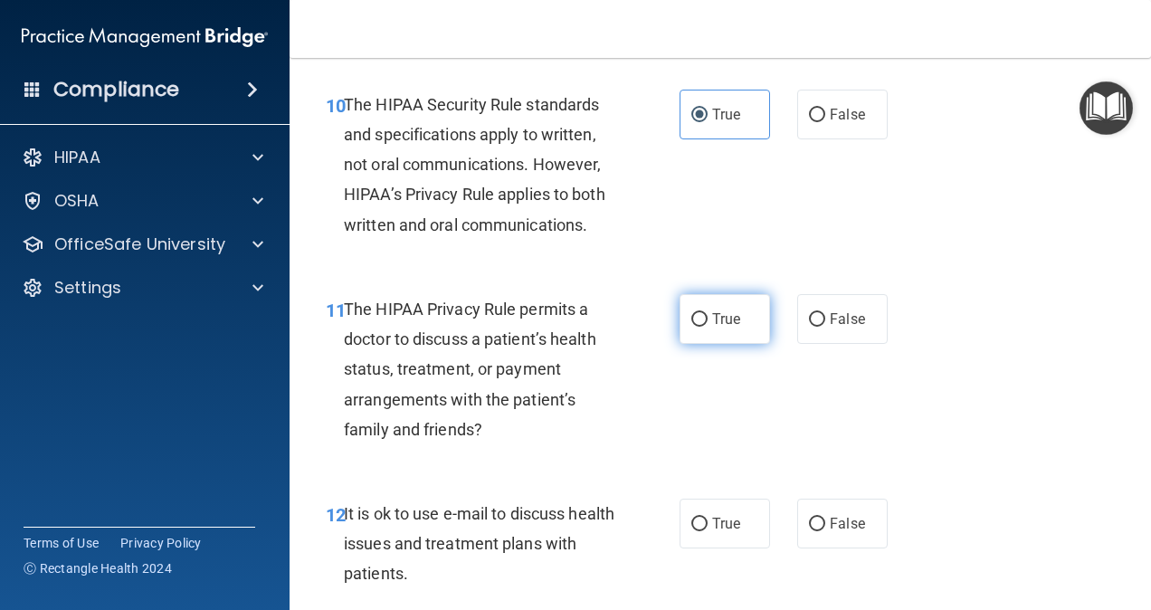
click at [733, 328] on span "True" at bounding box center [726, 318] width 28 height 17
click at [708, 327] on input "True" at bounding box center [699, 320] width 16 height 14
radio input "true"
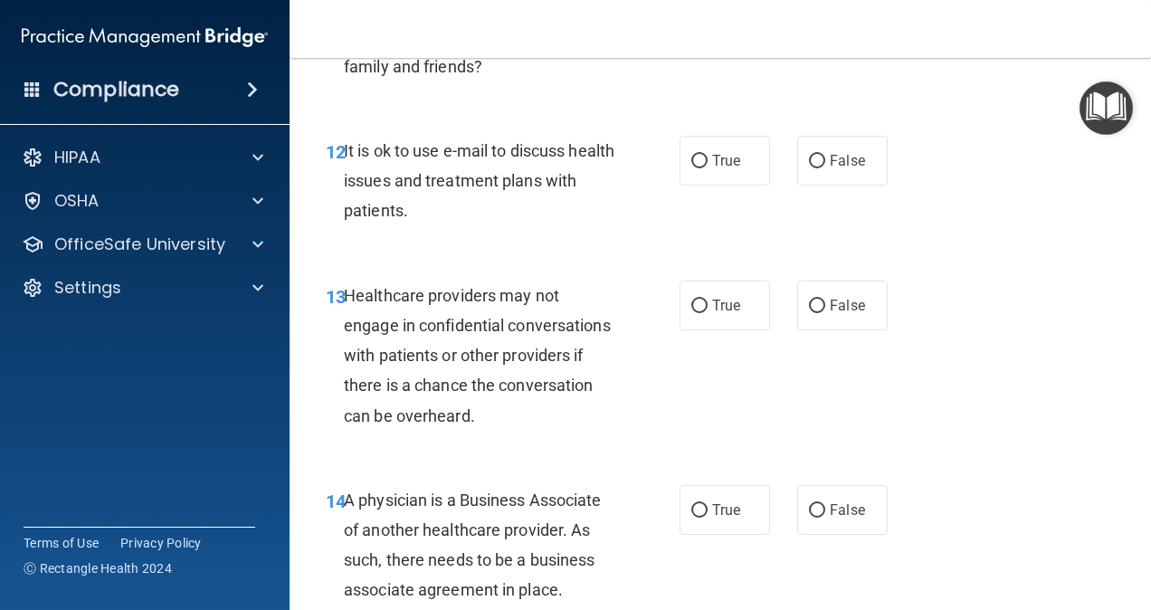
scroll to position [2219, 0]
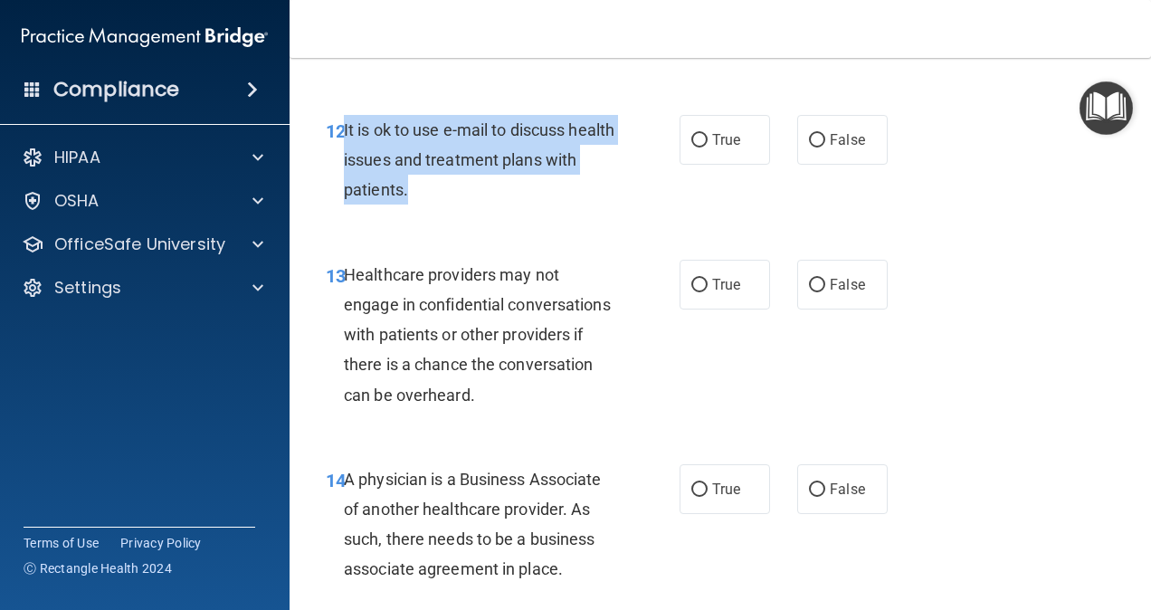
drag, startPoint x: 344, startPoint y: 161, endPoint x: 456, endPoint y: 209, distance: 122.0
click at [456, 205] on div "It is ok to use e-mail to discuss health issues and treatment plans with patien…" at bounding box center [487, 160] width 286 height 90
click at [443, 205] on div "It is ok to use e-mail to discuss health issues and treatment plans with patien…" at bounding box center [487, 160] width 286 height 90
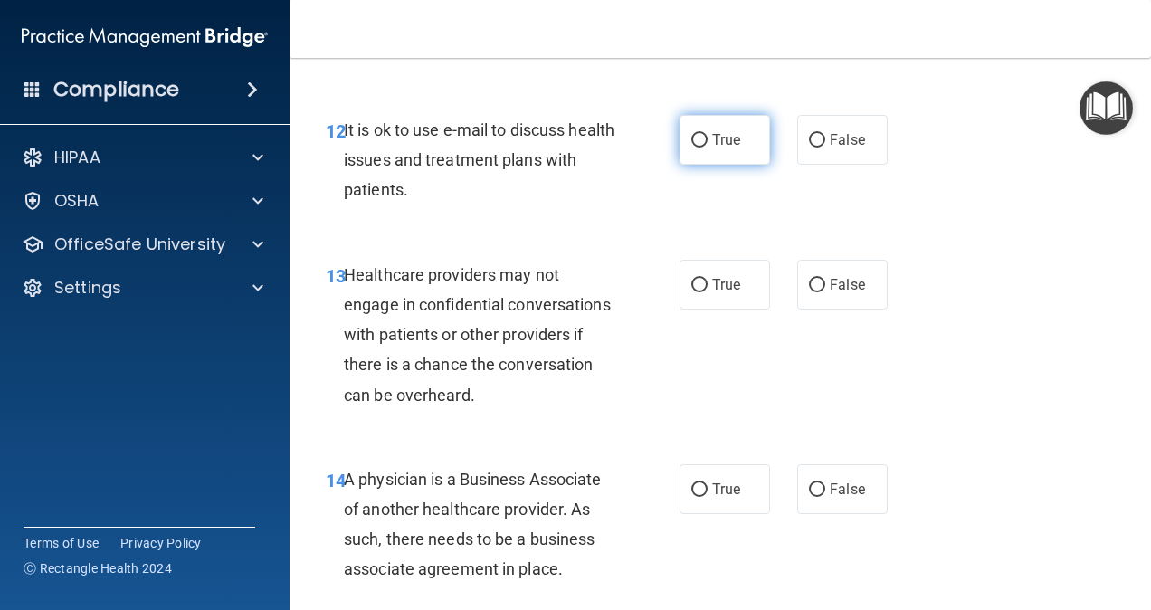
click at [720, 165] on label "True" at bounding box center [725, 140] width 90 height 50
click at [708, 147] on input "True" at bounding box center [699, 141] width 16 height 14
radio input "true"
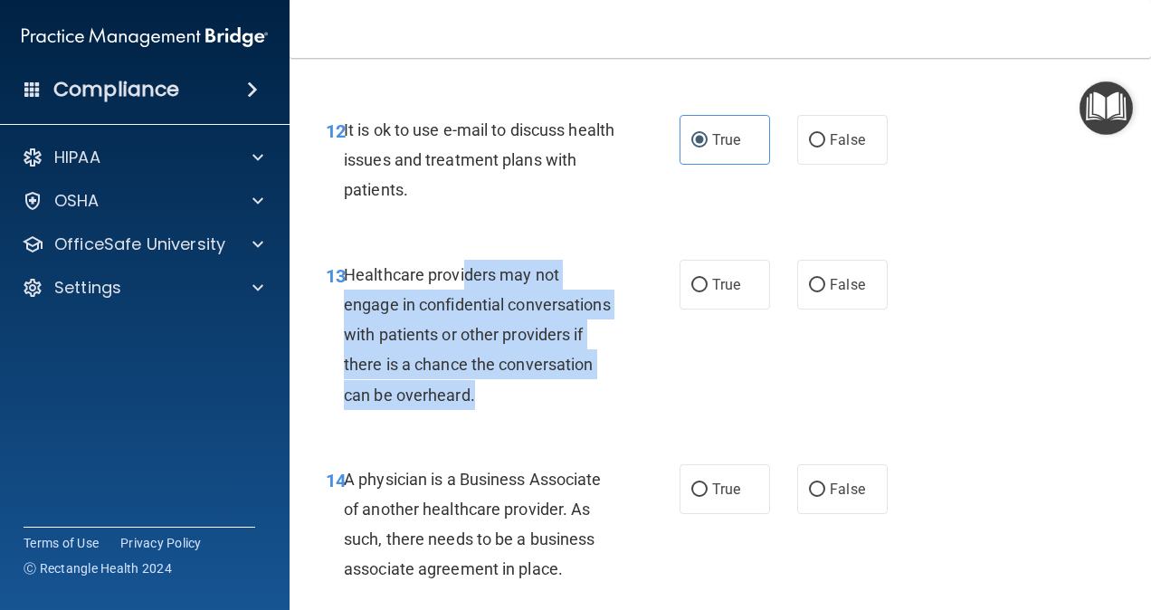
drag, startPoint x: 461, startPoint y: 291, endPoint x: 595, endPoint y: 413, distance: 180.0
click at [595, 410] on div "Healthcare providers may not engage in confidential conversations with patients…" at bounding box center [487, 335] width 286 height 150
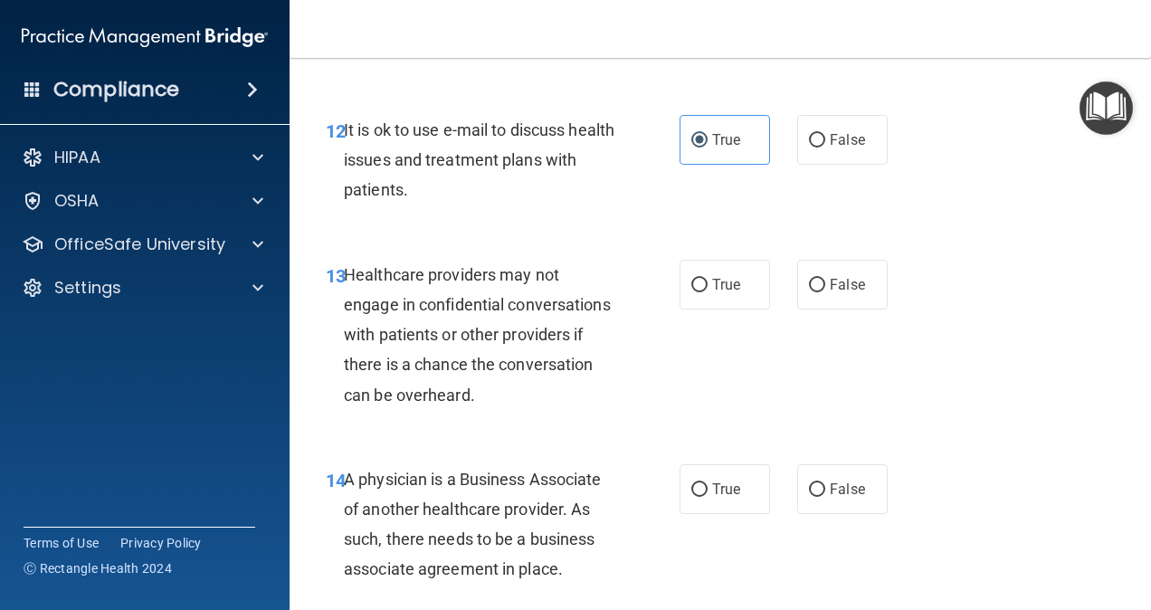
click at [569, 442] on div "13 Healthcare providers may not engage in confidential conversations with patie…" at bounding box center [720, 339] width 816 height 205
click at [809, 292] on input "False" at bounding box center [817, 286] width 16 height 14
radio input "true"
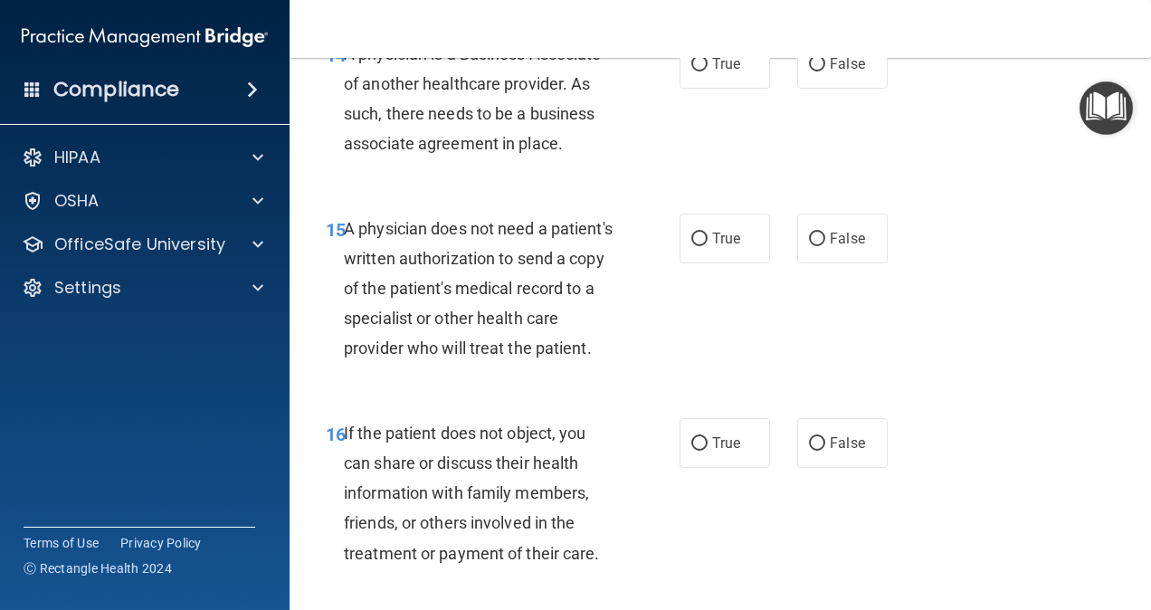
scroll to position [2679, 0]
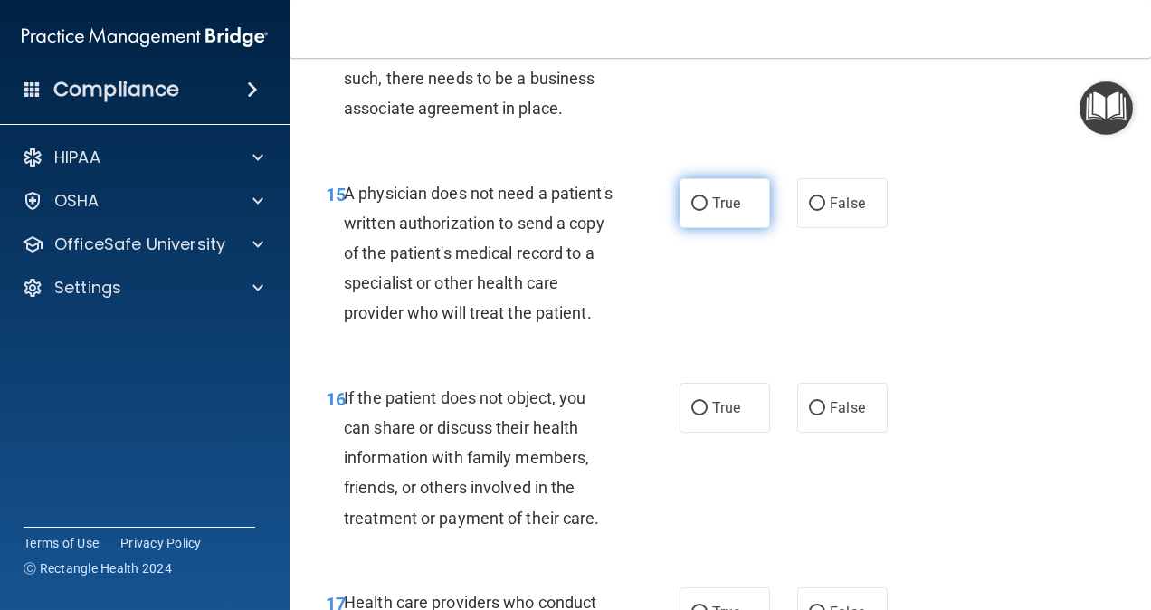
click at [702, 228] on label "True" at bounding box center [725, 203] width 90 height 50
click at [702, 211] on input "True" at bounding box center [699, 204] width 16 height 14
radio input "true"
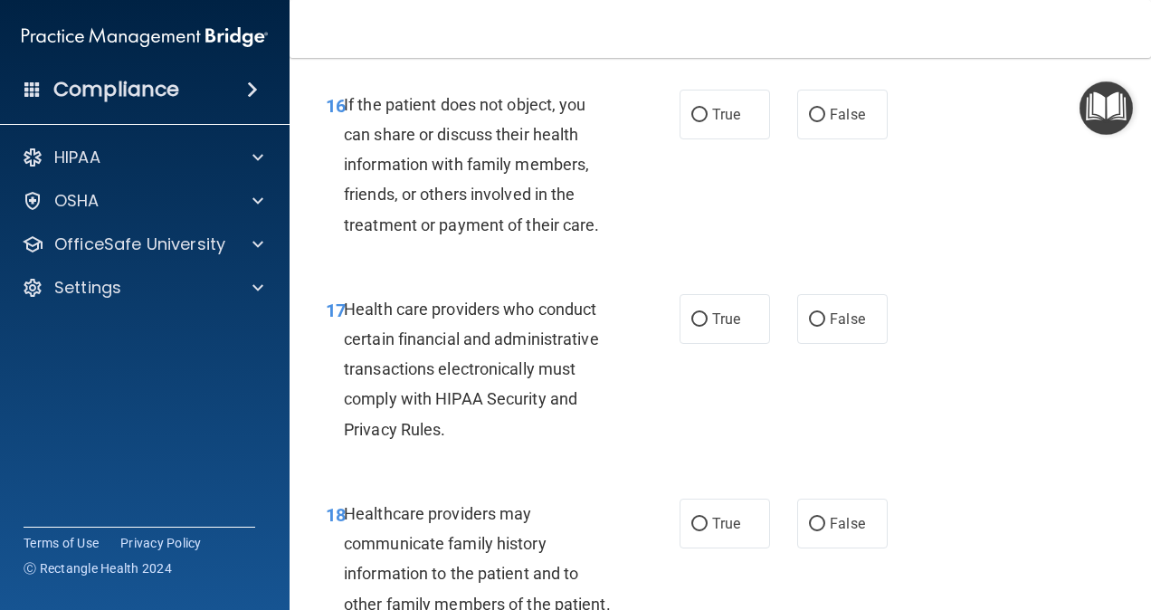
scroll to position [2959, 0]
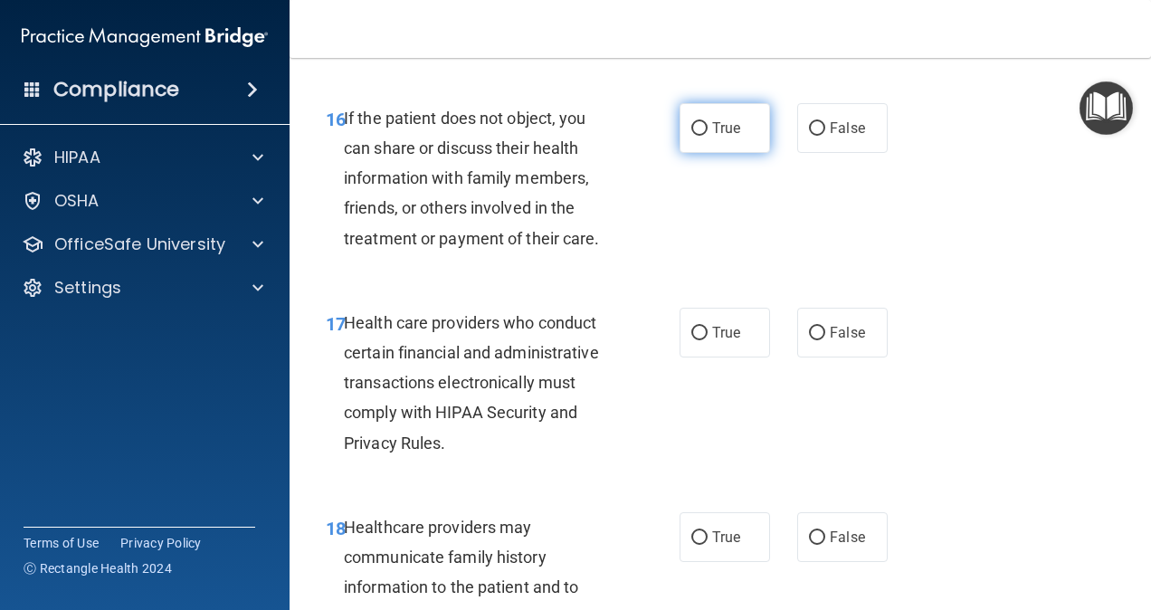
click at [715, 137] on span "True" at bounding box center [726, 127] width 28 height 17
click at [708, 136] on input "True" at bounding box center [699, 129] width 16 height 14
radio input "true"
click at [739, 357] on label "True" at bounding box center [725, 333] width 90 height 50
click at [708, 340] on input "True" at bounding box center [699, 334] width 16 height 14
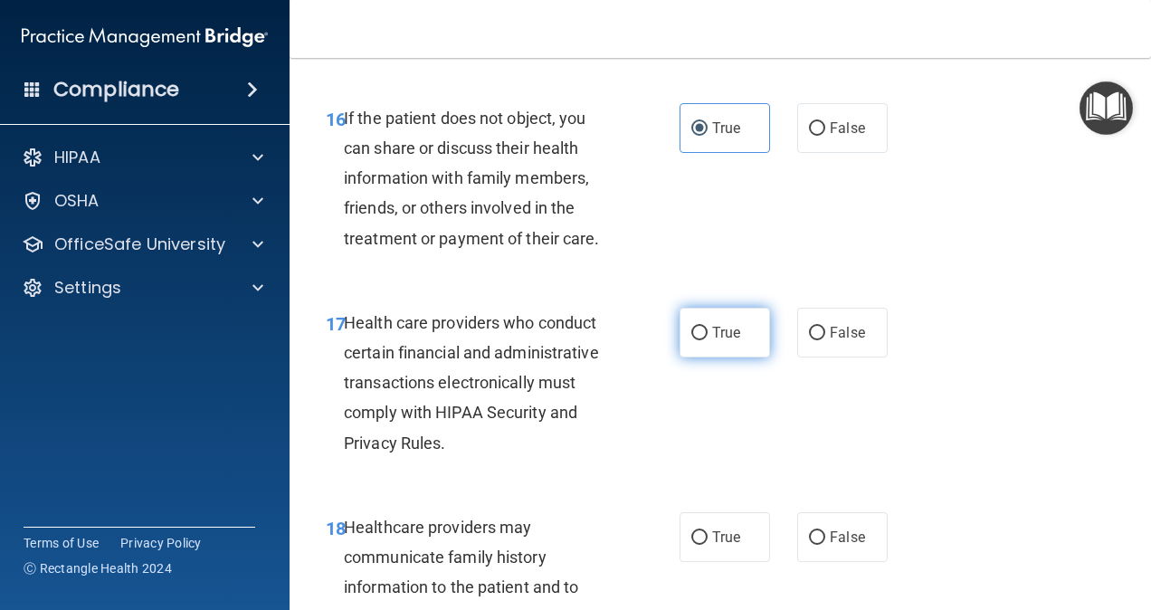
radio input "true"
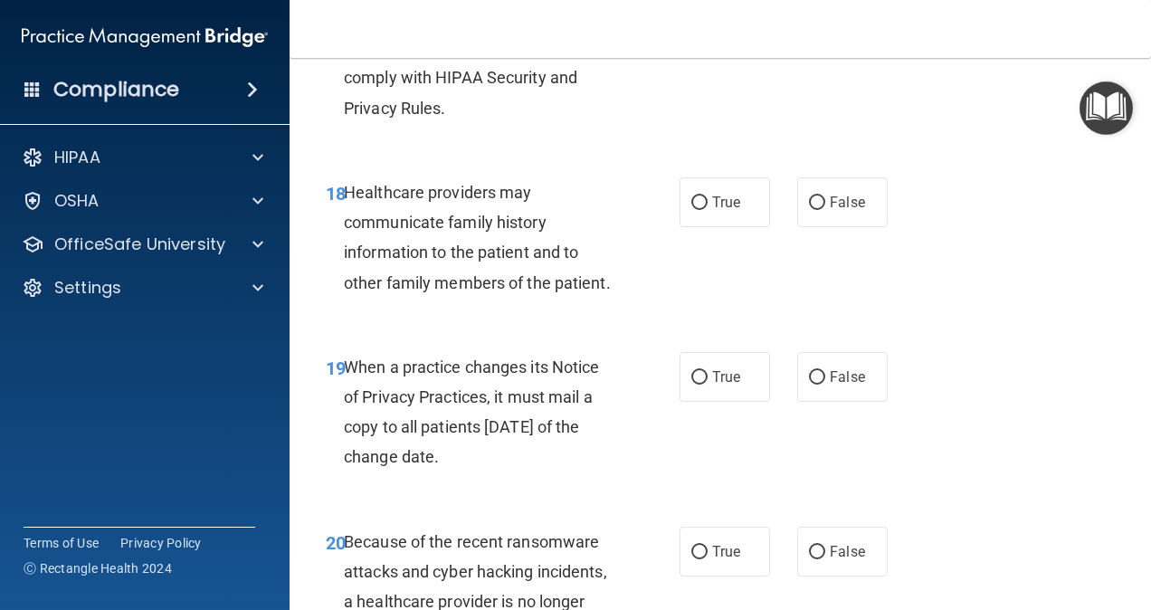
scroll to position [3301, 0]
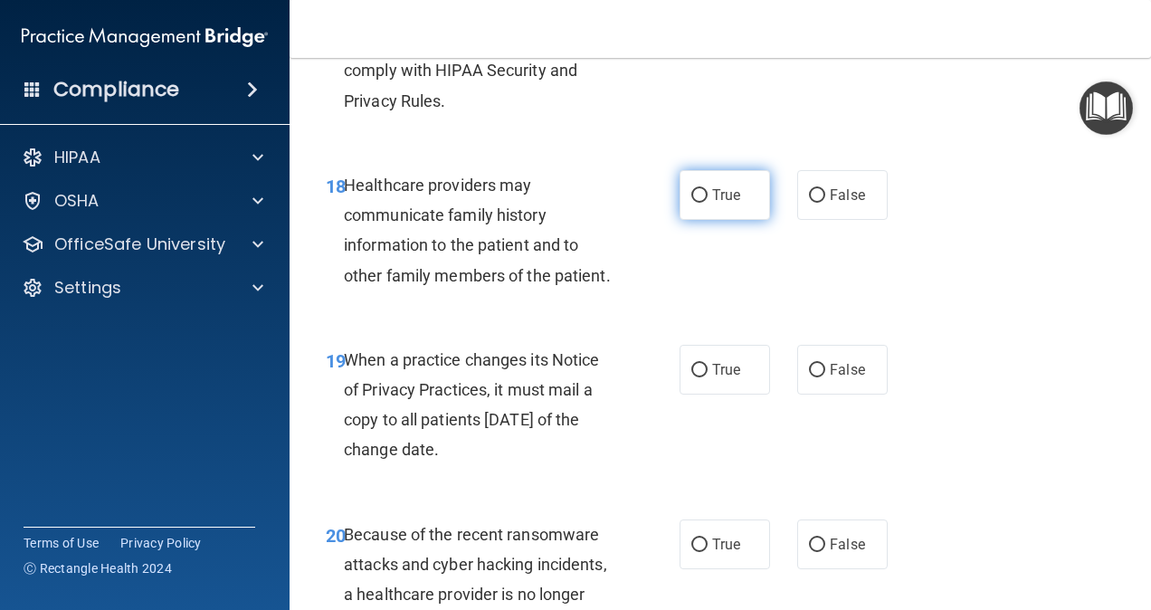
click at [717, 204] on span "True" at bounding box center [726, 194] width 28 height 17
click at [708, 203] on input "True" at bounding box center [699, 196] width 16 height 14
radio input "true"
click at [831, 378] on span "False" at bounding box center [847, 369] width 35 height 17
click at [825, 377] on input "False" at bounding box center [817, 371] width 16 height 14
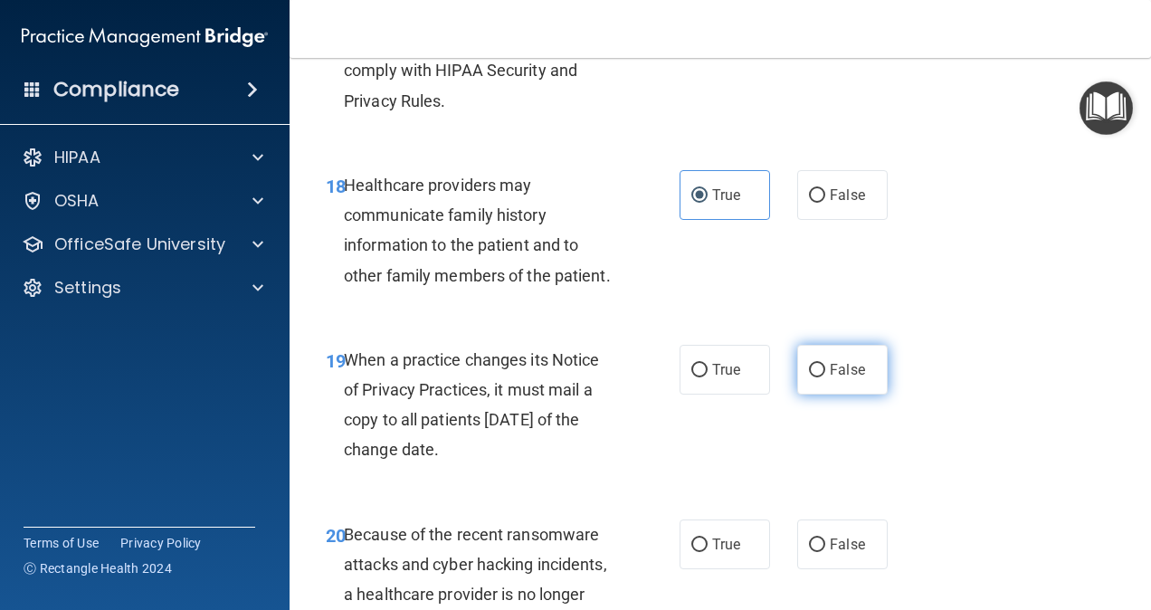
radio input "true"
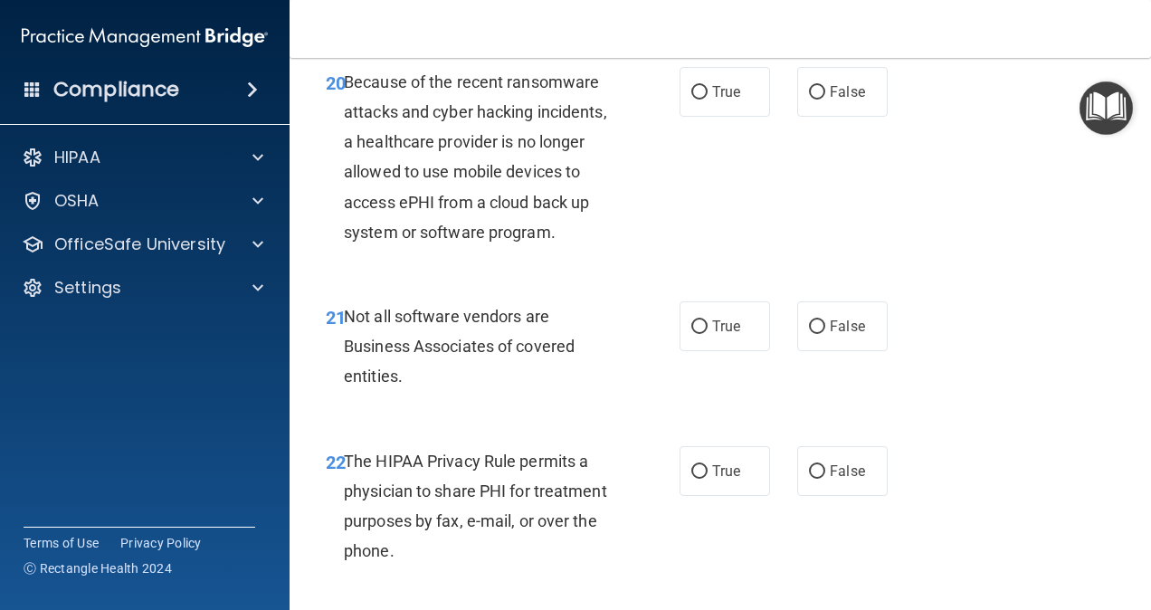
scroll to position [3761, 0]
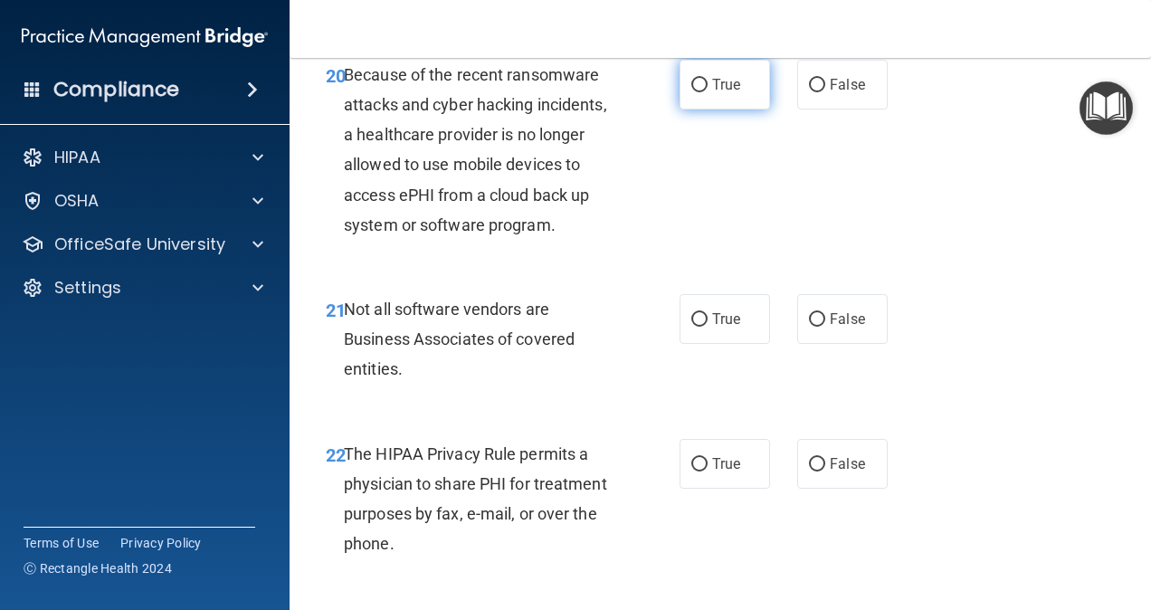
click at [704, 109] on label "True" at bounding box center [725, 85] width 90 height 50
click at [704, 92] on input "True" at bounding box center [699, 86] width 16 height 14
radio input "true"
click at [871, 109] on label "False" at bounding box center [842, 85] width 90 height 50
click at [825, 92] on input "False" at bounding box center [817, 86] width 16 height 14
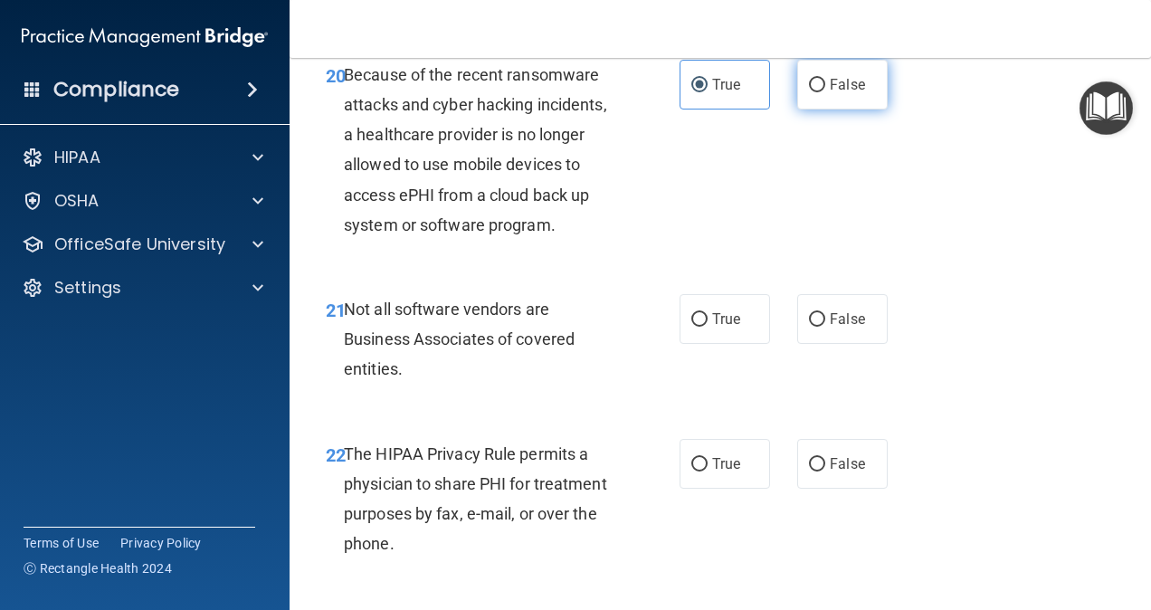
radio input "true"
radio input "false"
click at [718, 416] on div "21 Not all software vendors are Business Associates of covered entities. True F…" at bounding box center [720, 343] width 816 height 145
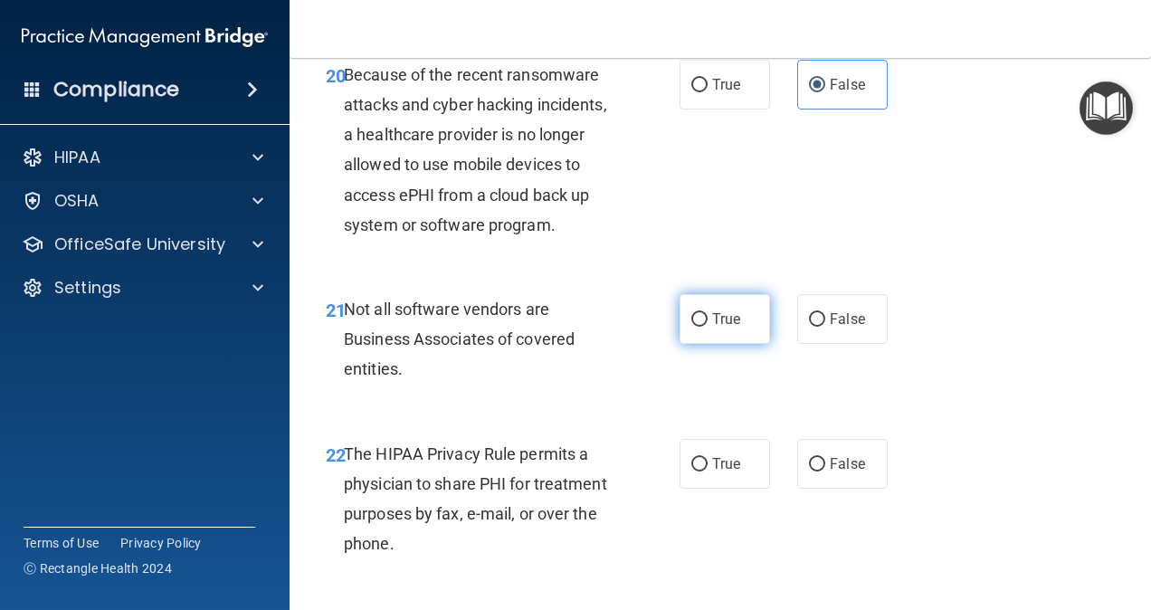
click at [729, 344] on label "True" at bounding box center [725, 319] width 90 height 50
click at [708, 327] on input "True" at bounding box center [699, 320] width 16 height 14
radio input "true"
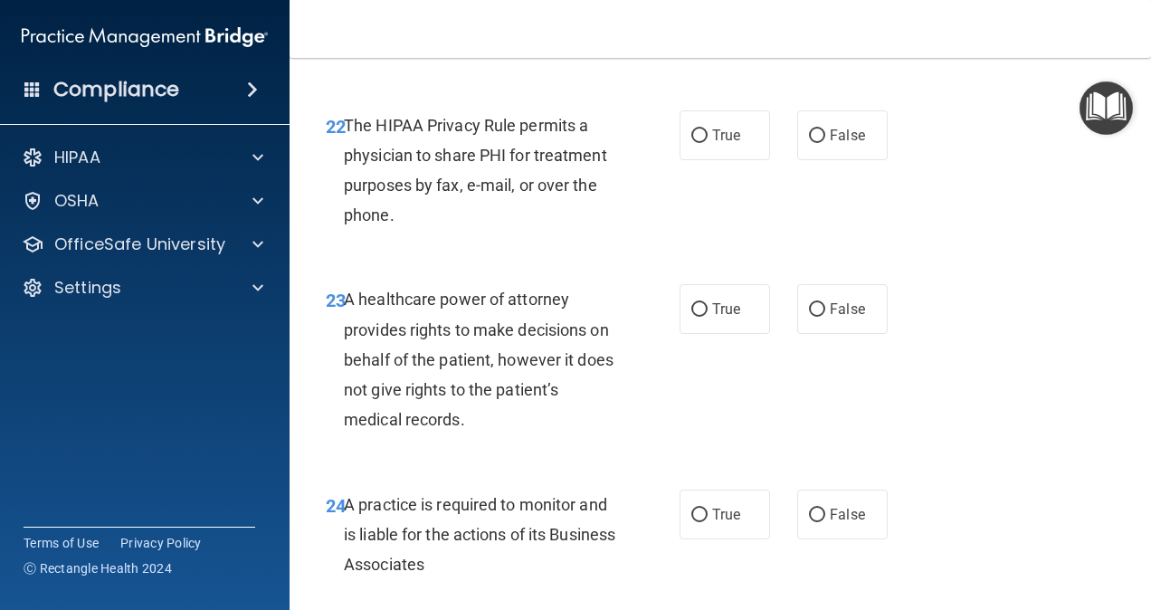
scroll to position [4103, 0]
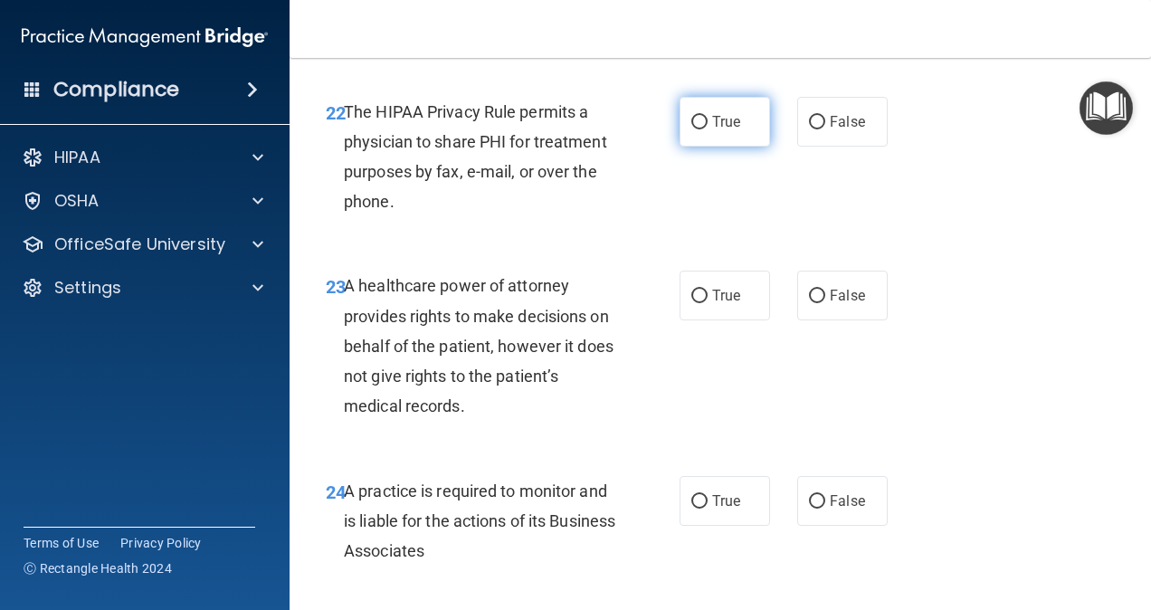
click at [738, 147] on label "True" at bounding box center [725, 122] width 90 height 50
click at [708, 129] on input "True" at bounding box center [699, 123] width 16 height 14
radio input "true"
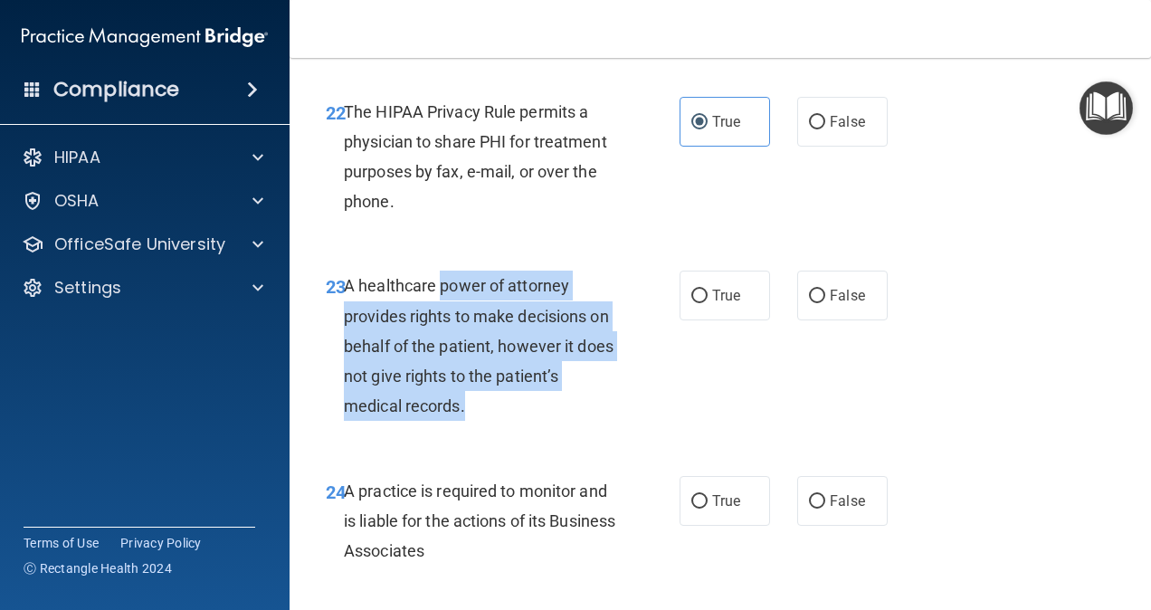
drag, startPoint x: 442, startPoint y: 371, endPoint x: 537, endPoint y: 496, distance: 156.9
click at [537, 421] on div "A healthcare power of attorney provides rights to make decisions on behalf of t…" at bounding box center [487, 346] width 286 height 150
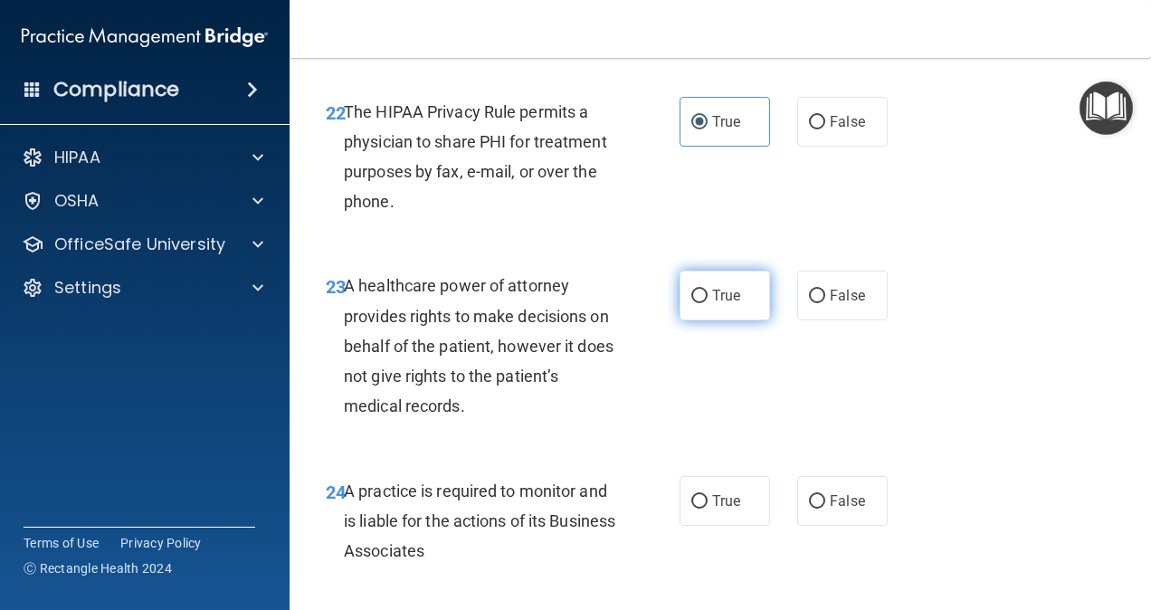
click at [725, 304] on span "True" at bounding box center [726, 295] width 28 height 17
click at [708, 303] on input "True" at bounding box center [699, 297] width 16 height 14
radio input "true"
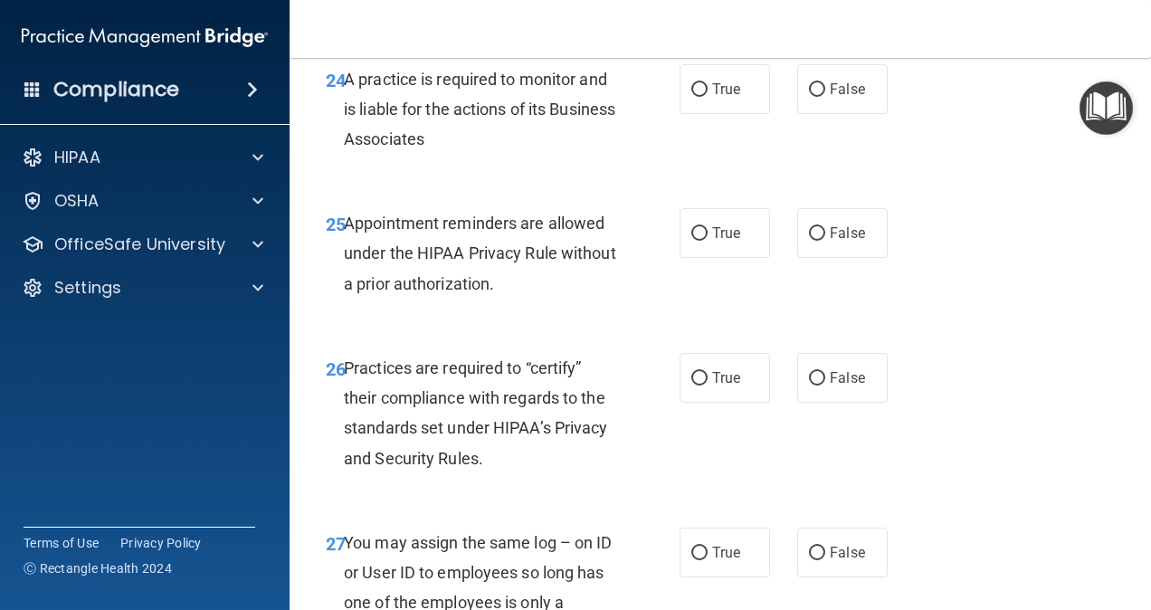
scroll to position [4528, 0]
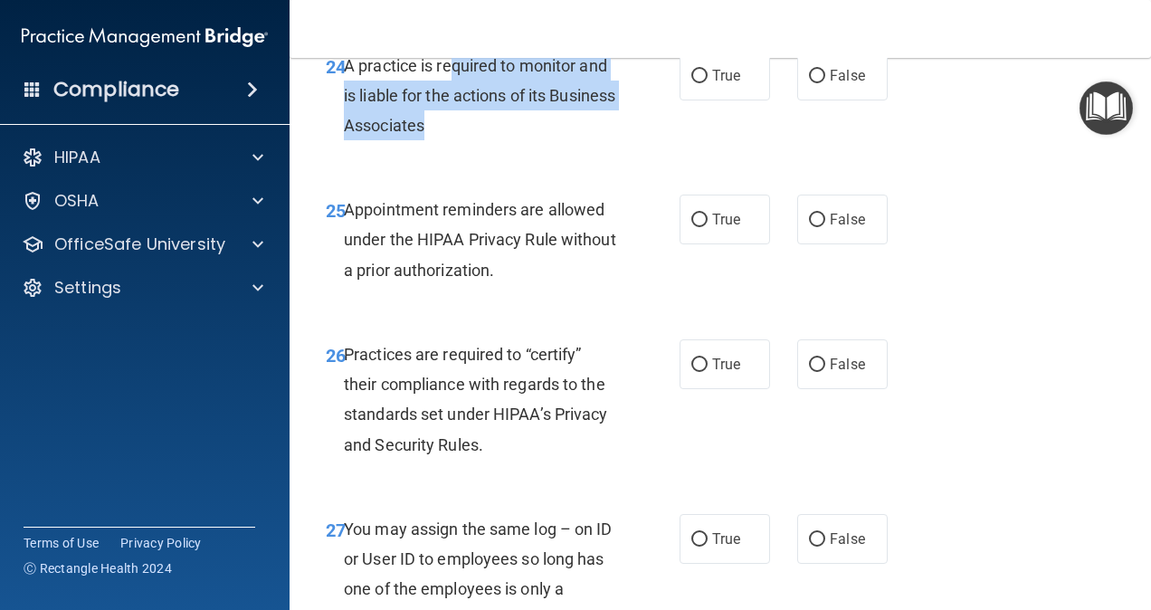
drag, startPoint x: 451, startPoint y: 150, endPoint x: 561, endPoint y: 221, distance: 131.0
click at [561, 141] on div "A practice is required to monitor and is liable for the actions of its Business…" at bounding box center [487, 96] width 286 height 90
click at [587, 150] on div "24 A practice is required to monitor and is liable for the actions of its Busin…" at bounding box center [503, 101] width 408 height 100
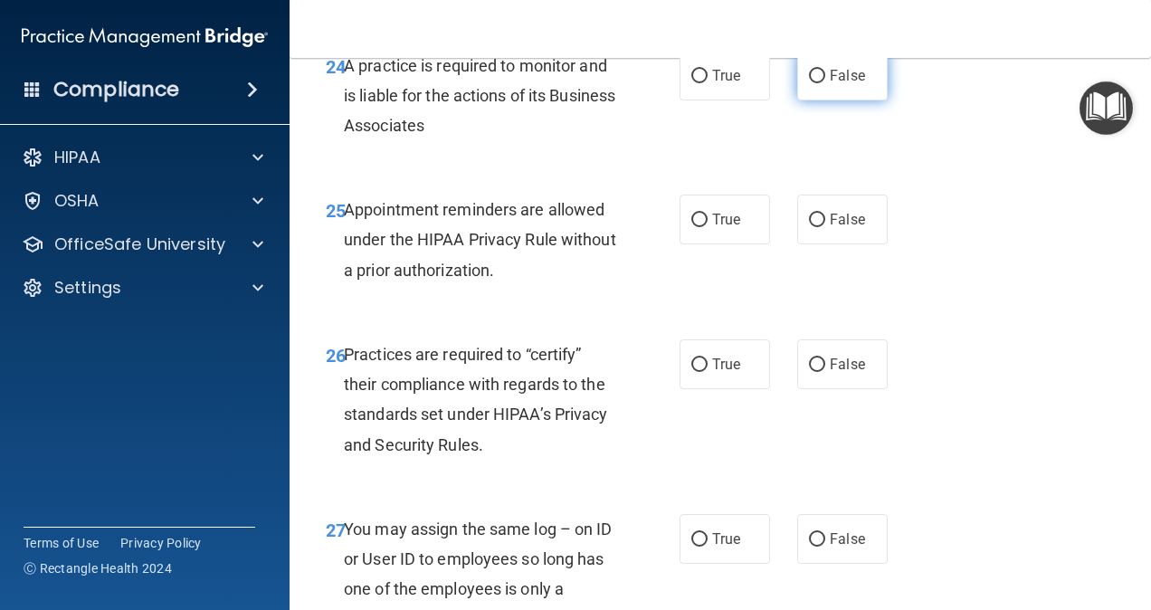
click at [866, 100] on label "False" at bounding box center [842, 76] width 90 height 50
click at [825, 83] on input "False" at bounding box center [817, 77] width 16 height 14
radio input "true"
click at [740, 244] on label "True" at bounding box center [725, 220] width 90 height 50
click at [708, 227] on input "True" at bounding box center [699, 221] width 16 height 14
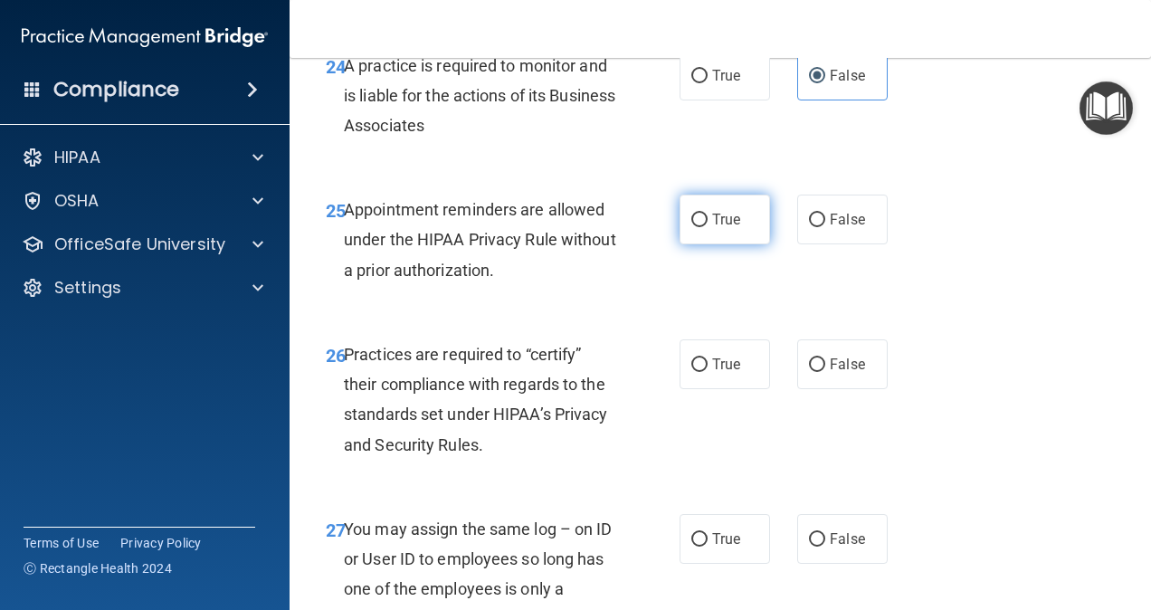
radio input "true"
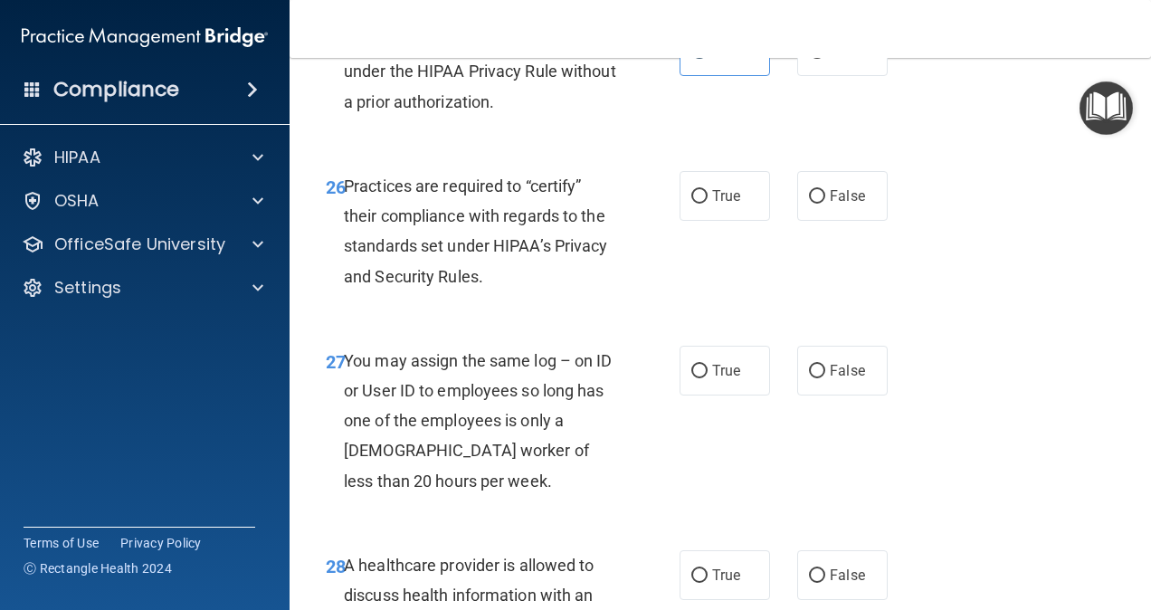
scroll to position [4710, 0]
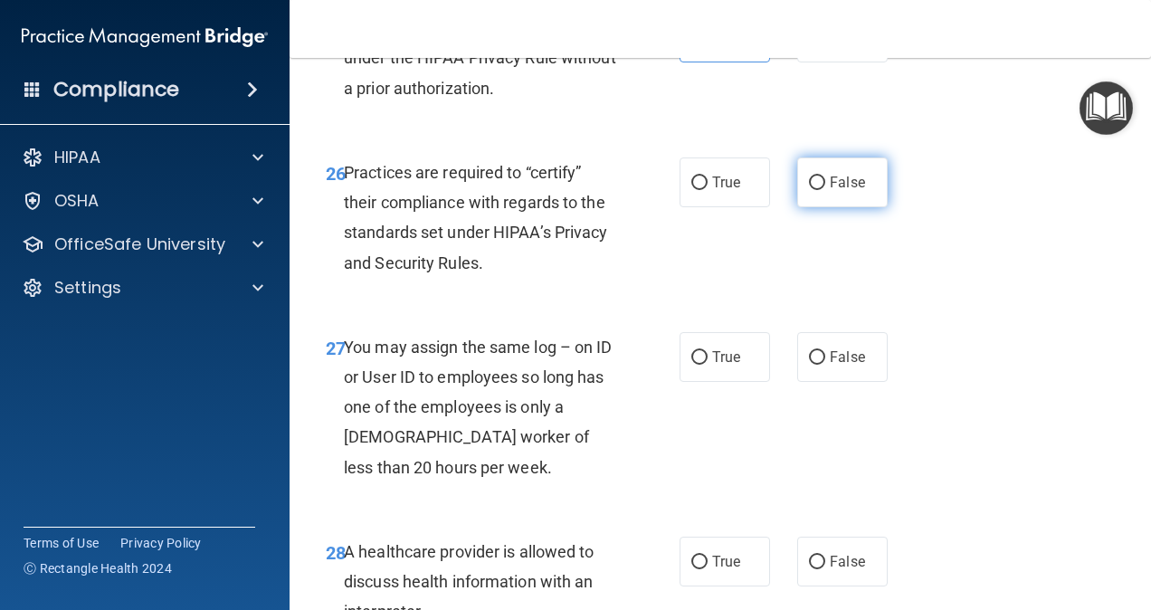
click at [813, 207] on label "False" at bounding box center [842, 182] width 90 height 50
click at [813, 190] on input "False" at bounding box center [817, 183] width 16 height 14
radio input "true"
click at [841, 366] on span "False" at bounding box center [847, 356] width 35 height 17
click at [825, 365] on input "False" at bounding box center [817, 358] width 16 height 14
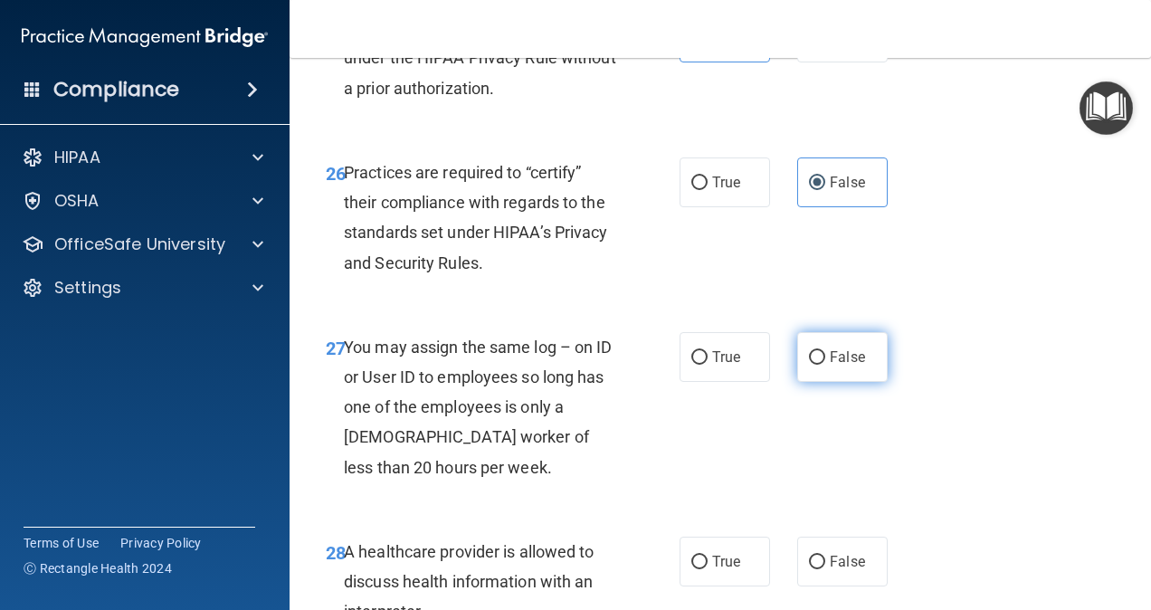
radio input "true"
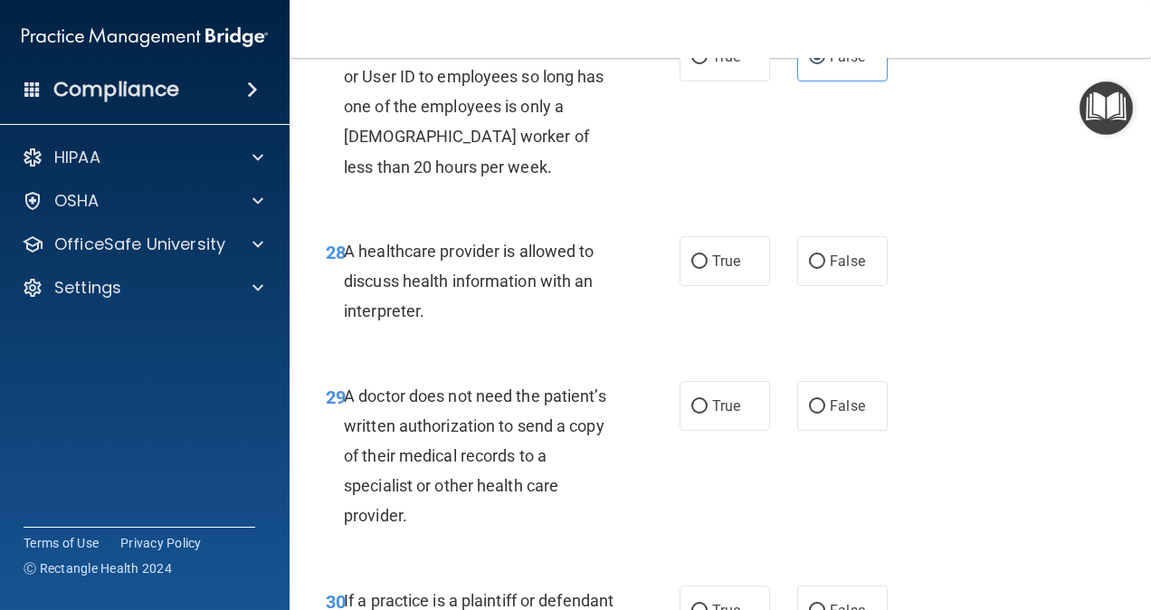
scroll to position [5031, 0]
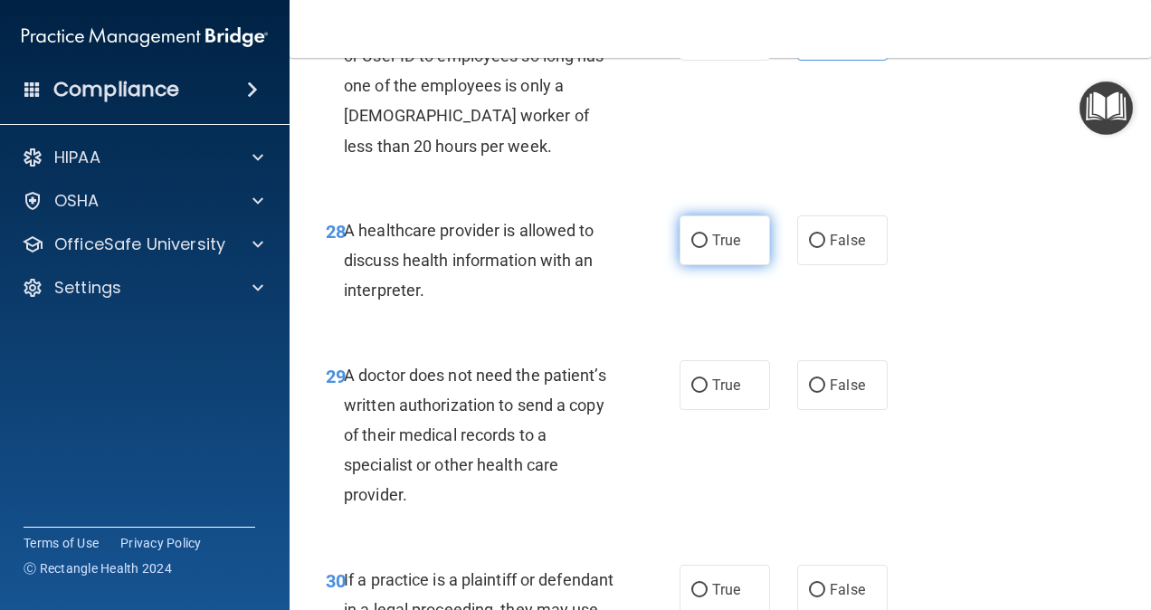
click at [723, 249] on span "True" at bounding box center [726, 240] width 28 height 17
click at [708, 248] on input "True" at bounding box center [699, 241] width 16 height 14
radio input "true"
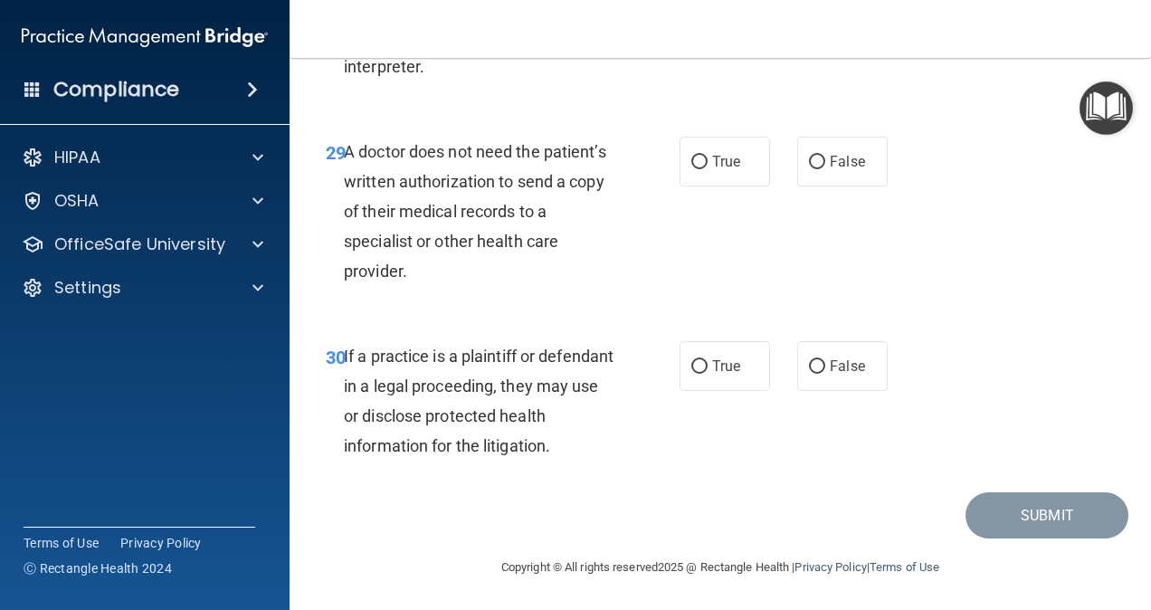
scroll to position [5268, 0]
drag, startPoint x: 431, startPoint y: 227, endPoint x: 499, endPoint y: 346, distance: 136.6
click at [499, 286] on div "A doctor does not need the patient’s written authorization to send a copy of th…" at bounding box center [487, 211] width 286 height 150
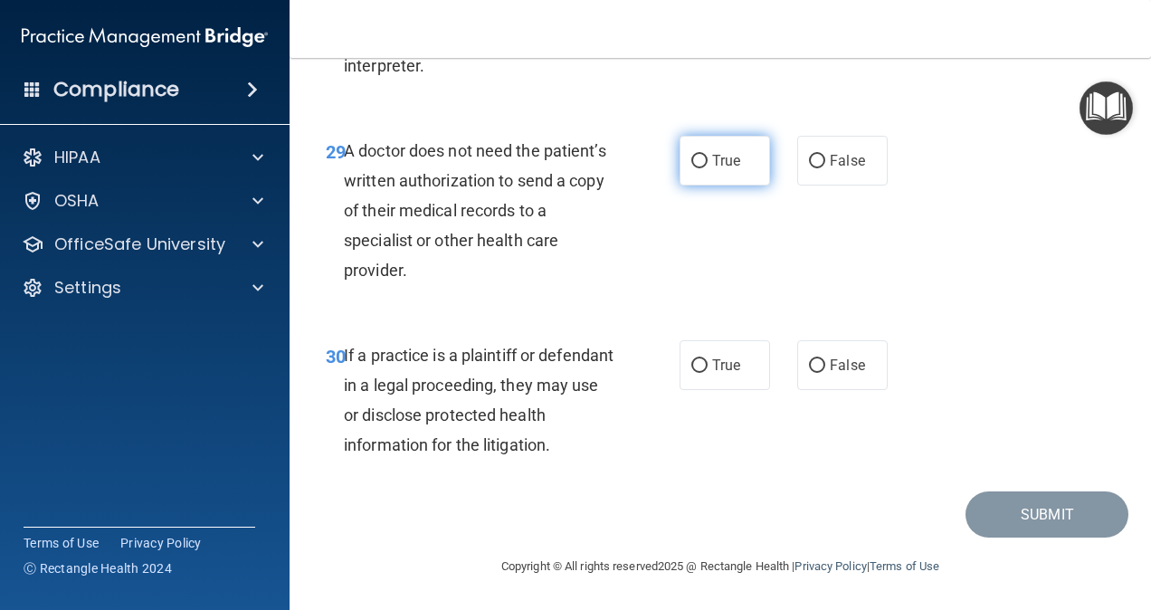
click at [711, 185] on label "True" at bounding box center [725, 161] width 90 height 50
click at [708, 168] on input "True" at bounding box center [699, 162] width 16 height 14
radio input "true"
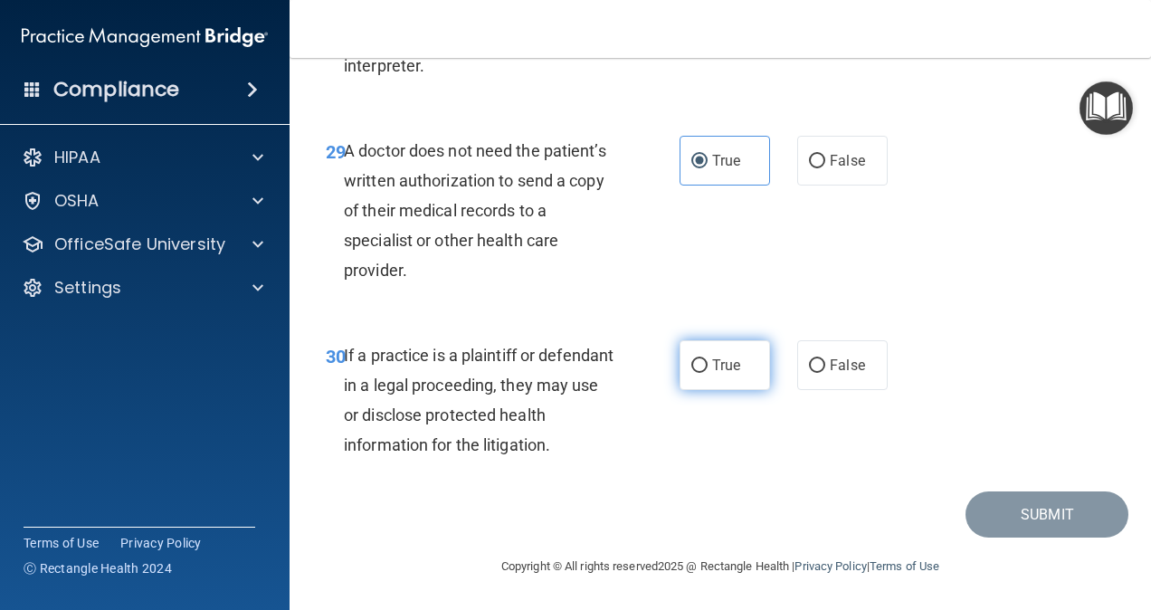
click at [746, 390] on label "True" at bounding box center [725, 365] width 90 height 50
click at [708, 373] on input "True" at bounding box center [699, 366] width 16 height 14
radio input "true"
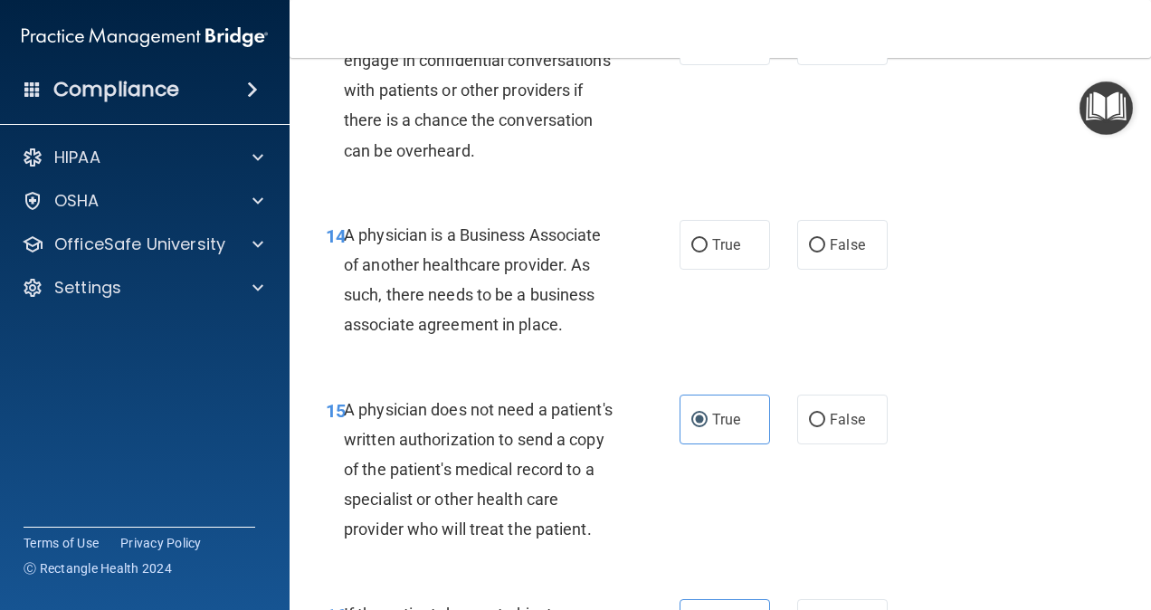
scroll to position [2331, 0]
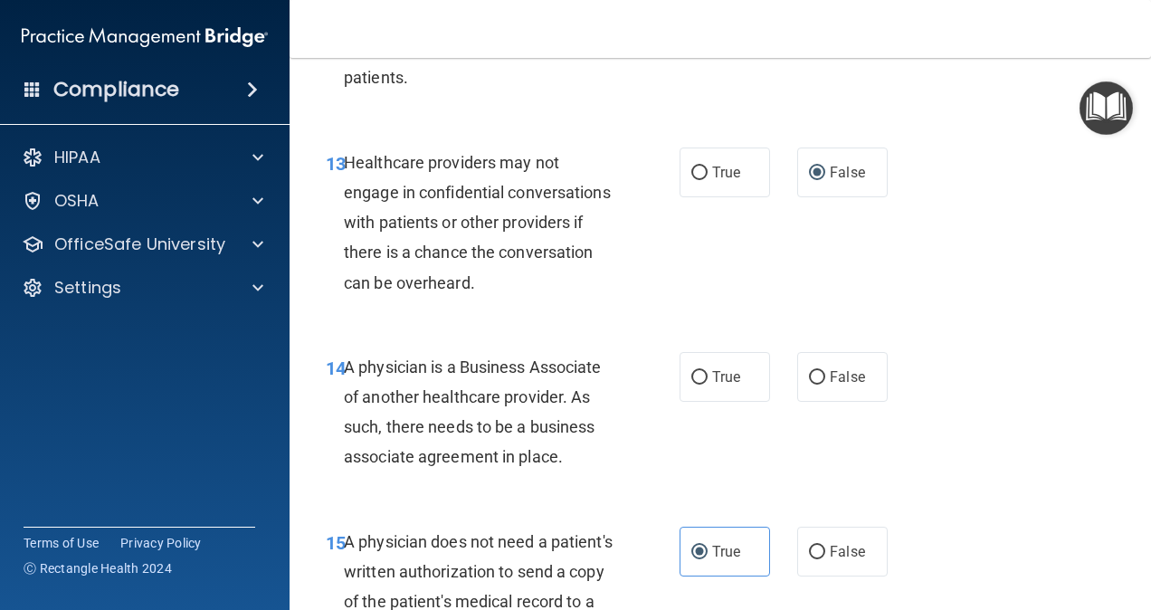
drag, startPoint x: 440, startPoint y: 389, endPoint x: 578, endPoint y: 506, distance: 181.1
click at [578, 481] on div "14 A physician is a Business Associate of another healthcare provider. As such,…" at bounding box center [503, 416] width 408 height 129
click at [566, 461] on span "A physician is a Business Associate of another healthcare provider. As such, th…" at bounding box center [473, 411] width 258 height 109
drag, startPoint x: 431, startPoint y: 451, endPoint x: 597, endPoint y: 503, distance: 174.6
click at [597, 481] on div "14 A physician is a Business Associate of another healthcare provider. As such,…" at bounding box center [503, 416] width 408 height 129
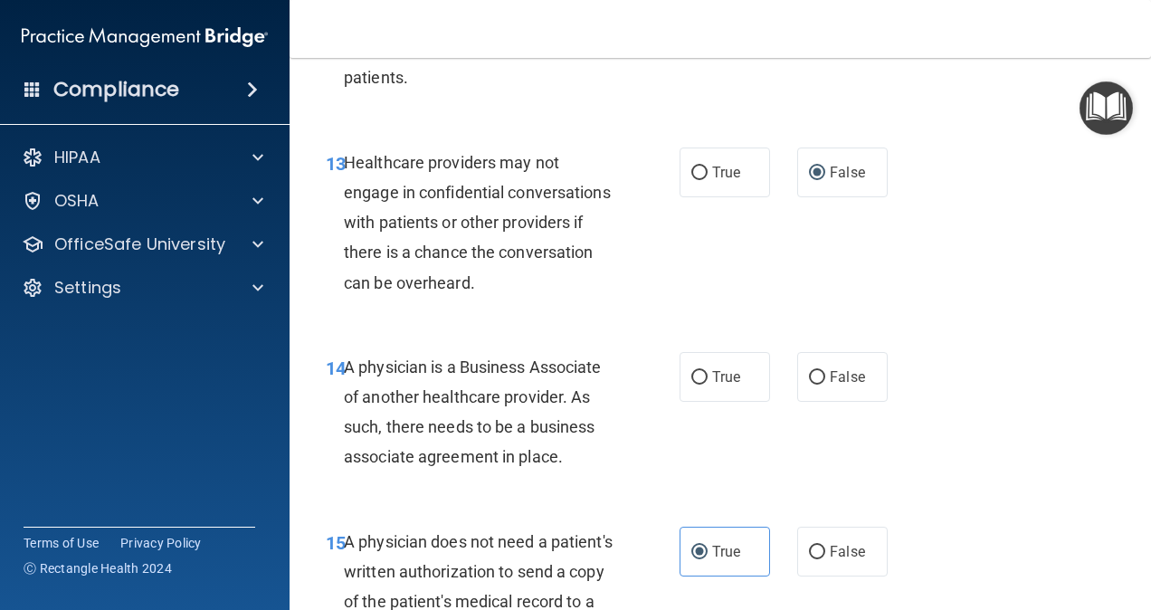
drag, startPoint x: 597, startPoint y: 503, endPoint x: 579, endPoint y: 475, distance: 33.4
click at [579, 472] on div "A physician is a Business Associate of another healthcare provider. As such, th…" at bounding box center [487, 412] width 286 height 120
click at [499, 456] on span "A physician is a Business Associate of another healthcare provider. As such, th…" at bounding box center [473, 411] width 258 height 109
click at [712, 385] on span "True" at bounding box center [726, 376] width 28 height 17
click at [708, 385] on input "True" at bounding box center [699, 378] width 16 height 14
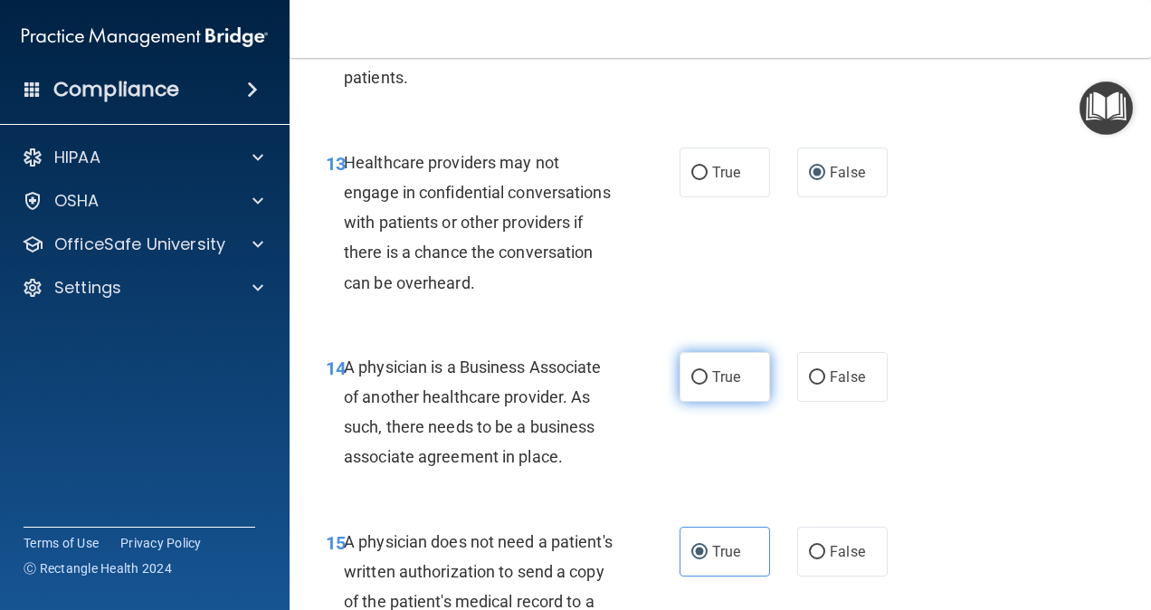
radio input "true"
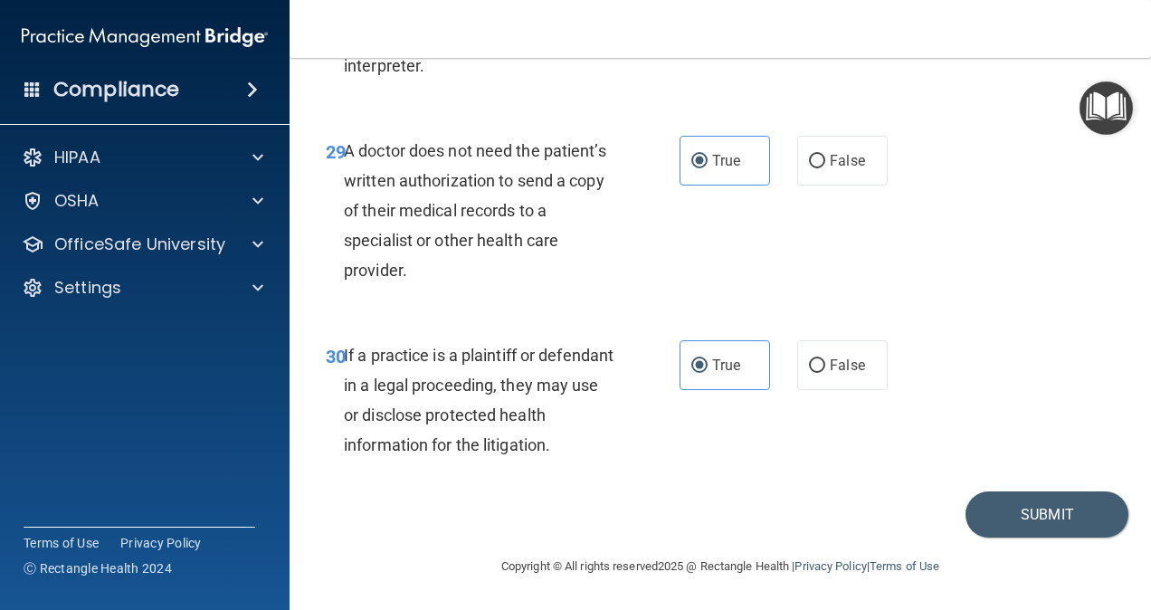
scroll to position [5345, 0]
click at [929, 528] on button "Submit" at bounding box center [1046, 514] width 163 height 46
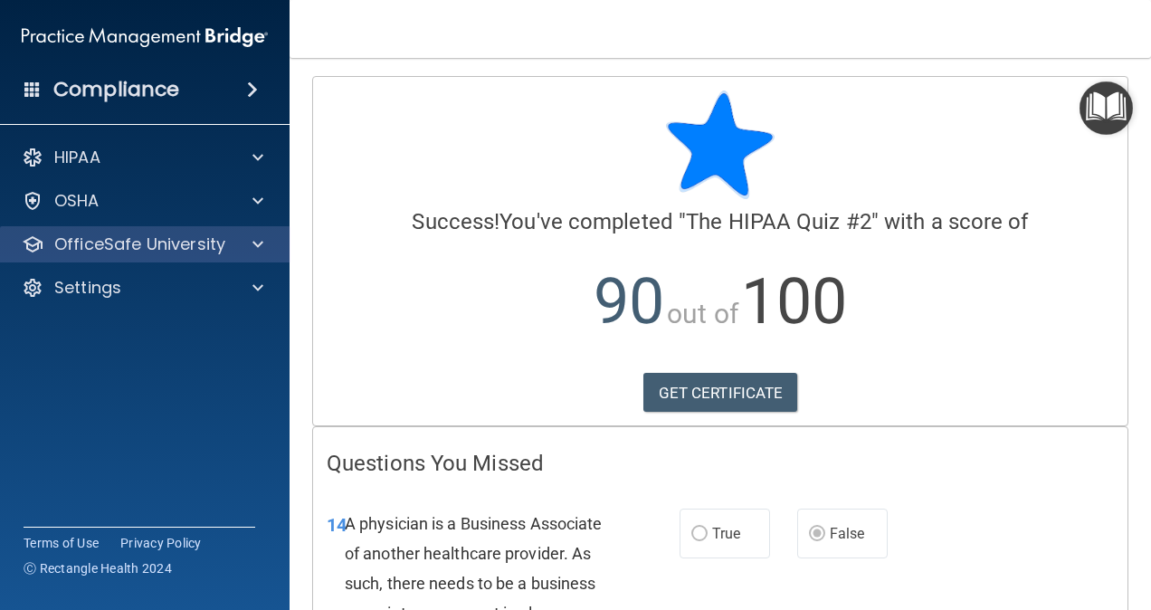
click at [185, 258] on div "OfficeSafe University" at bounding box center [145, 244] width 290 height 36
click at [253, 248] on span at bounding box center [257, 244] width 11 height 22
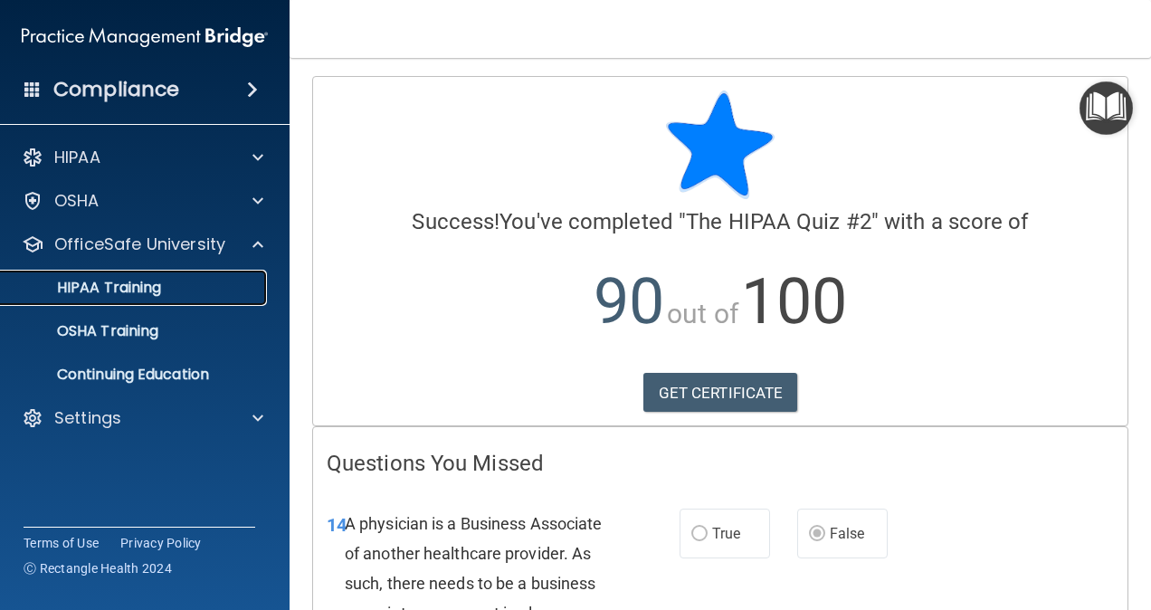
click at [144, 286] on p "HIPAA Training" at bounding box center [86, 288] width 149 height 18
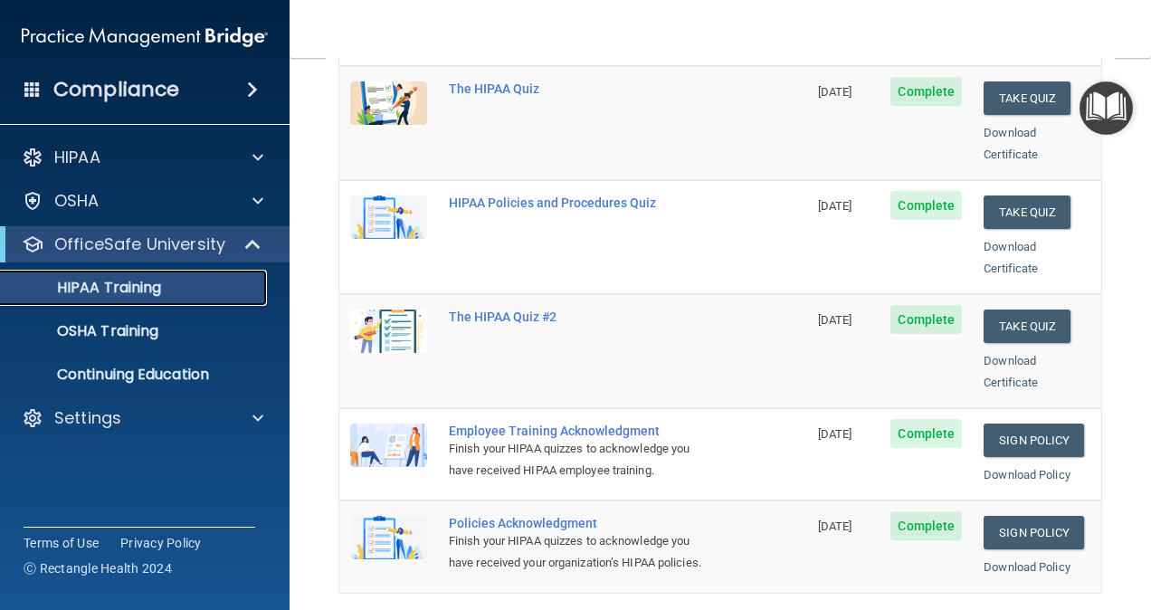
scroll to position [276, 0]
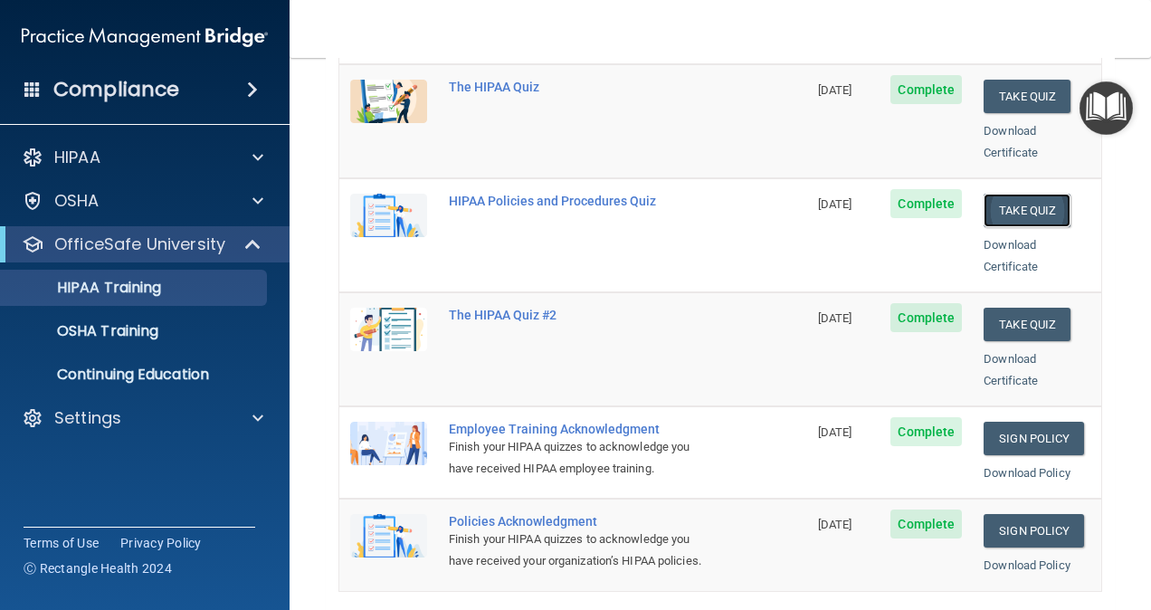
click at [929, 194] on button "Take Quiz" at bounding box center [1027, 210] width 87 height 33
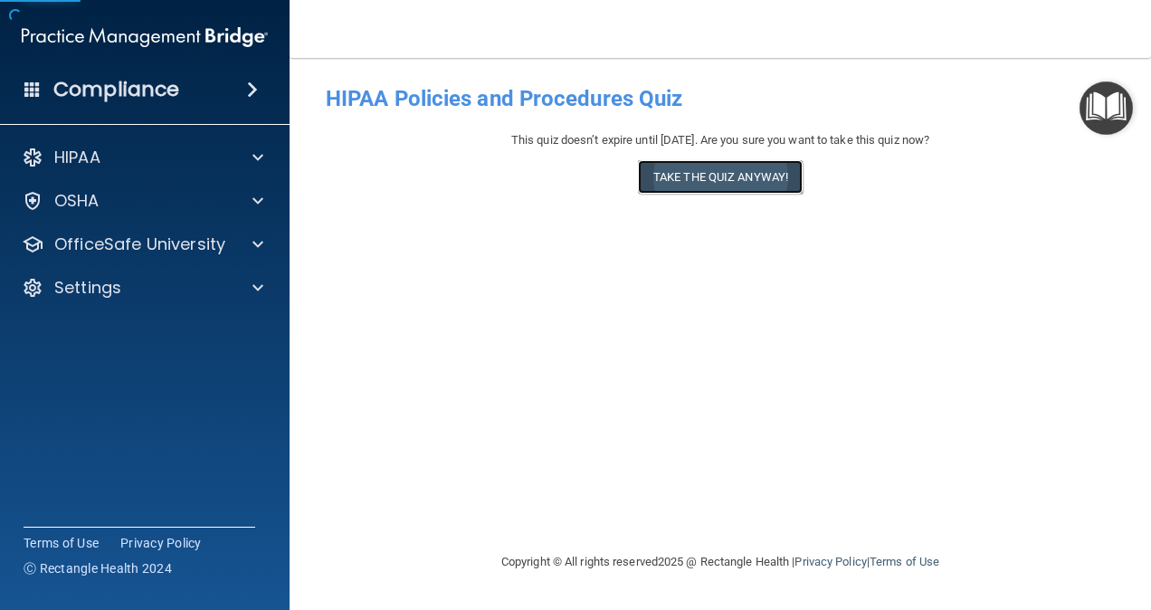
click at [692, 185] on button "Take the quiz anyway!" at bounding box center [720, 176] width 165 height 33
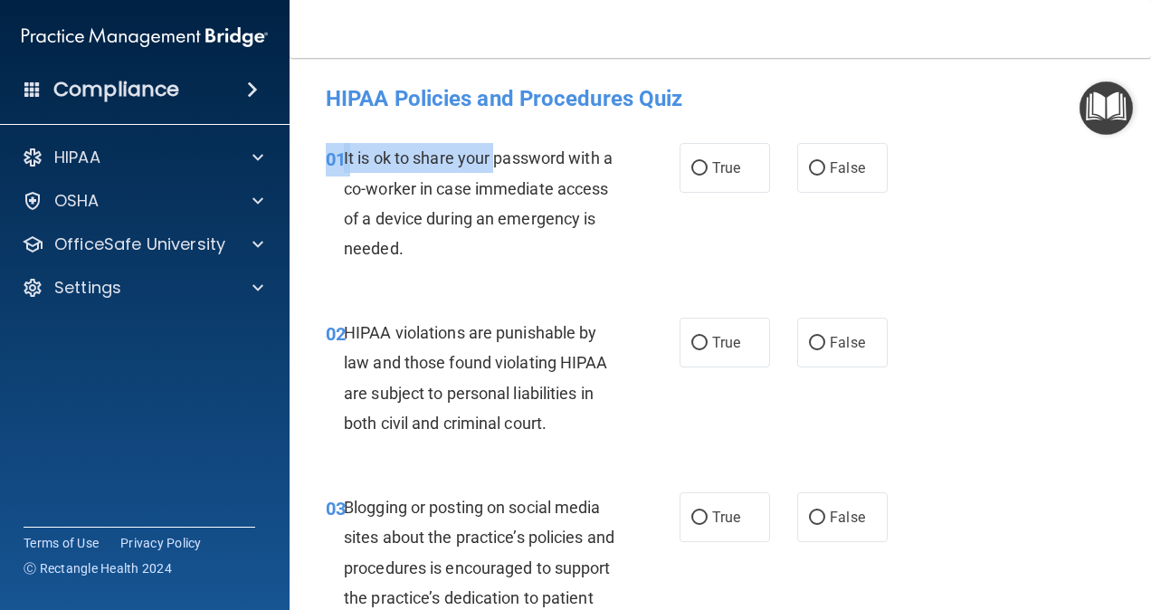
drag, startPoint x: 499, startPoint y: 152, endPoint x: 574, endPoint y: 274, distance: 143.4
click at [574, 274] on div "01 It is ok to share your password with a co-worker in case immediate access of…" at bounding box center [720, 207] width 816 height 175
drag, startPoint x: 574, startPoint y: 274, endPoint x: 515, endPoint y: 239, distance: 68.6
click at [515, 239] on div "It is ok to share your password with a co-worker in case immediate access of a …" at bounding box center [487, 203] width 286 height 120
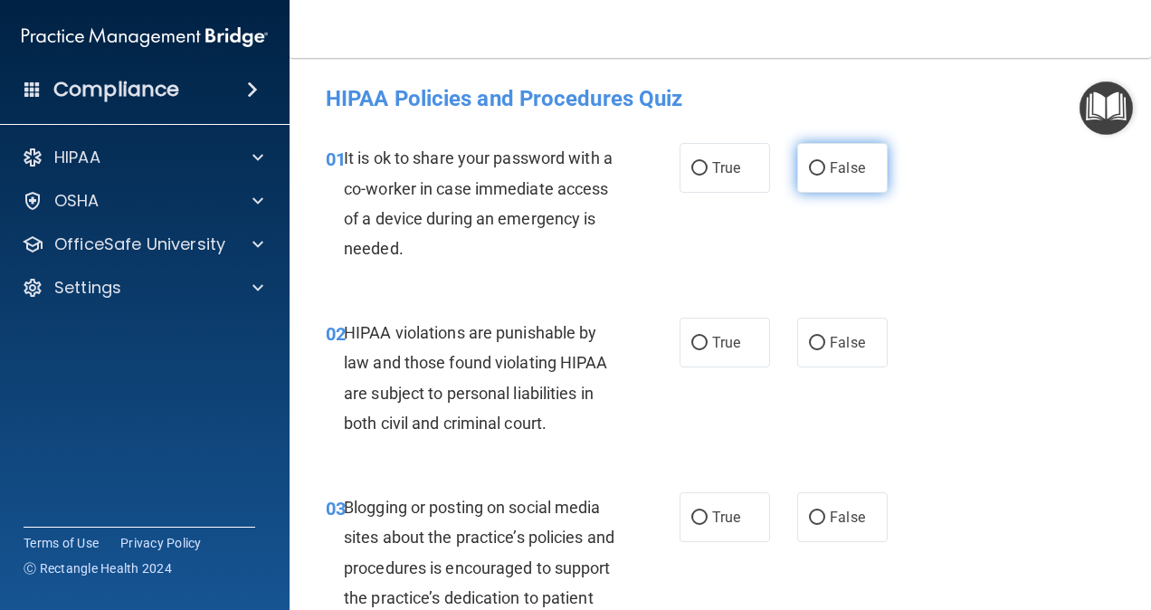
click at [814, 158] on label "False" at bounding box center [842, 168] width 90 height 50
click at [814, 162] on input "False" at bounding box center [817, 169] width 16 height 14
radio input "true"
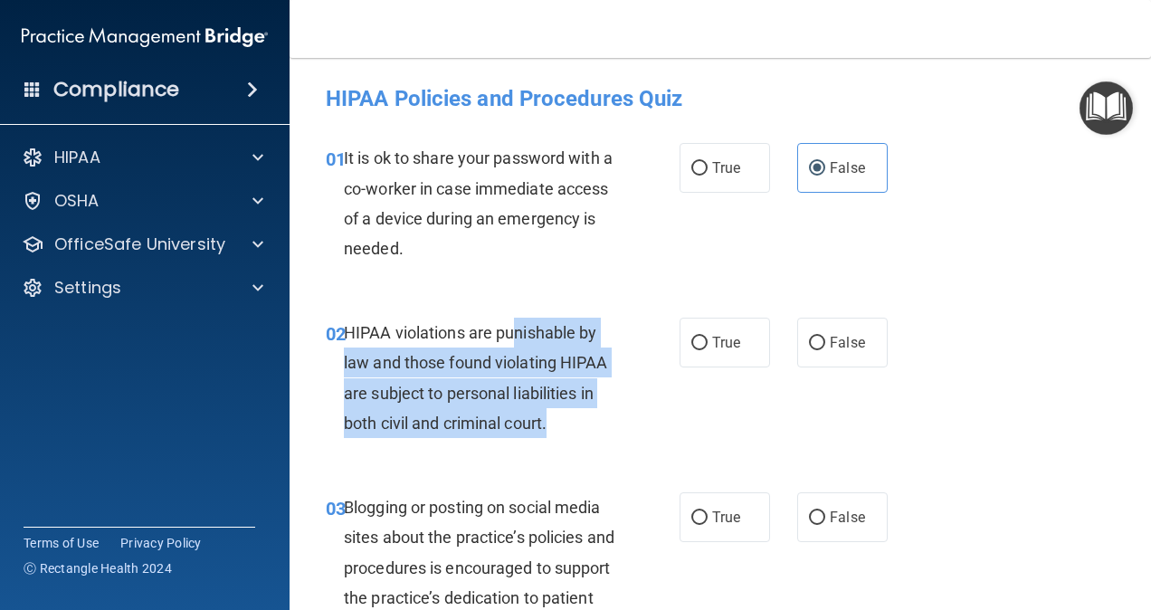
drag, startPoint x: 516, startPoint y: 342, endPoint x: 575, endPoint y: 420, distance: 98.1
click at [575, 420] on div "HIPAA violations are punishable by law and those found violating HIPAA are subj…" at bounding box center [487, 378] width 286 height 120
click at [577, 422] on div "HIPAA violations are punishable by law and those found violating HIPAA are subj…" at bounding box center [487, 378] width 286 height 120
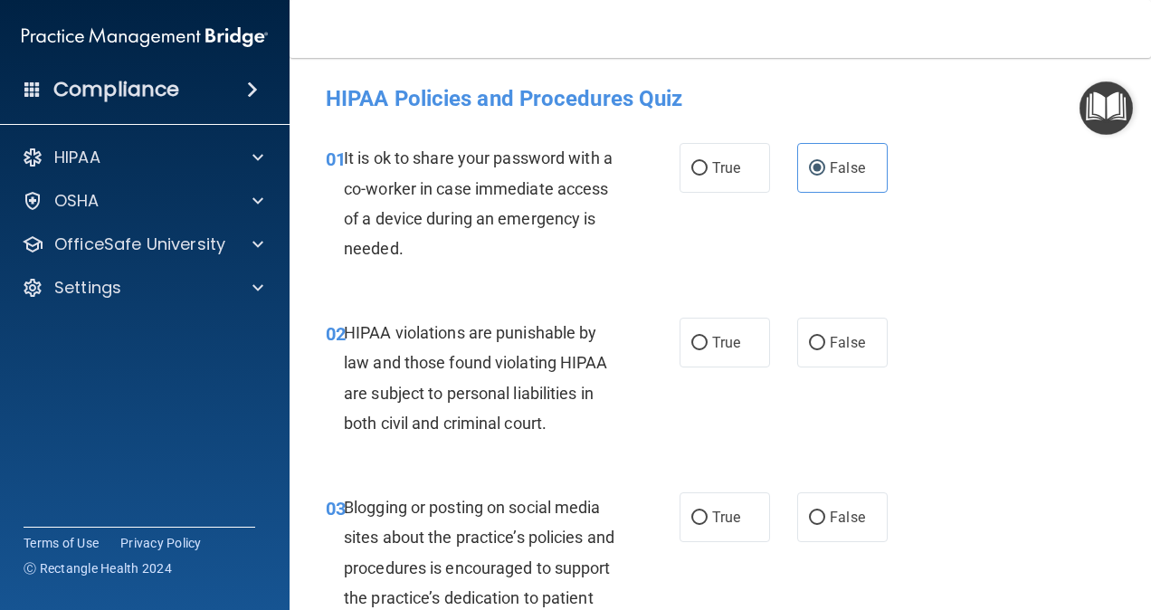
click at [577, 422] on div "HIPAA violations are punishable by law and those found violating HIPAA are subj…" at bounding box center [487, 378] width 286 height 120
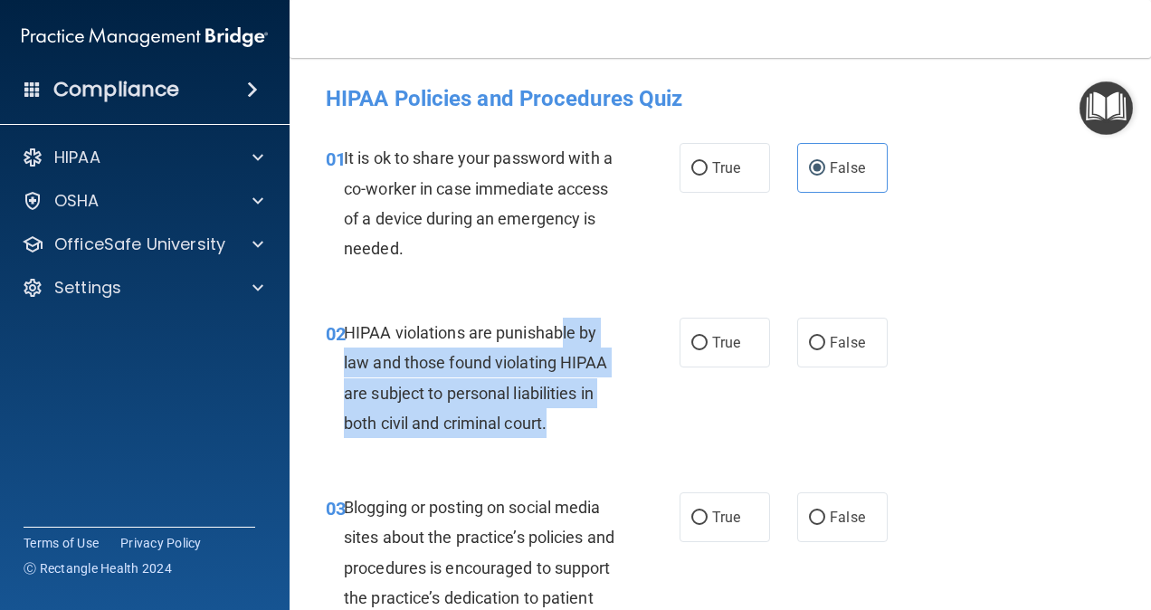
drag, startPoint x: 563, startPoint y: 324, endPoint x: 586, endPoint y: 421, distance: 99.6
click at [586, 421] on div "HIPAA violations are punishable by law and those found violating HIPAA are subj…" at bounding box center [487, 378] width 286 height 120
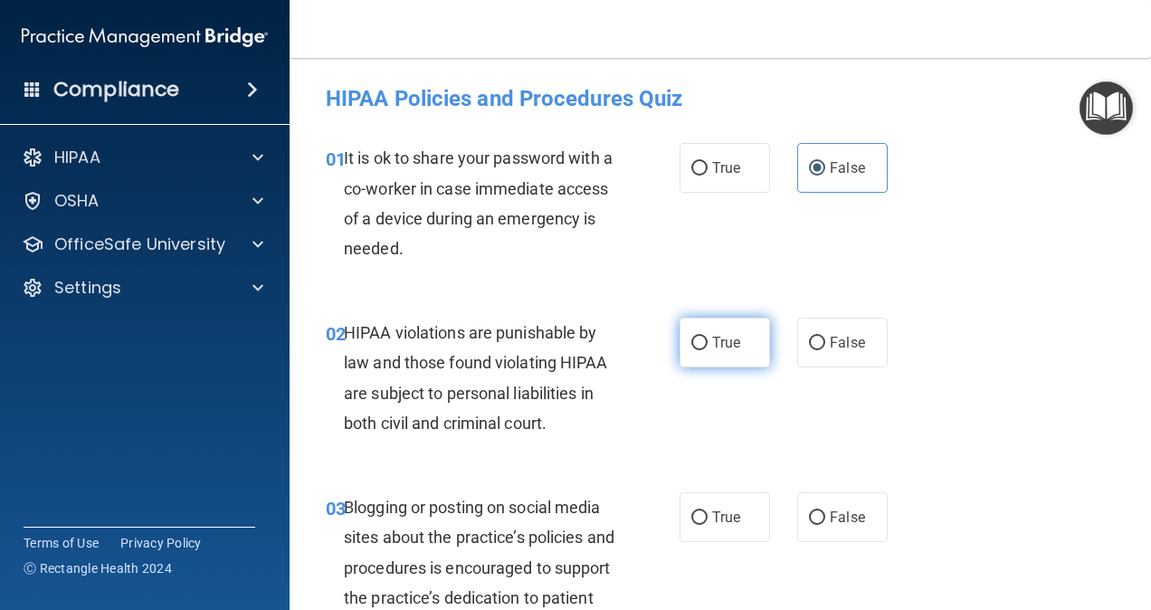
click at [704, 338] on label "True" at bounding box center [725, 343] width 90 height 50
click at [704, 338] on input "True" at bounding box center [699, 344] width 16 height 14
radio input "true"
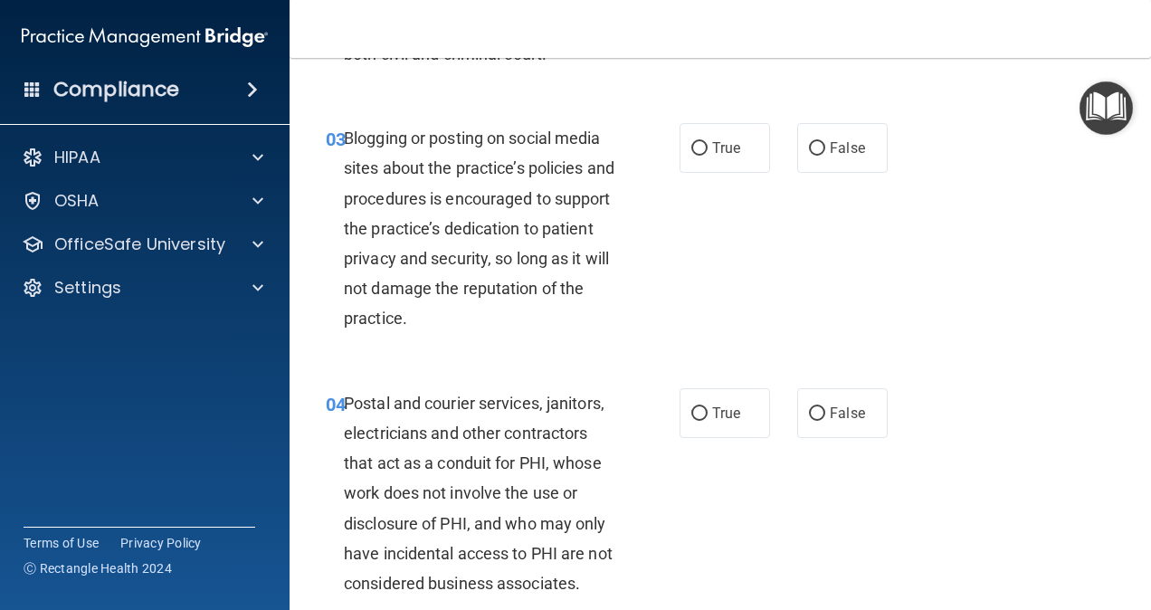
scroll to position [376, 0]
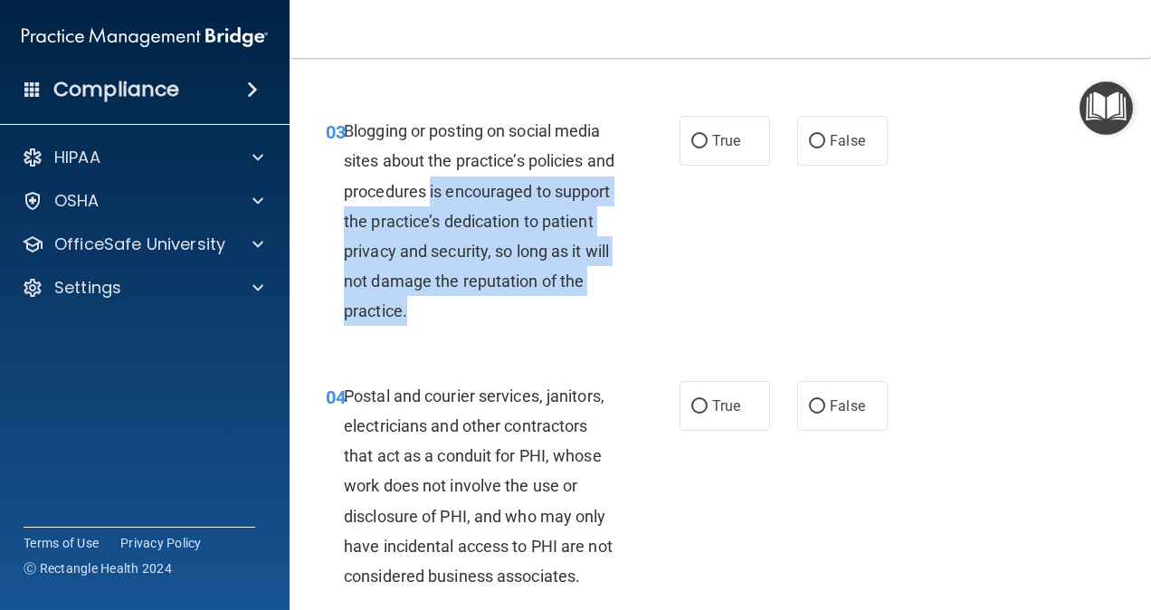
drag, startPoint x: 460, startPoint y: 197, endPoint x: 496, endPoint y: 304, distance: 112.7
click at [496, 304] on div "Blogging or posting on social media sites about the practice’s policies and pro…" at bounding box center [487, 221] width 286 height 211
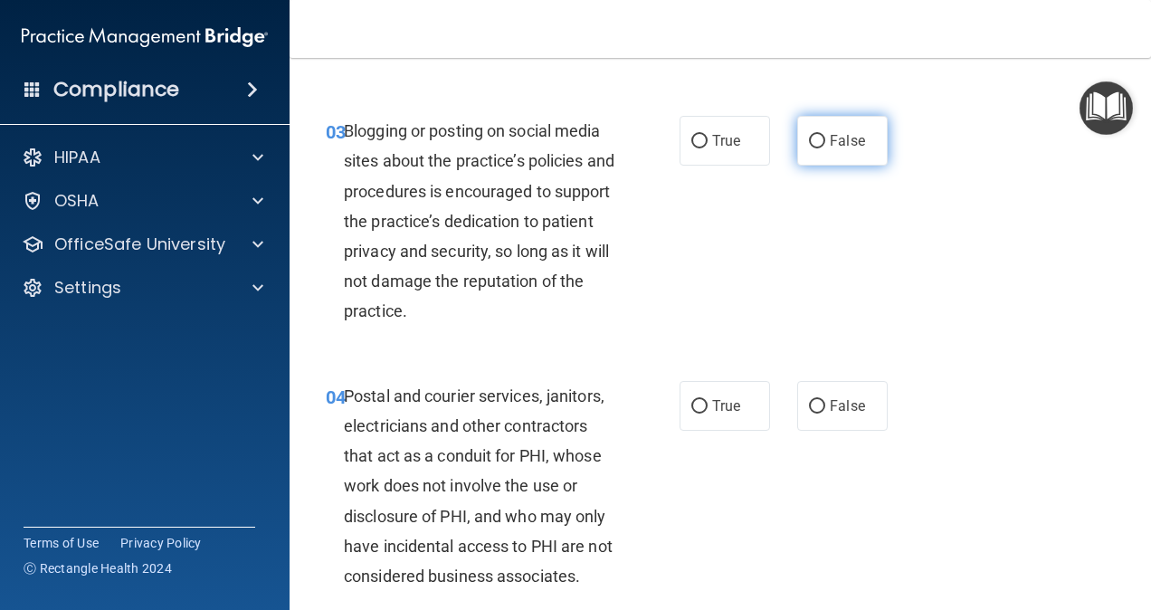
click at [816, 136] on label "False" at bounding box center [842, 141] width 90 height 50
click at [816, 136] on input "False" at bounding box center [817, 142] width 16 height 14
radio input "true"
click at [775, 237] on div "03 Blogging or posting on social media sites about the practice’s policies and …" at bounding box center [720, 225] width 816 height 265
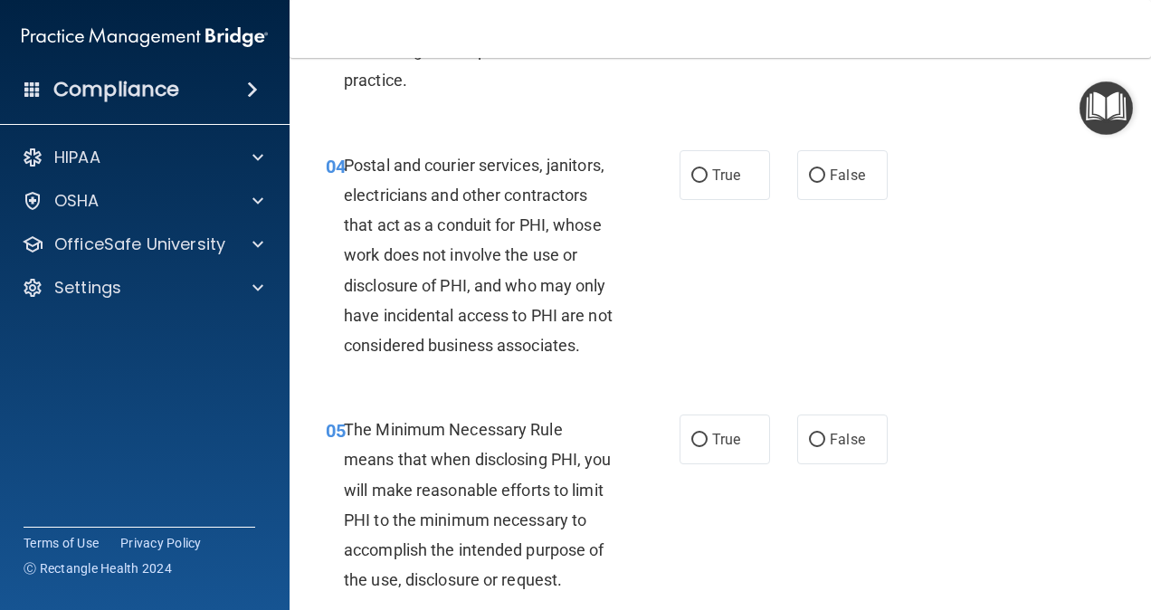
scroll to position [631, 0]
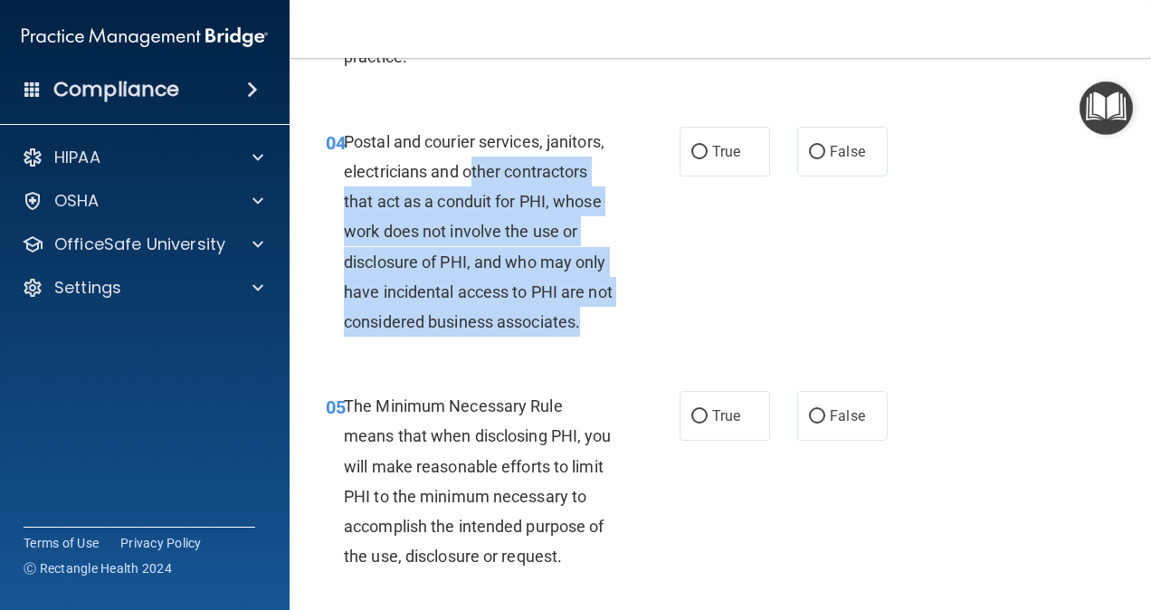
drag, startPoint x: 472, startPoint y: 173, endPoint x: 523, endPoint y: 343, distance: 177.5
click at [523, 338] on div "Postal and courier services, janitors, electricians and other contractors that …" at bounding box center [487, 232] width 286 height 211
drag, startPoint x: 523, startPoint y: 343, endPoint x: 478, endPoint y: 342, distance: 45.3
click at [478, 338] on div "Postal and courier services, janitors, electricians and other contractors that …" at bounding box center [487, 232] width 286 height 211
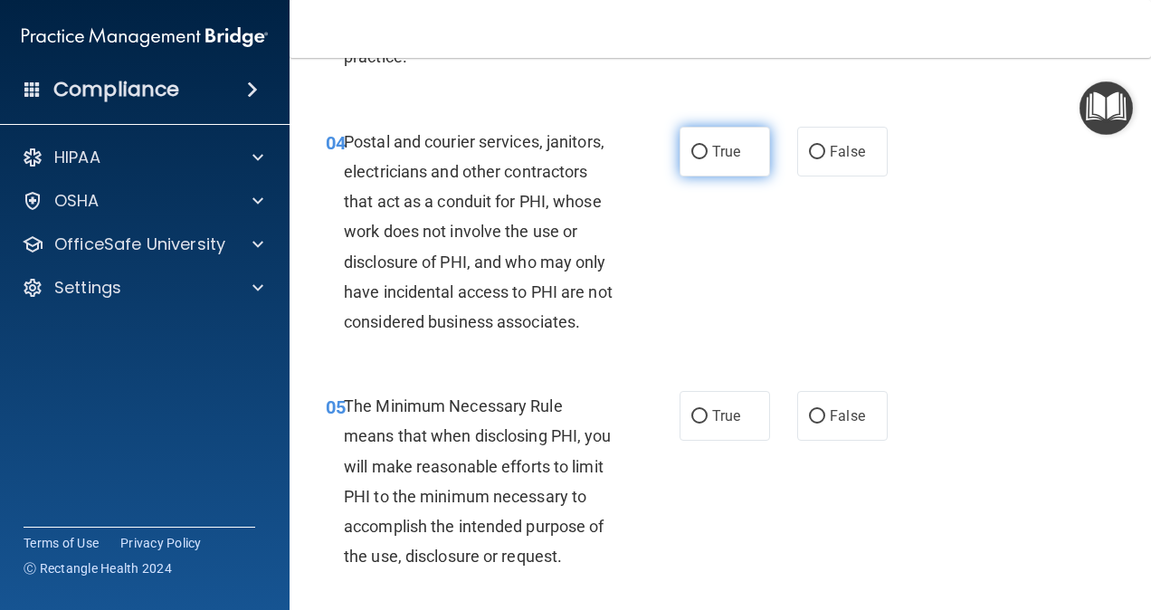
click at [720, 157] on span "True" at bounding box center [726, 151] width 28 height 17
click at [708, 157] on input "True" at bounding box center [699, 153] width 16 height 14
radio input "true"
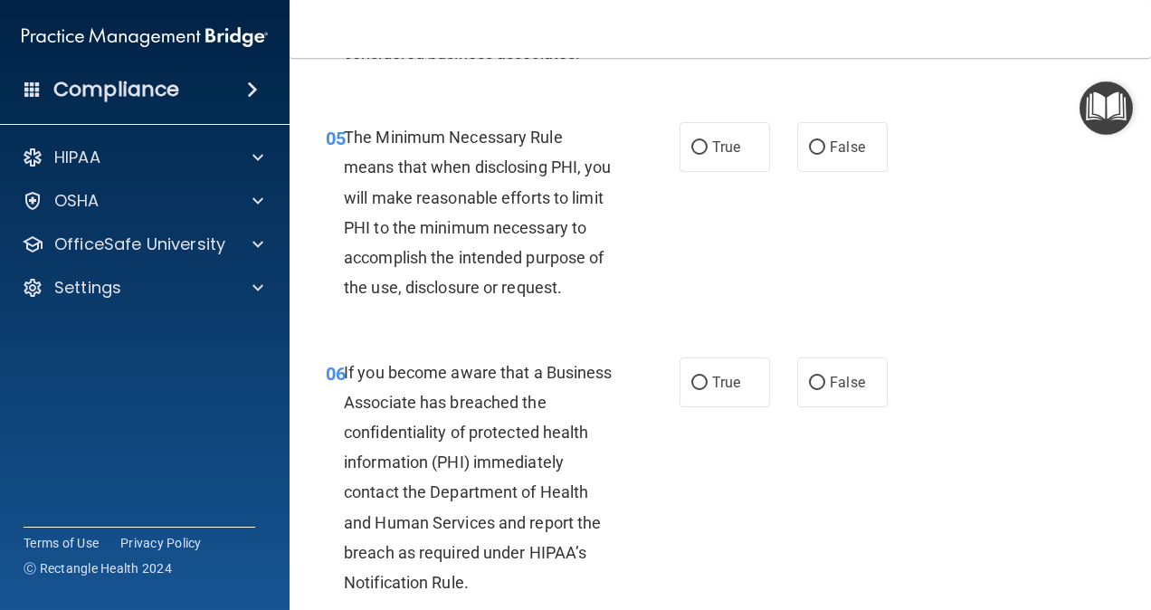
scroll to position [930, 0]
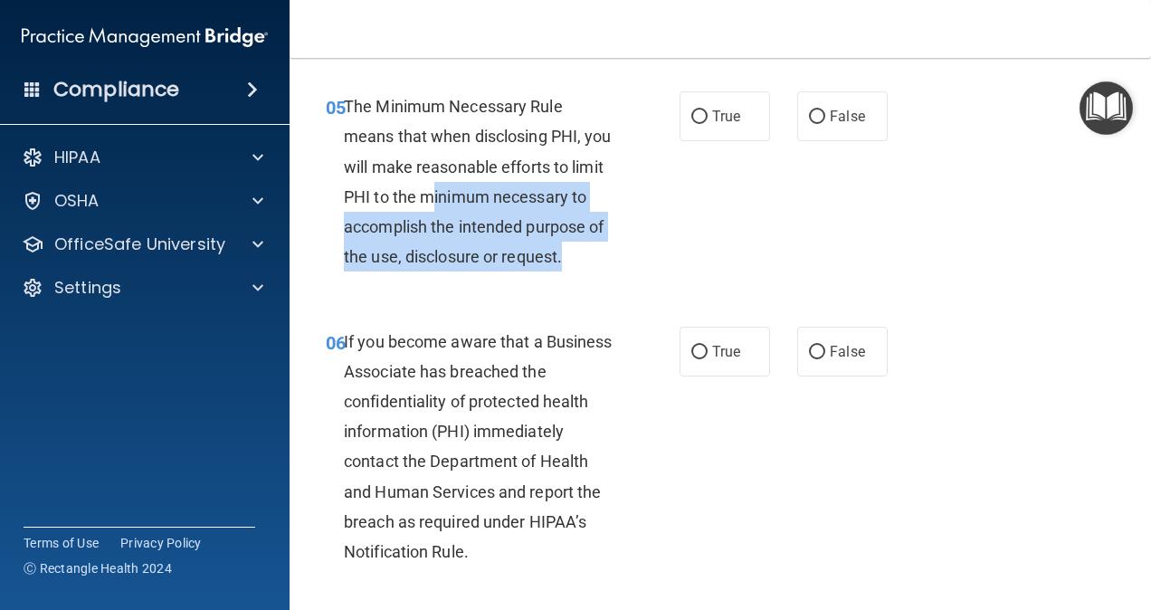
drag, startPoint x: 471, startPoint y: 214, endPoint x: 608, endPoint y: 273, distance: 149.6
click at [608, 271] on div "The Minimum Necessary Rule means that when disclosing PHI, you will make reason…" at bounding box center [487, 181] width 286 height 180
click at [698, 124] on input "True" at bounding box center [699, 117] width 16 height 14
radio input "true"
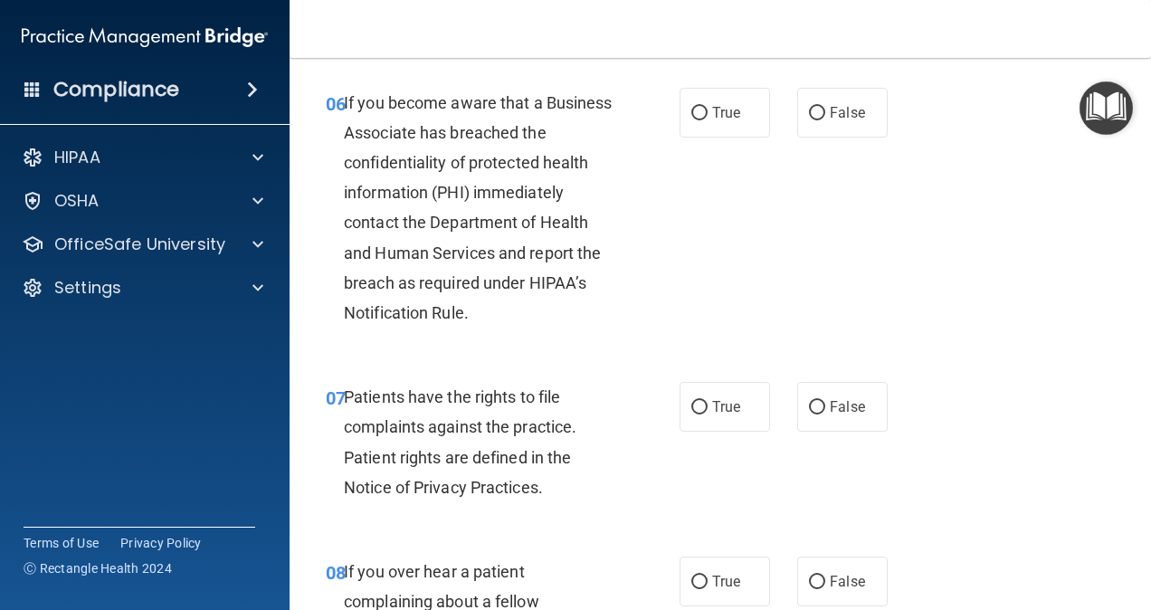
scroll to position [1154, 0]
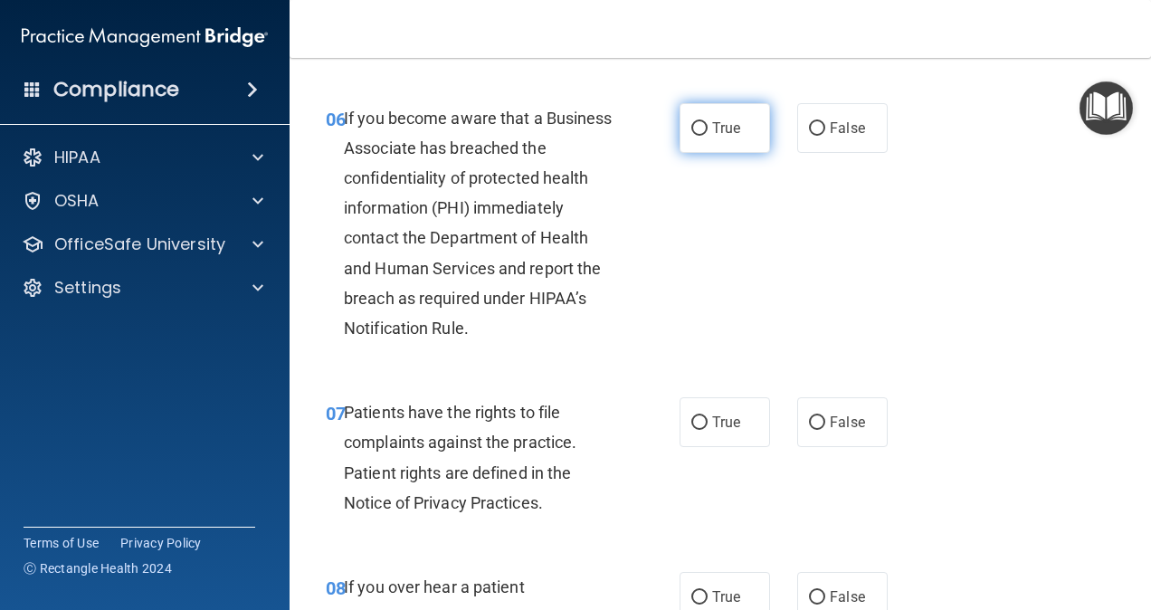
click at [699, 153] on label "True" at bounding box center [725, 128] width 90 height 50
click at [699, 136] on input "True" at bounding box center [699, 129] width 16 height 14
radio input "true"
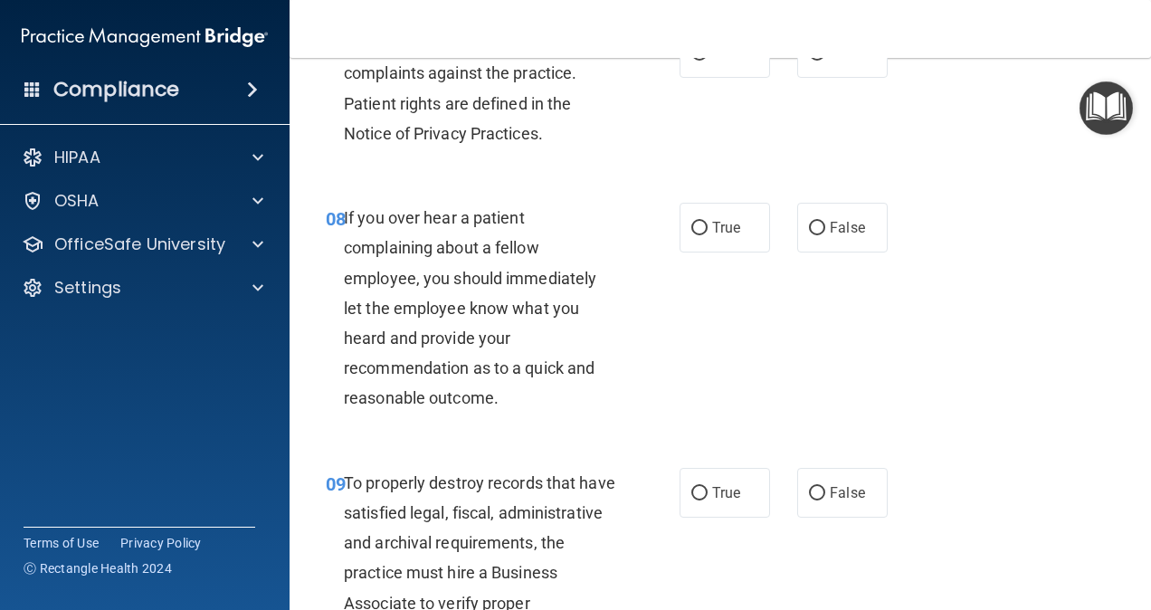
scroll to position [1515, 0]
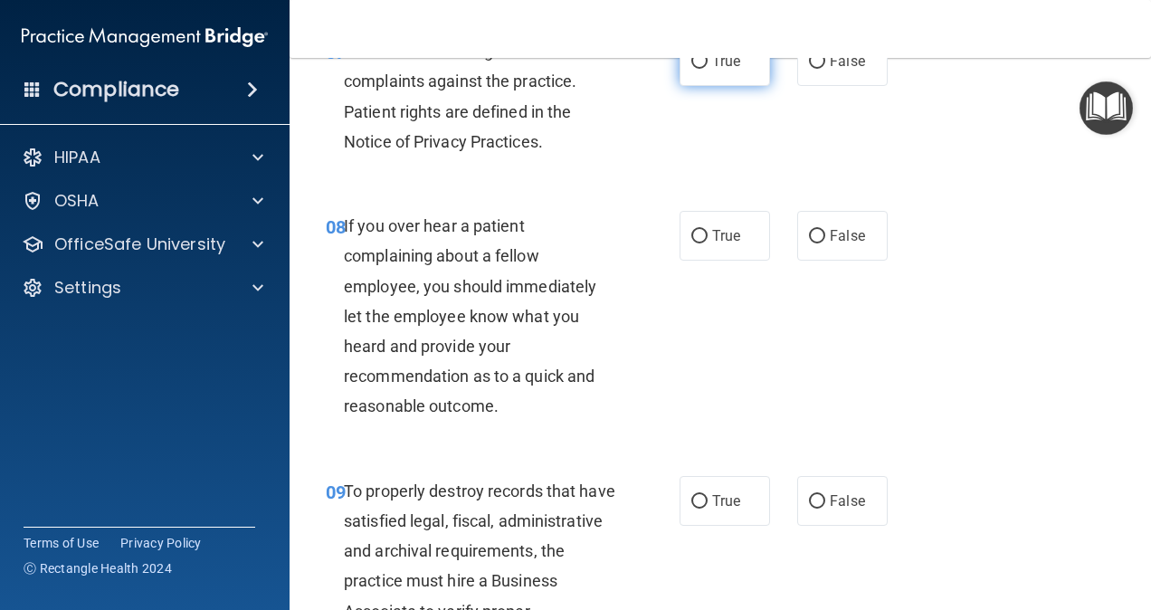
click at [723, 70] on span "True" at bounding box center [726, 60] width 28 height 17
click at [708, 69] on input "True" at bounding box center [699, 62] width 16 height 14
radio input "true"
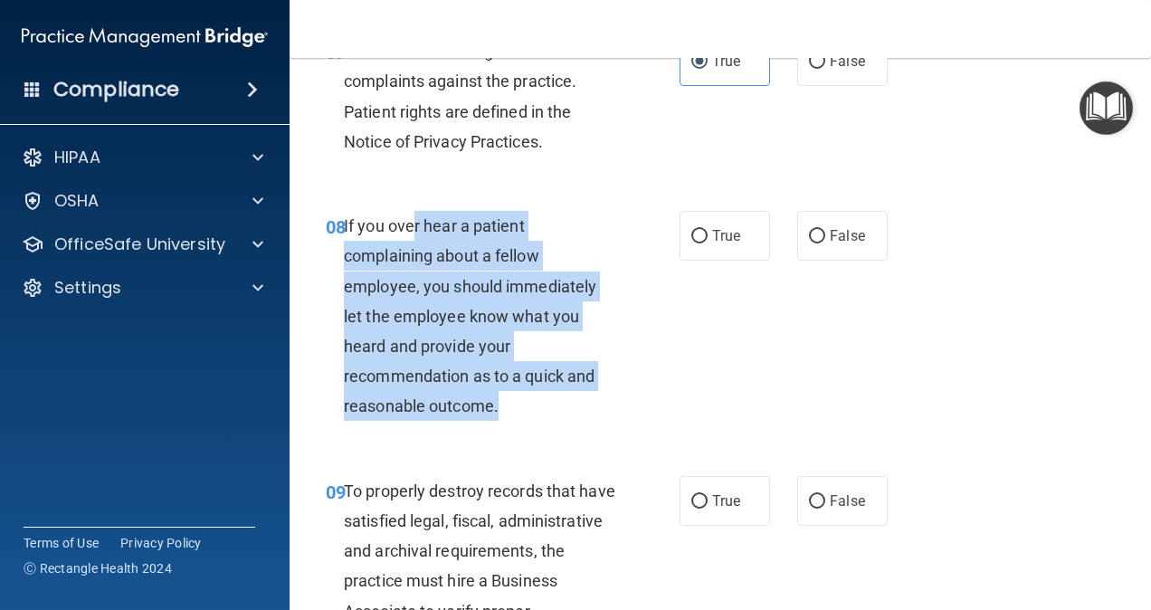
drag, startPoint x: 411, startPoint y: 279, endPoint x: 588, endPoint y: 461, distance: 254.0
click at [588, 422] on div "If you over hear a patient complaining about a fellow employee, you should imme…" at bounding box center [487, 316] width 286 height 211
click at [545, 422] on div "If you over hear a patient complaining about a fellow employee, you should imme…" at bounding box center [487, 316] width 286 height 211
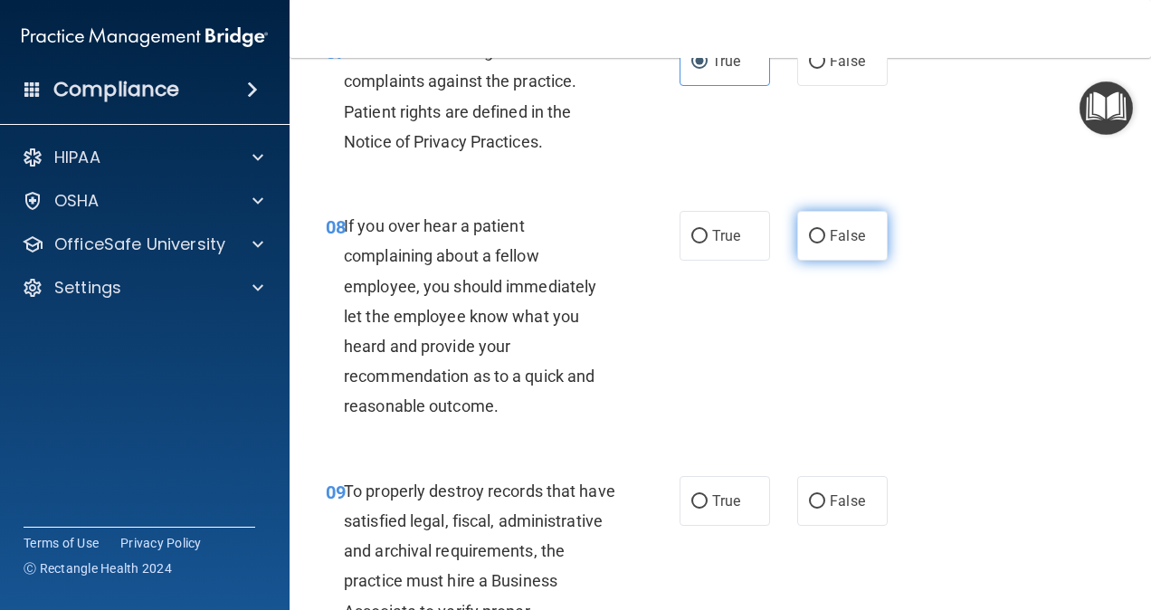
click at [830, 244] on span "False" at bounding box center [847, 235] width 35 height 17
click at [823, 243] on input "False" at bounding box center [817, 237] width 16 height 14
radio input "true"
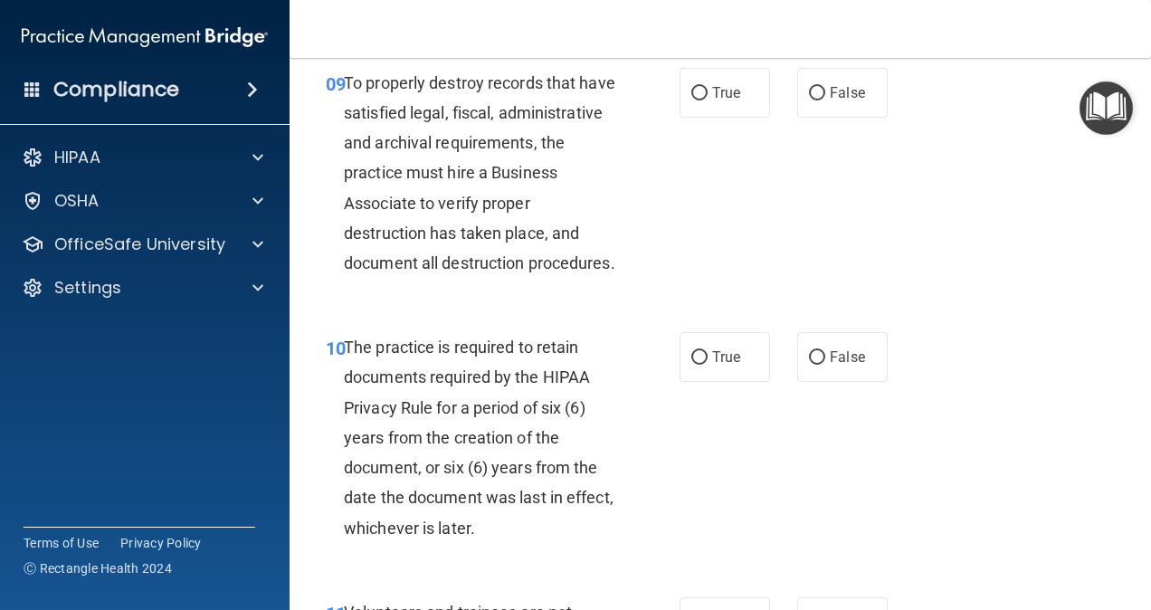
scroll to position [1938, 0]
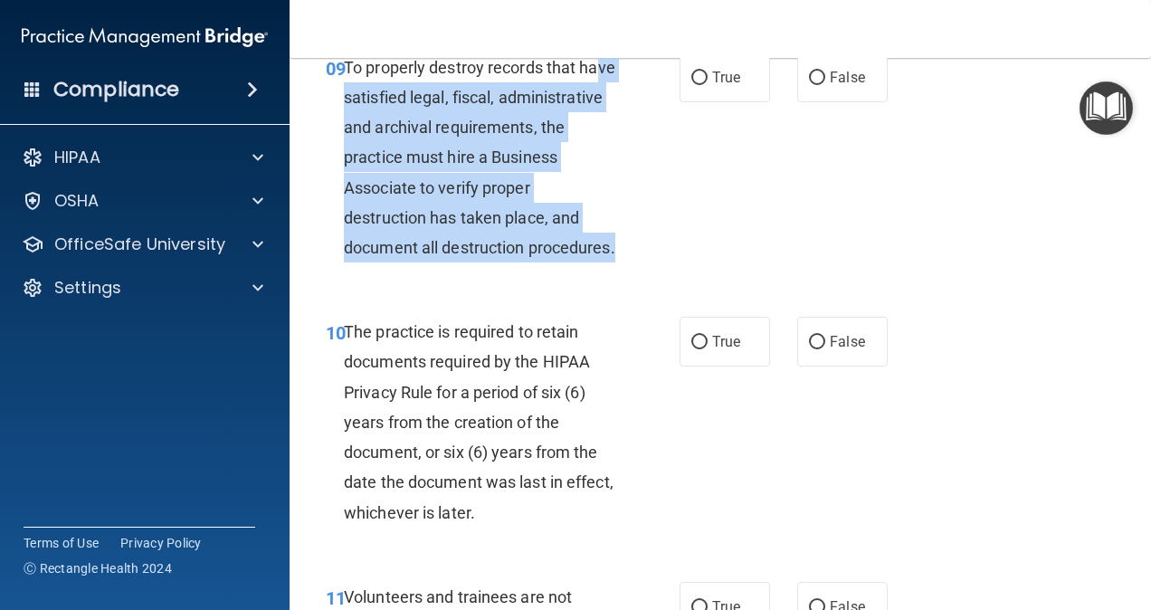
drag, startPoint x: 358, startPoint y: 162, endPoint x: 599, endPoint y: 329, distance: 293.2
click at [599, 263] on div "To properly destroy records that have satisfied legal, fiscal, administrative a…" at bounding box center [487, 157] width 286 height 211
drag, startPoint x: 599, startPoint y: 329, endPoint x: 536, endPoint y: 332, distance: 63.4
click at [536, 263] on div "To properly destroy records that have satisfied legal, fiscal, administrative a…" at bounding box center [487, 157] width 286 height 211
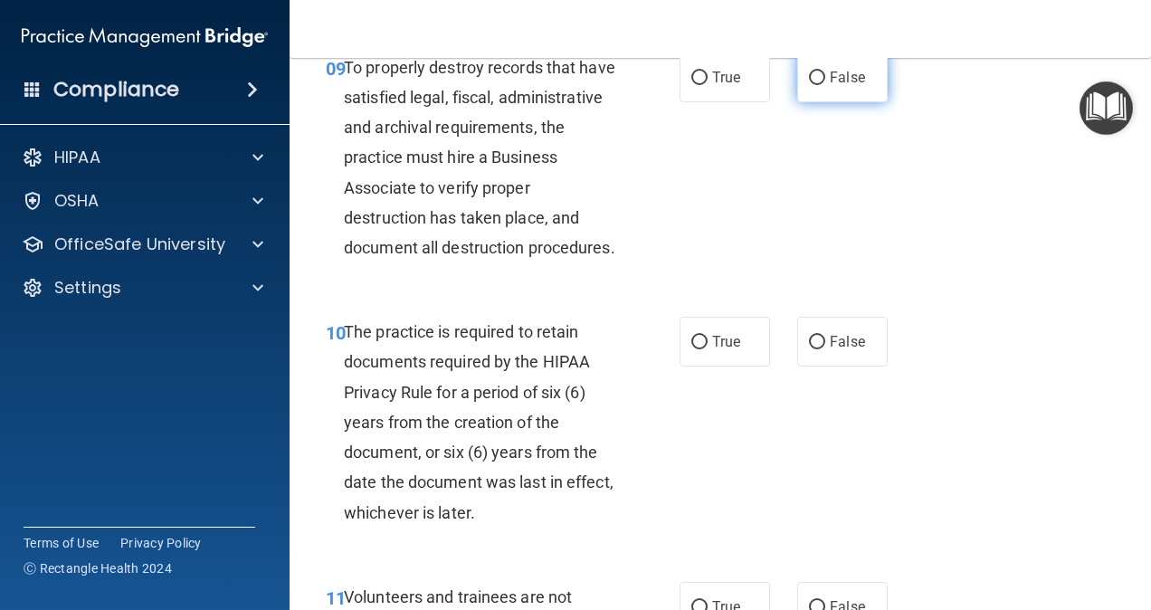
click at [813, 85] on input "False" at bounding box center [817, 78] width 16 height 14
radio input "true"
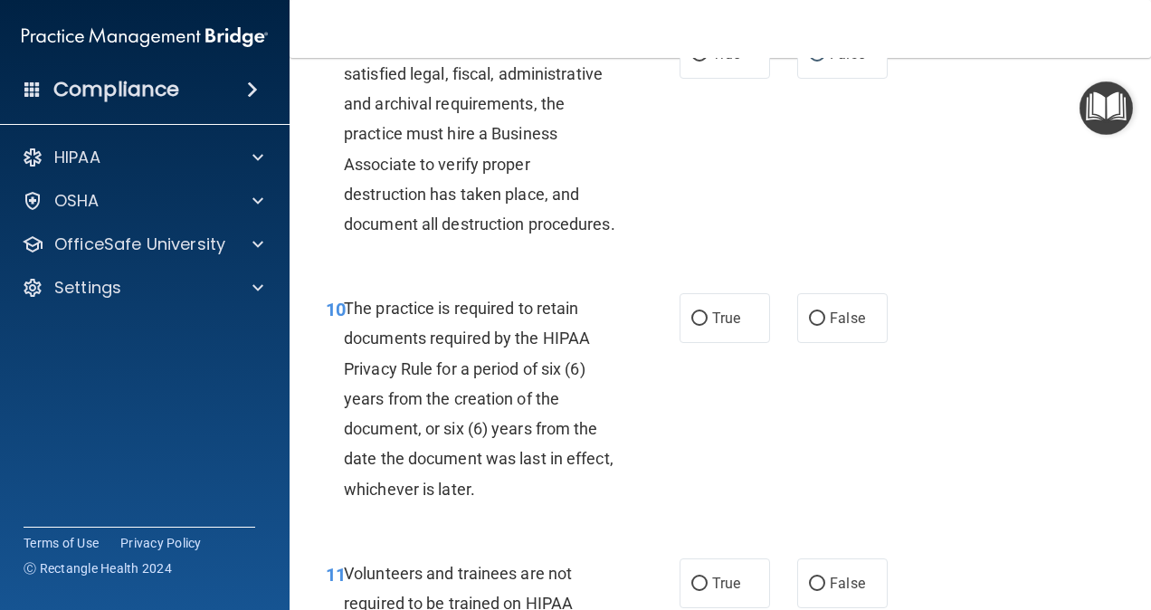
scroll to position [1915, 0]
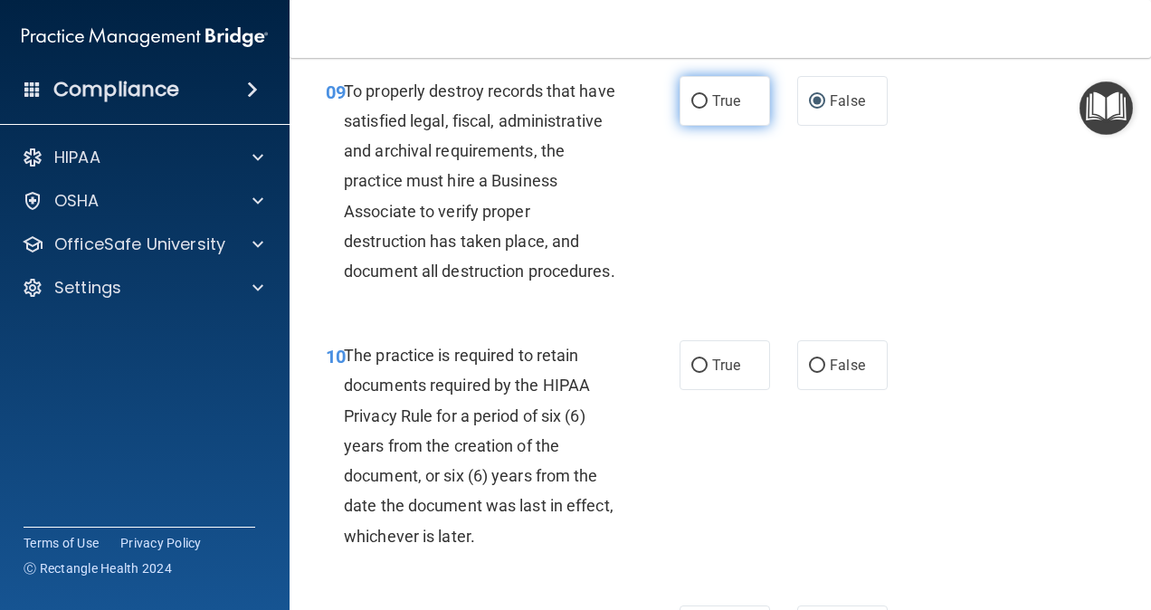
click at [714, 126] on label "True" at bounding box center [725, 101] width 90 height 50
click at [708, 109] on input "True" at bounding box center [699, 102] width 16 height 14
radio input "true"
radio input "false"
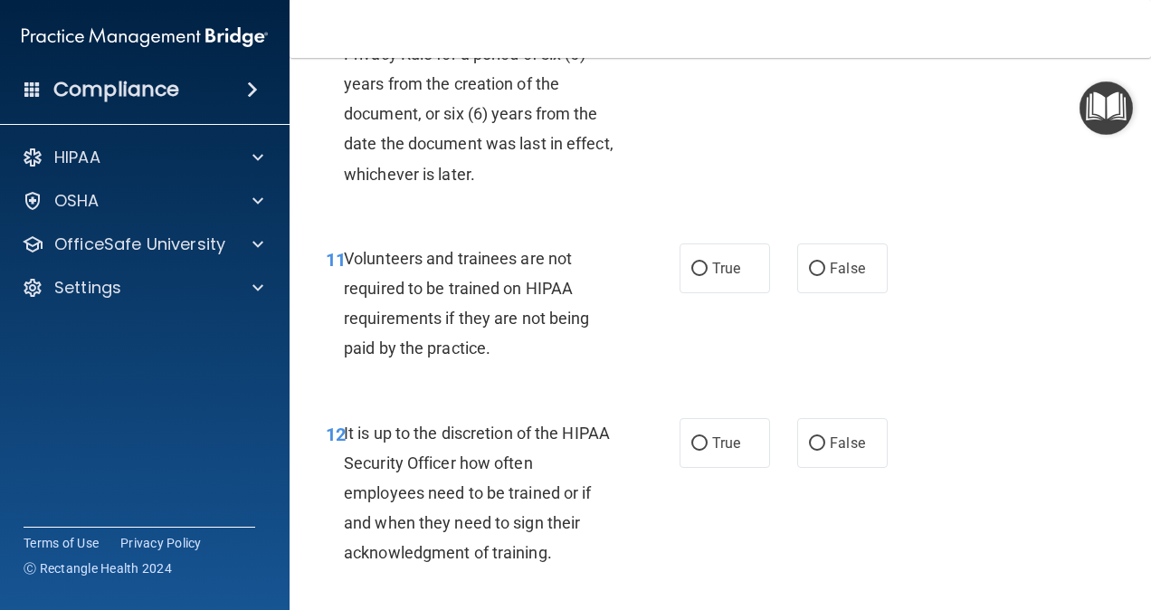
scroll to position [2223, 0]
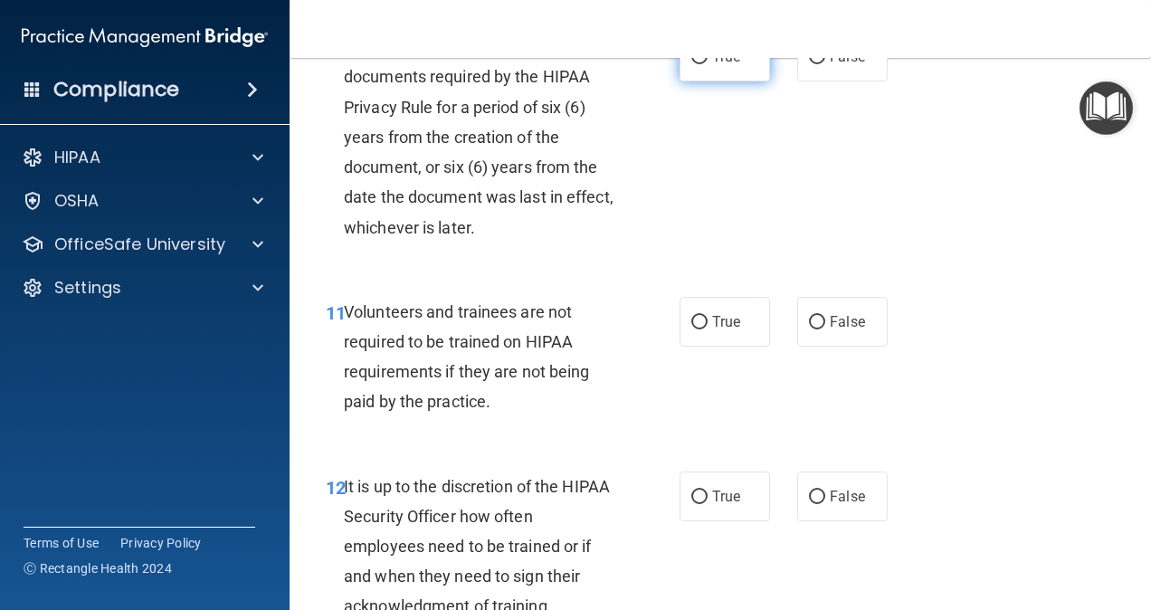
click at [712, 65] on span "True" at bounding box center [726, 56] width 28 height 17
click at [708, 64] on input "True" at bounding box center [699, 58] width 16 height 14
radio input "true"
click at [882, 347] on div "True False" at bounding box center [789, 322] width 218 height 50
click at [866, 347] on label "False" at bounding box center [842, 322] width 90 height 50
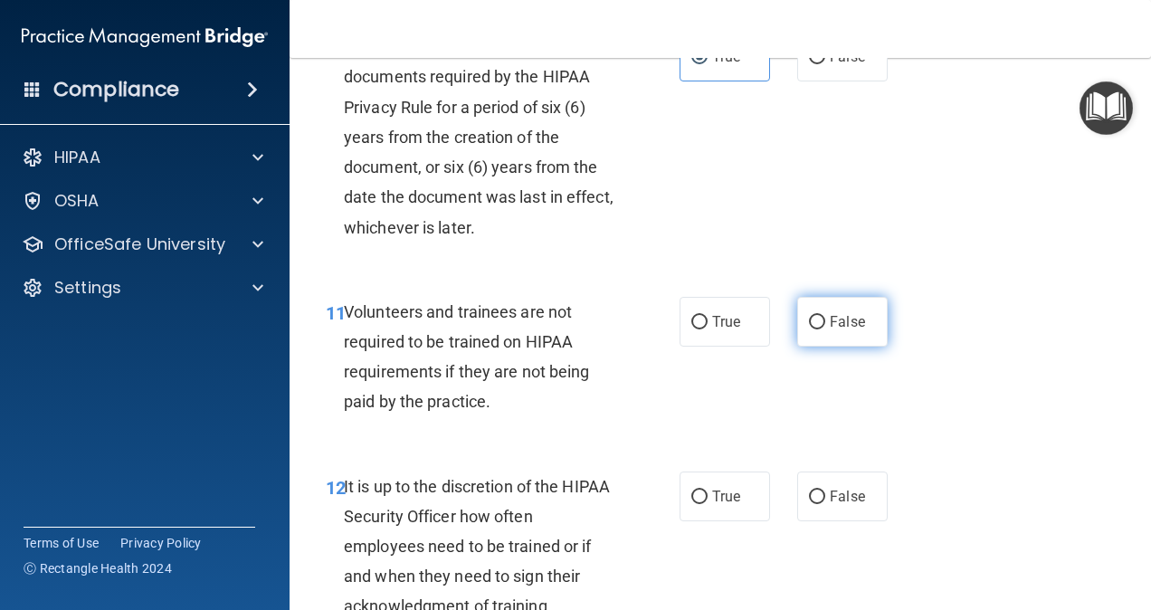
click at [825, 329] on input "False" at bounding box center [817, 323] width 16 height 14
radio input "true"
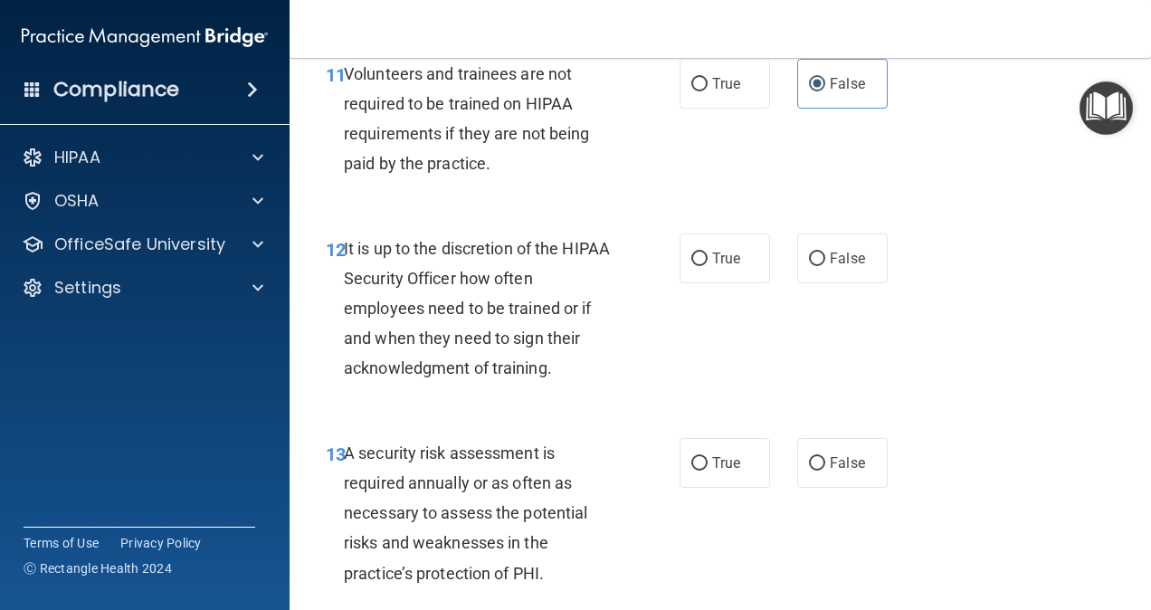
scroll to position [2469, 0]
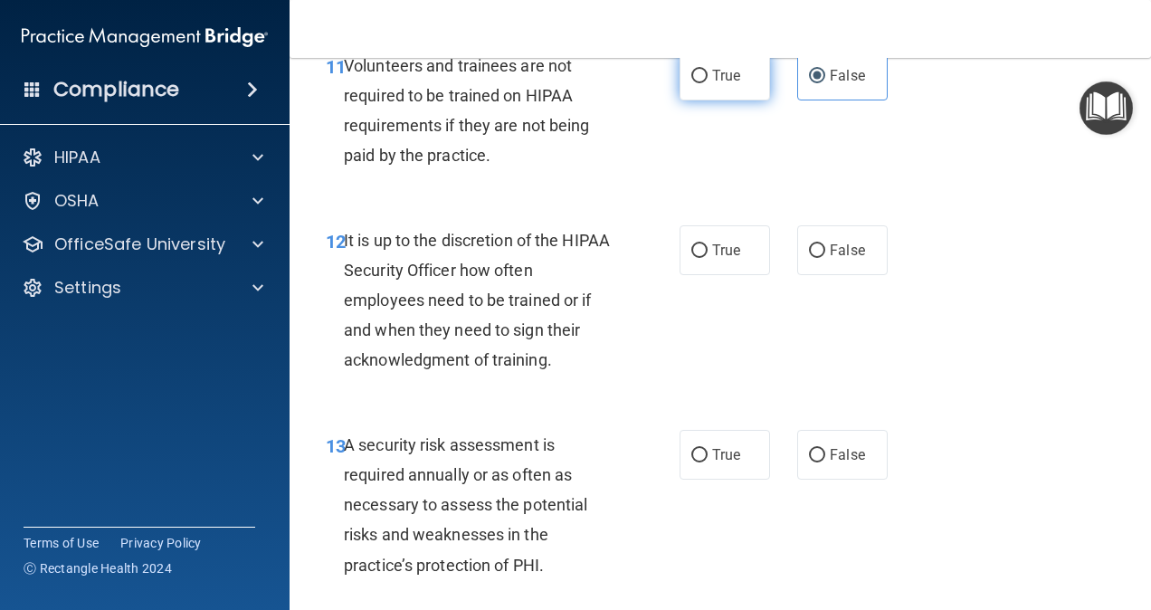
click at [702, 100] on label "True" at bounding box center [725, 76] width 90 height 50
click at [702, 83] on input "True" at bounding box center [699, 77] width 16 height 14
radio input "true"
radio input "false"
click at [702, 100] on label "True" at bounding box center [725, 76] width 90 height 50
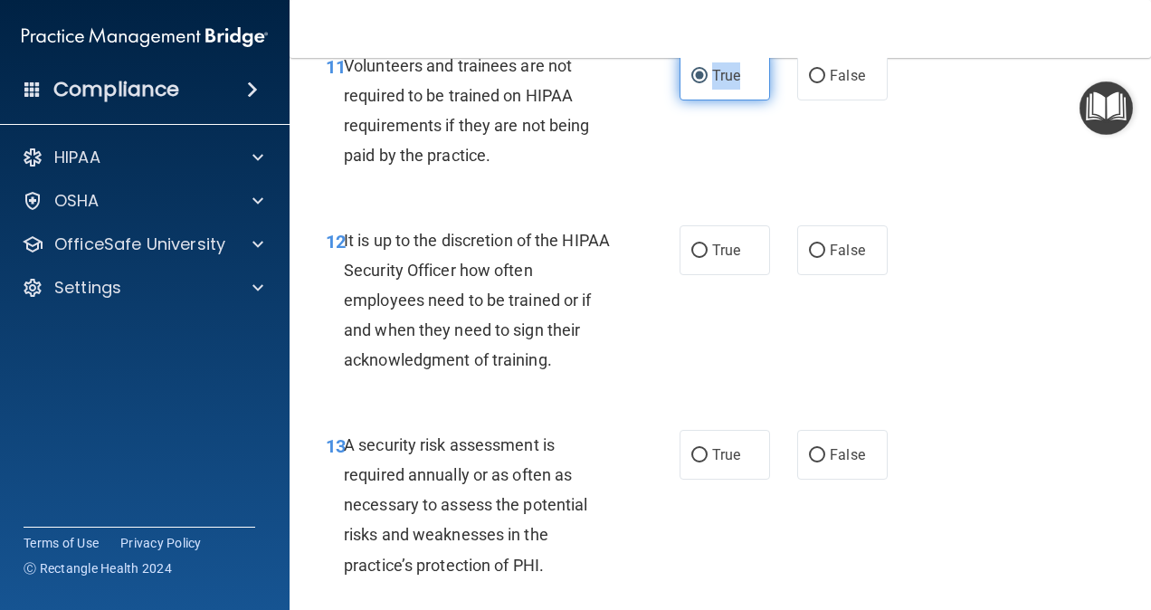
click at [702, 83] on input "True" at bounding box center [699, 77] width 16 height 14
drag, startPoint x: 702, startPoint y: 179, endPoint x: 667, endPoint y: 276, distance: 103.1
click at [667, 203] on div "11 Volunteers and trainees are not required to be trained on HIPAA requirements…" at bounding box center [720, 115] width 816 height 175
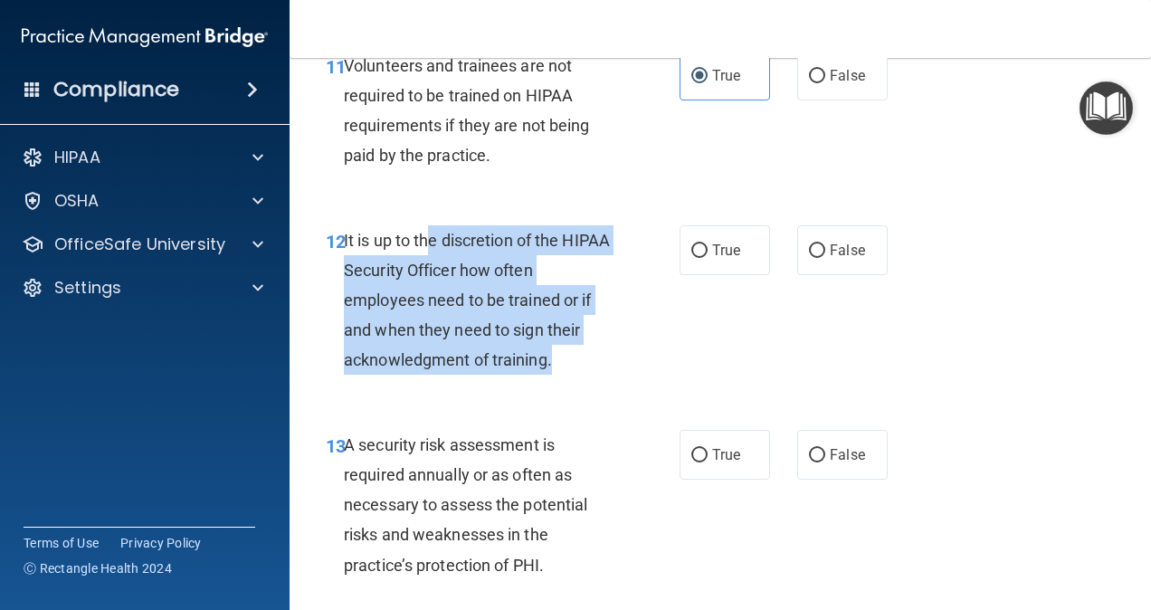
drag, startPoint x: 433, startPoint y: 331, endPoint x: 568, endPoint y: 441, distance: 174.4
click at [568, 376] on div "It is up to the discretion of the HIPAA Security Officer how often employees ne…" at bounding box center [487, 300] width 286 height 150
click at [572, 376] on div "It is up to the discretion of the HIPAA Security Officer how often employees ne…" at bounding box center [487, 300] width 286 height 150
click at [570, 376] on div "It is up to the discretion of the HIPAA Security Officer how often employees ne…" at bounding box center [487, 300] width 286 height 150
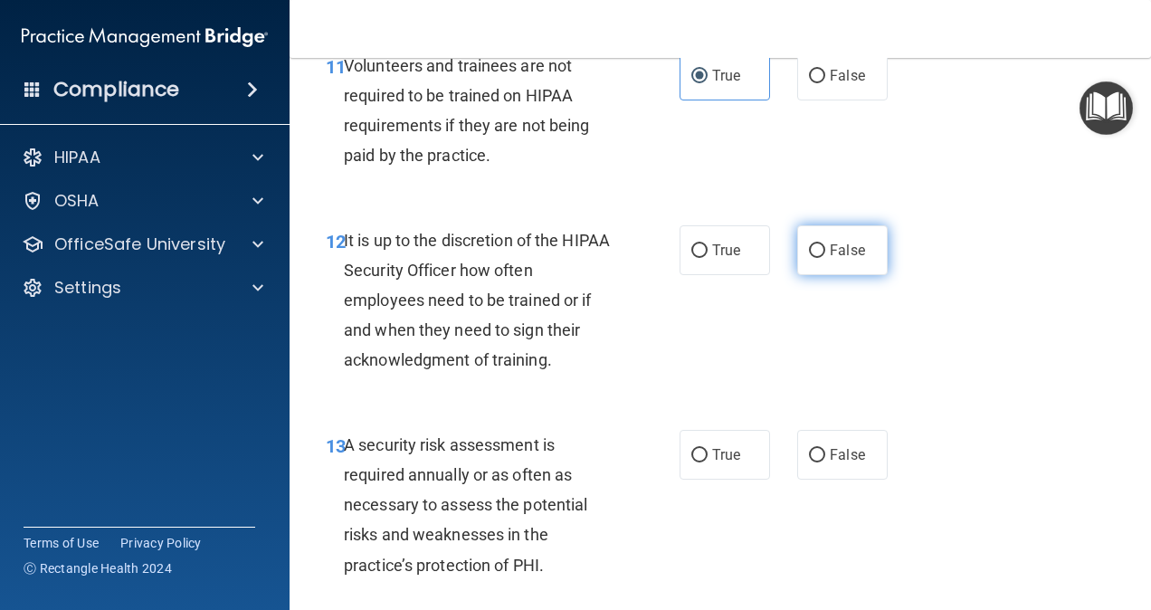
click at [836, 259] on span "False" at bounding box center [847, 250] width 35 height 17
click at [825, 258] on input "False" at bounding box center [817, 251] width 16 height 14
radio input "true"
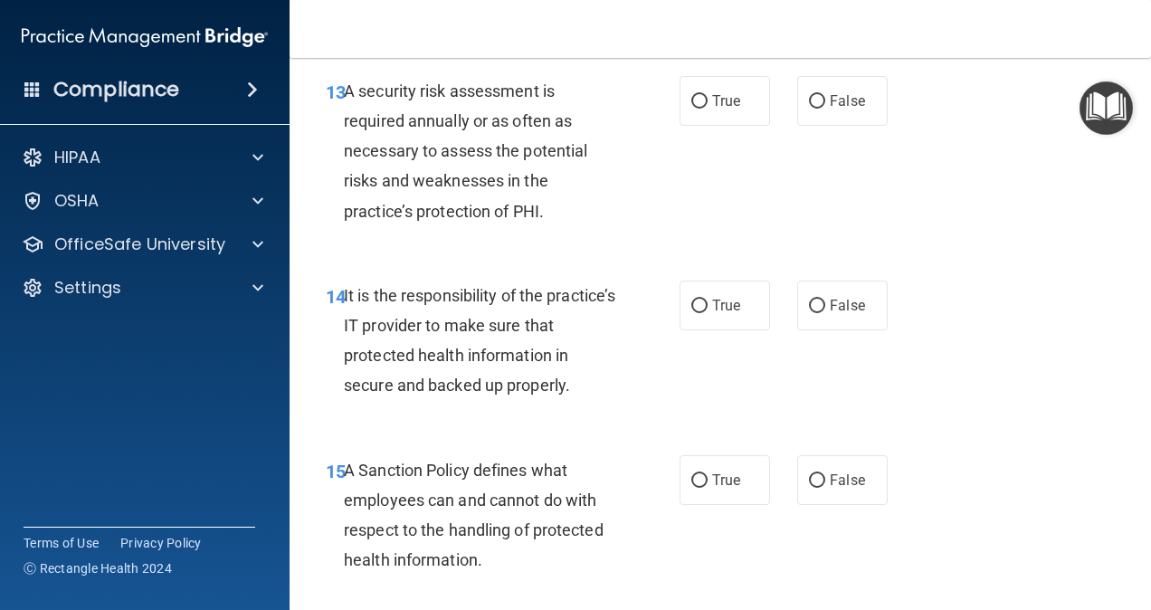
scroll to position [2830, 0]
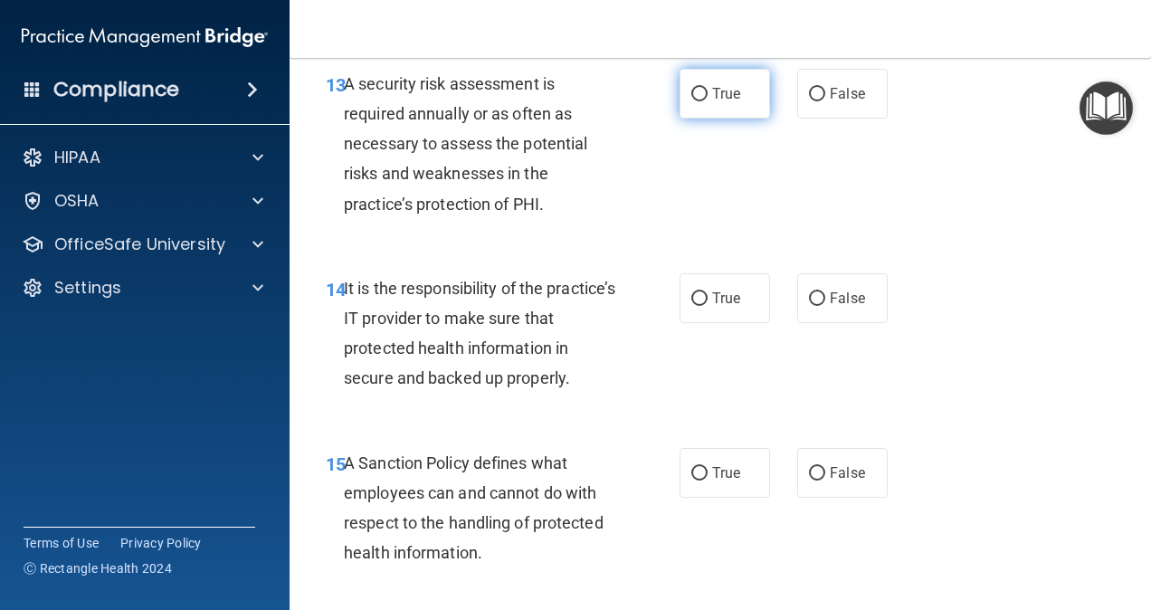
click at [752, 119] on label "True" at bounding box center [725, 94] width 90 height 50
click at [708, 101] on input "True" at bounding box center [699, 95] width 16 height 14
radio input "true"
click at [715, 307] on span "True" at bounding box center [726, 298] width 28 height 17
click at [708, 306] on input "True" at bounding box center [699, 299] width 16 height 14
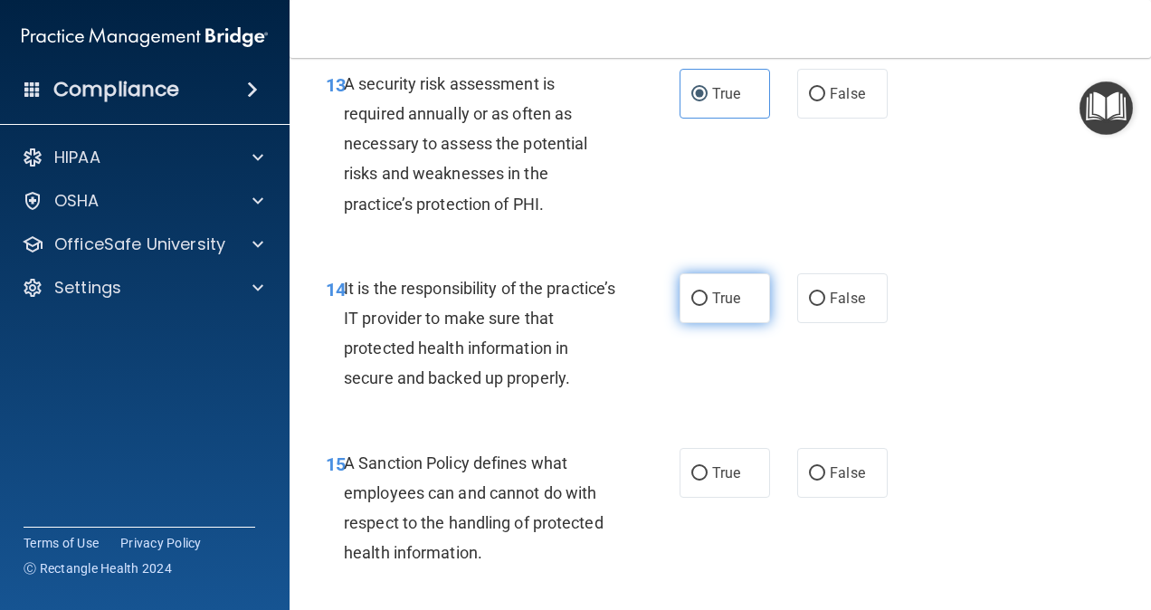
radio input "true"
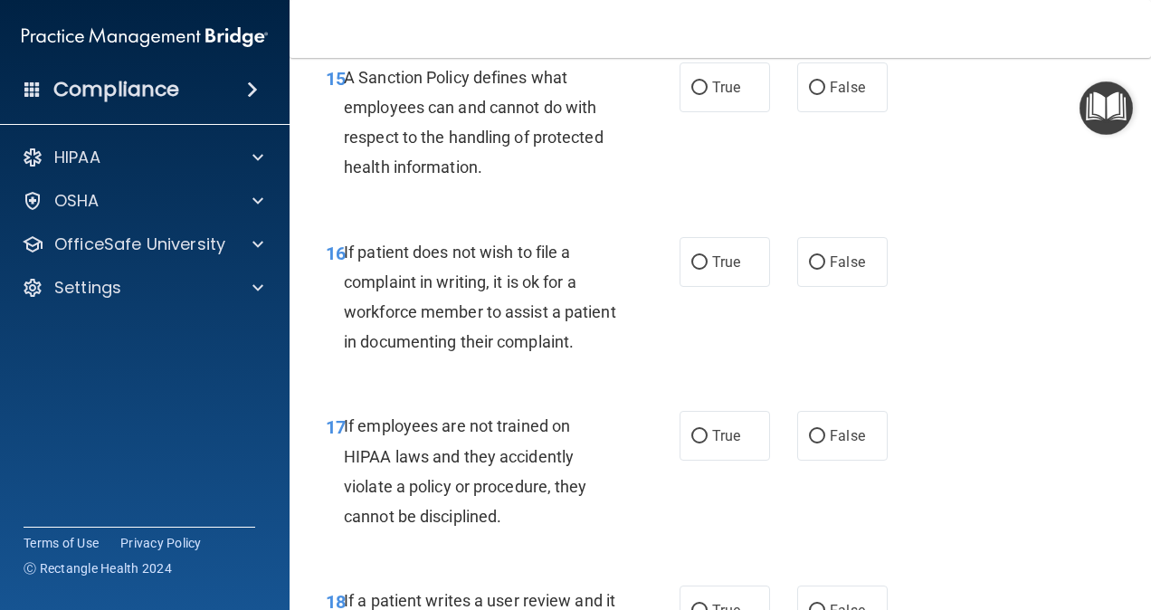
scroll to position [3223, 0]
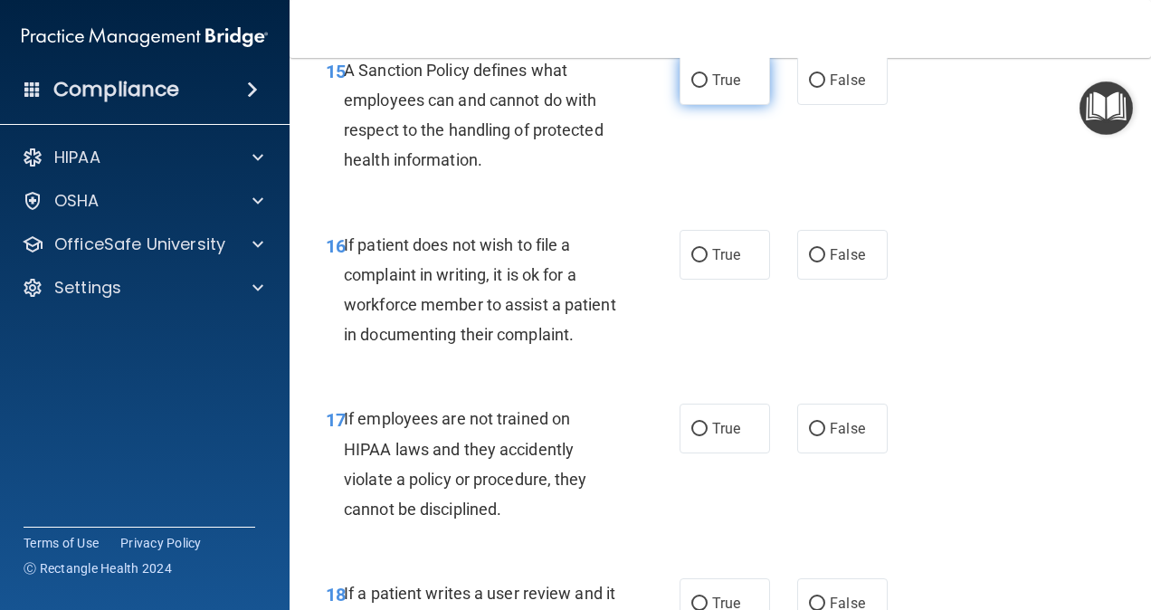
click at [747, 105] on label "True" at bounding box center [725, 80] width 90 height 50
click at [708, 88] on input "True" at bounding box center [699, 81] width 16 height 14
radio input "true"
click at [830, 263] on span "False" at bounding box center [847, 254] width 35 height 17
click at [825, 262] on input "False" at bounding box center [817, 256] width 16 height 14
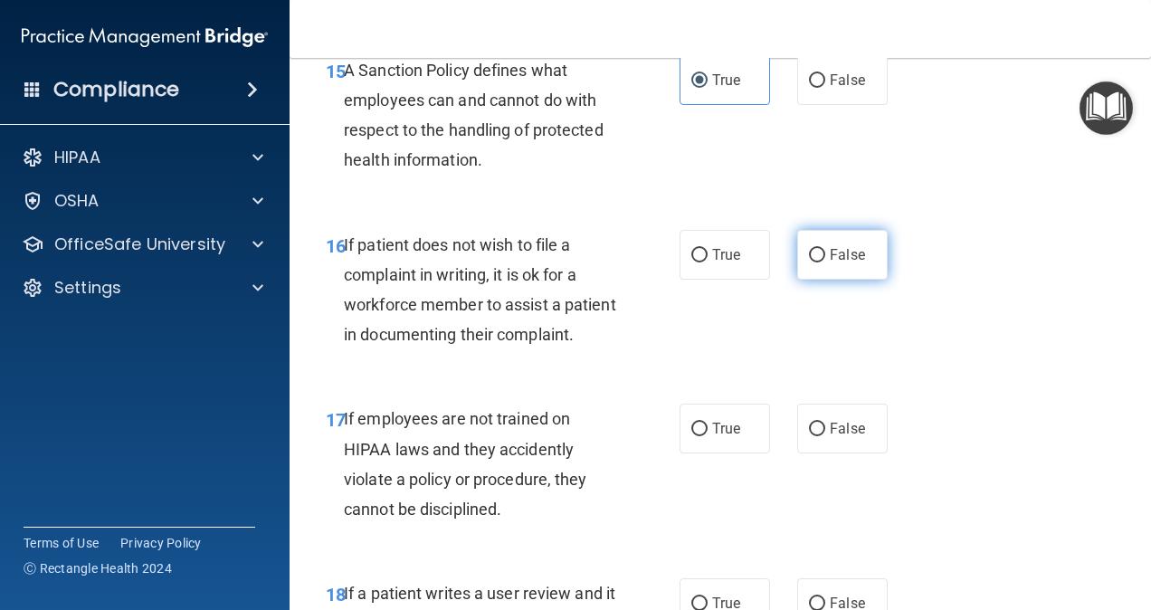
radio input "true"
click at [718, 263] on span "True" at bounding box center [726, 254] width 28 height 17
click at [708, 262] on input "True" at bounding box center [699, 256] width 16 height 14
radio input "true"
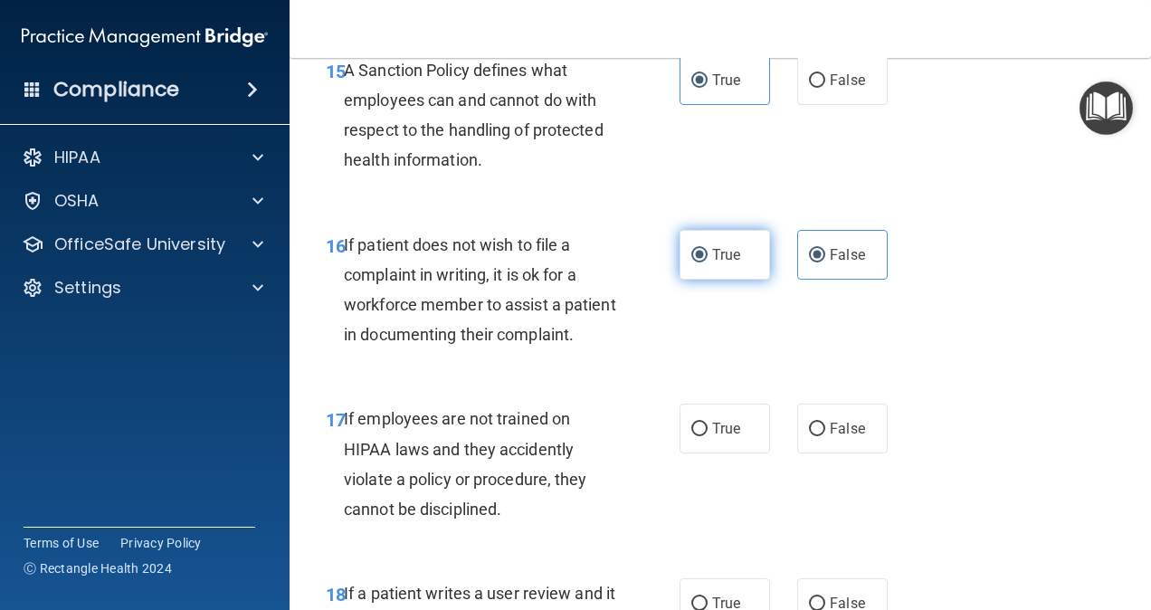
radio input "false"
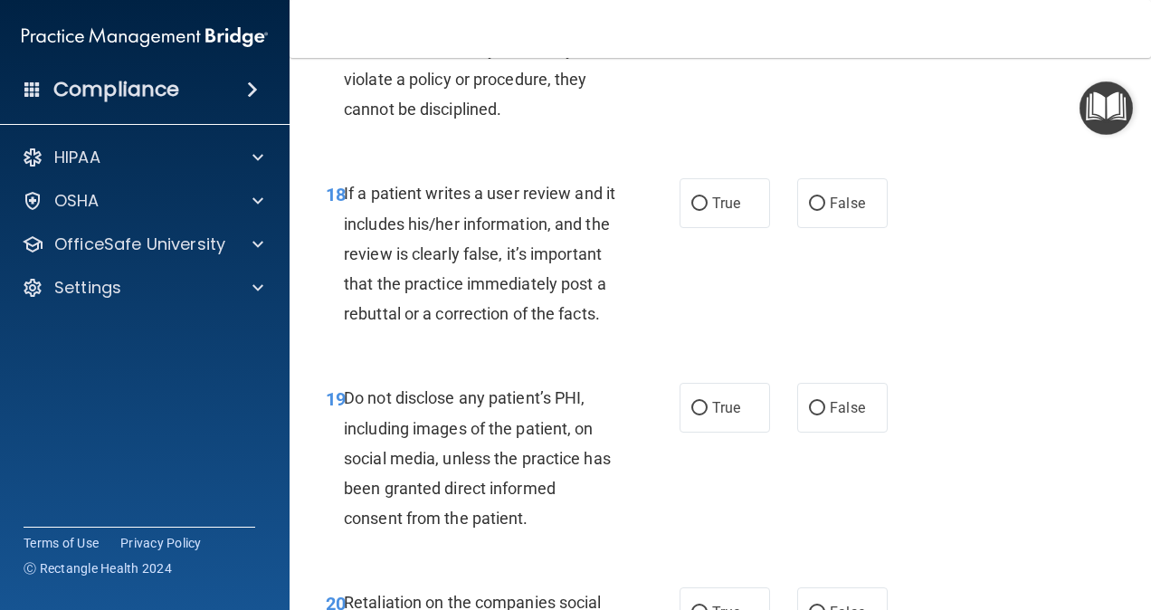
scroll to position [3638, 0]
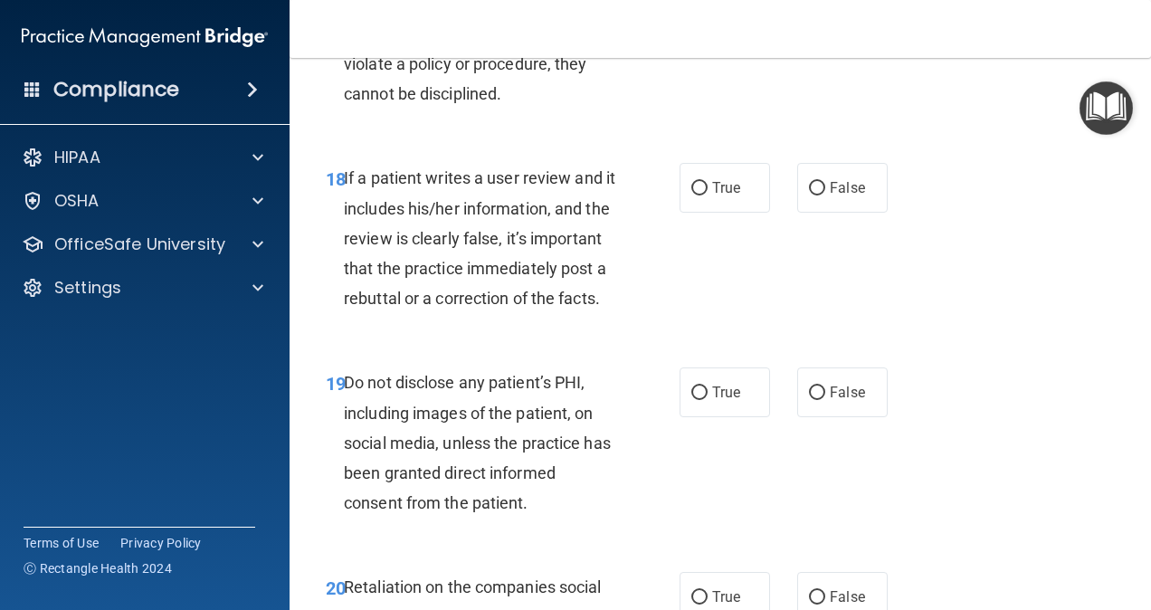
click at [822, 38] on label "False" at bounding box center [842, 13] width 90 height 50
click at [822, 21] on input "False" at bounding box center [817, 14] width 16 height 14
radio input "true"
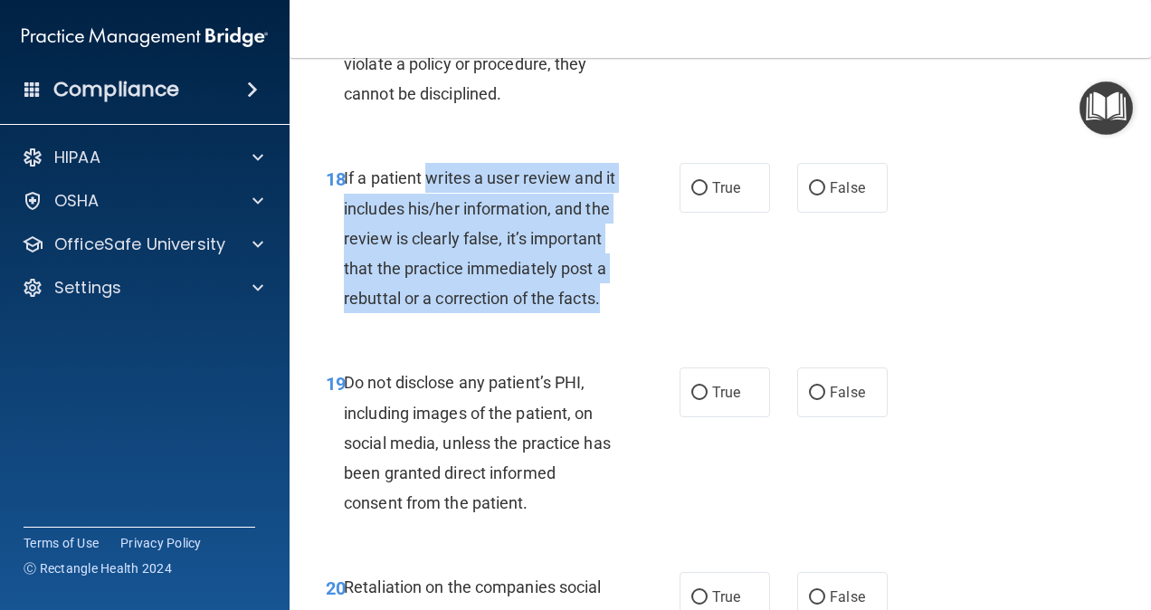
drag, startPoint x: 430, startPoint y: 290, endPoint x: 590, endPoint y: 447, distance: 224.6
click at [590, 313] on div "If a patient writes a user review and it includes his/her information, and the …" at bounding box center [487, 238] width 286 height 150
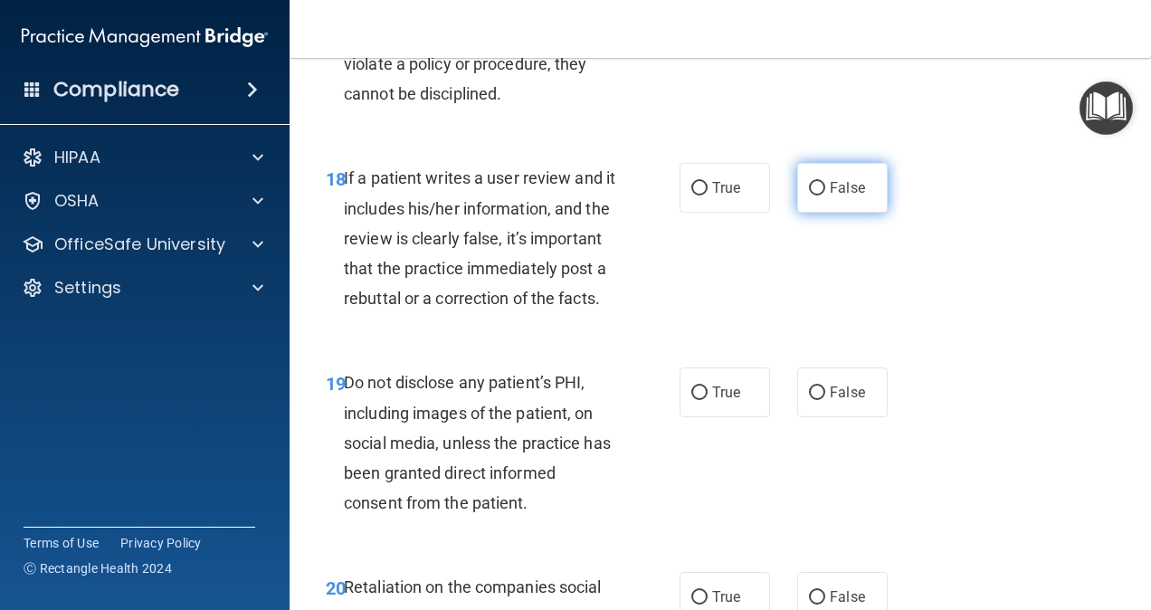
click at [813, 195] on input "False" at bounding box center [817, 189] width 16 height 14
radio input "true"
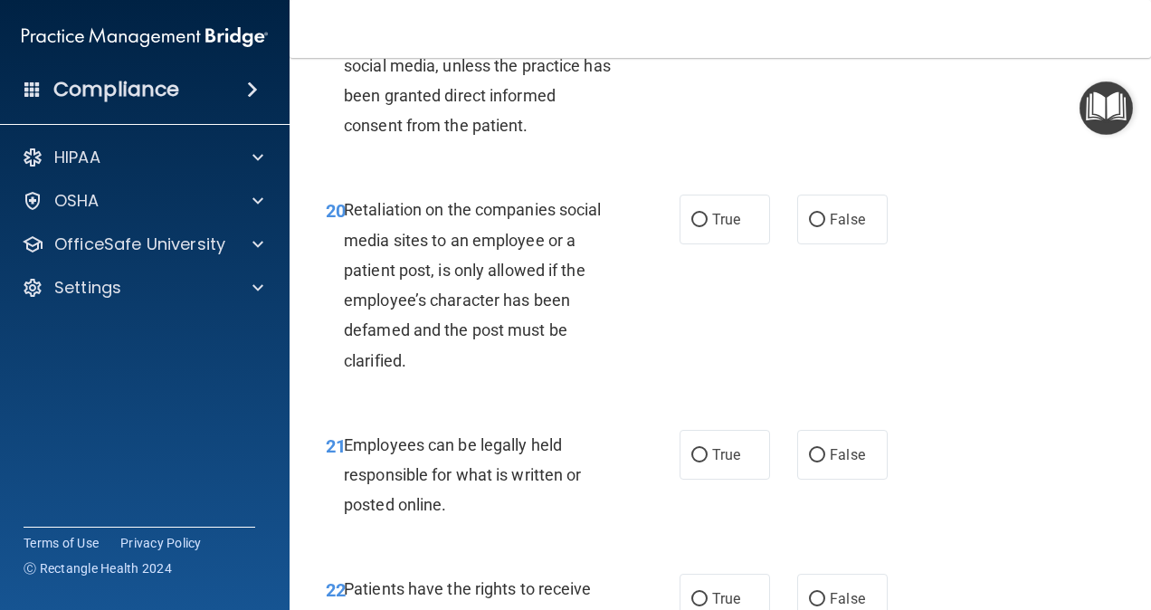
scroll to position [4023, 0]
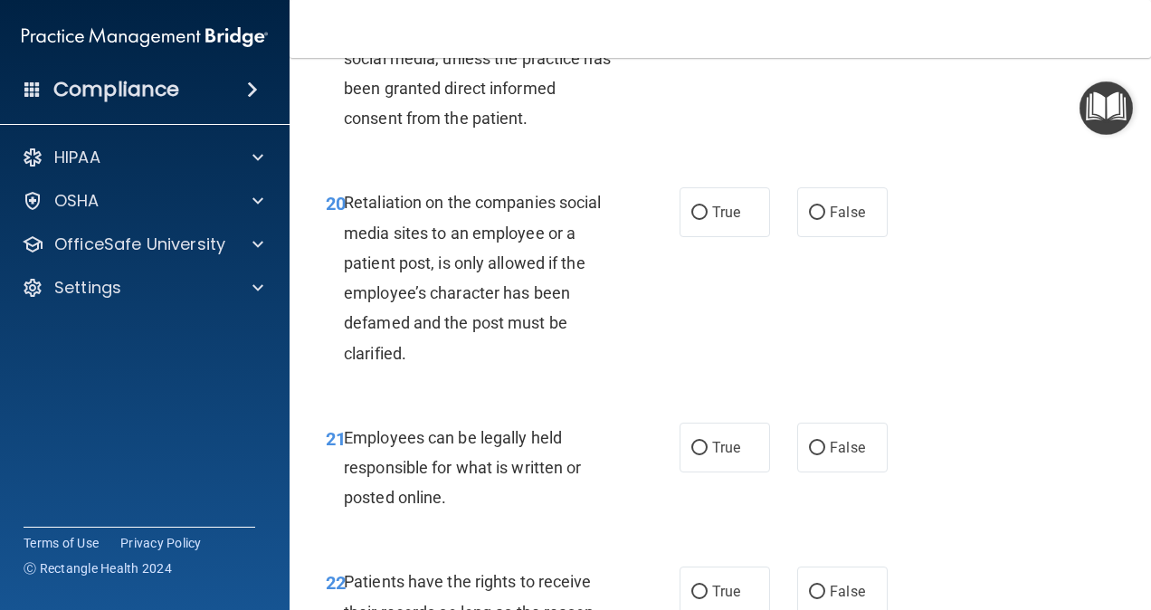
click at [712, 16] on span "True" at bounding box center [726, 7] width 28 height 17
click at [707, 15] on input "True" at bounding box center [699, 9] width 16 height 14
radio input "true"
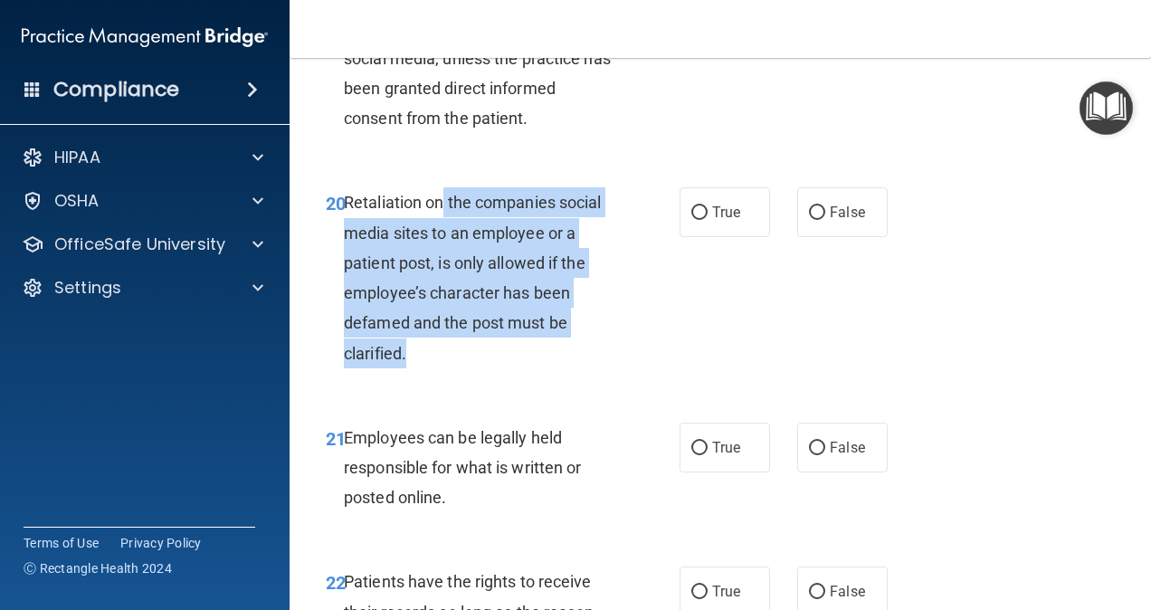
drag, startPoint x: 445, startPoint y: 344, endPoint x: 556, endPoint y: 503, distance: 193.8
click at [556, 367] on div "Retaliation on the companies social media sites to an employee or a patient pos…" at bounding box center [487, 277] width 286 height 180
drag, startPoint x: 556, startPoint y: 503, endPoint x: 501, endPoint y: 494, distance: 55.0
click at [501, 367] on div "Retaliation on the companies social media sites to an employee or a patient pos…" at bounding box center [487, 277] width 286 height 180
drag, startPoint x: 344, startPoint y: 357, endPoint x: 625, endPoint y: 495, distance: 313.6
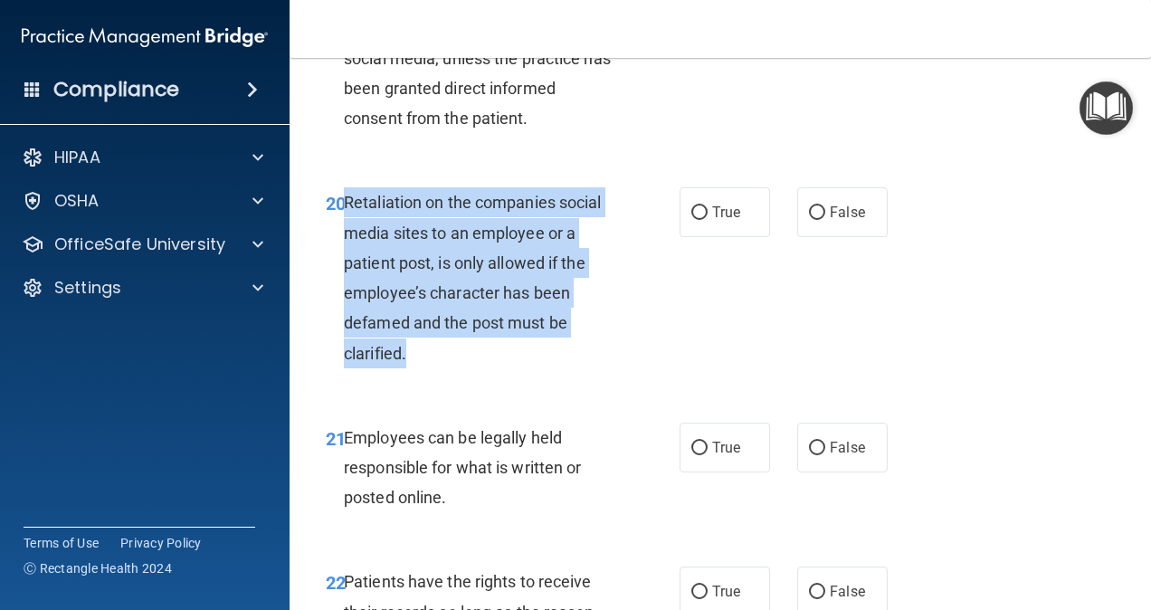
click at [625, 376] on div "20 Retaliation on the companies social media sites to an employee or a patient …" at bounding box center [503, 281] width 408 height 189
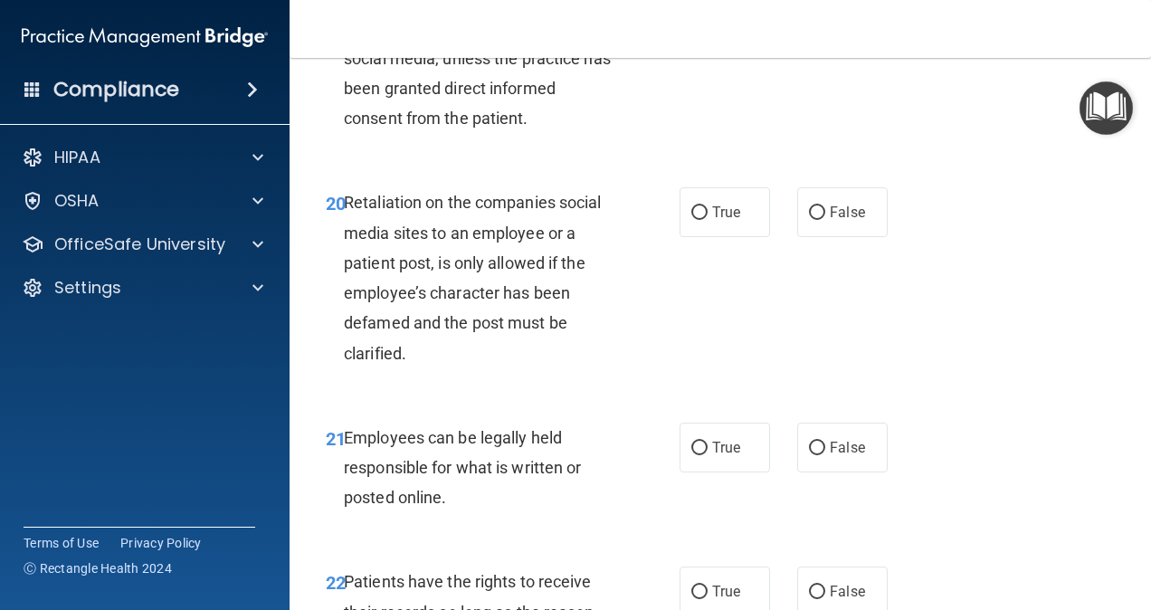
drag, startPoint x: 625, startPoint y: 495, endPoint x: 860, endPoint y: 445, distance: 239.6
click at [860, 399] on div "20 Retaliation on the companies social media sites to an employee or a patient …" at bounding box center [720, 282] width 816 height 234
click at [830, 221] on span "False" at bounding box center [847, 212] width 35 height 17
click at [825, 220] on input "False" at bounding box center [817, 213] width 16 height 14
radio input "true"
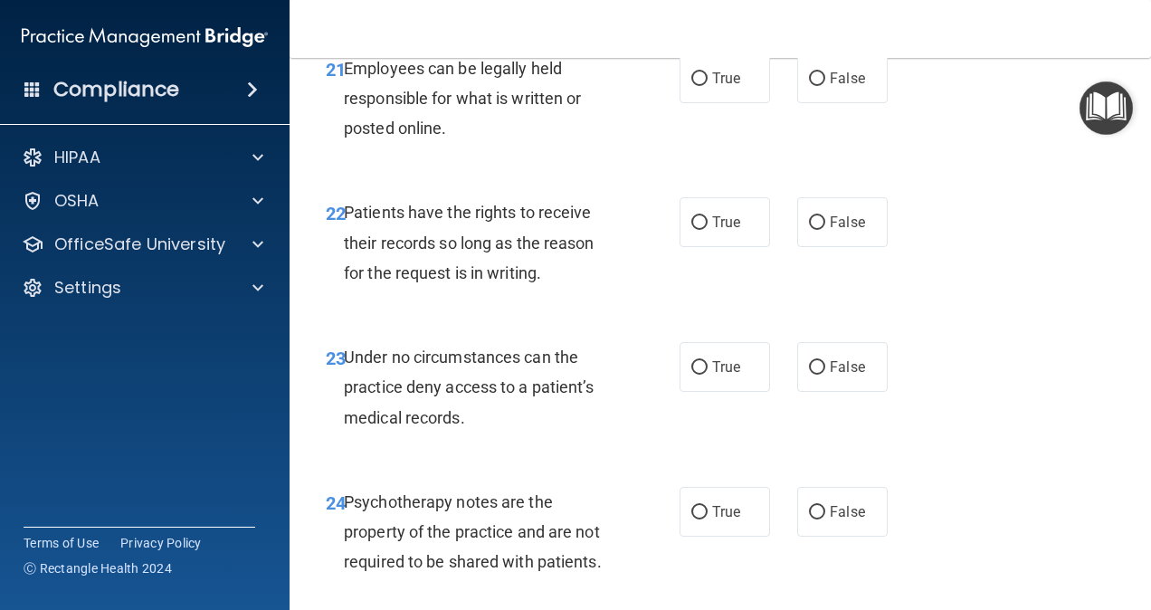
scroll to position [4423, 0]
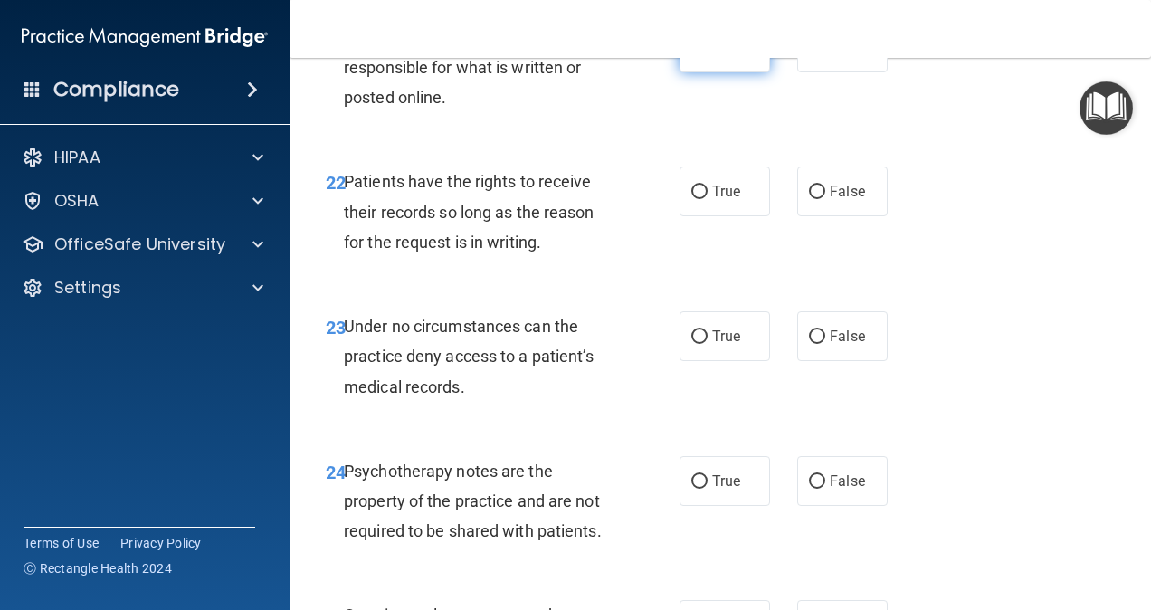
click at [682, 72] on label "True" at bounding box center [725, 48] width 90 height 50
click at [691, 55] on input "True" at bounding box center [699, 49] width 16 height 14
radio input "true"
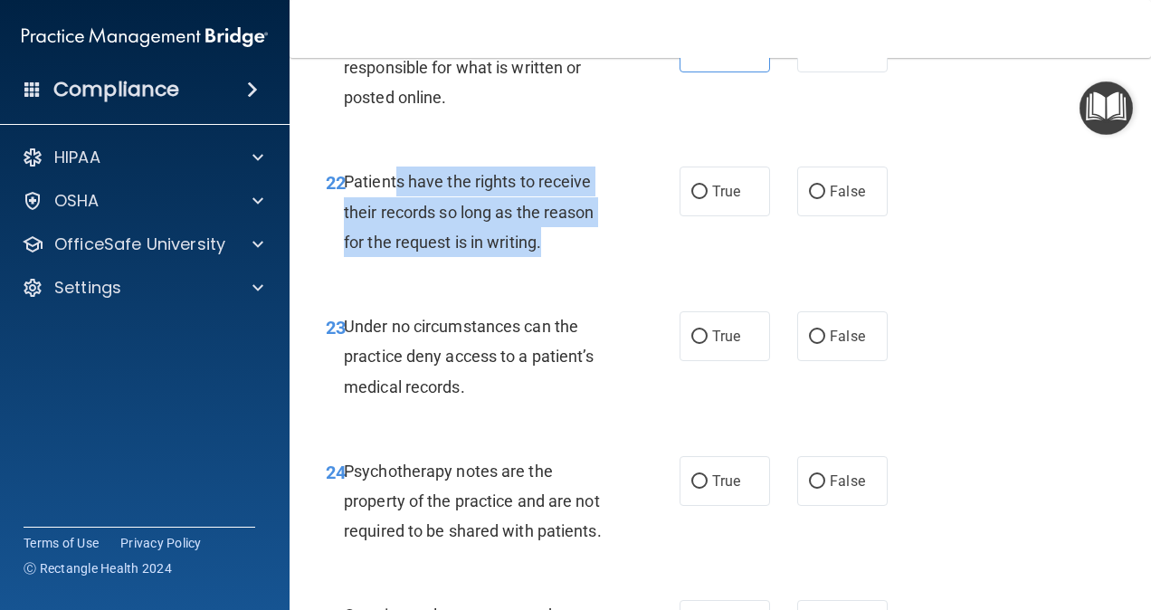
drag, startPoint x: 393, startPoint y: 322, endPoint x: 569, endPoint y: 398, distance: 192.1
click at [569, 257] on div "Patients have the rights to receive their records so long as the reason for the…" at bounding box center [487, 211] width 286 height 90
click at [572, 257] on div "Patients have the rights to receive their records so long as the reason for the…" at bounding box center [487, 211] width 286 height 90
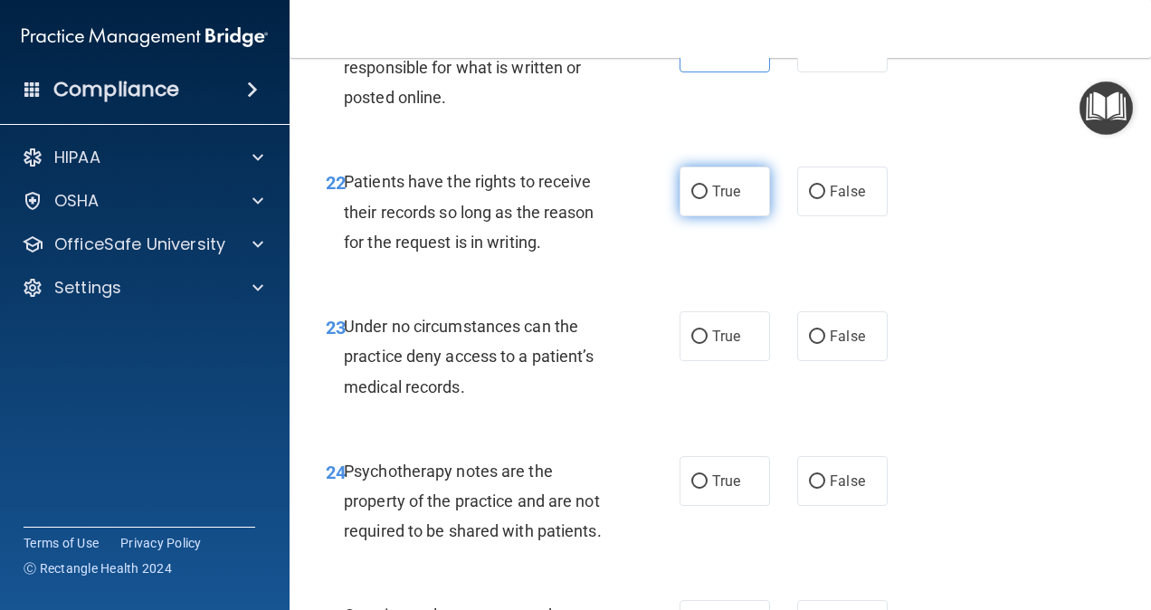
click at [712, 200] on span "True" at bounding box center [726, 191] width 28 height 17
click at [708, 199] on input "True" at bounding box center [699, 192] width 16 height 14
radio input "true"
click at [797, 216] on label "False" at bounding box center [842, 191] width 90 height 50
click at [809, 199] on input "False" at bounding box center [817, 192] width 16 height 14
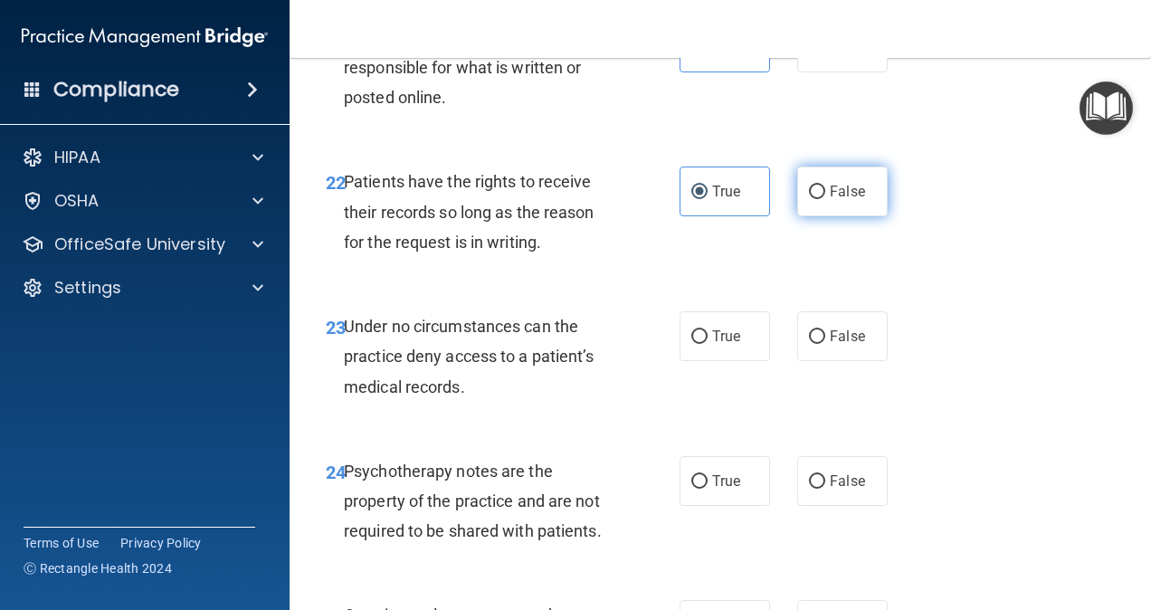
radio input "true"
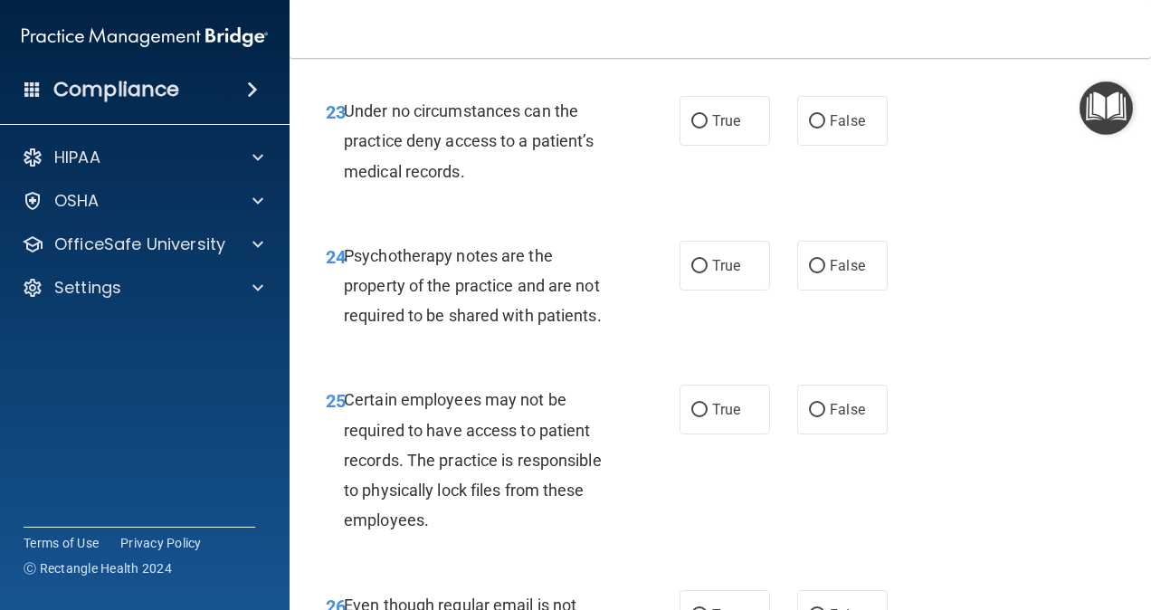
scroll to position [4592, 0]
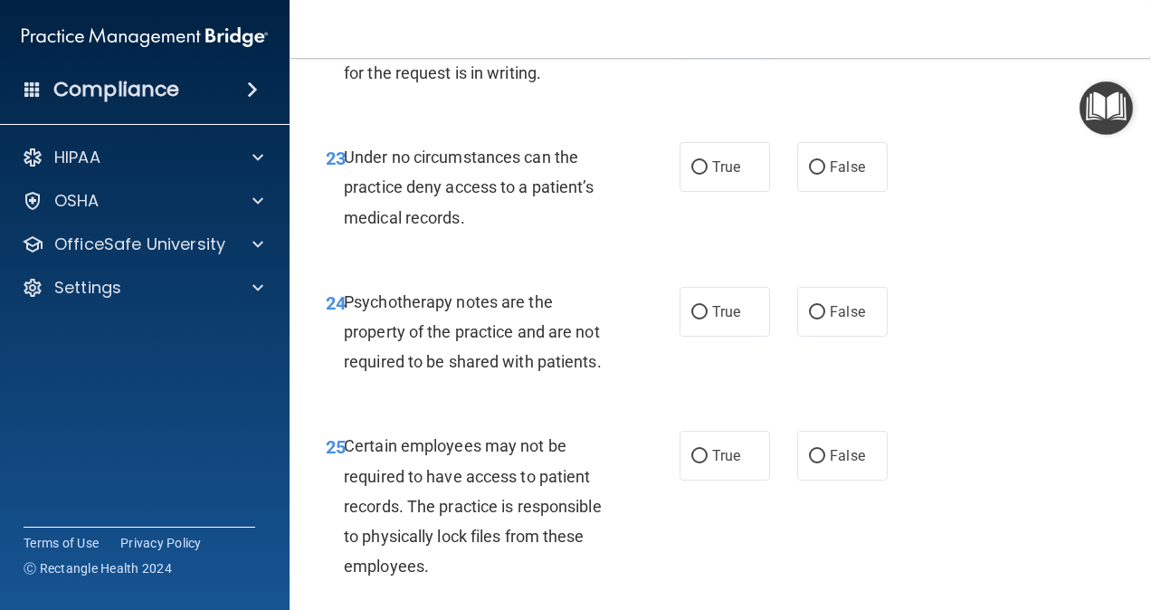
click at [739, 47] on label "True" at bounding box center [725, 22] width 90 height 50
click at [708, 30] on input "True" at bounding box center [699, 23] width 16 height 14
radio input "true"
click at [817, 47] on label "False" at bounding box center [842, 22] width 90 height 50
click at [817, 30] on input "False" at bounding box center [817, 23] width 16 height 14
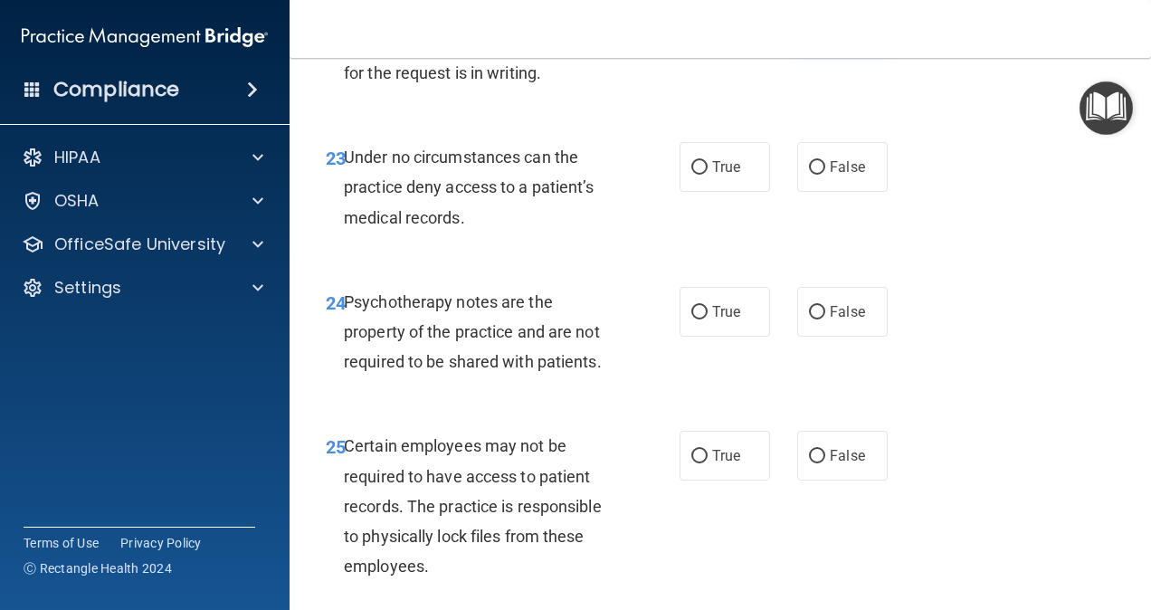
radio input "true"
radio input "false"
click at [834, 176] on span "False" at bounding box center [847, 166] width 35 height 17
click at [825, 175] on input "False" at bounding box center [817, 168] width 16 height 14
radio input "true"
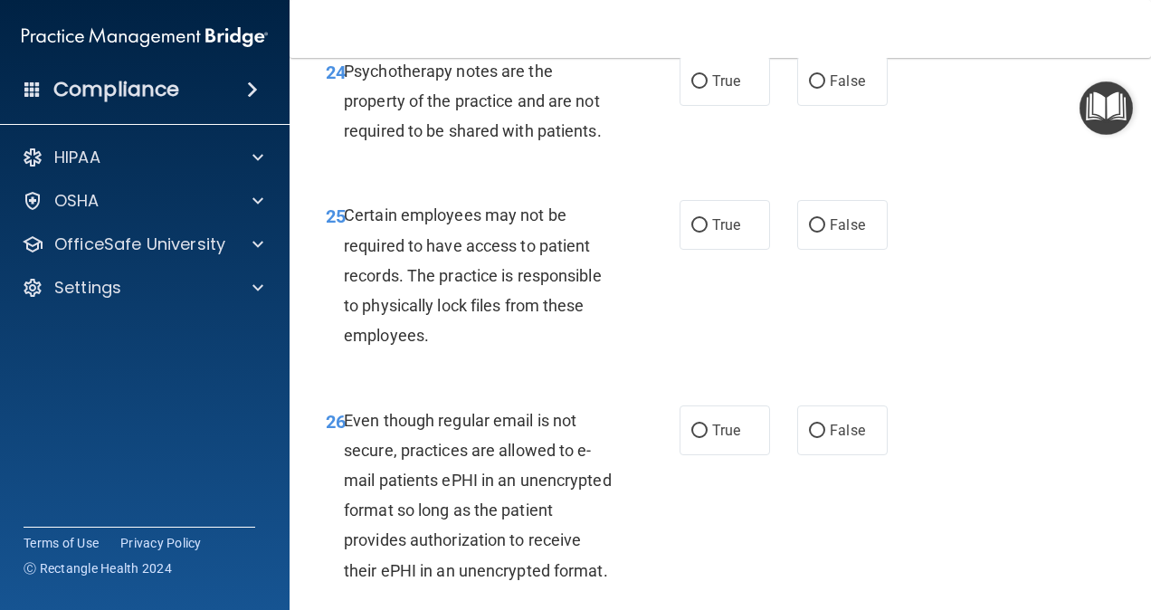
scroll to position [4816, 0]
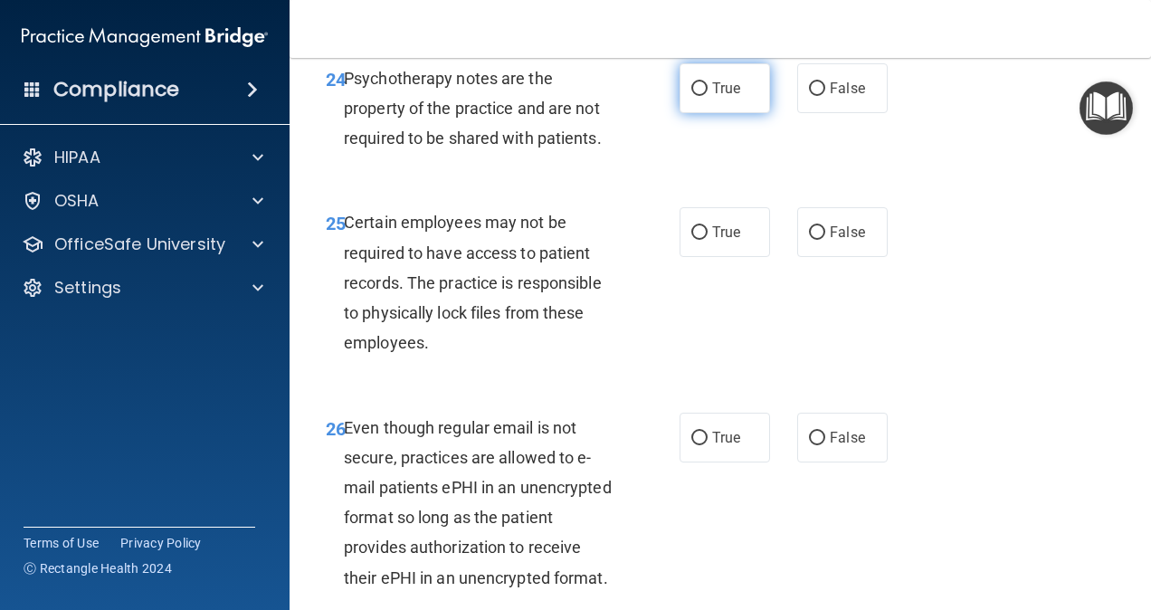
click at [740, 113] on label "True" at bounding box center [725, 88] width 90 height 50
click at [708, 96] on input "True" at bounding box center [699, 89] width 16 height 14
radio input "true"
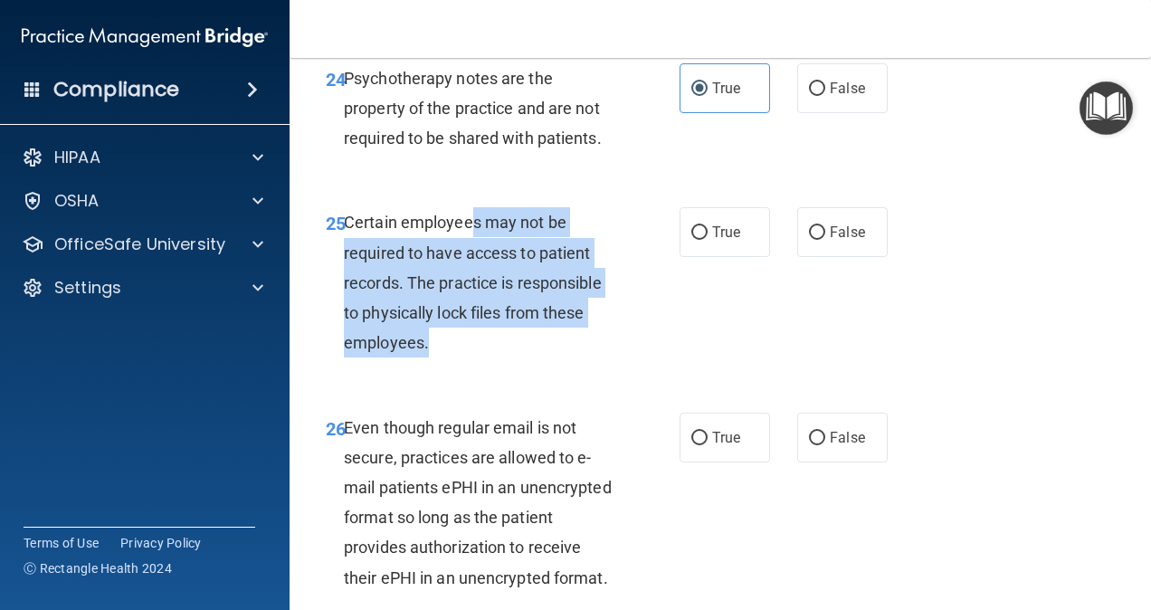
drag, startPoint x: 471, startPoint y: 369, endPoint x: 575, endPoint y: 496, distance: 164.5
click at [575, 357] on div "Certain employees may not be required to have access to patient records. The pr…" at bounding box center [487, 282] width 286 height 150
drag, startPoint x: 575, startPoint y: 496, endPoint x: 532, endPoint y: 505, distance: 44.4
click at [532, 357] on div "Certain employees may not be required to have access to patient records. The pr…" at bounding box center [487, 282] width 286 height 150
click at [533, 357] on div "Certain employees may not be required to have access to patient records. The pr…" at bounding box center [487, 282] width 286 height 150
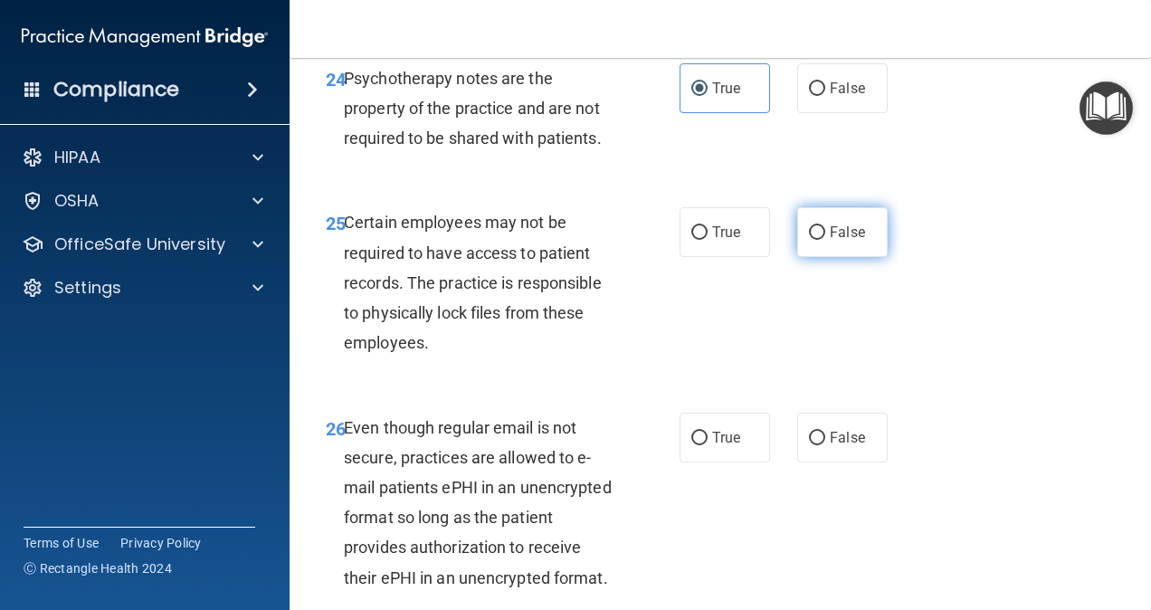
click at [843, 241] on span "False" at bounding box center [847, 232] width 35 height 17
click at [825, 240] on input "False" at bounding box center [817, 233] width 16 height 14
radio input "true"
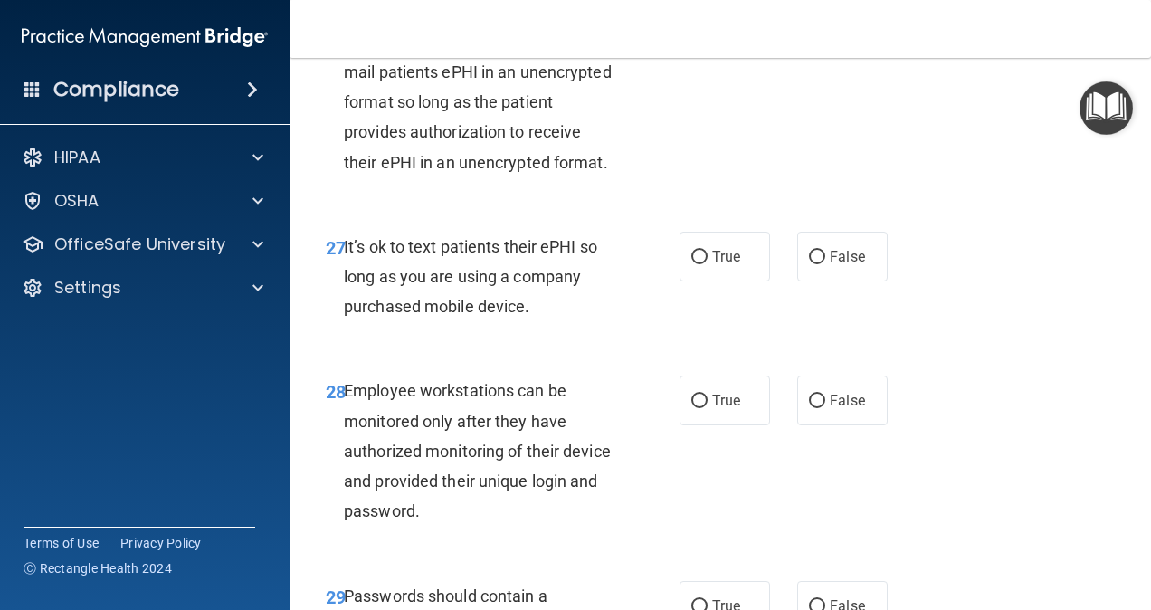
scroll to position [5239, 0]
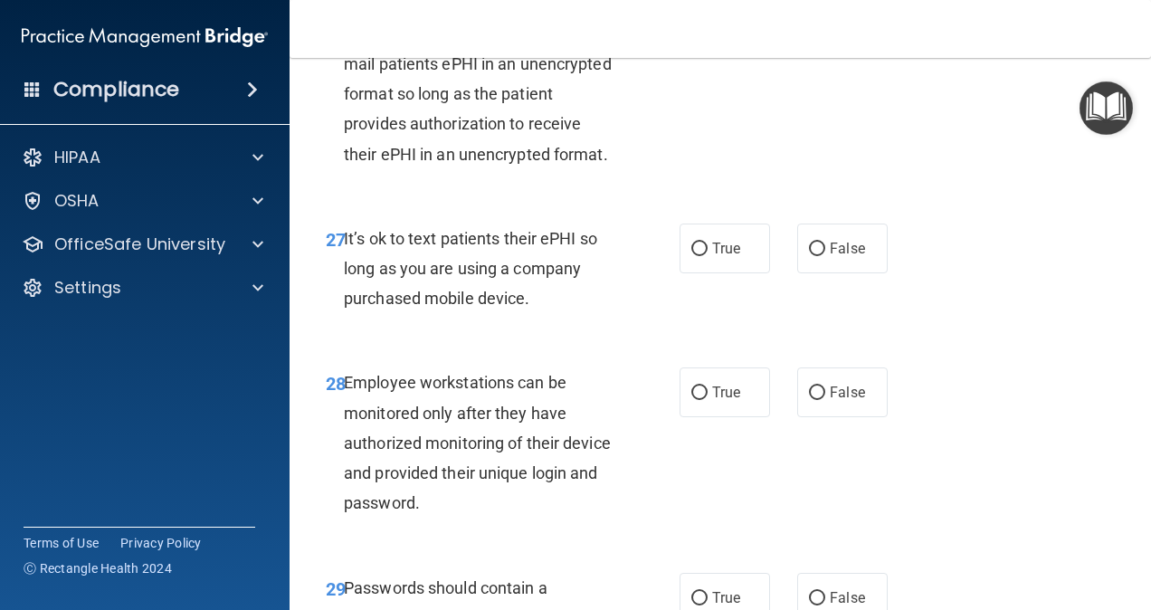
click at [722, 23] on span "True" at bounding box center [726, 13] width 28 height 17
click at [708, 22] on input "True" at bounding box center [699, 15] width 16 height 14
radio input "true"
drag, startPoint x: 401, startPoint y: 420, endPoint x: 556, endPoint y: 471, distance: 164.0
click at [556, 314] on div "It’s ok to text patients their ePHI so long as you are using a company purchase…" at bounding box center [487, 269] width 286 height 90
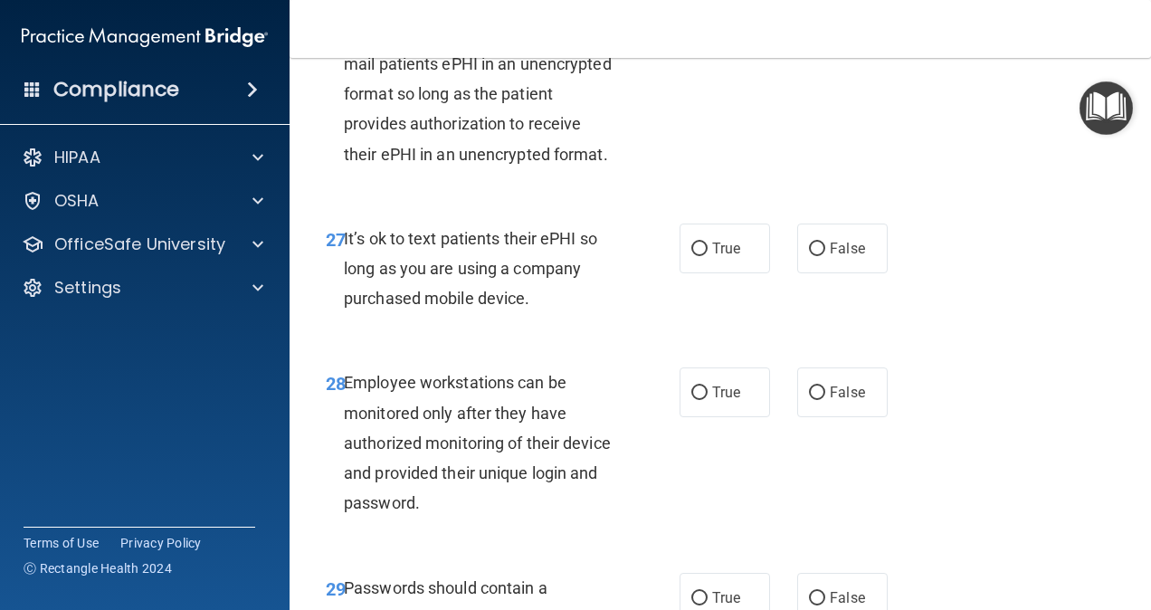
click at [556, 314] on div "It’s ok to text patients their ePHI so long as you are using a company purchase…" at bounding box center [487, 269] width 286 height 90
click at [585, 346] on div "27 It’s ok to text patients their ePHI so long as you are using a company purch…" at bounding box center [720, 273] width 816 height 145
click at [830, 257] on span "False" at bounding box center [847, 248] width 35 height 17
click at [825, 256] on input "False" at bounding box center [817, 250] width 16 height 14
radio input "true"
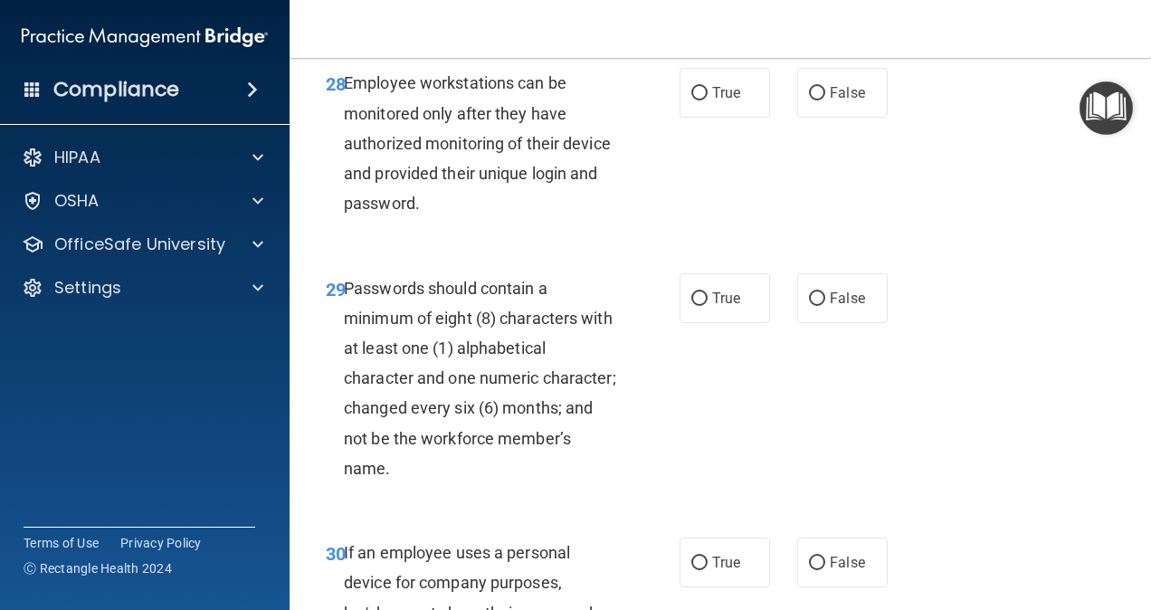
scroll to position [5561, 0]
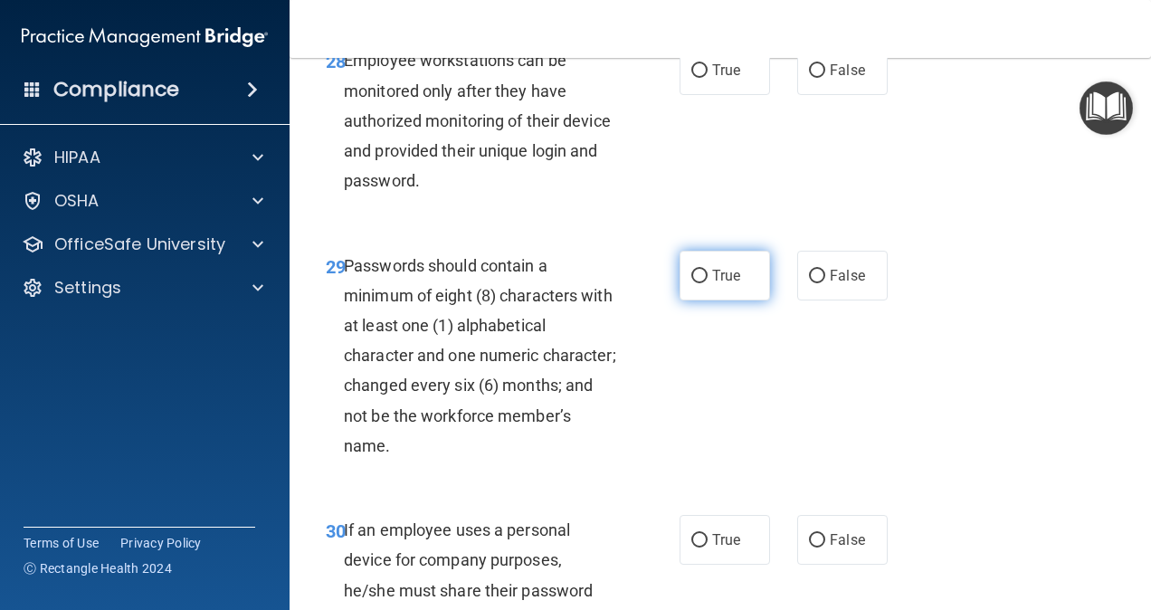
click at [680, 300] on label "True" at bounding box center [725, 276] width 90 height 50
click at [691, 283] on input "True" at bounding box center [699, 277] width 16 height 14
radio input "true"
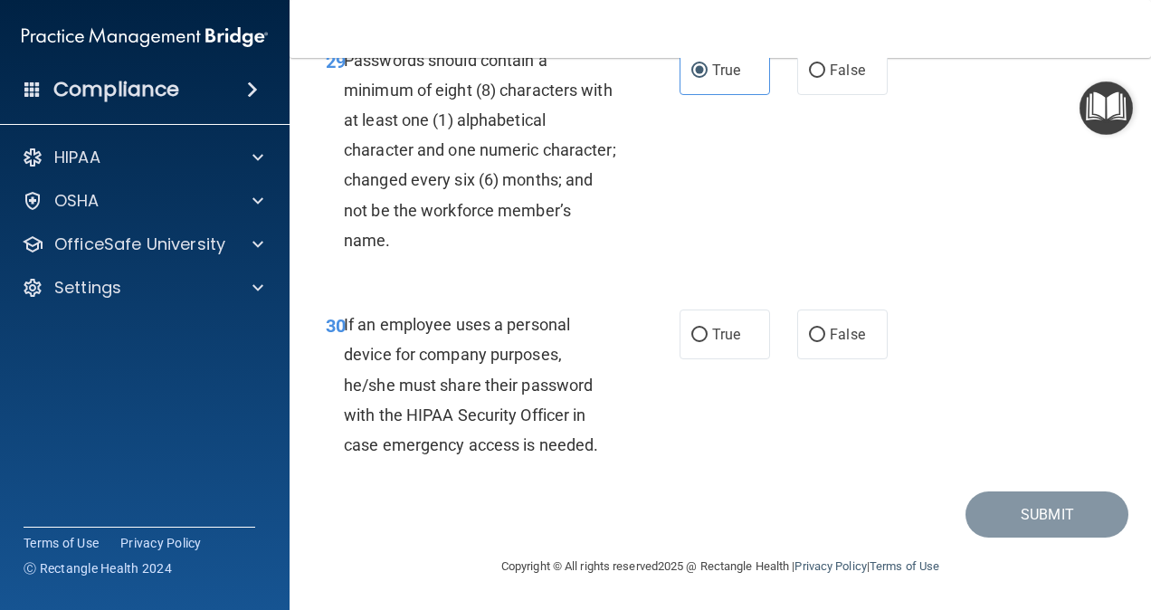
scroll to position [5939, 0]
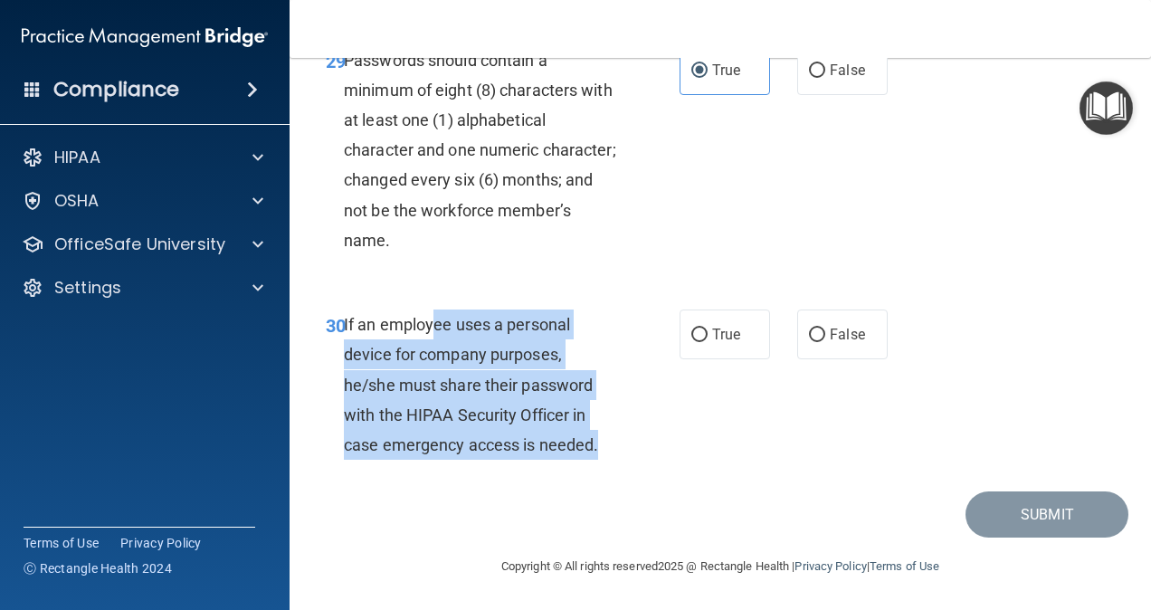
drag, startPoint x: 436, startPoint y: 324, endPoint x: 680, endPoint y: 442, distance: 271.2
click at [680, 442] on div "30 If an employee uses a personal device for company purposes, he/she must shar…" at bounding box center [503, 388] width 408 height 159
click at [641, 447] on div "30 If an employee uses a personal device for company purposes, he/she must shar…" at bounding box center [503, 388] width 408 height 159
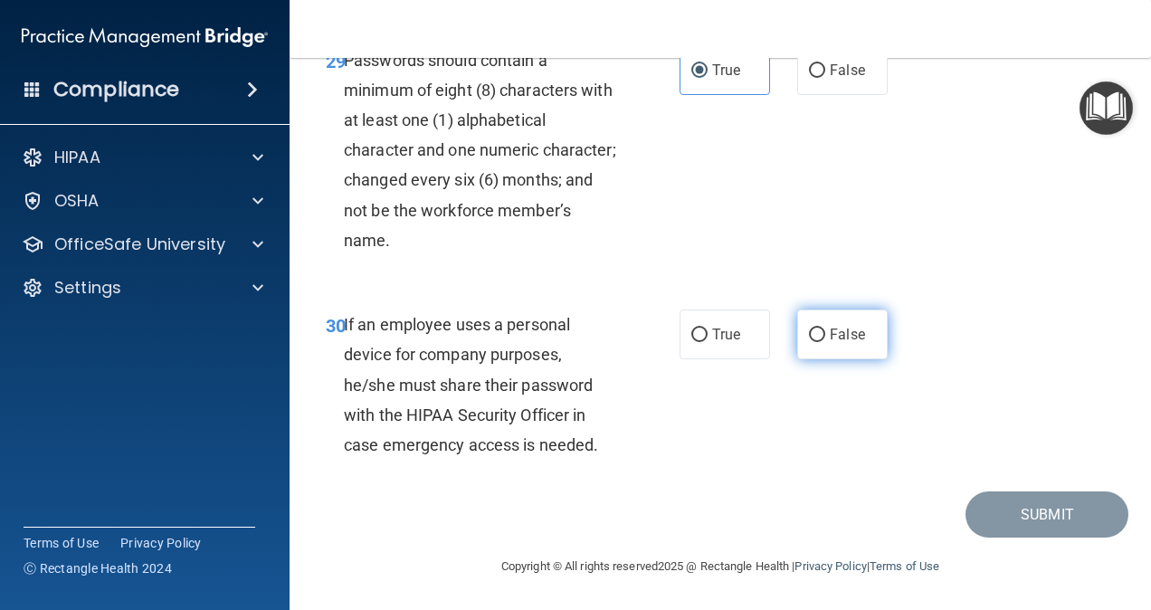
click at [830, 334] on span "False" at bounding box center [847, 334] width 35 height 17
click at [825, 334] on input "False" at bounding box center [817, 335] width 16 height 14
radio input "true"
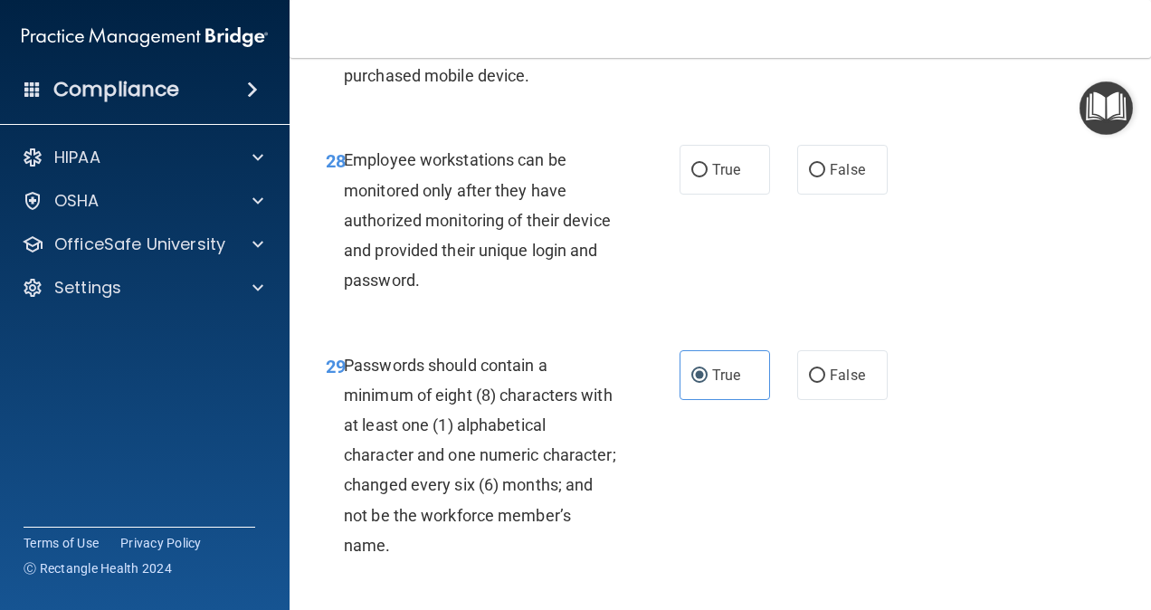
scroll to position [5438, 0]
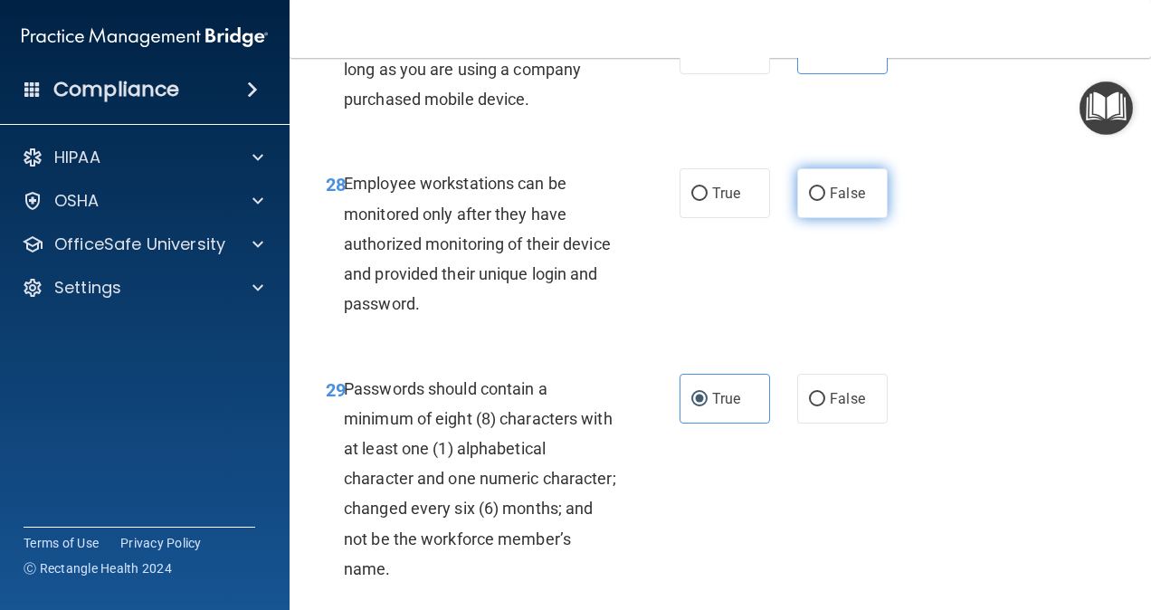
click at [852, 202] on span "False" at bounding box center [847, 193] width 35 height 17
click at [825, 201] on input "False" at bounding box center [817, 194] width 16 height 14
radio input "true"
drag, startPoint x: 1146, startPoint y: 463, endPoint x: 1055, endPoint y: 514, distance: 104.5
click at [929, 350] on div "28 Employee workstations can be monitored only after they have authorized monit…" at bounding box center [720, 248] width 816 height 205
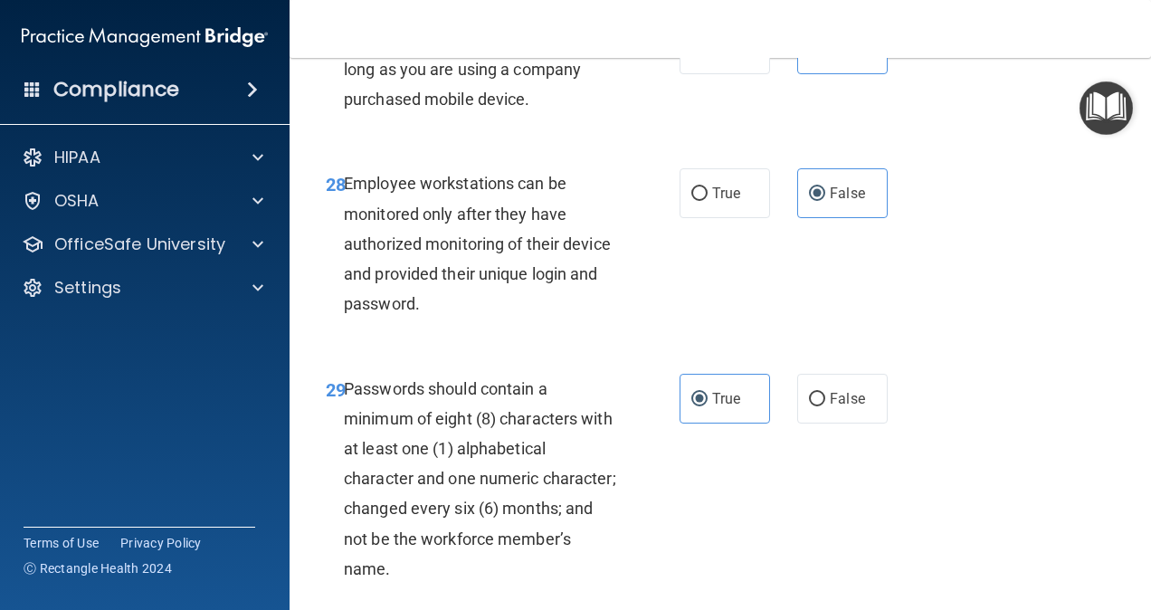
scroll to position [5947, 0]
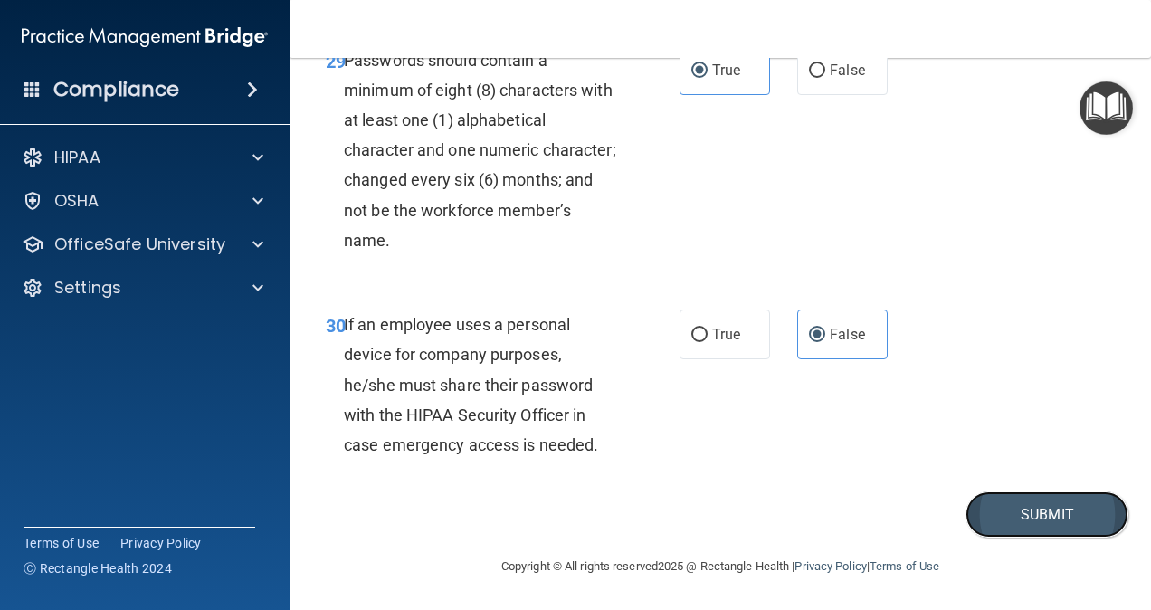
click at [929, 510] on button "Submit" at bounding box center [1046, 514] width 163 height 46
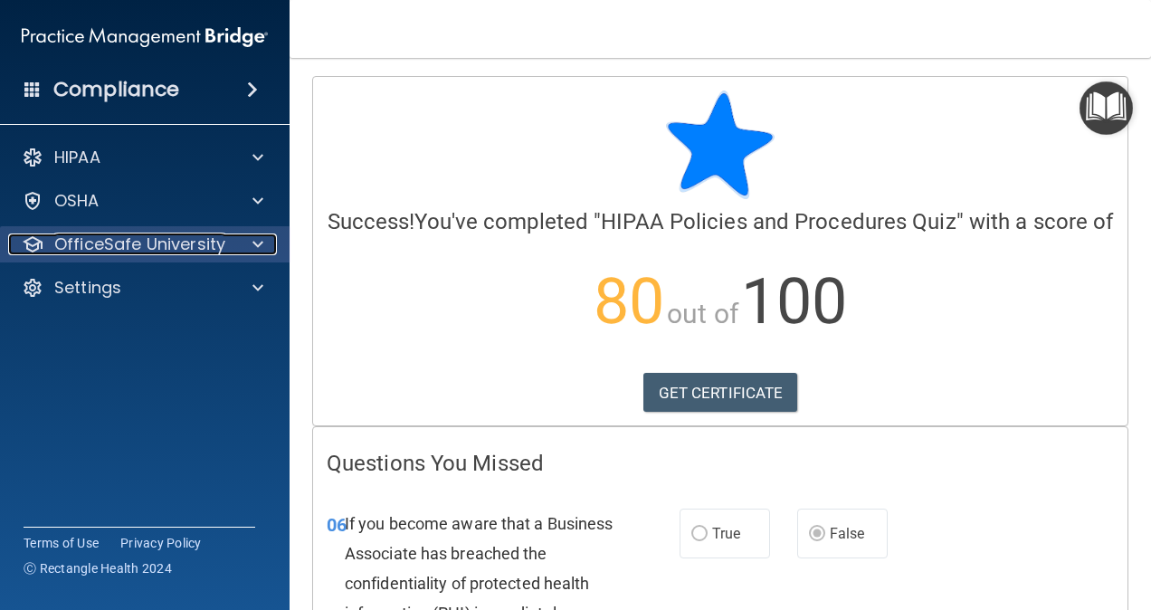
click at [188, 233] on p "OfficeSafe University" at bounding box center [139, 244] width 171 height 22
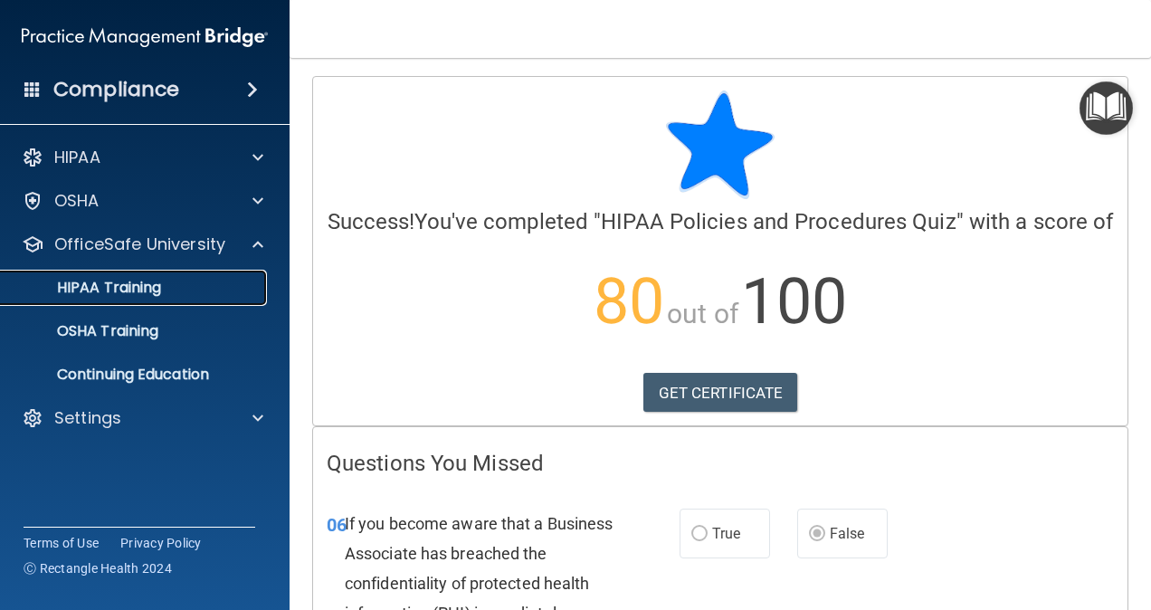
click at [127, 279] on p "HIPAA Training" at bounding box center [86, 288] width 149 height 18
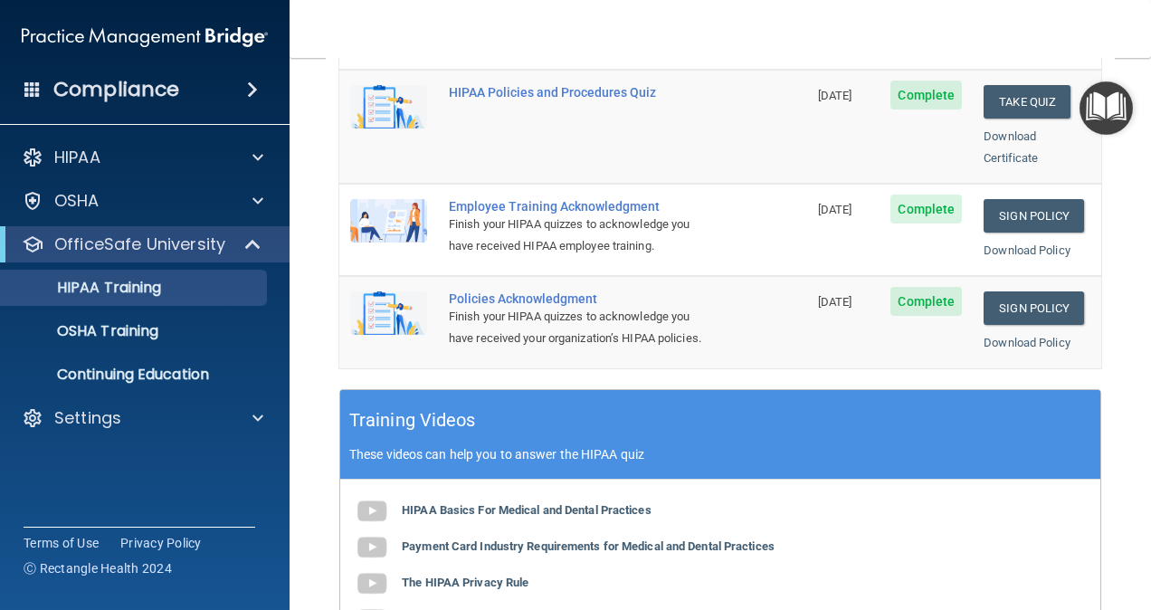
scroll to position [507, 0]
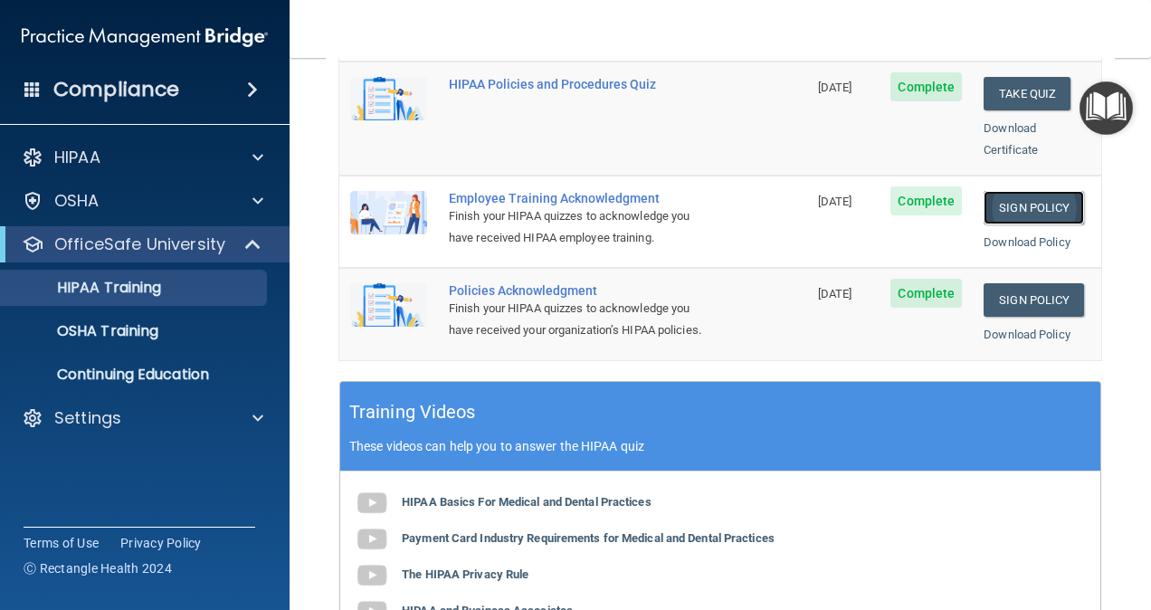
click at [929, 191] on link "Sign Policy" at bounding box center [1034, 207] width 100 height 33
click at [929, 283] on link "Sign Policy" at bounding box center [1034, 299] width 100 height 33
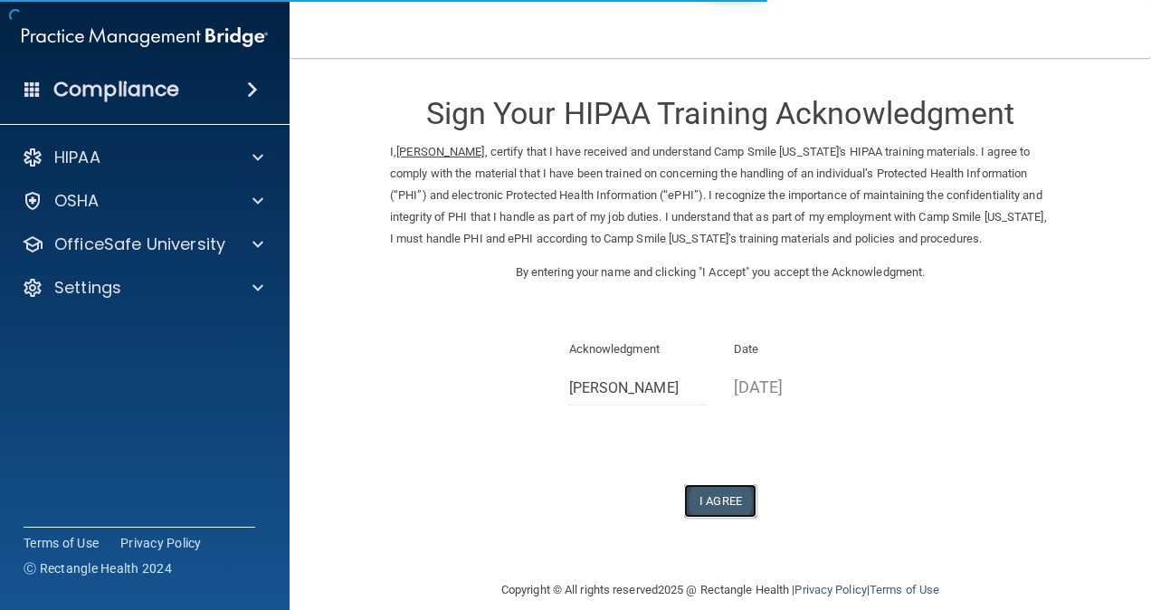
click at [709, 518] on button "I Agree" at bounding box center [720, 500] width 72 height 33
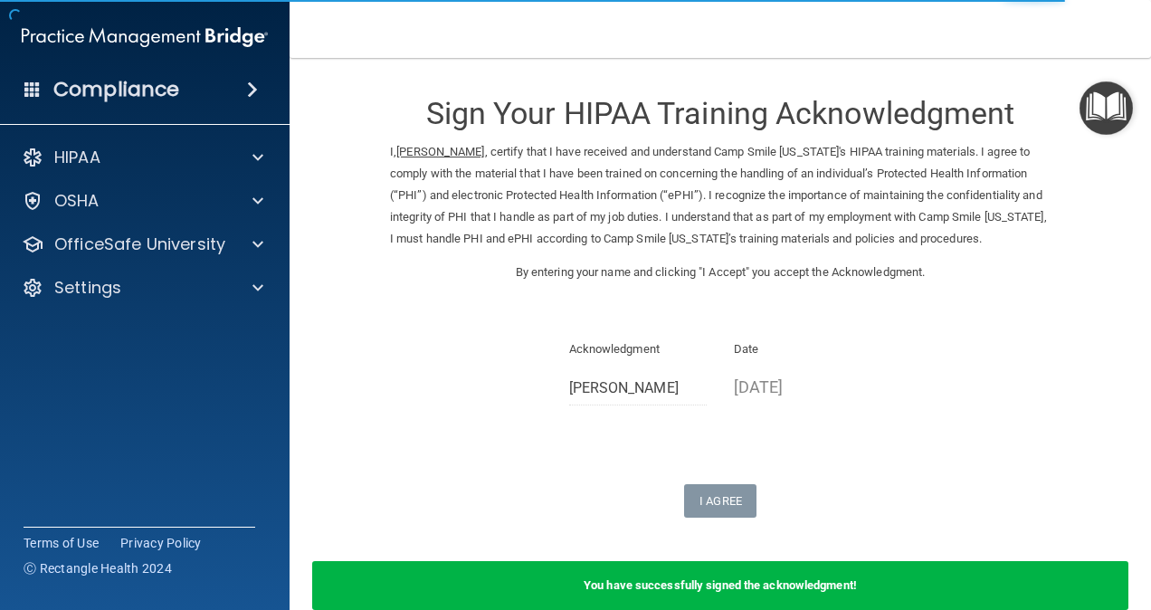
drag, startPoint x: 709, startPoint y: 518, endPoint x: 1124, endPoint y: 223, distance: 509.4
click at [1124, 223] on main "Sign Your HIPAA Training Acknowledgment I, Calixta Arcoren , certify that I hav…" at bounding box center [720, 334] width 861 height 552
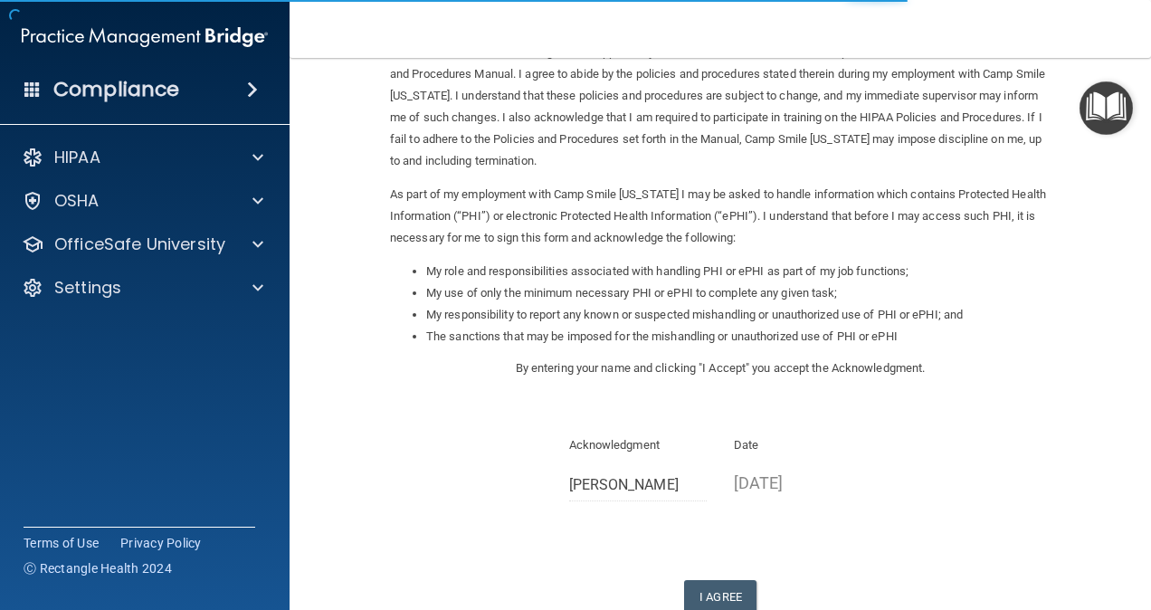
scroll to position [219, 0]
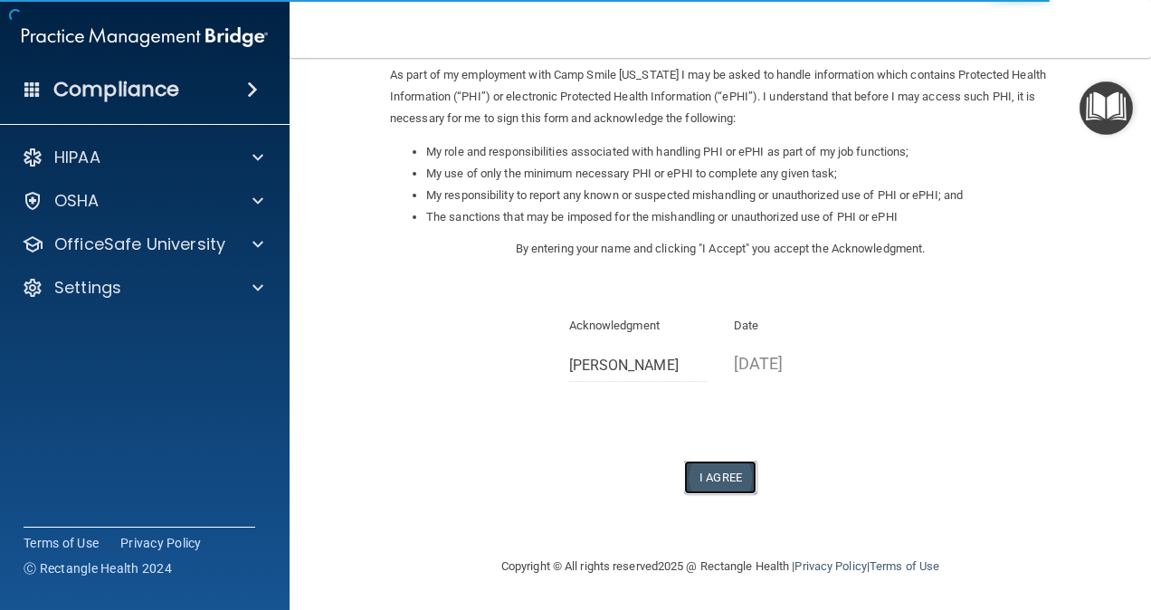
click at [719, 480] on button "I Agree" at bounding box center [720, 477] width 72 height 33
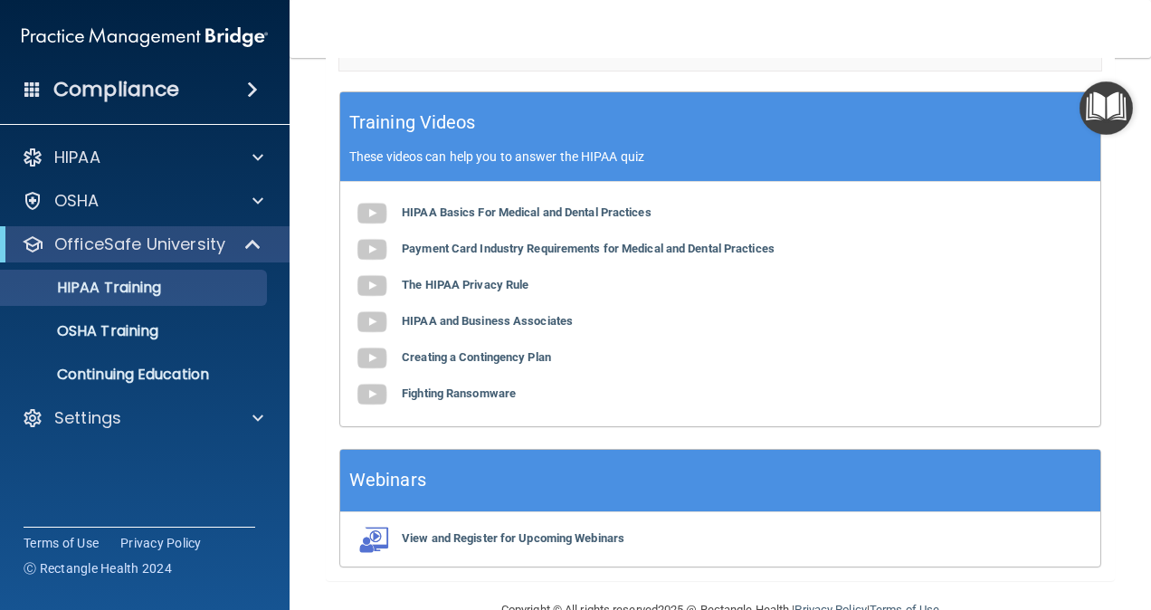
scroll to position [791, 0]
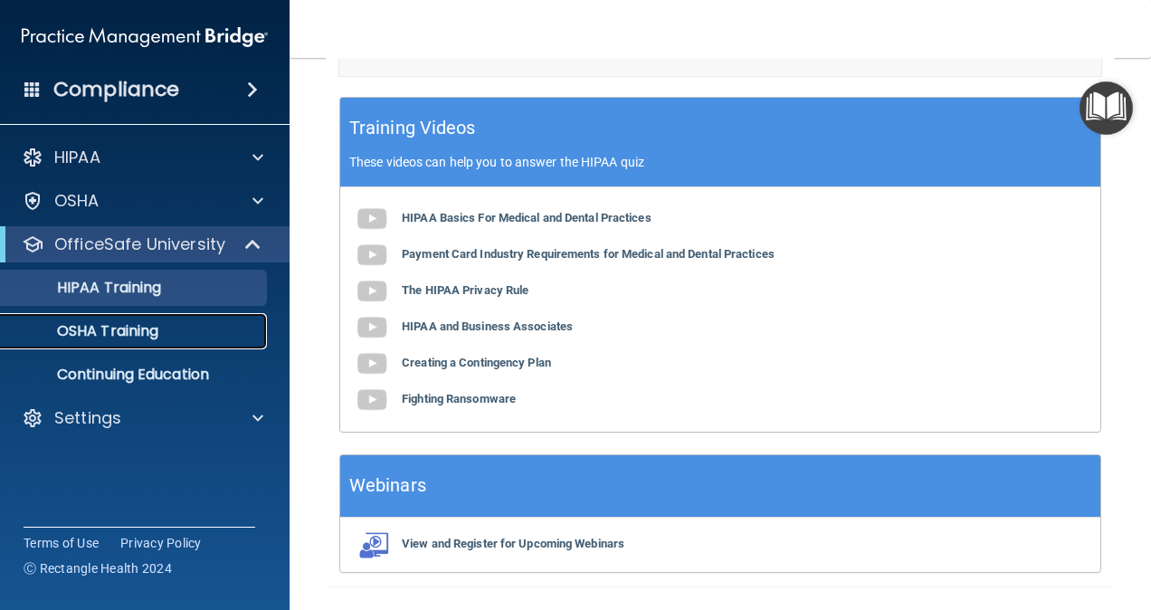
click at [126, 331] on p "OSHA Training" at bounding box center [85, 331] width 147 height 18
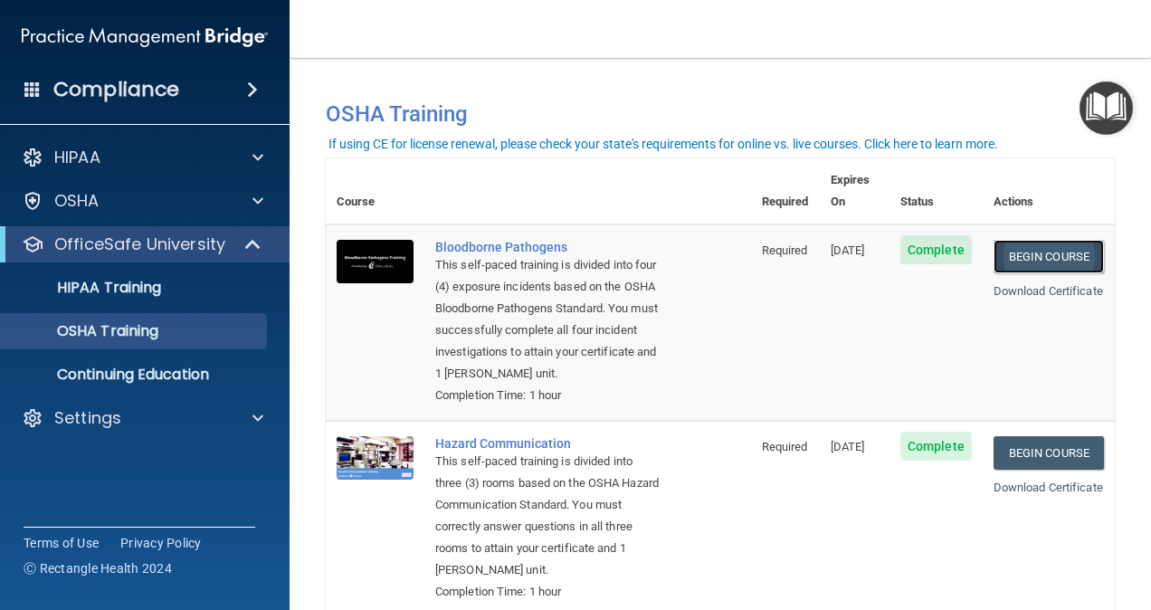
click at [1064, 243] on link "Begin Course" at bounding box center [1049, 256] width 110 height 33
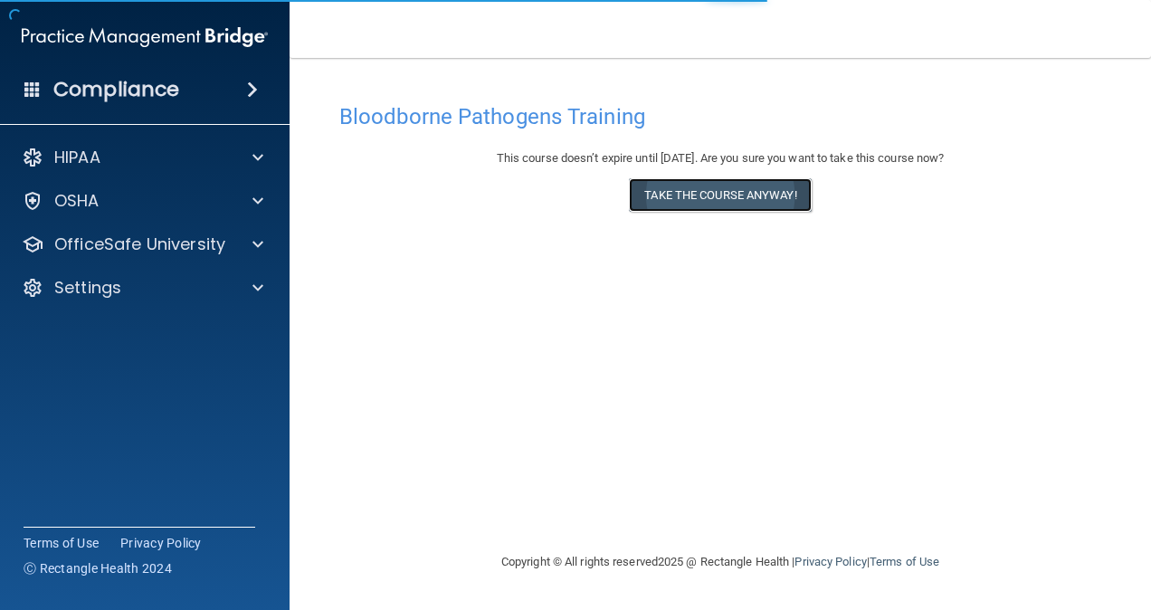
click at [691, 192] on button "Take the course anyway!" at bounding box center [720, 194] width 182 height 33
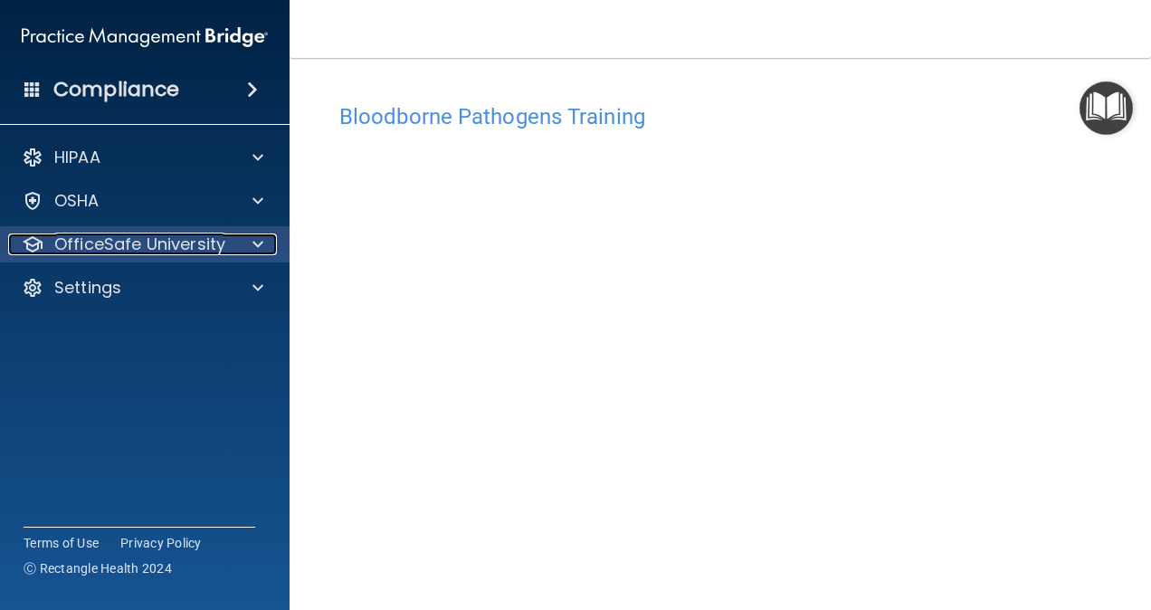
click at [213, 241] on p "OfficeSafe University" at bounding box center [139, 244] width 171 height 22
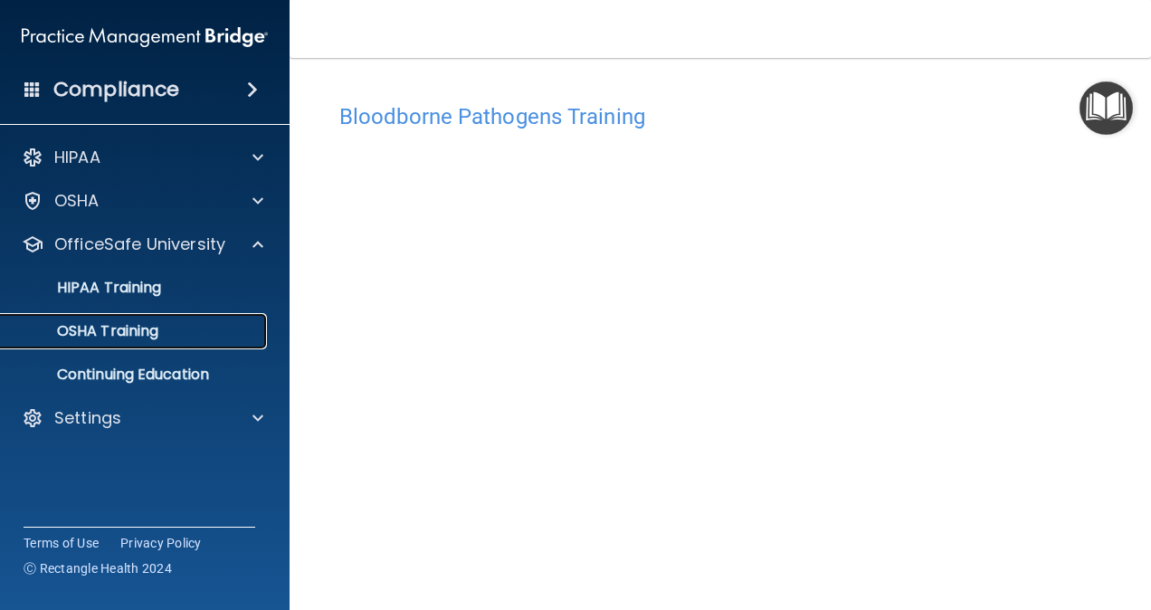
click at [110, 327] on p "OSHA Training" at bounding box center [85, 331] width 147 height 18
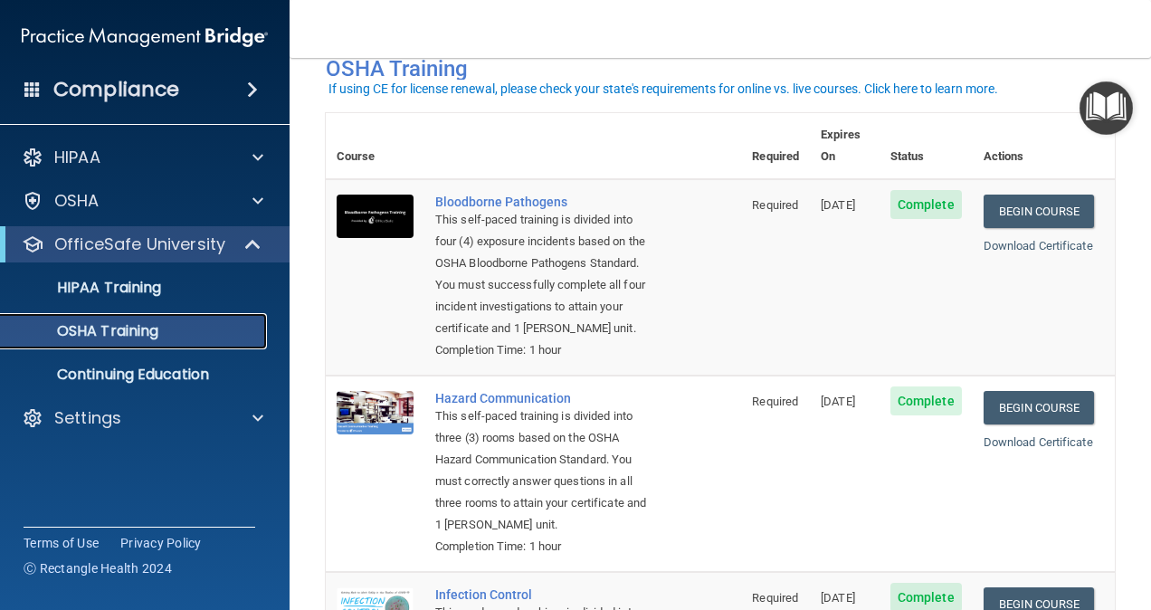
scroll to position [22, 0]
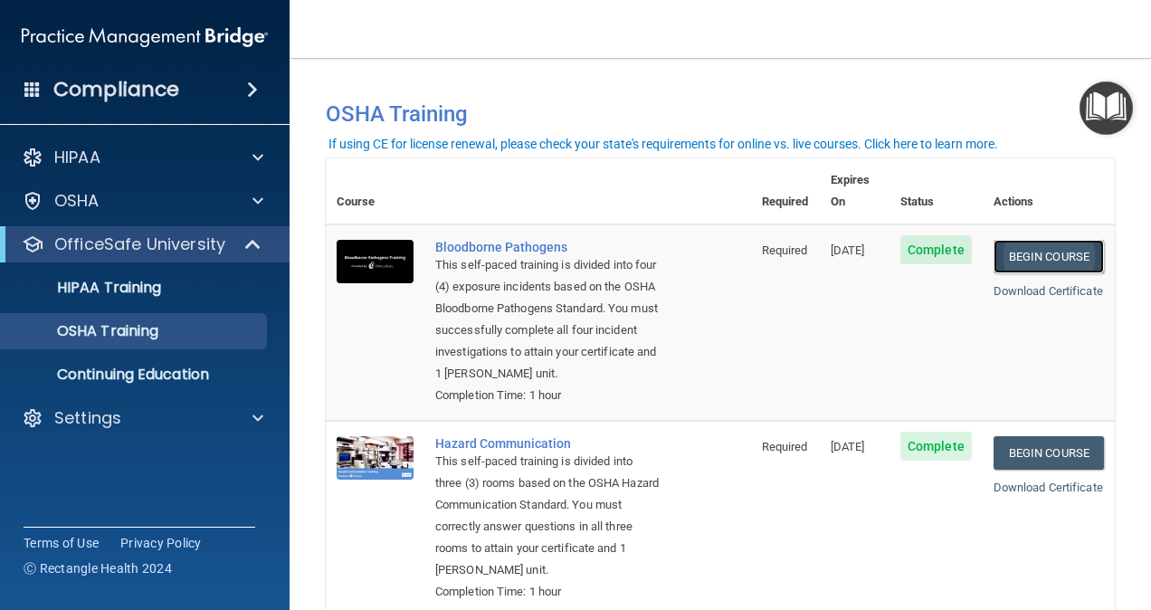
click at [1035, 240] on link "Begin Course" at bounding box center [1049, 256] width 110 height 33
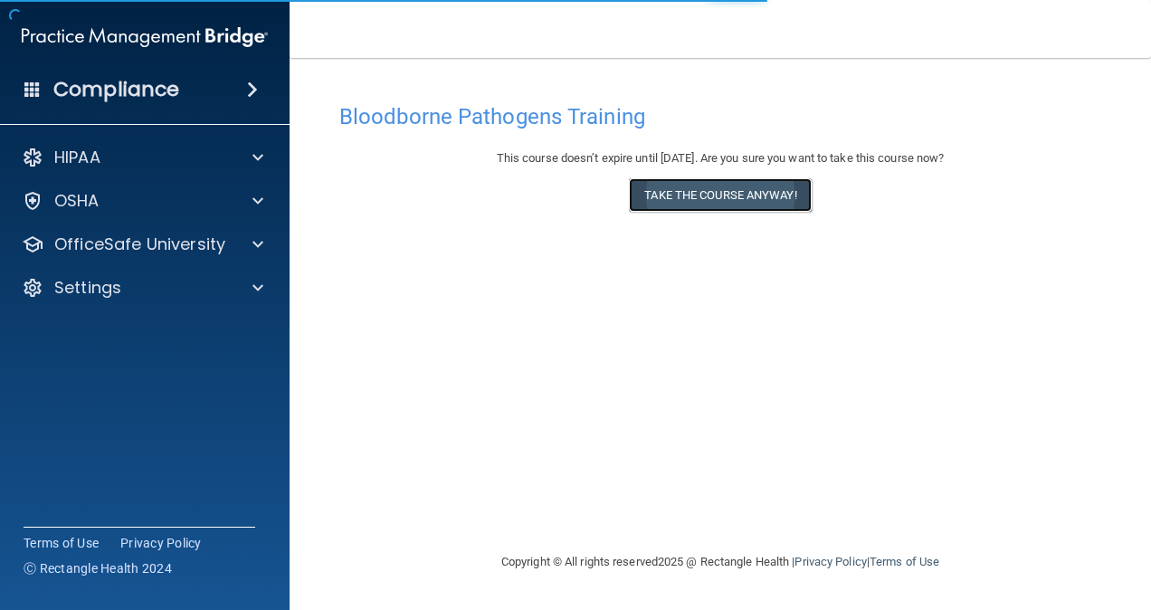
click at [749, 200] on button "Take the course anyway!" at bounding box center [720, 194] width 182 height 33
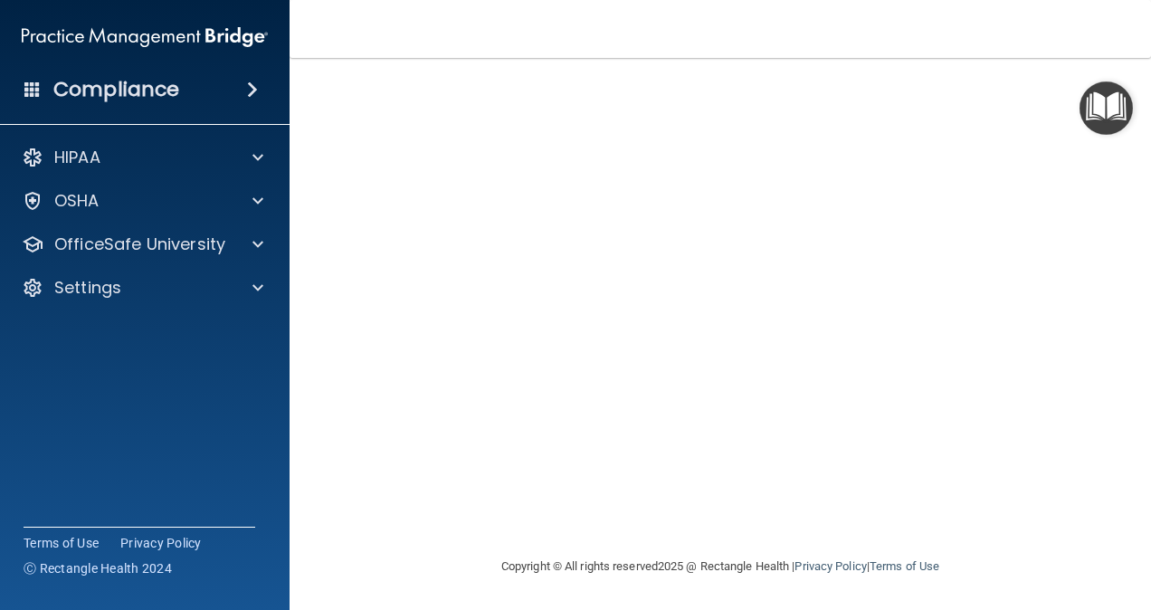
scroll to position [8, 0]
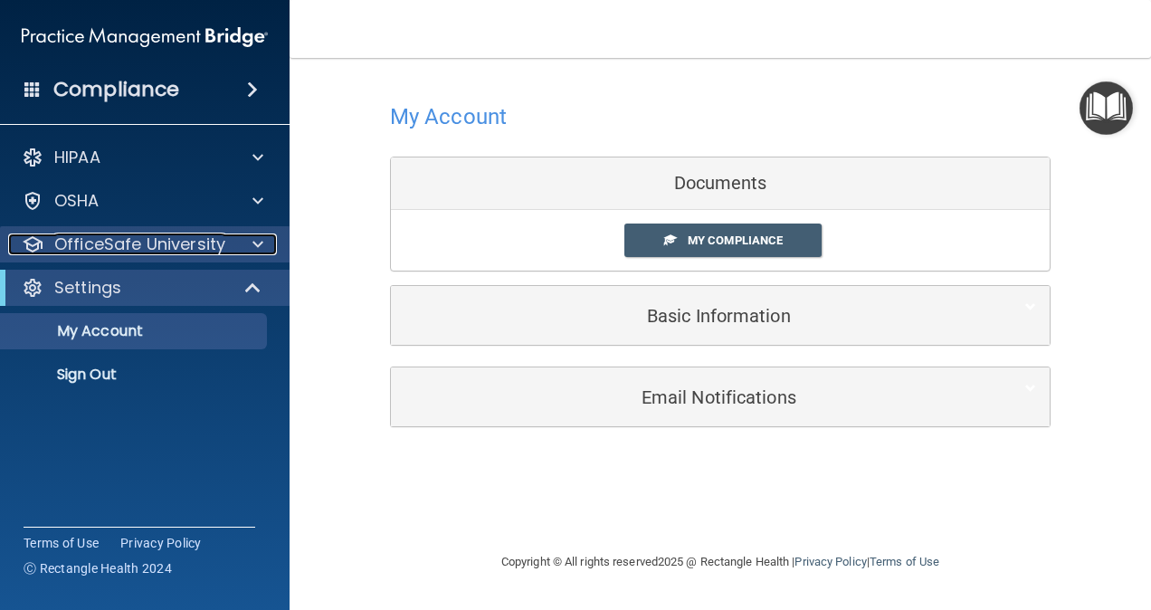
click at [109, 252] on p "OfficeSafe University" at bounding box center [139, 244] width 171 height 22
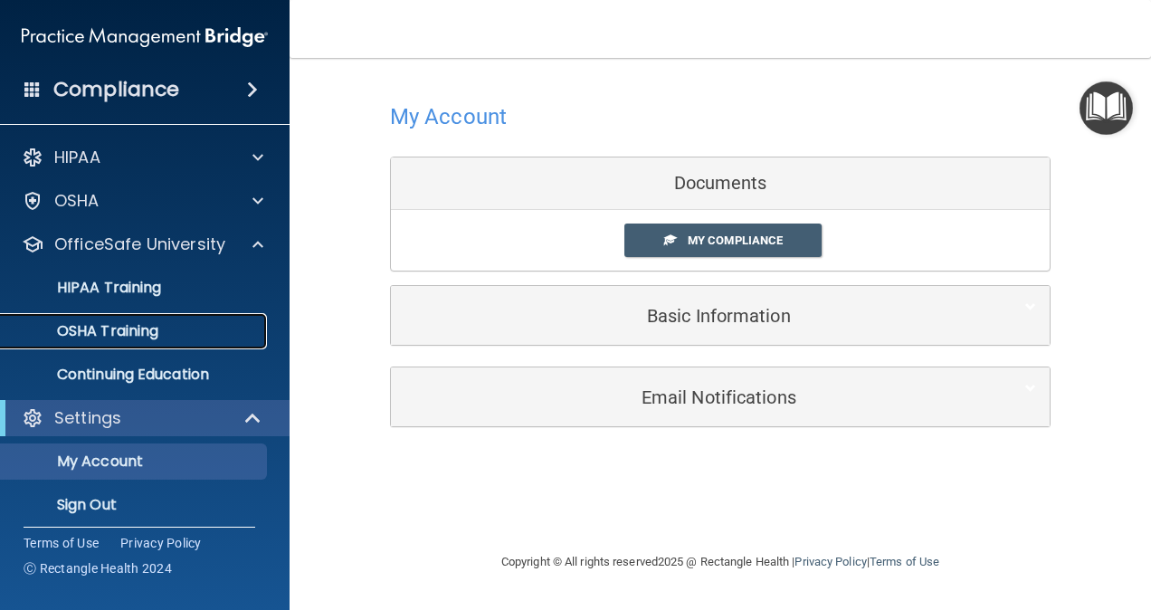
click at [128, 319] on link "OSHA Training" at bounding box center [124, 331] width 285 height 36
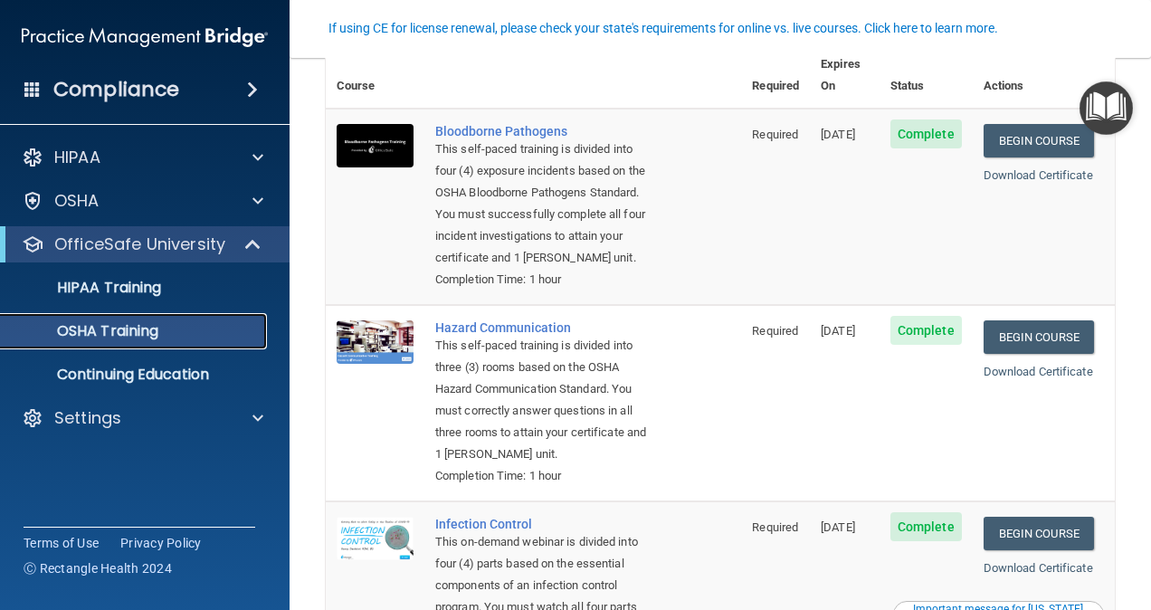
scroll to position [118, 0]
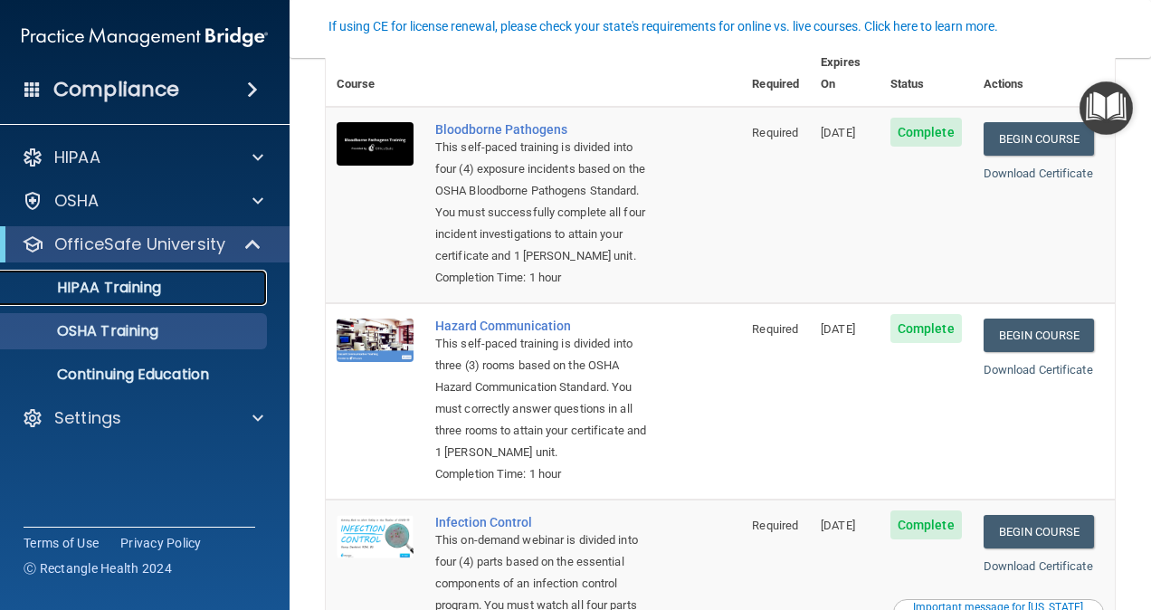
click at [132, 293] on p "HIPAA Training" at bounding box center [86, 288] width 149 height 18
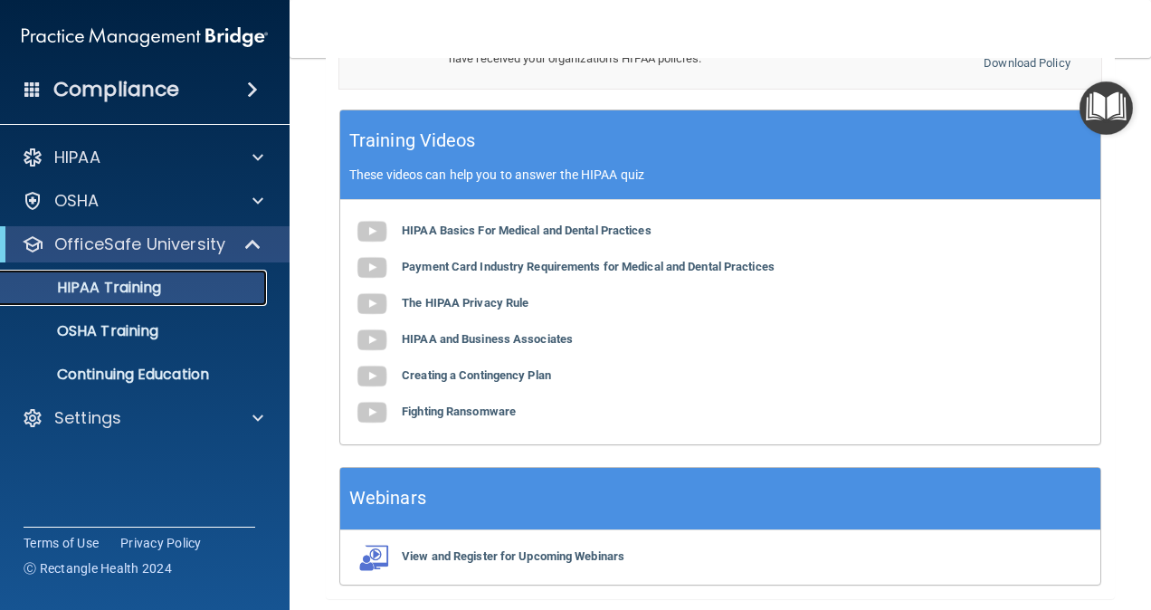
scroll to position [809, 0]
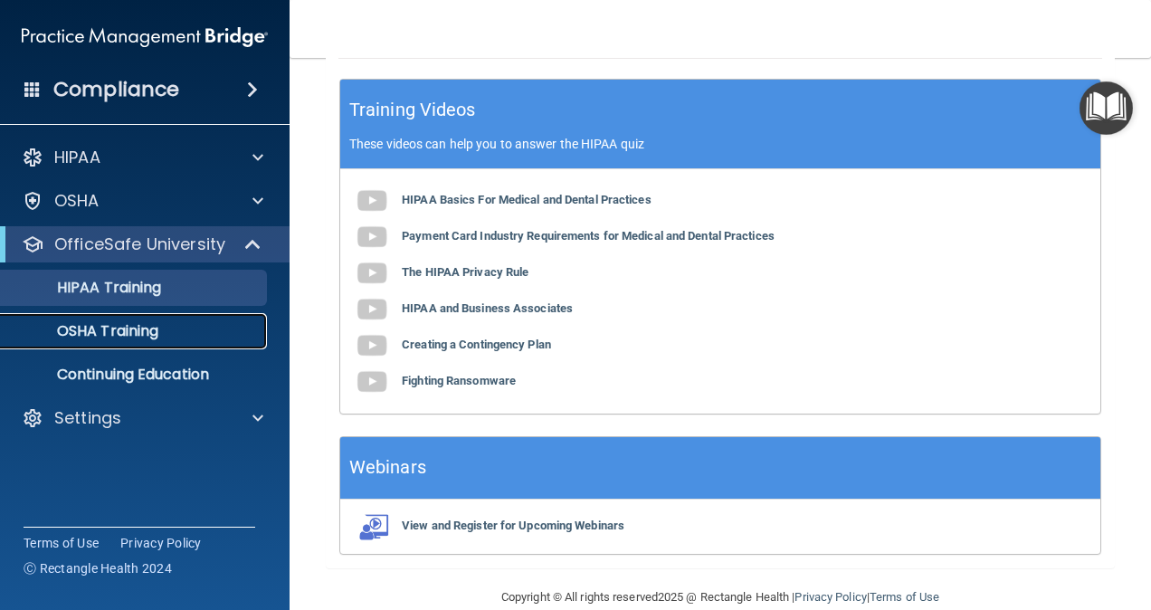
click at [120, 336] on p "OSHA Training" at bounding box center [85, 331] width 147 height 18
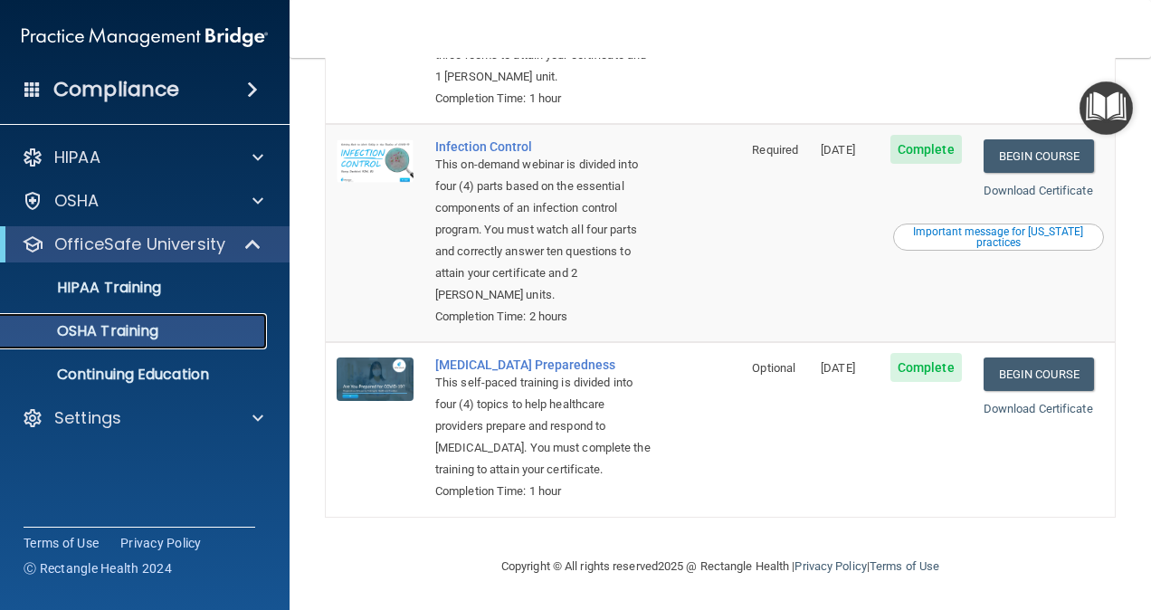
scroll to position [538, 0]
